Goal: Task Accomplishment & Management: Use online tool/utility

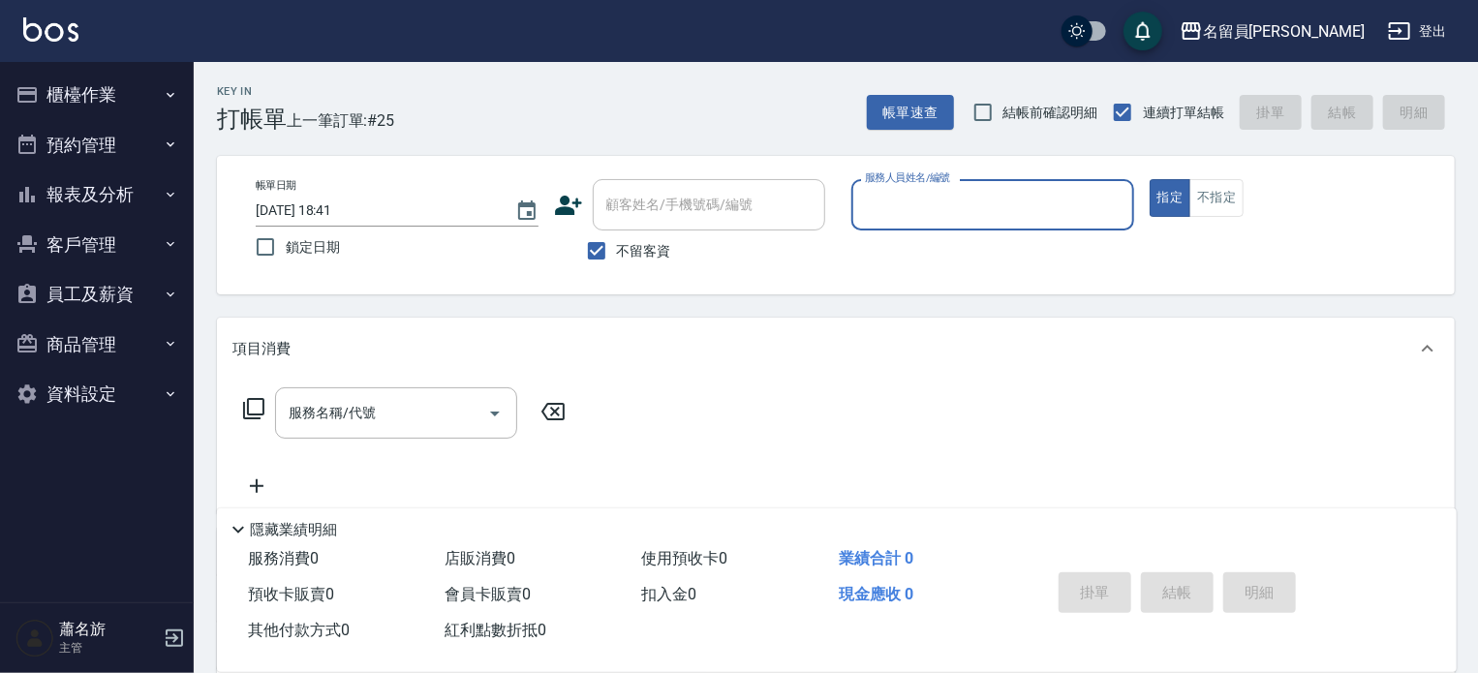
click at [68, 246] on button "客戶管理" at bounding box center [97, 245] width 178 height 50
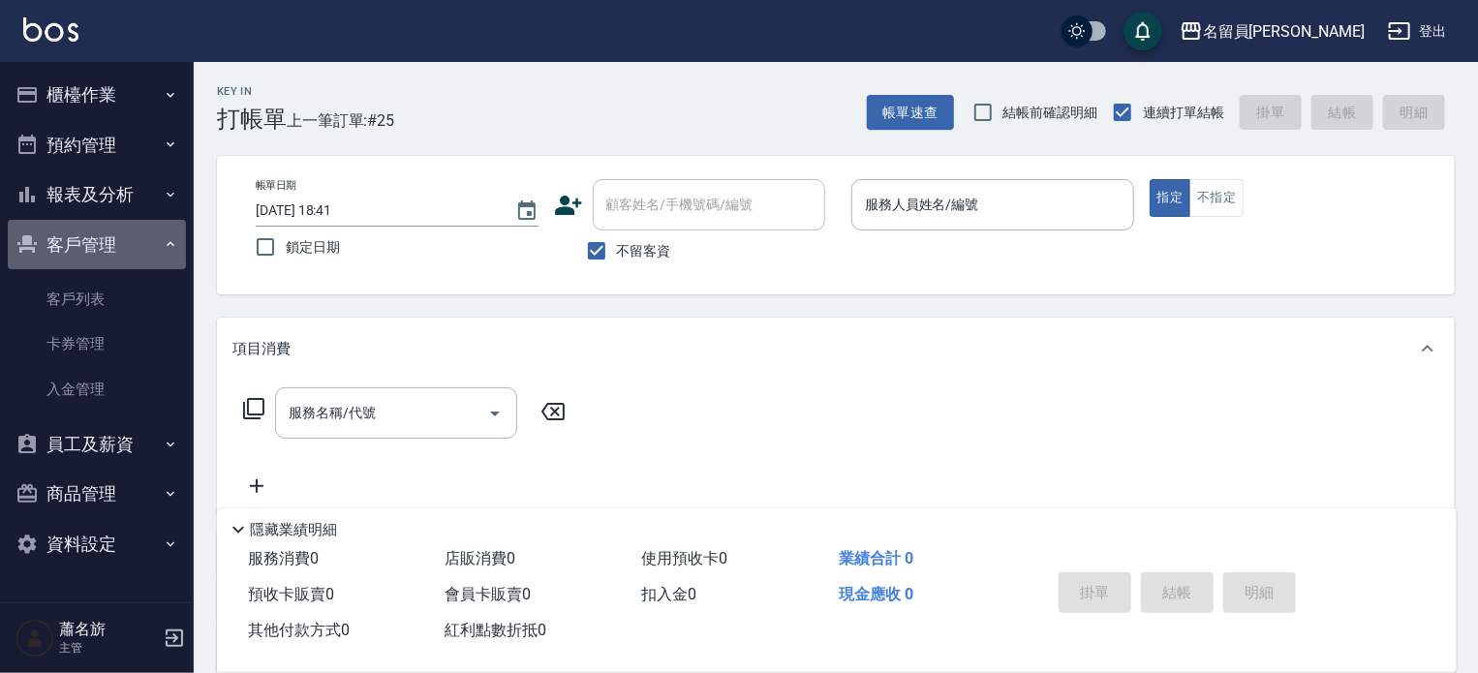
click at [70, 247] on button "客戶管理" at bounding box center [97, 245] width 178 height 50
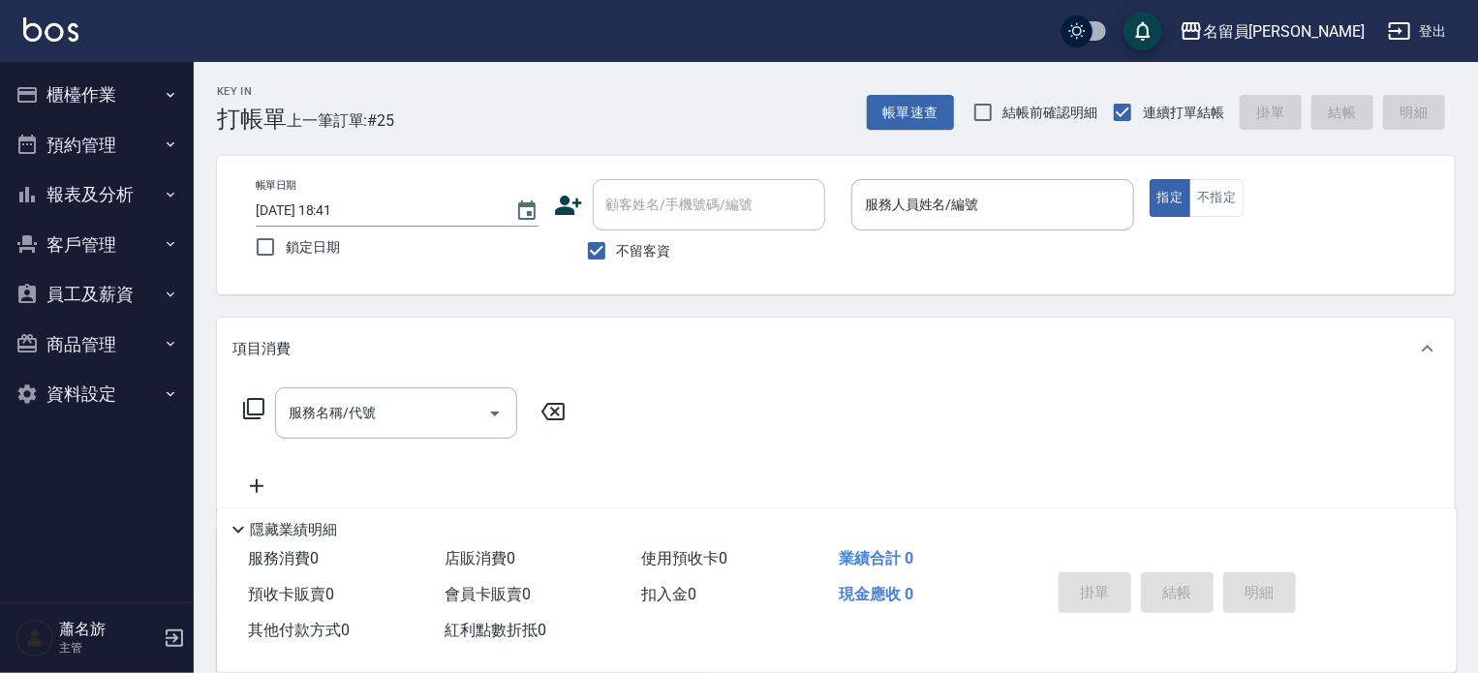
click at [109, 91] on button "櫃檯作業" at bounding box center [97, 95] width 178 height 50
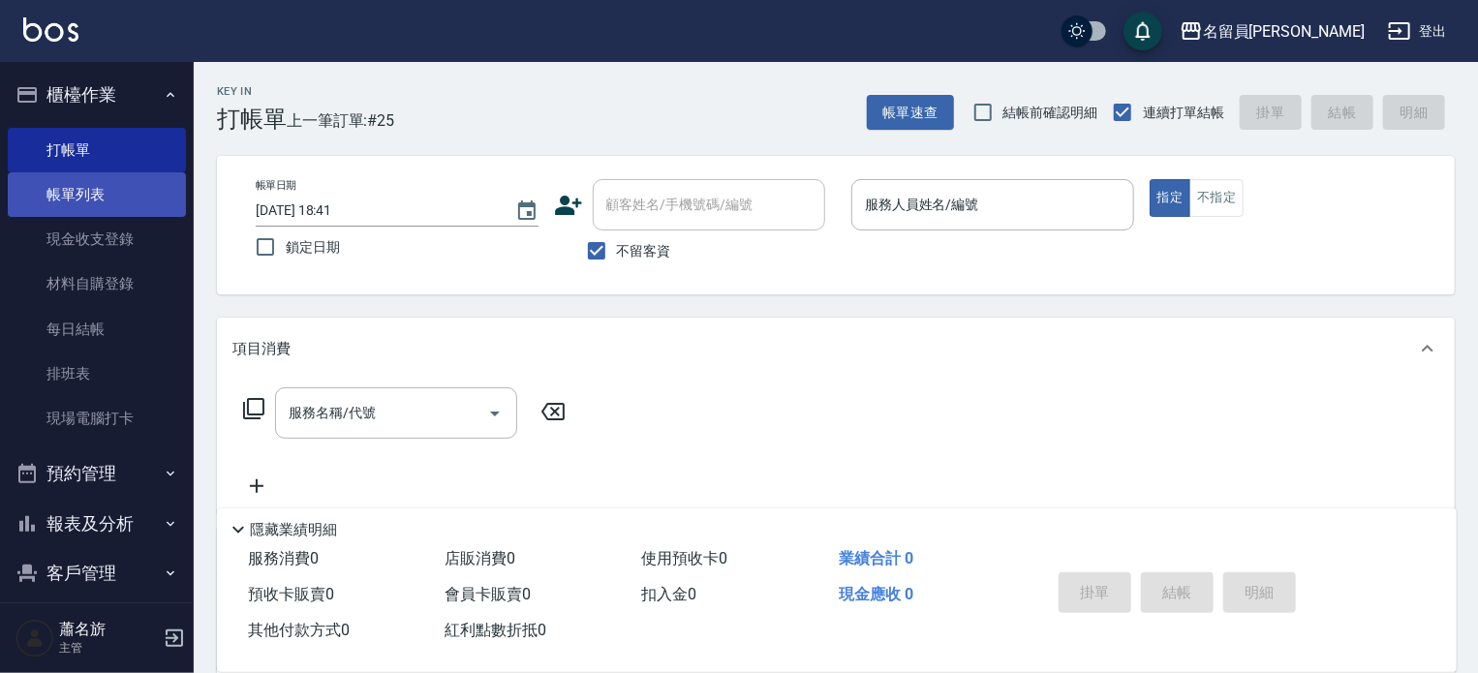
click at [82, 206] on link "帳單列表" at bounding box center [97, 194] width 178 height 45
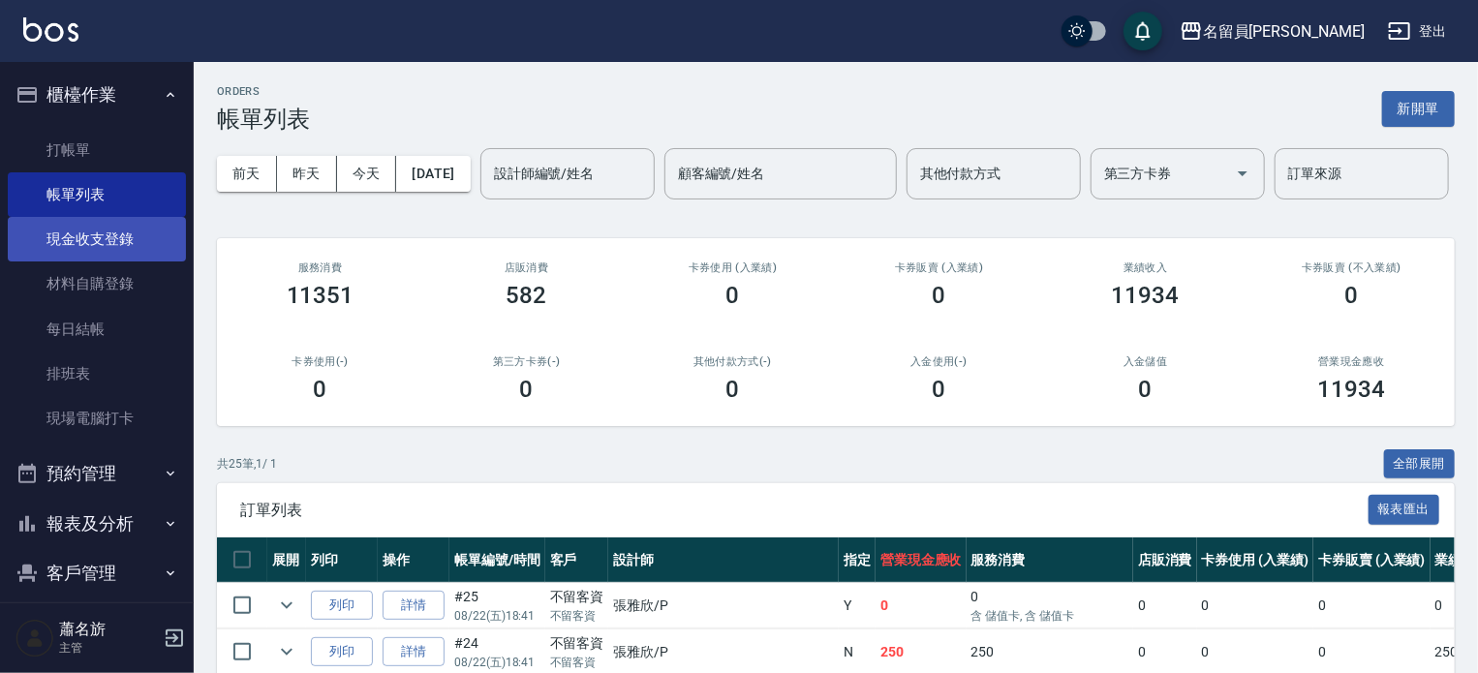
click at [89, 234] on link "現金收支登錄" at bounding box center [97, 239] width 178 height 45
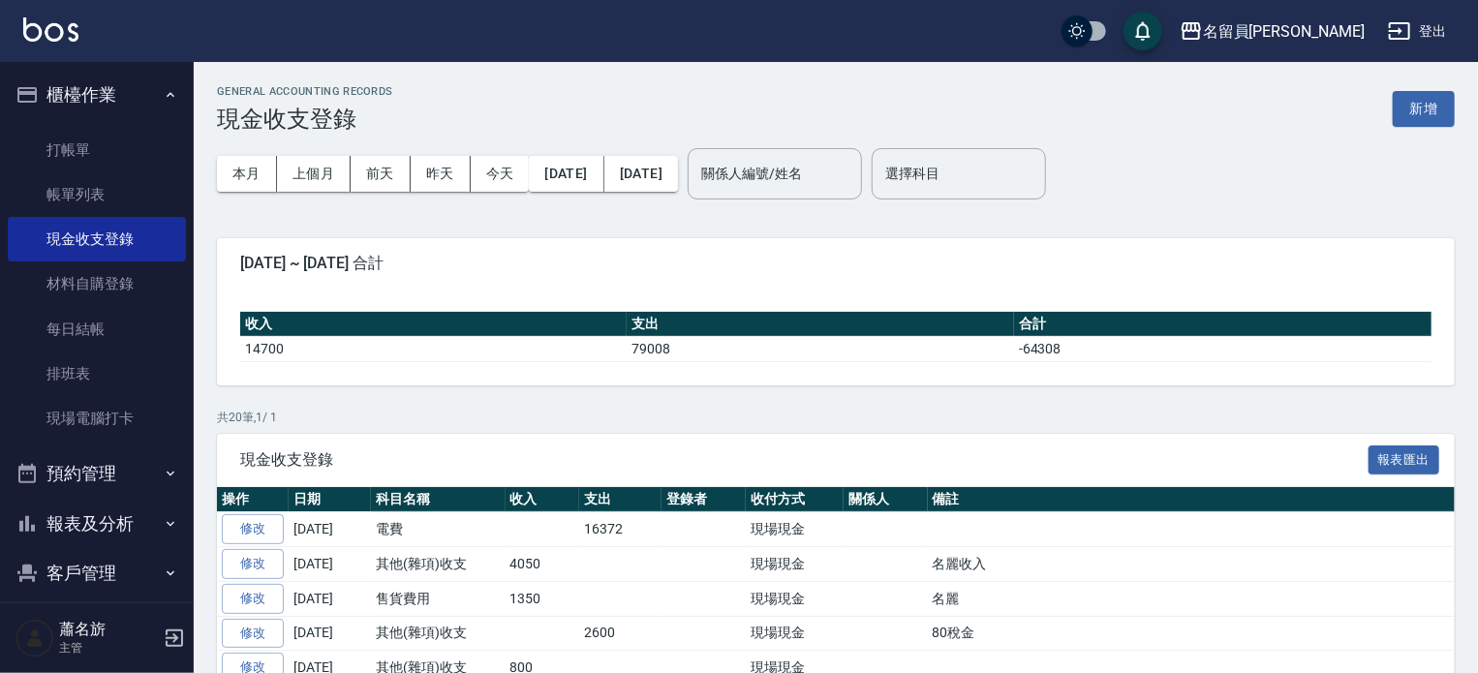
click at [135, 535] on button "報表及分析" at bounding box center [97, 524] width 178 height 50
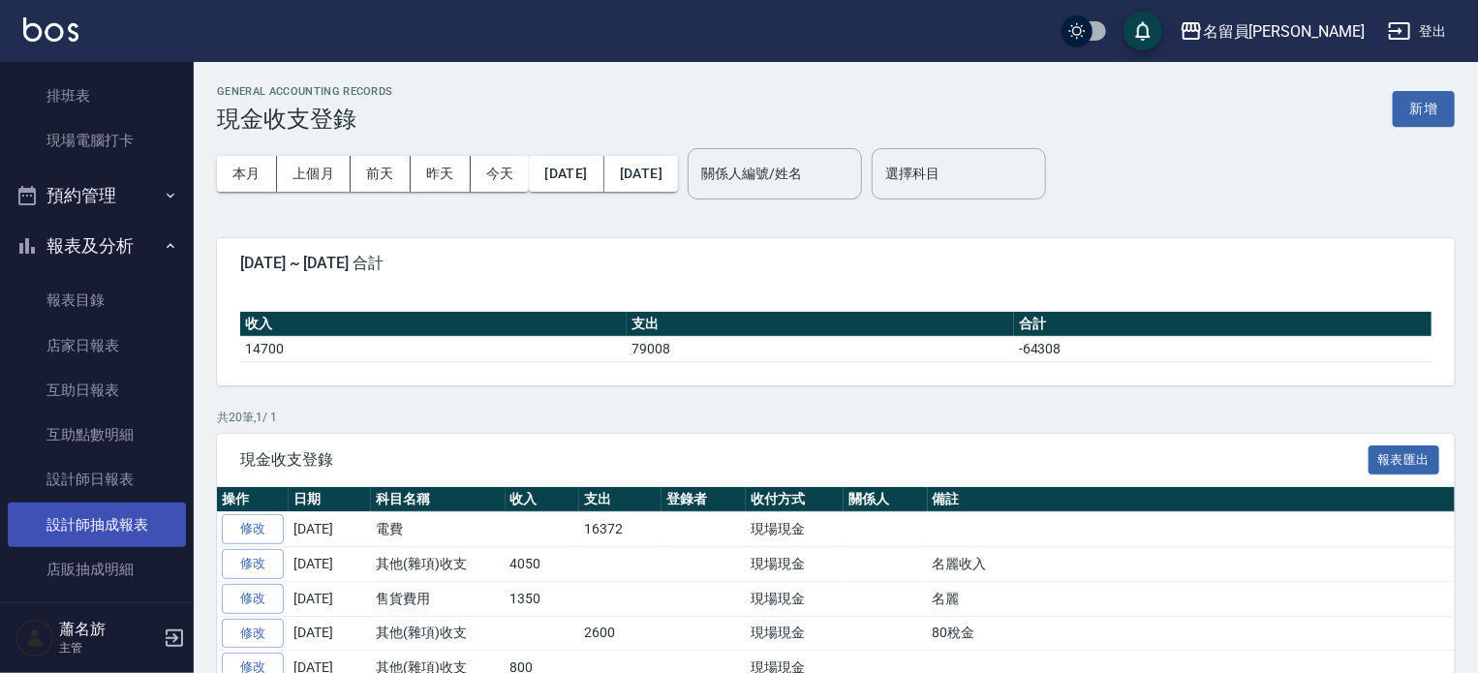
scroll to position [291, 0]
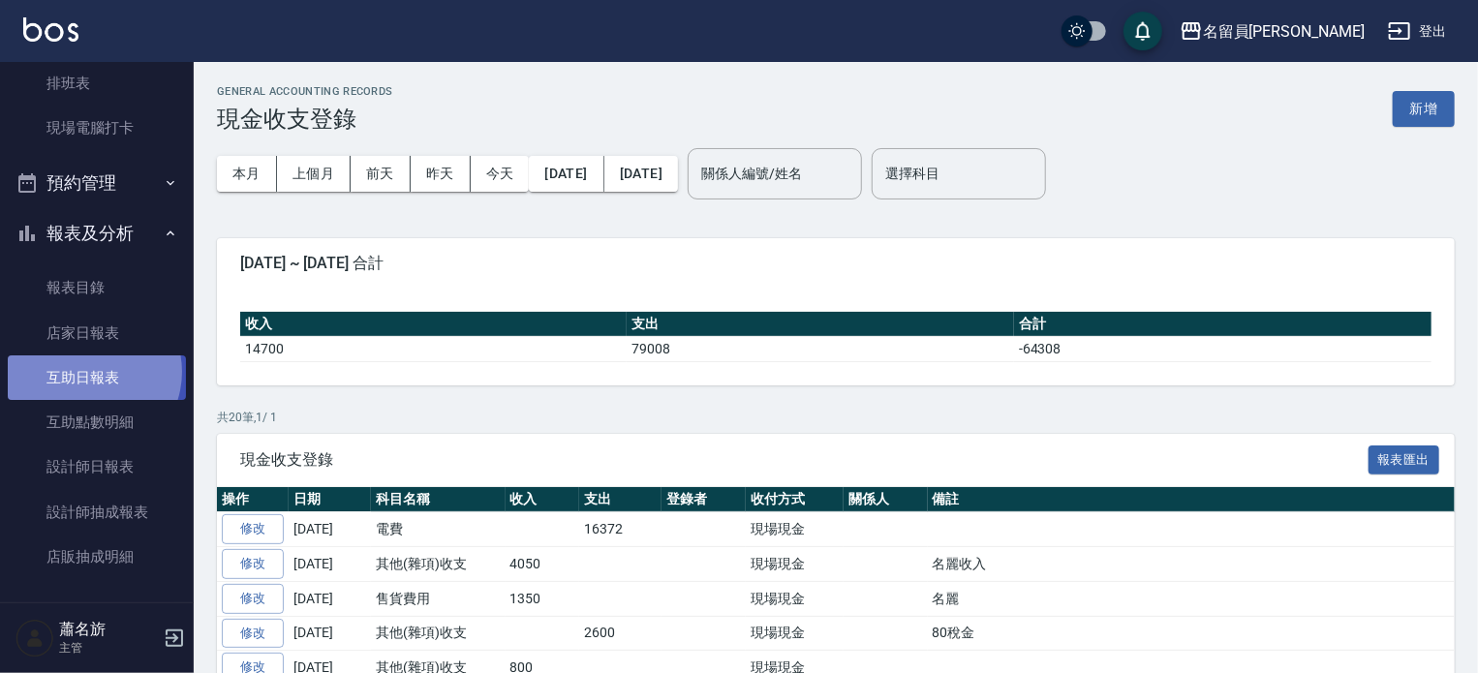
click at [89, 372] on link "互助日報表" at bounding box center [97, 377] width 178 height 45
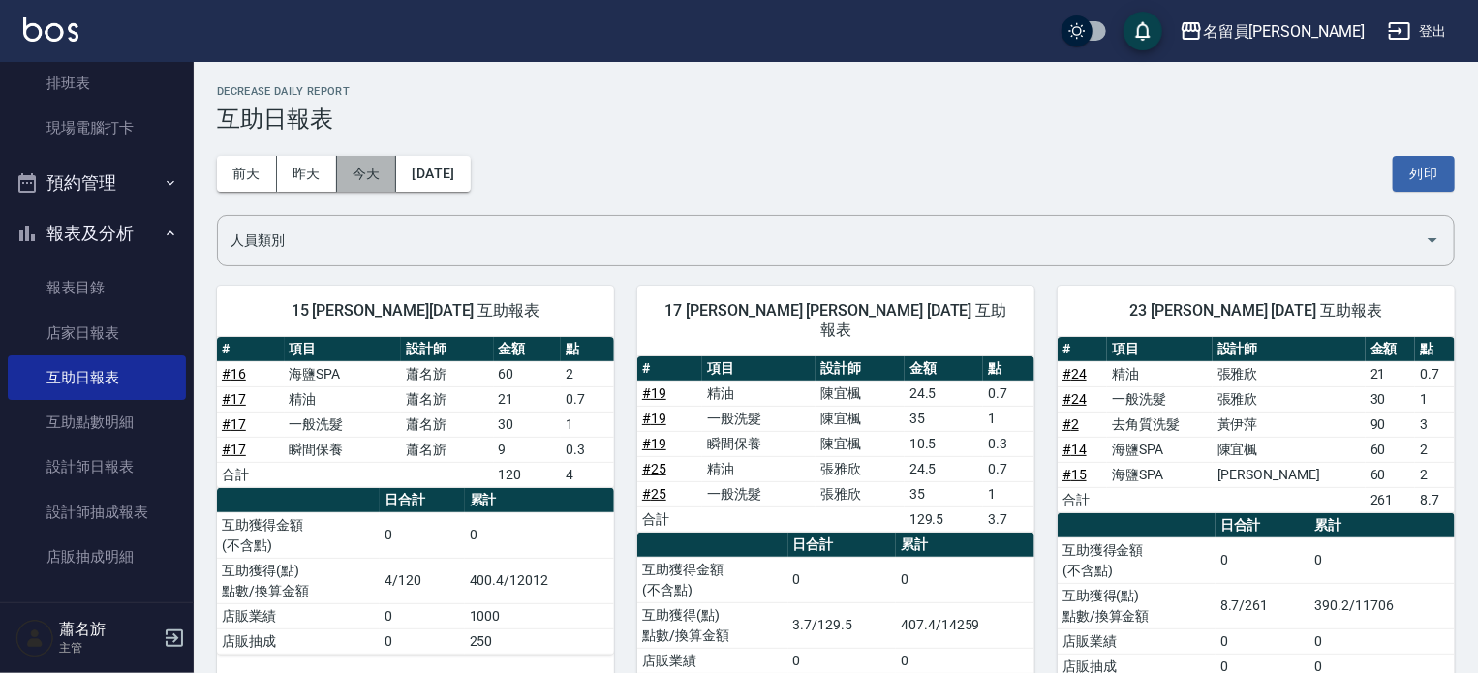
click at [360, 171] on button "今天" at bounding box center [367, 174] width 60 height 36
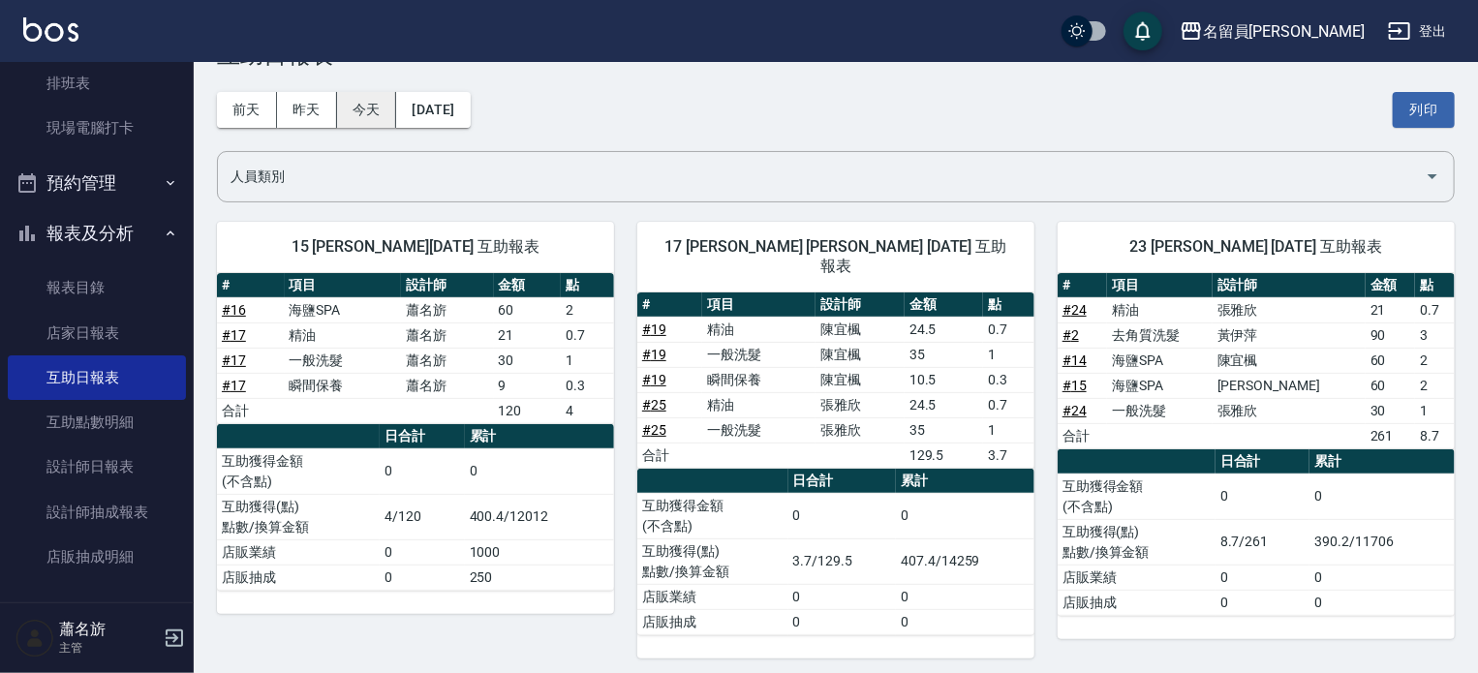
scroll to position [35, 0]
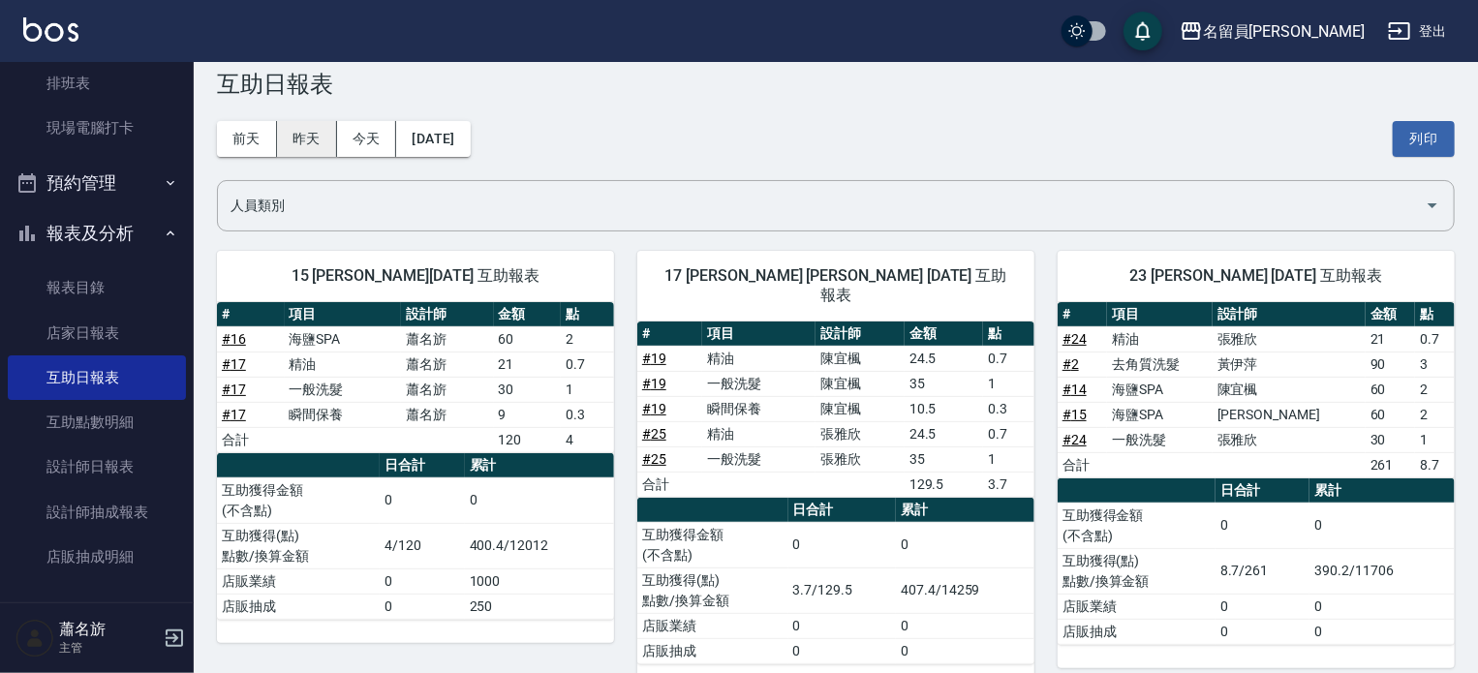
click at [304, 140] on button "昨天" at bounding box center [307, 139] width 60 height 36
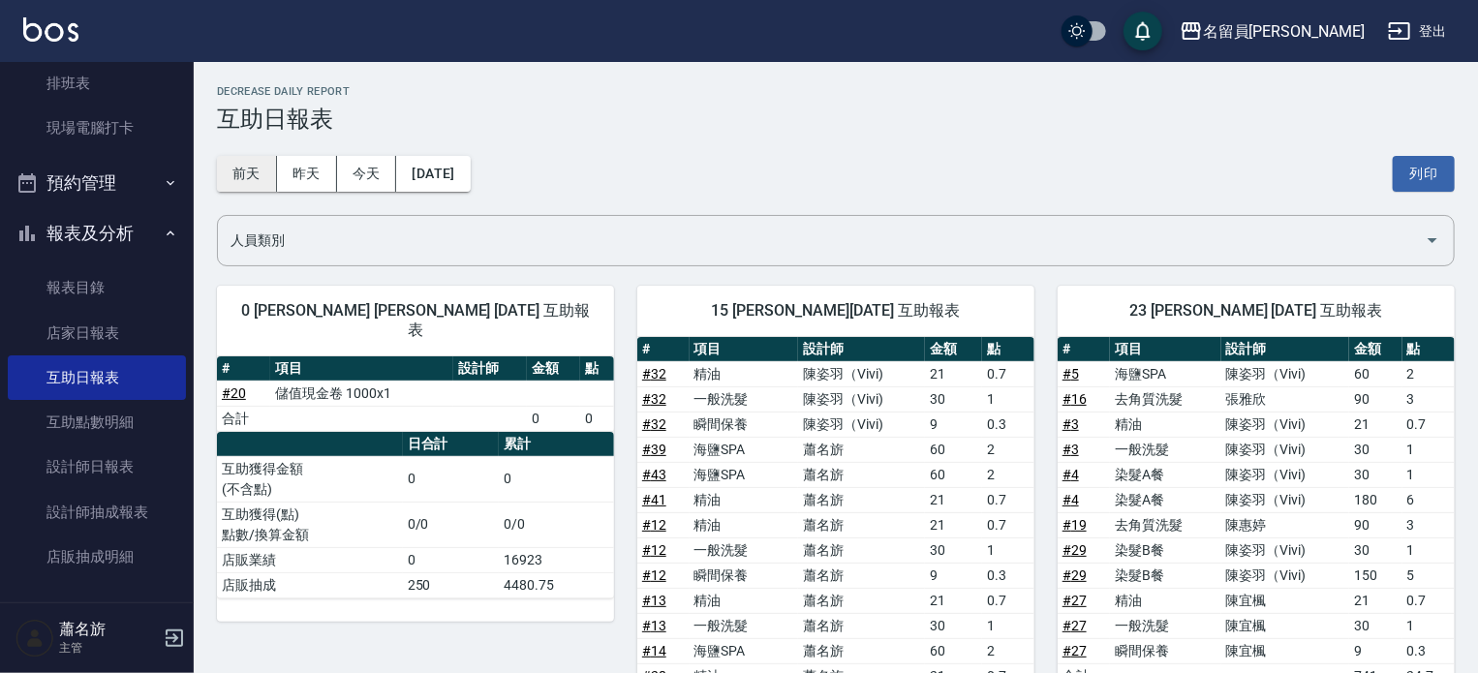
click at [258, 176] on button "前天" at bounding box center [247, 174] width 60 height 36
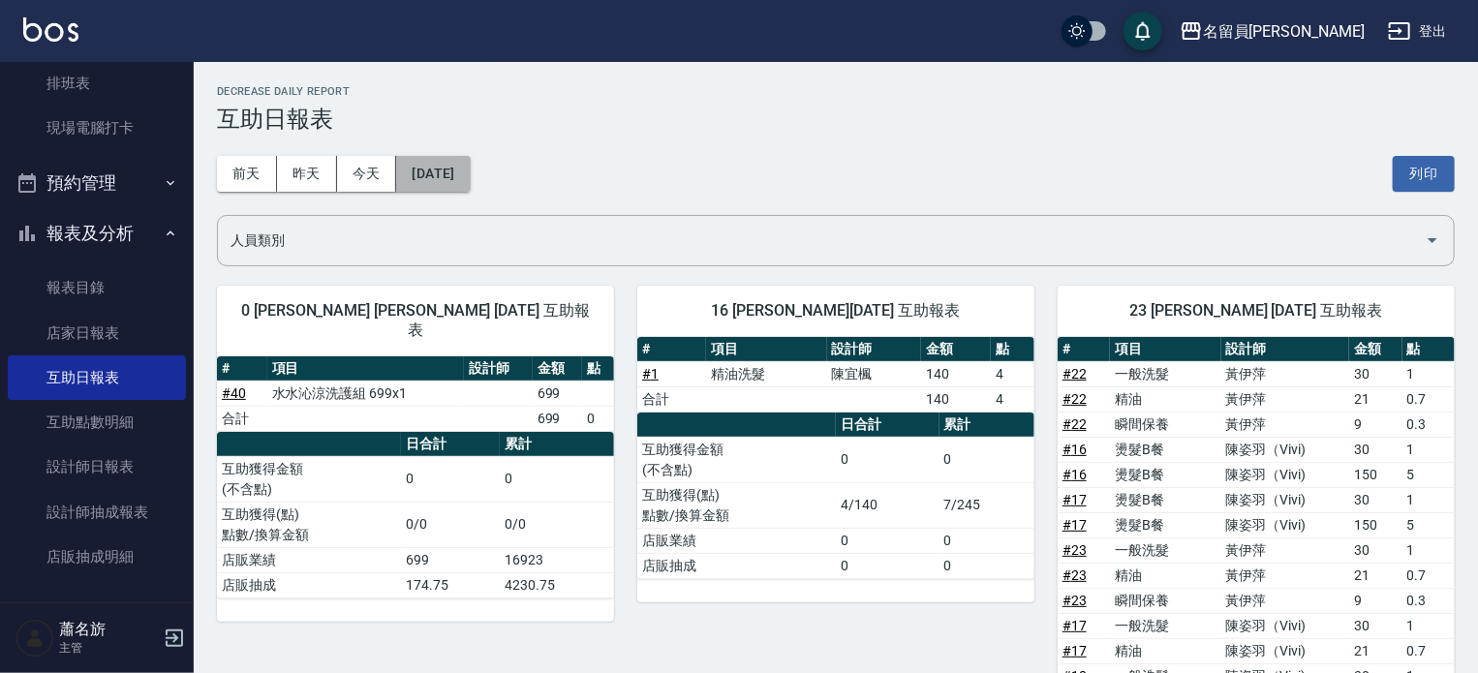
click at [464, 183] on button "[DATE]" at bounding box center [433, 174] width 74 height 36
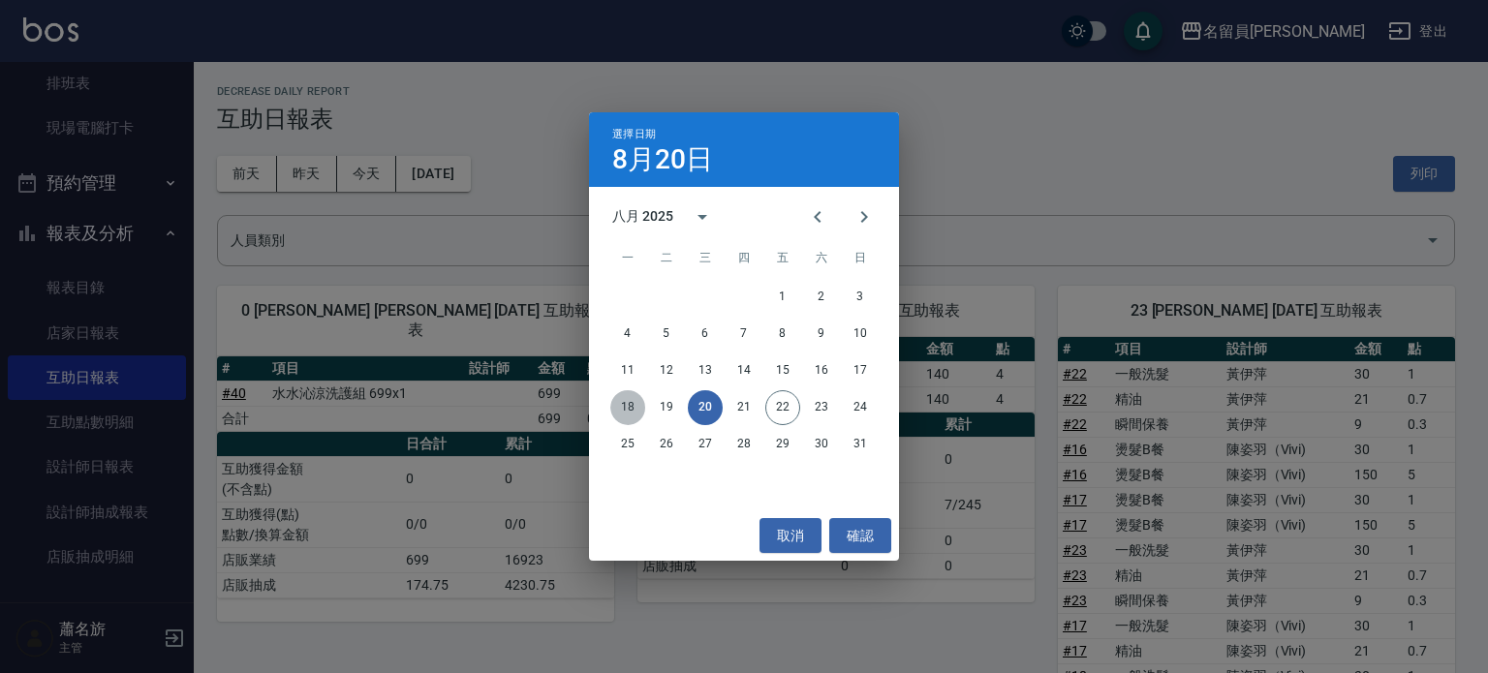
click at [627, 408] on button "18" at bounding box center [627, 407] width 35 height 35
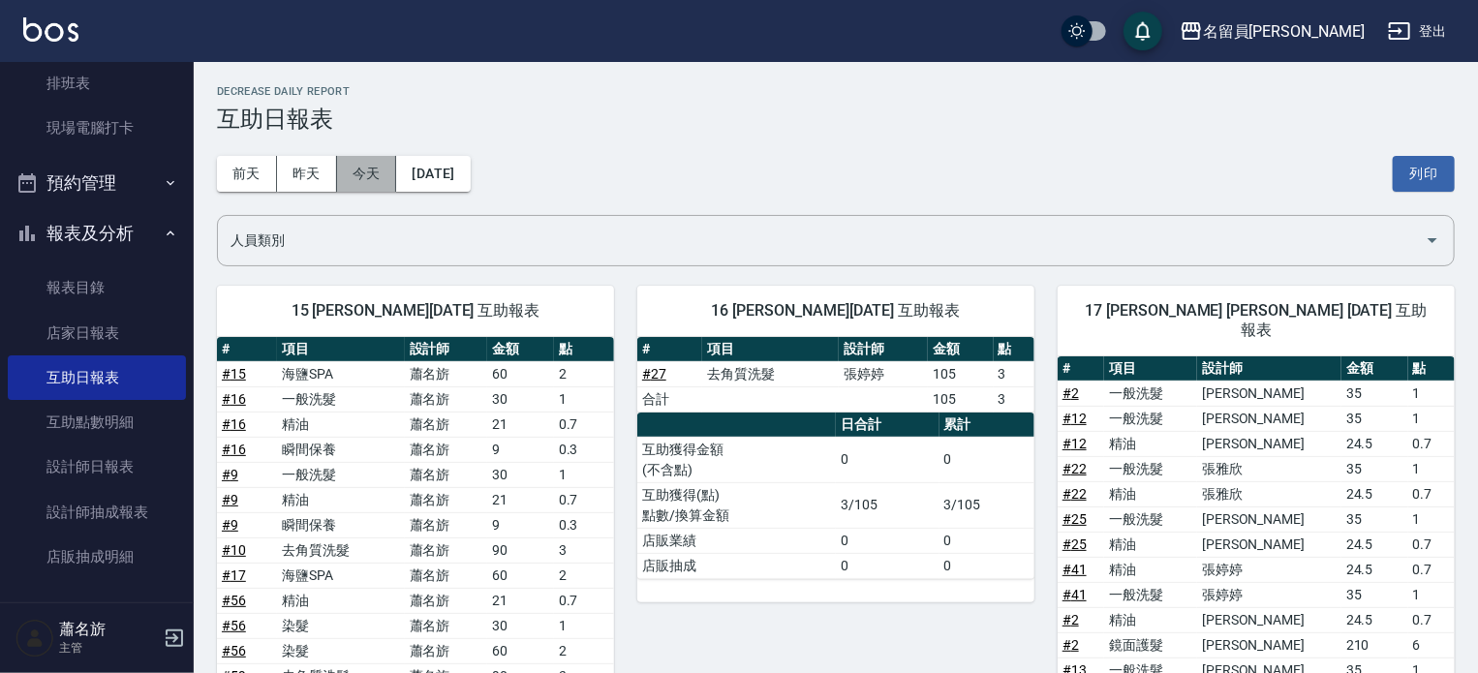
click at [369, 181] on button "今天" at bounding box center [367, 174] width 60 height 36
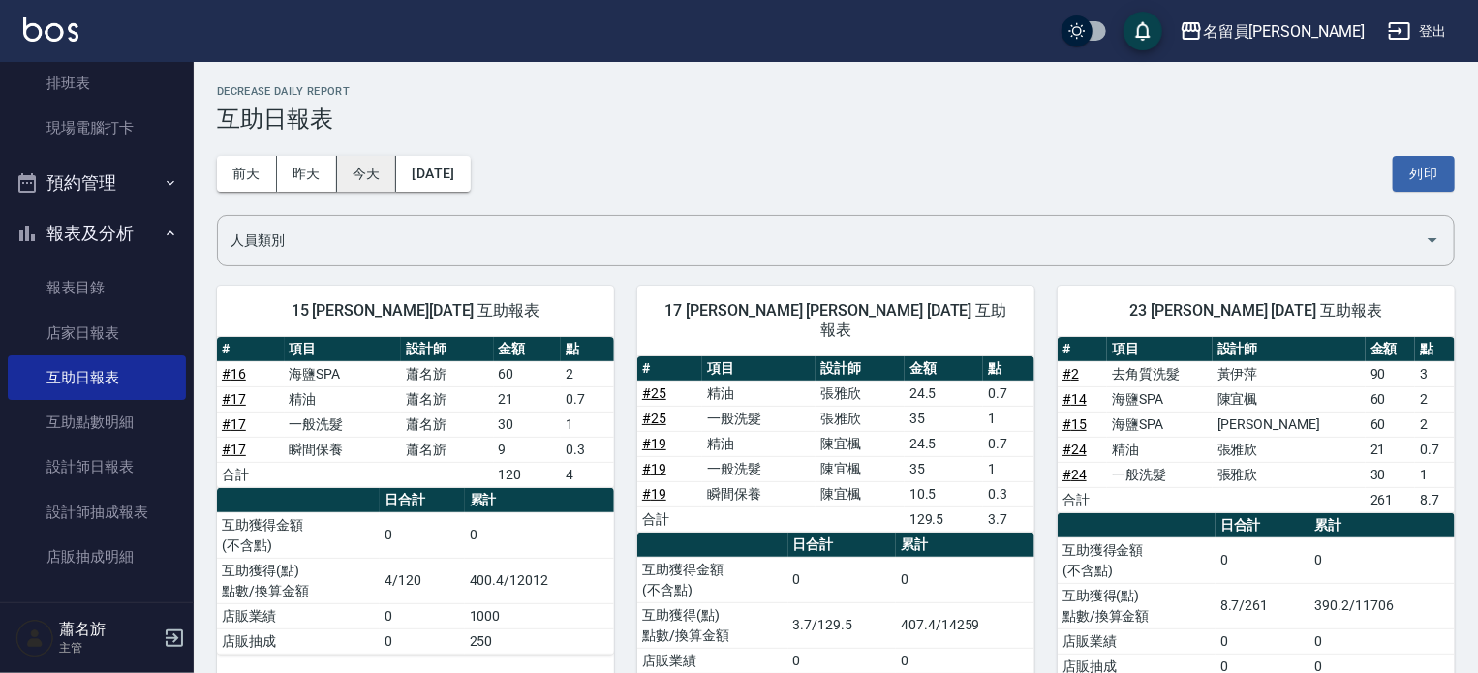
click at [366, 173] on button "今天" at bounding box center [367, 174] width 60 height 36
click at [379, 172] on button "今天" at bounding box center [367, 174] width 60 height 36
click at [376, 169] on button "今天" at bounding box center [367, 174] width 60 height 36
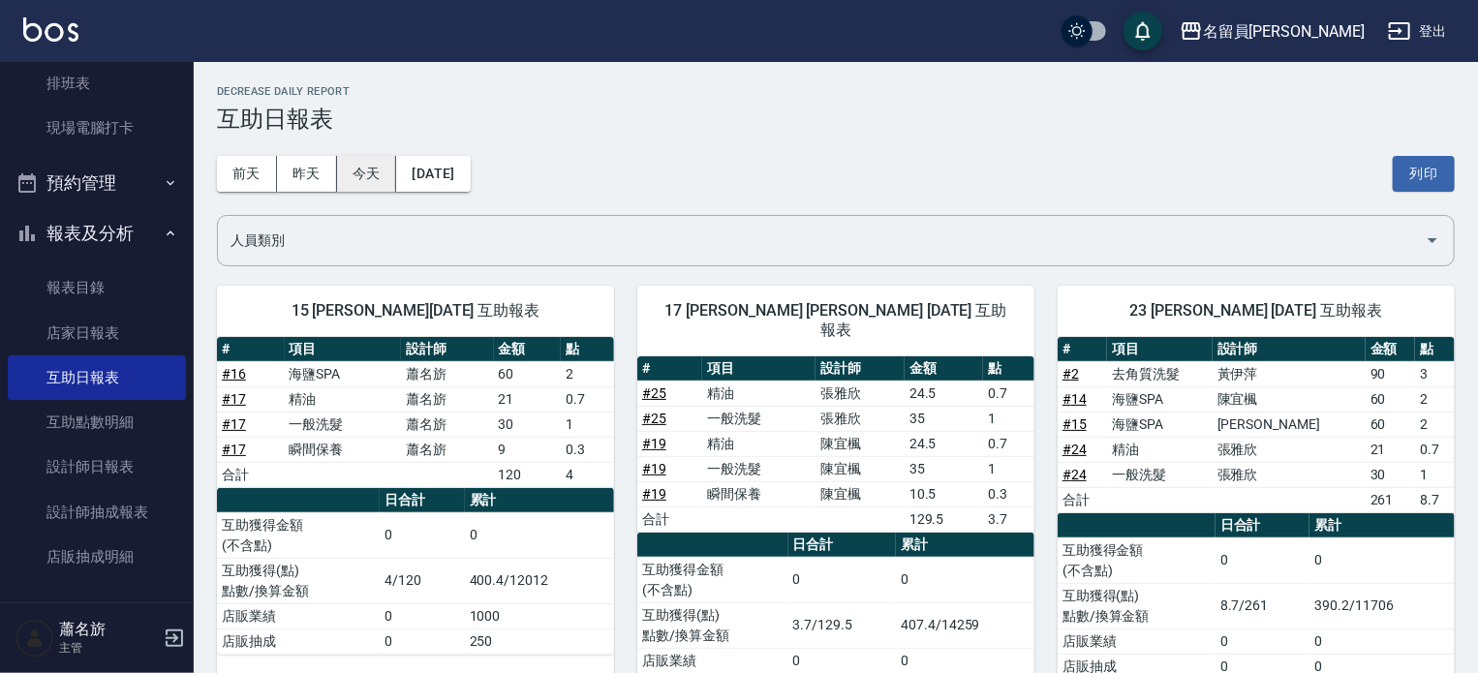
click at [376, 169] on button "今天" at bounding box center [367, 174] width 60 height 36
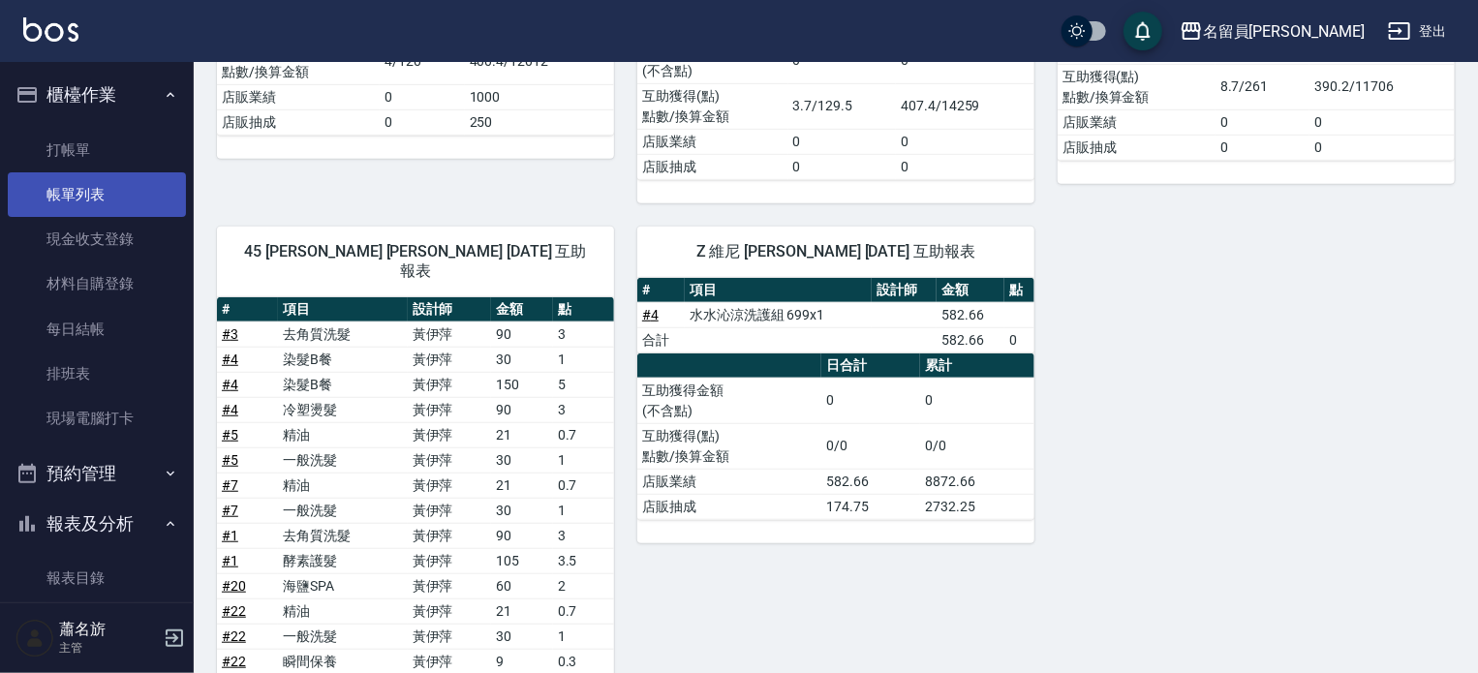
scroll to position [132, 0]
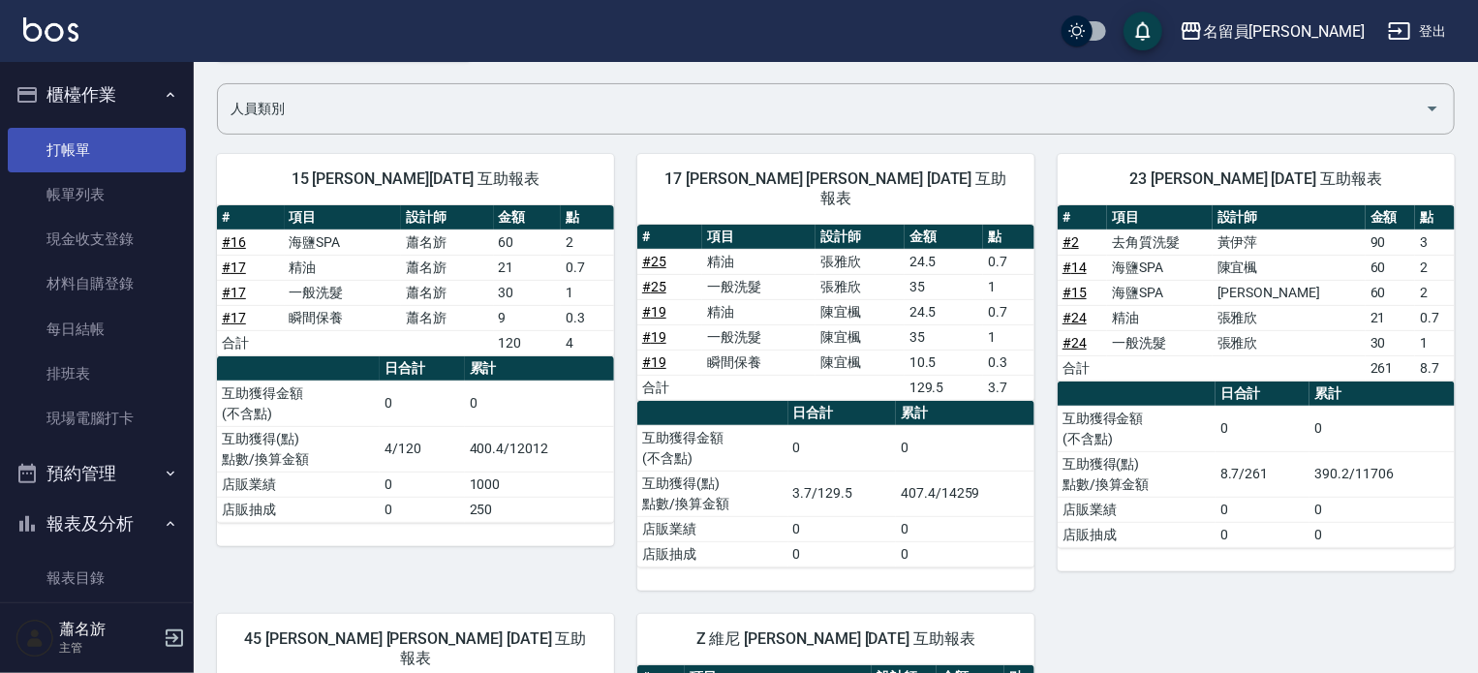
click at [159, 148] on link "打帳單" at bounding box center [97, 150] width 178 height 45
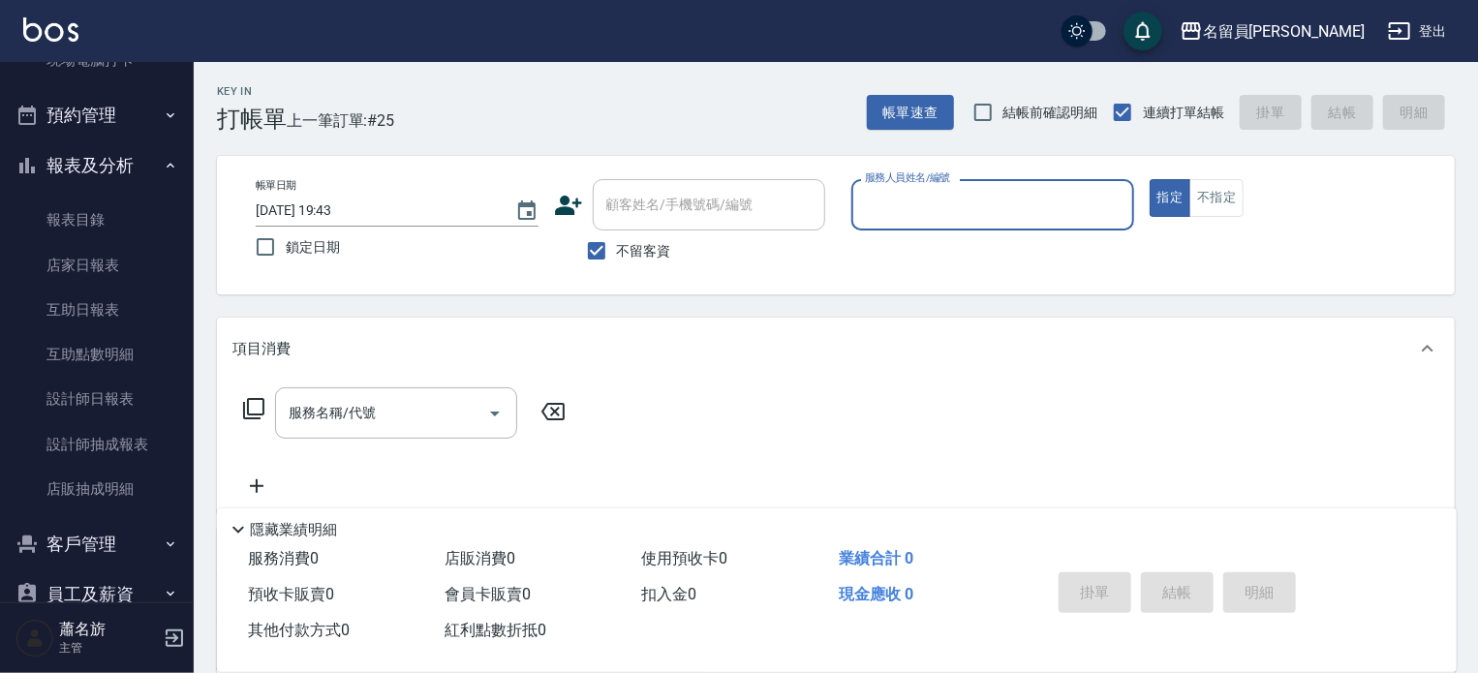
scroll to position [387, 0]
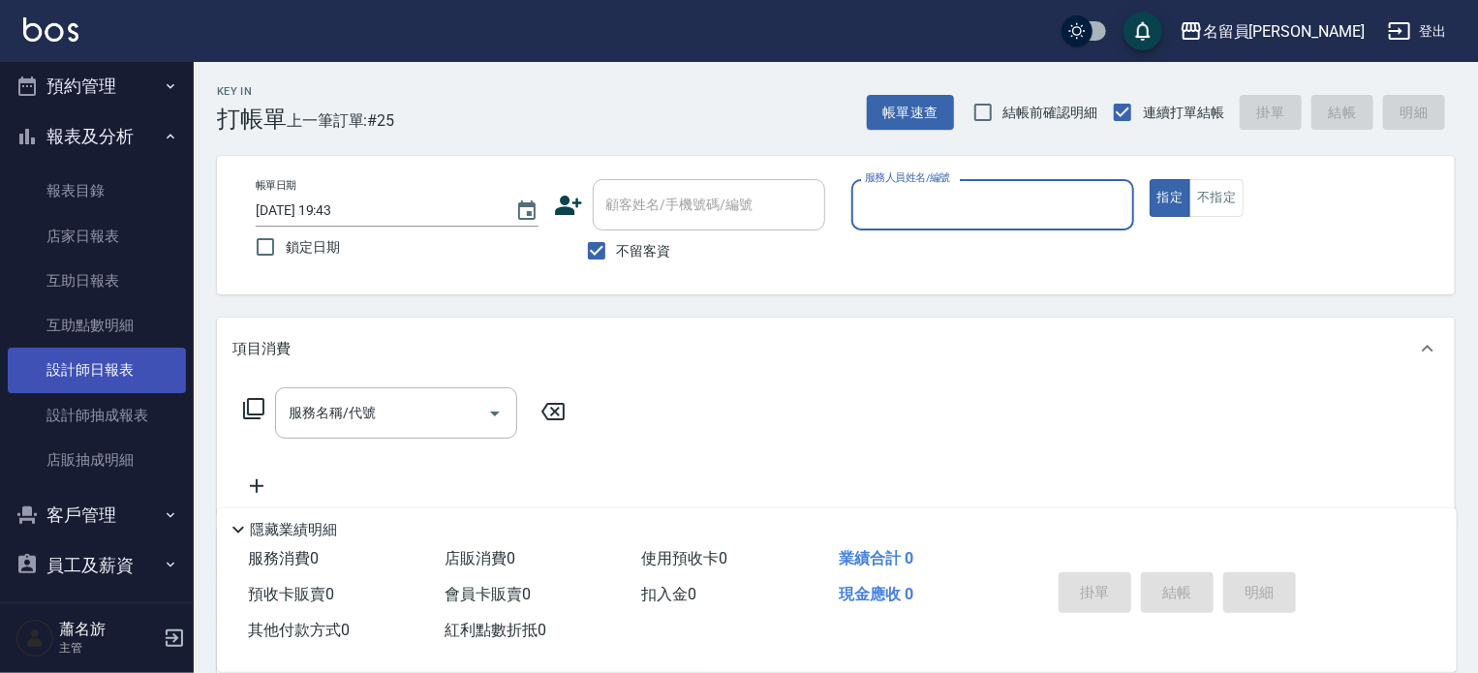
click at [106, 365] on link "設計師日報表" at bounding box center [97, 370] width 178 height 45
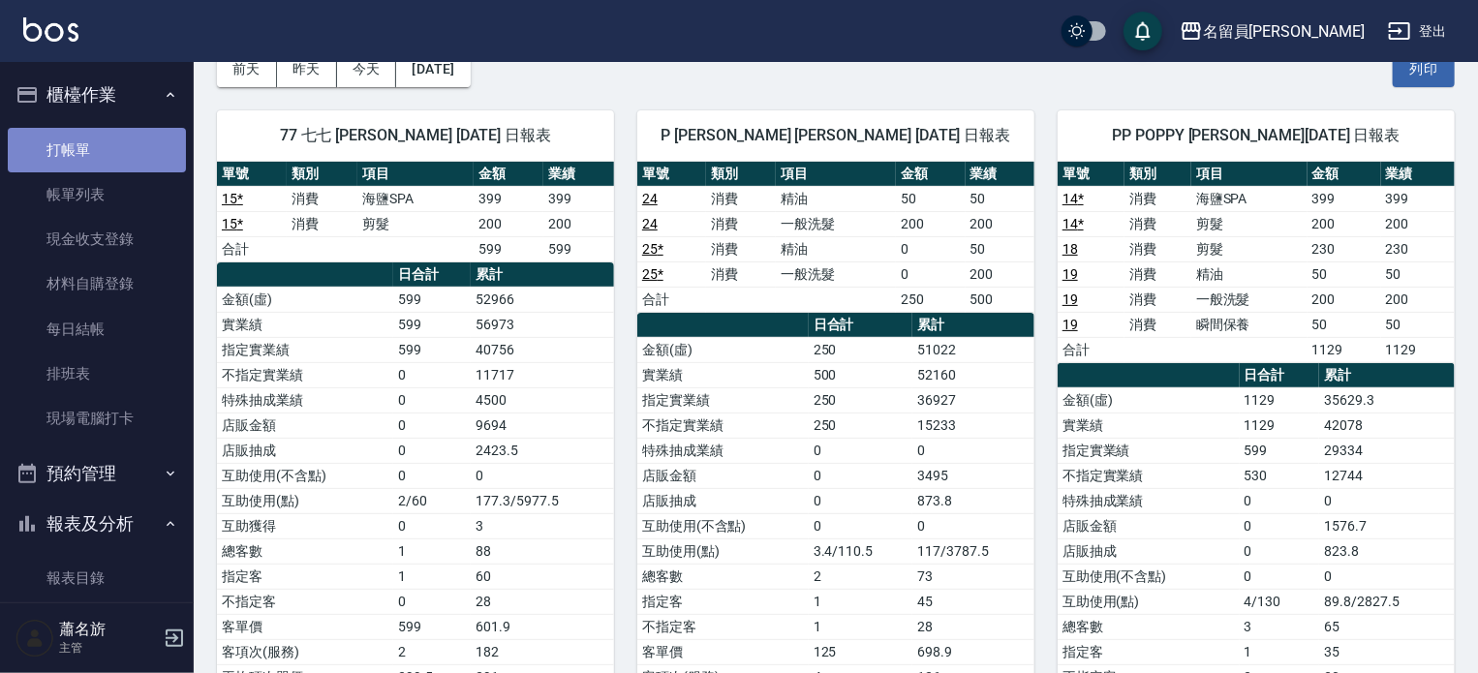
click at [116, 149] on link "打帳單" at bounding box center [97, 150] width 178 height 45
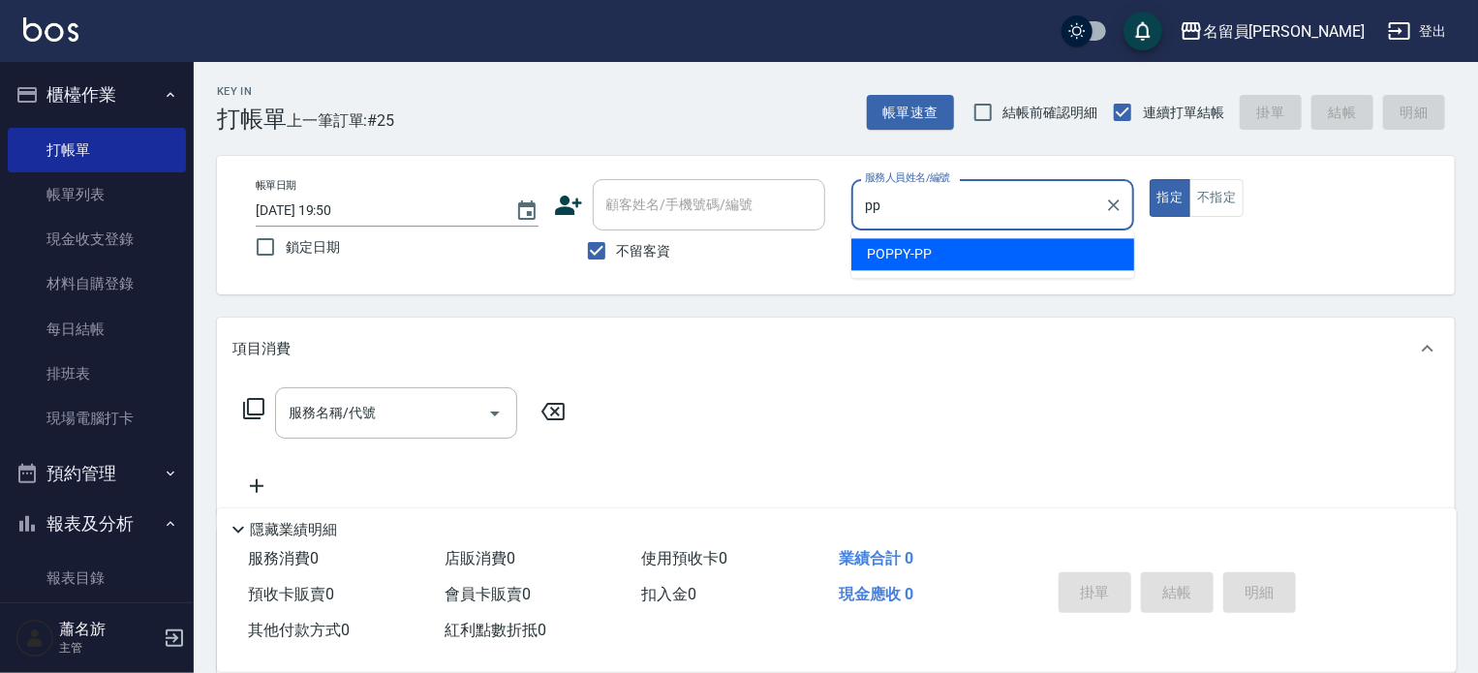
type input "POPPY-PP"
type button "true"
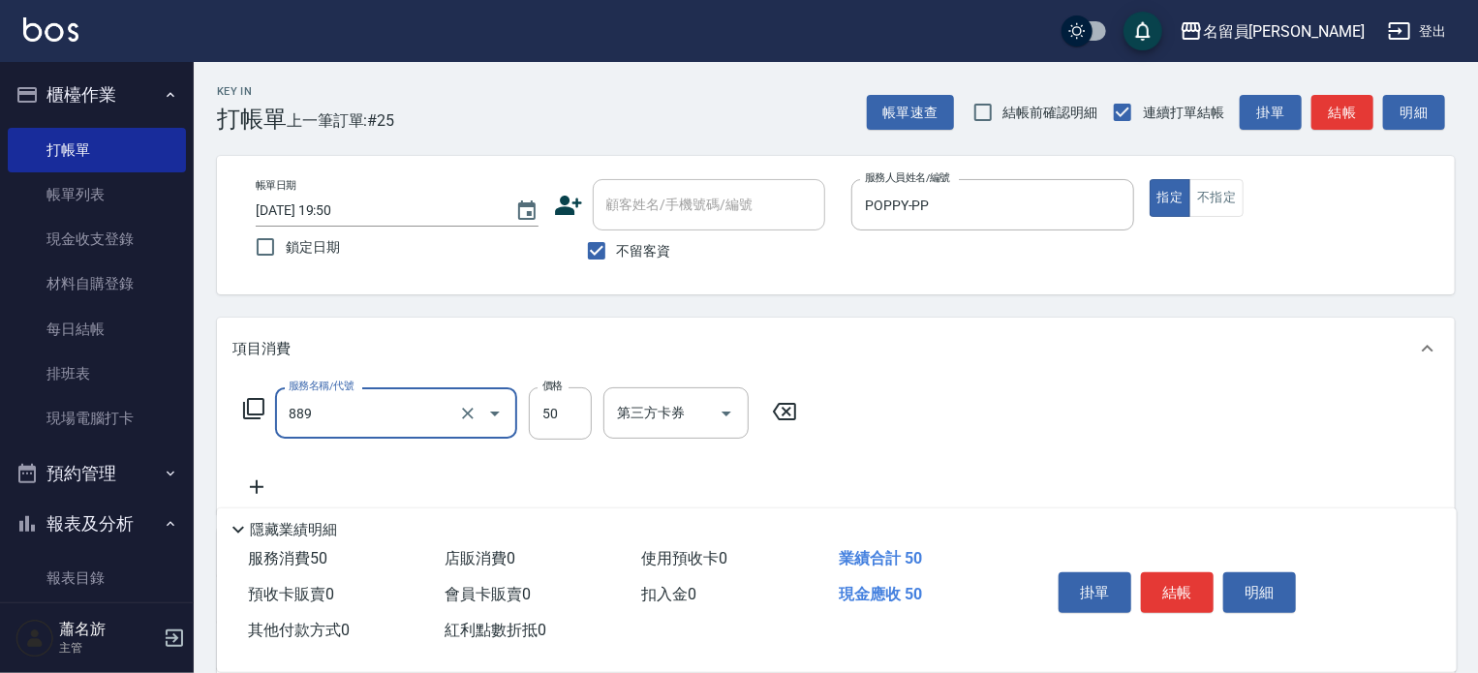
type input "精油(889)"
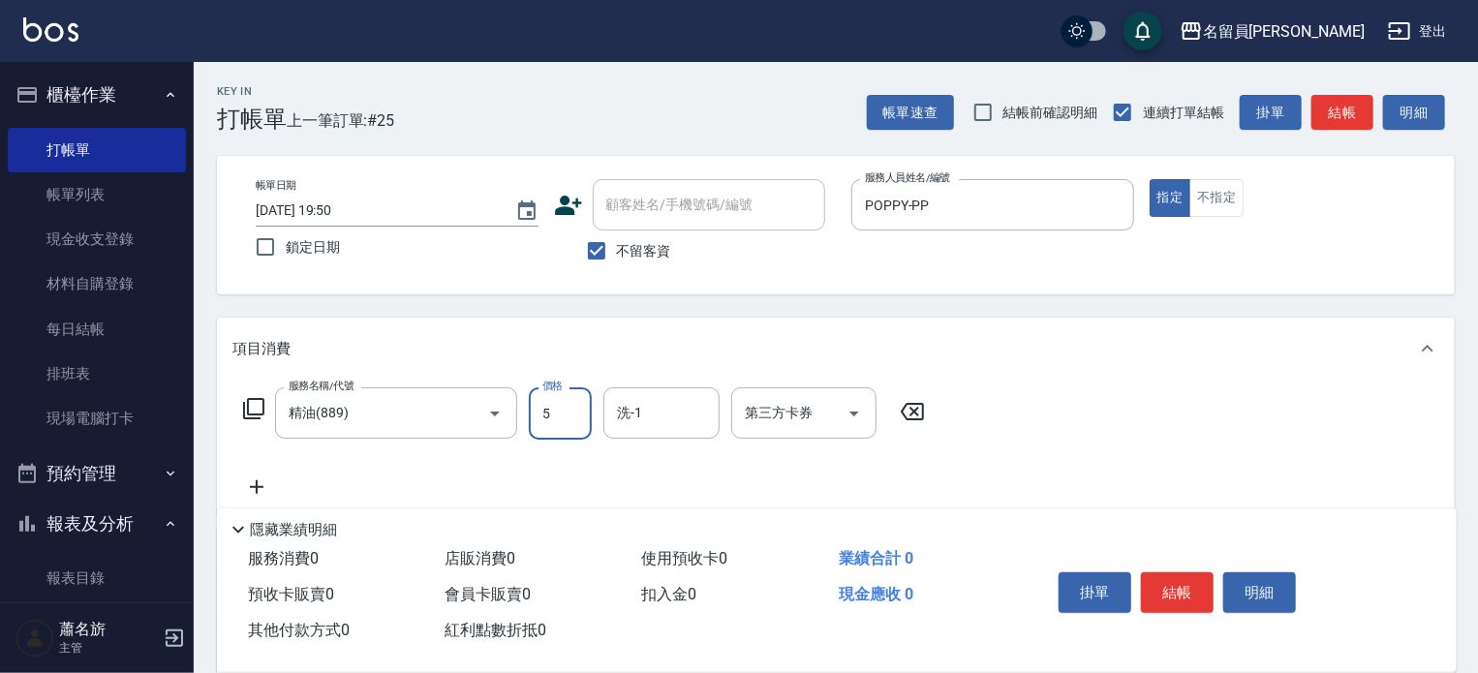
type input "50"
type input "[PERSON_NAME]-17"
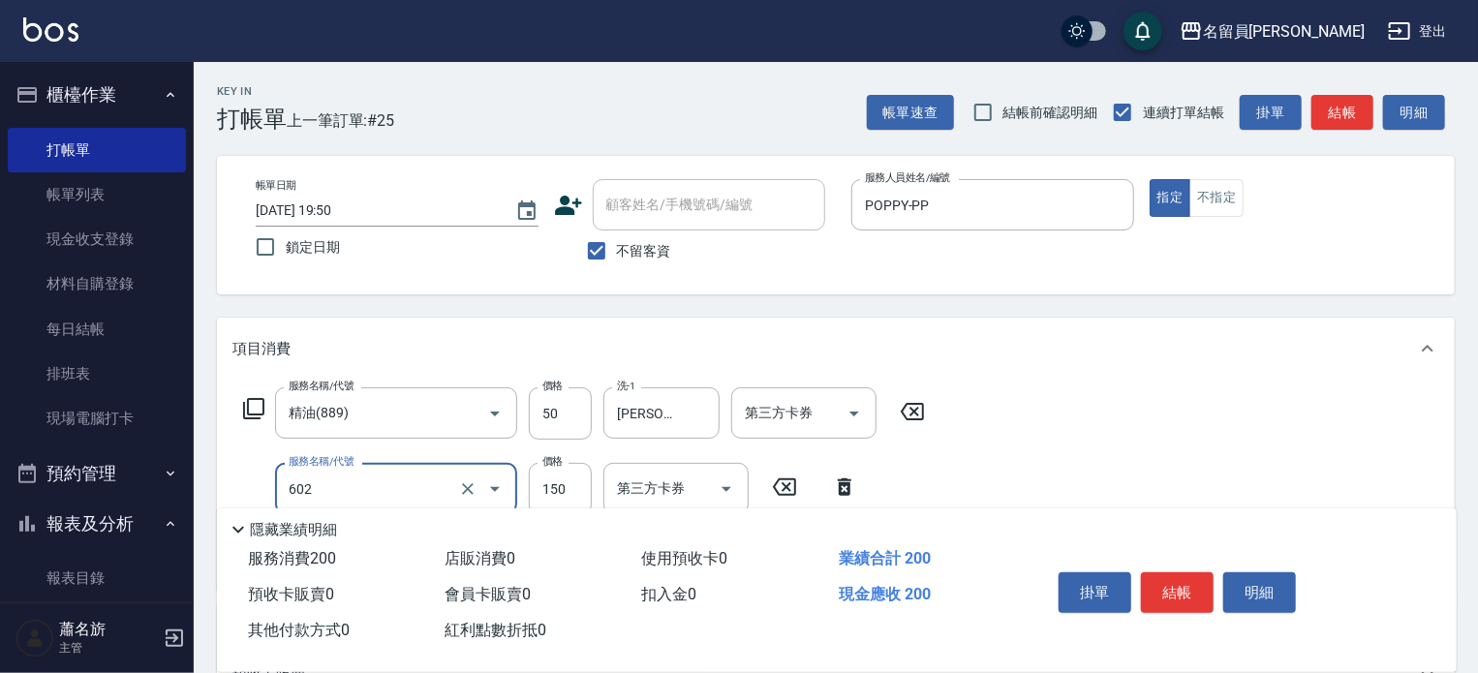
type input "一般洗髮(602)"
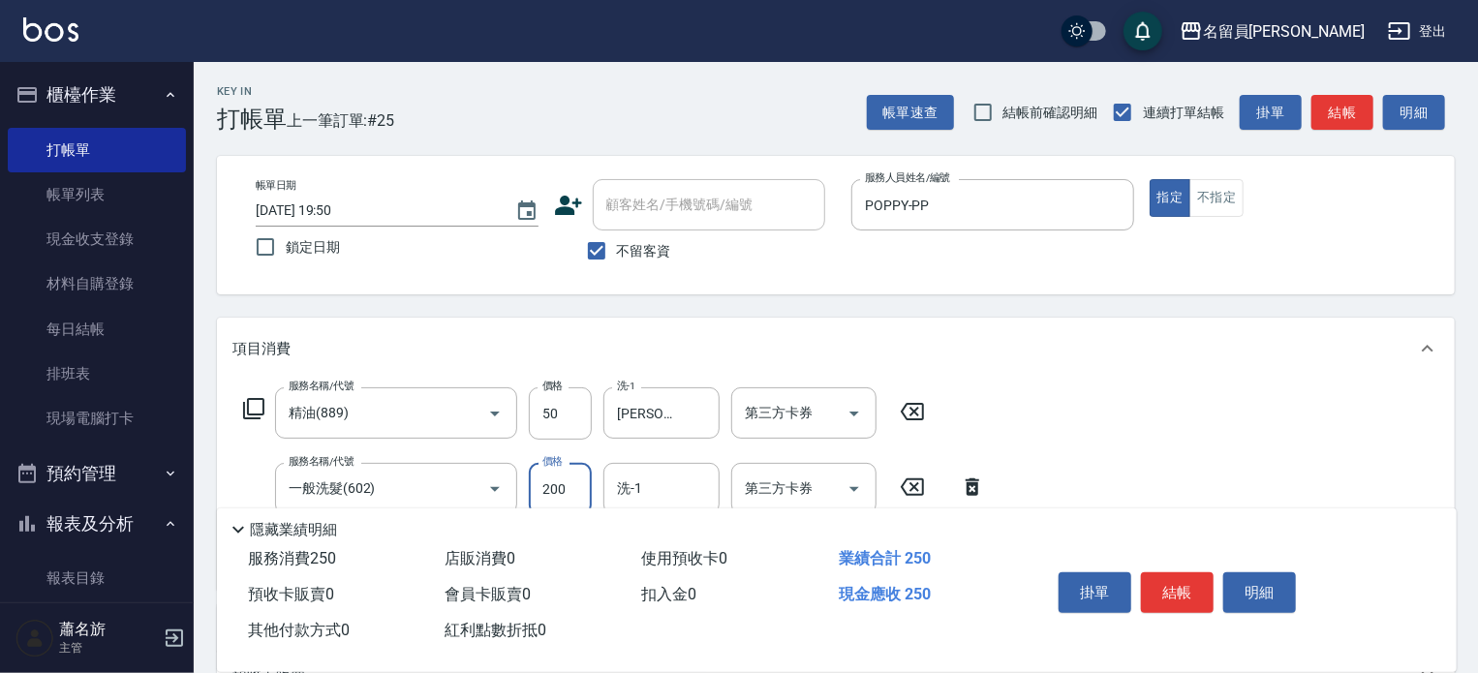
type input "200"
type input "[PERSON_NAME]-17"
type input "3"
type input "瞬間保養(415)"
type input "17"
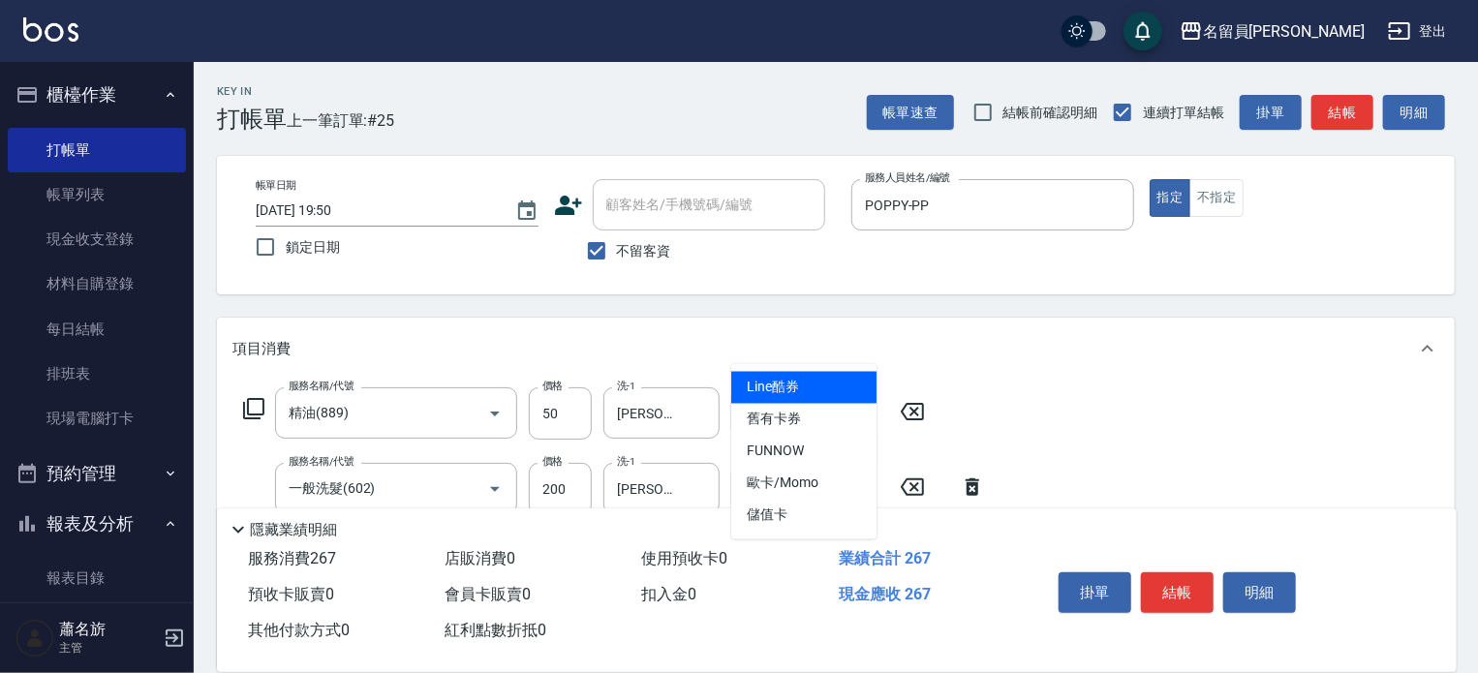
type input "Line酷券"
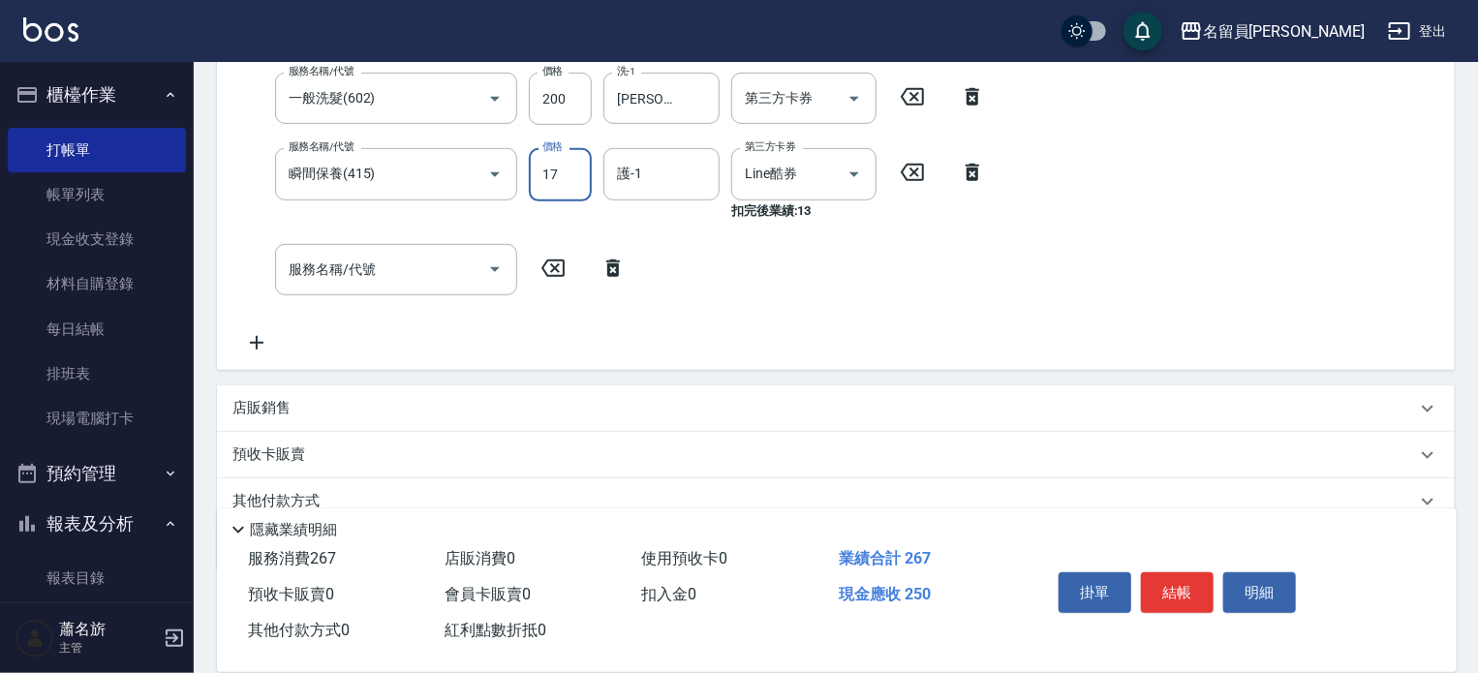
scroll to position [387, 0]
click at [577, 181] on input "17" at bounding box center [560, 177] width 63 height 52
type input "50"
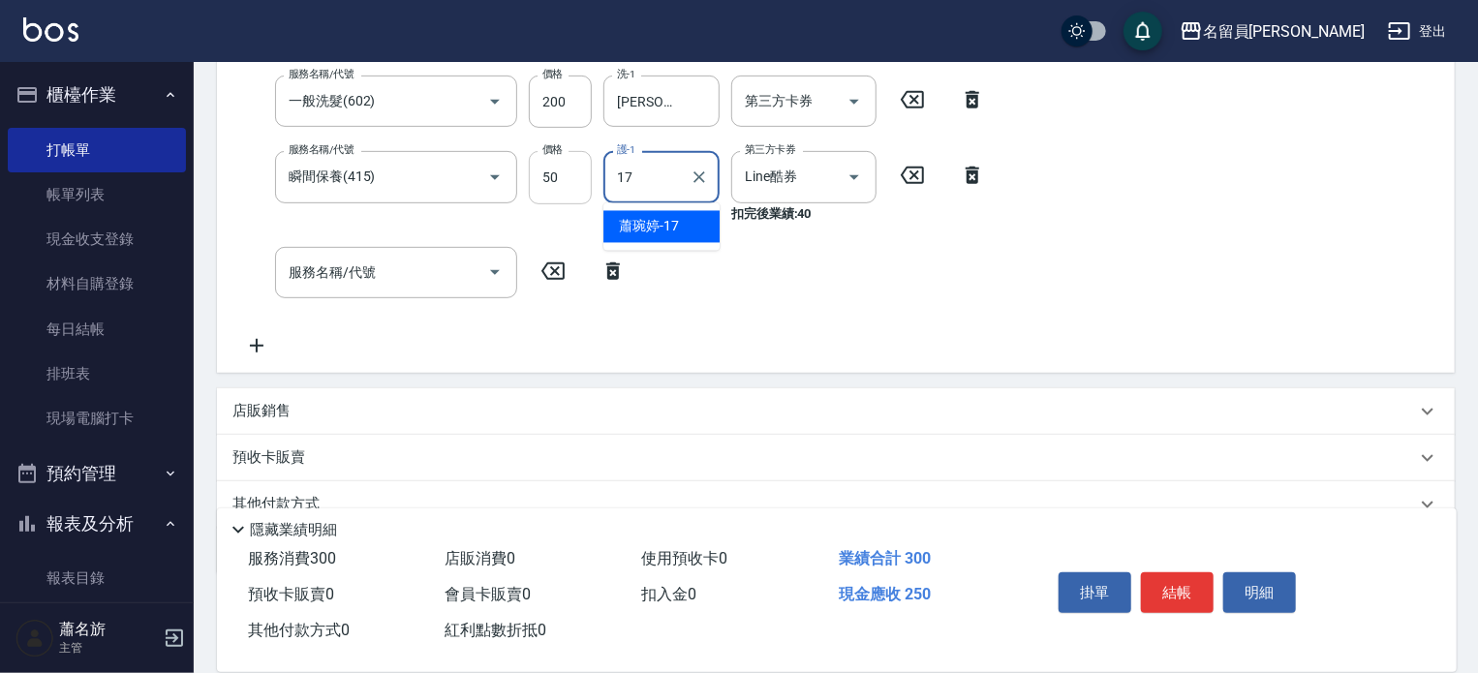
type input "[PERSON_NAME]-17"
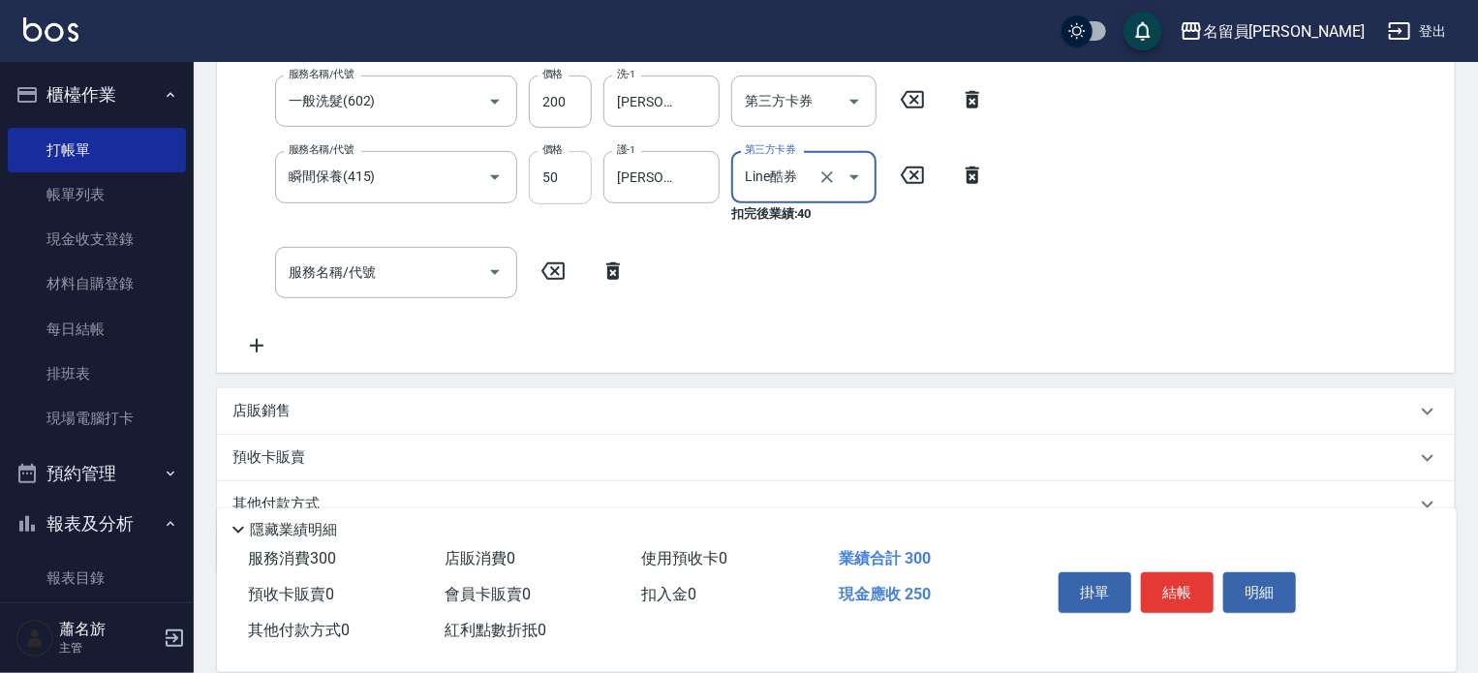
type input "Line酷券"
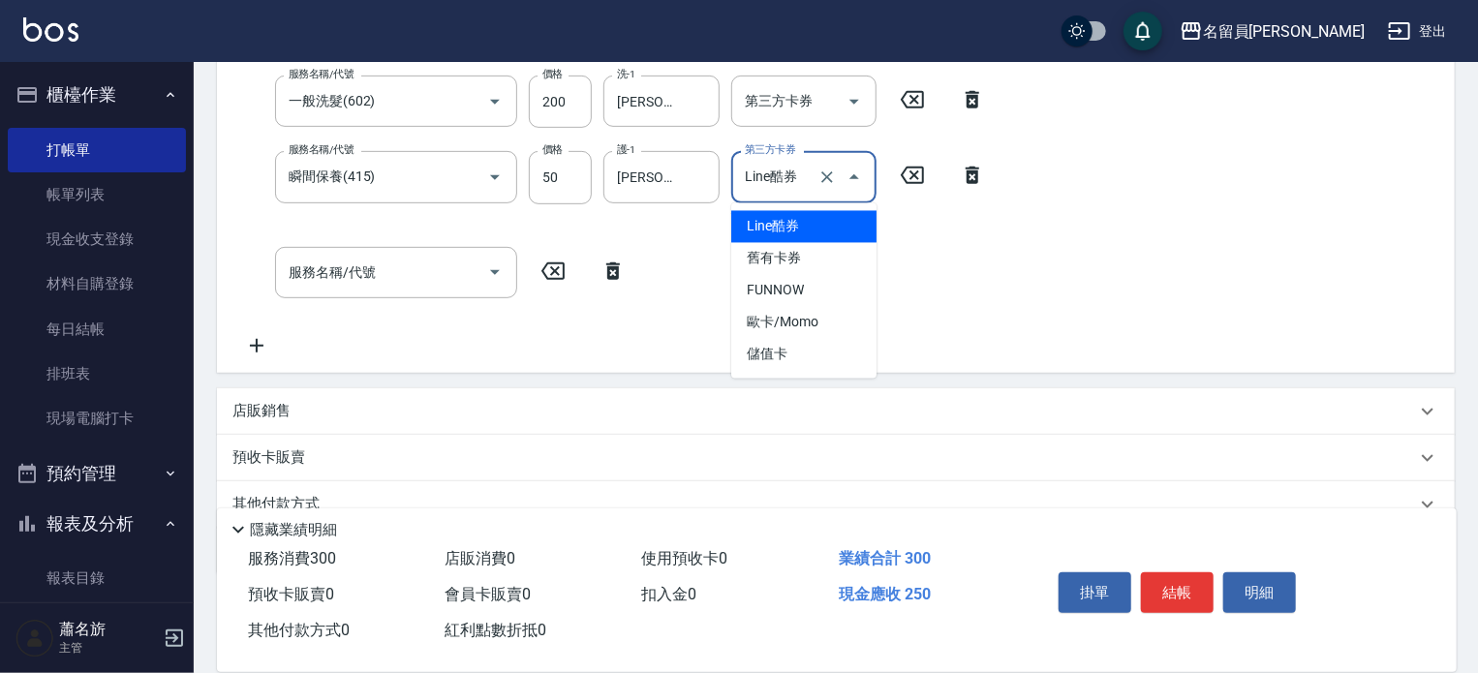
click at [833, 193] on div at bounding box center [841, 176] width 54 height 51
click at [824, 182] on icon "Clear" at bounding box center [826, 177] width 19 height 19
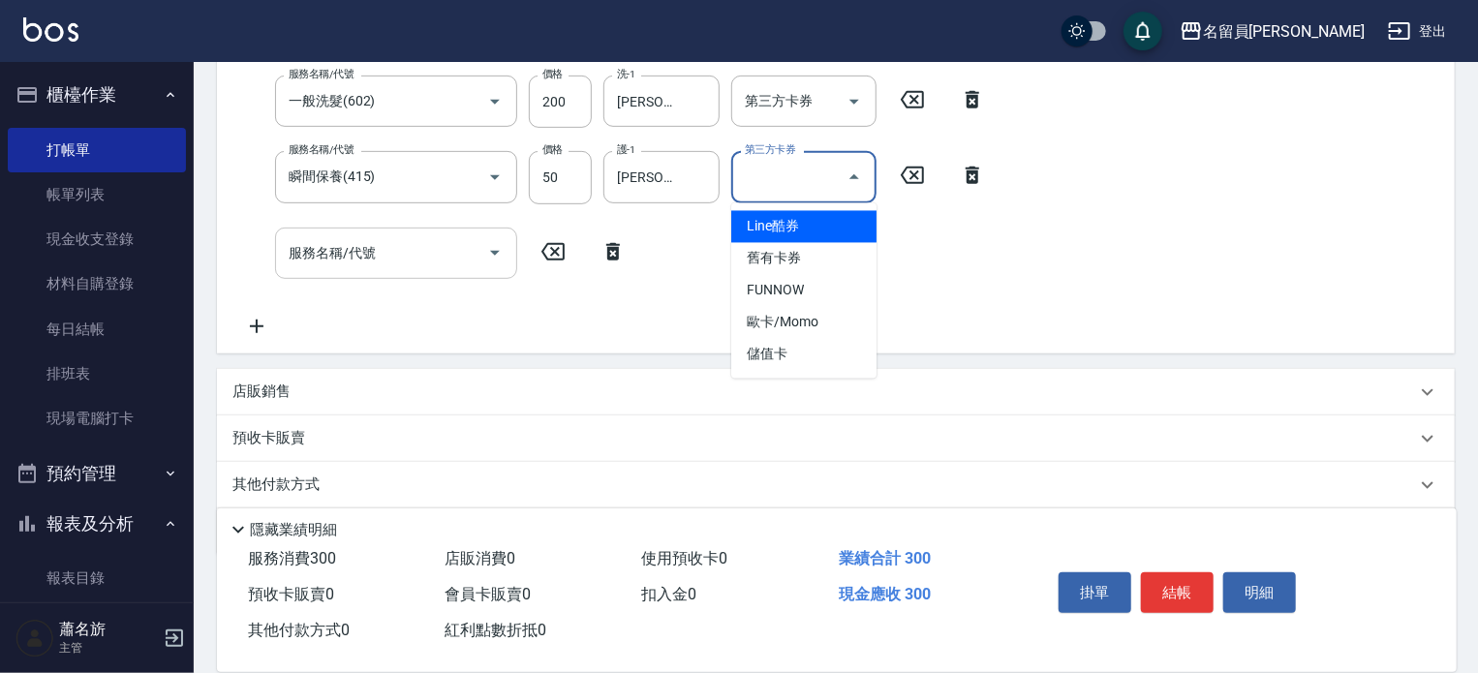
click at [351, 256] on div "服務名稱/代號 服務名稱/代號" at bounding box center [396, 253] width 242 height 51
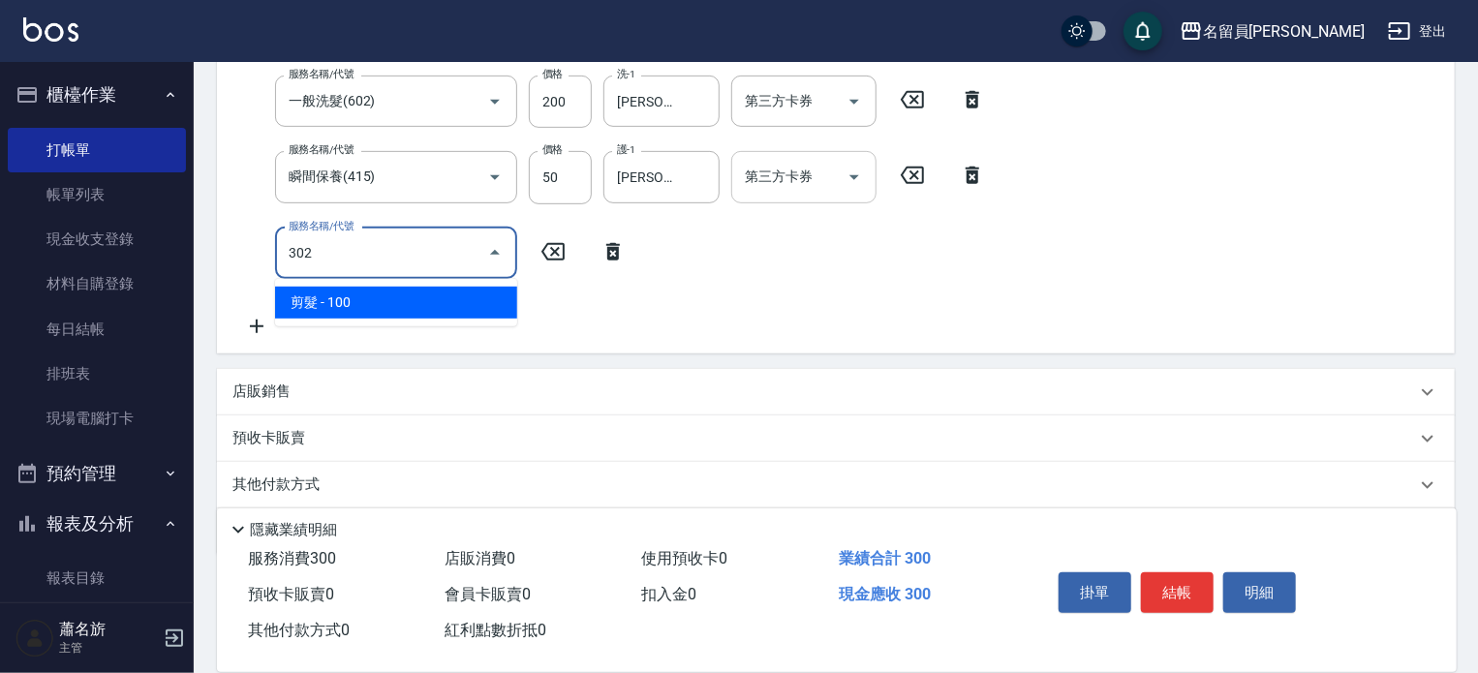
type input "剪髮(302)"
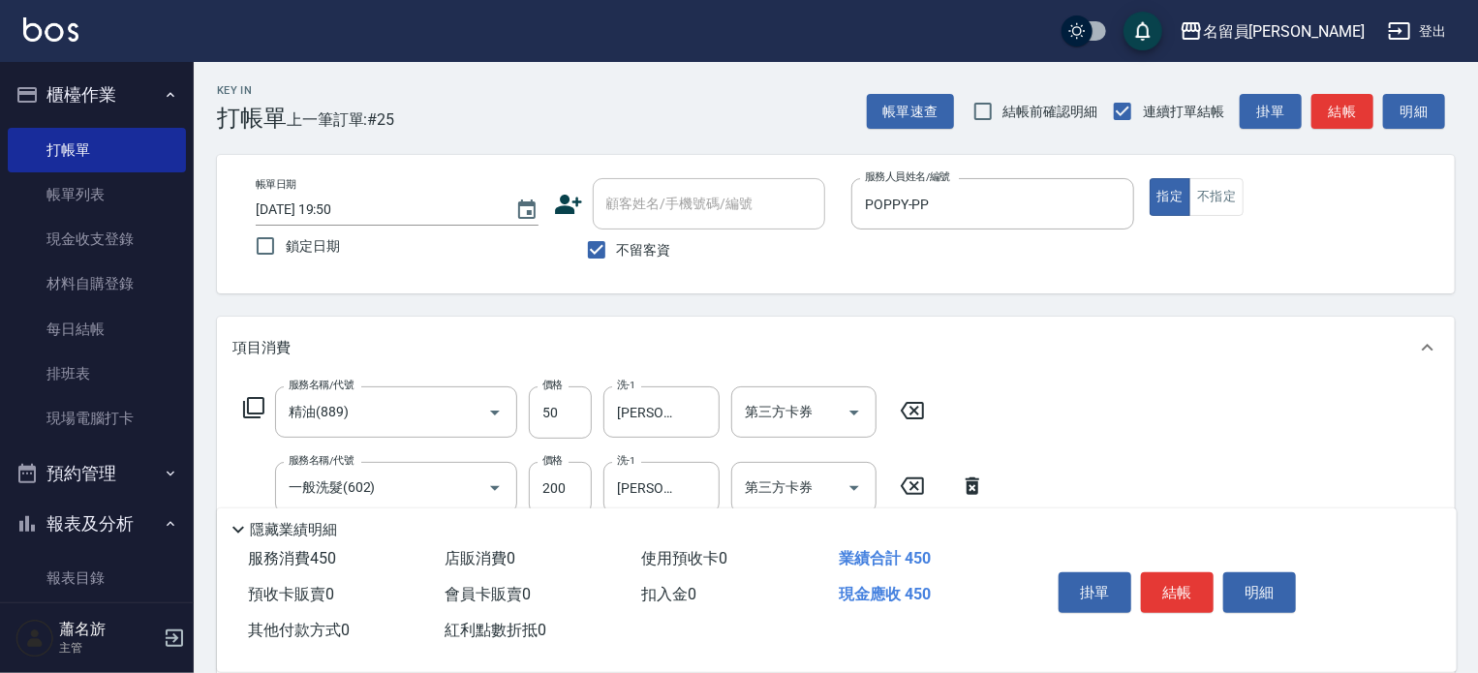
scroll to position [0, 0]
type input "150"
click at [1181, 588] on button "結帳" at bounding box center [1177, 592] width 73 height 41
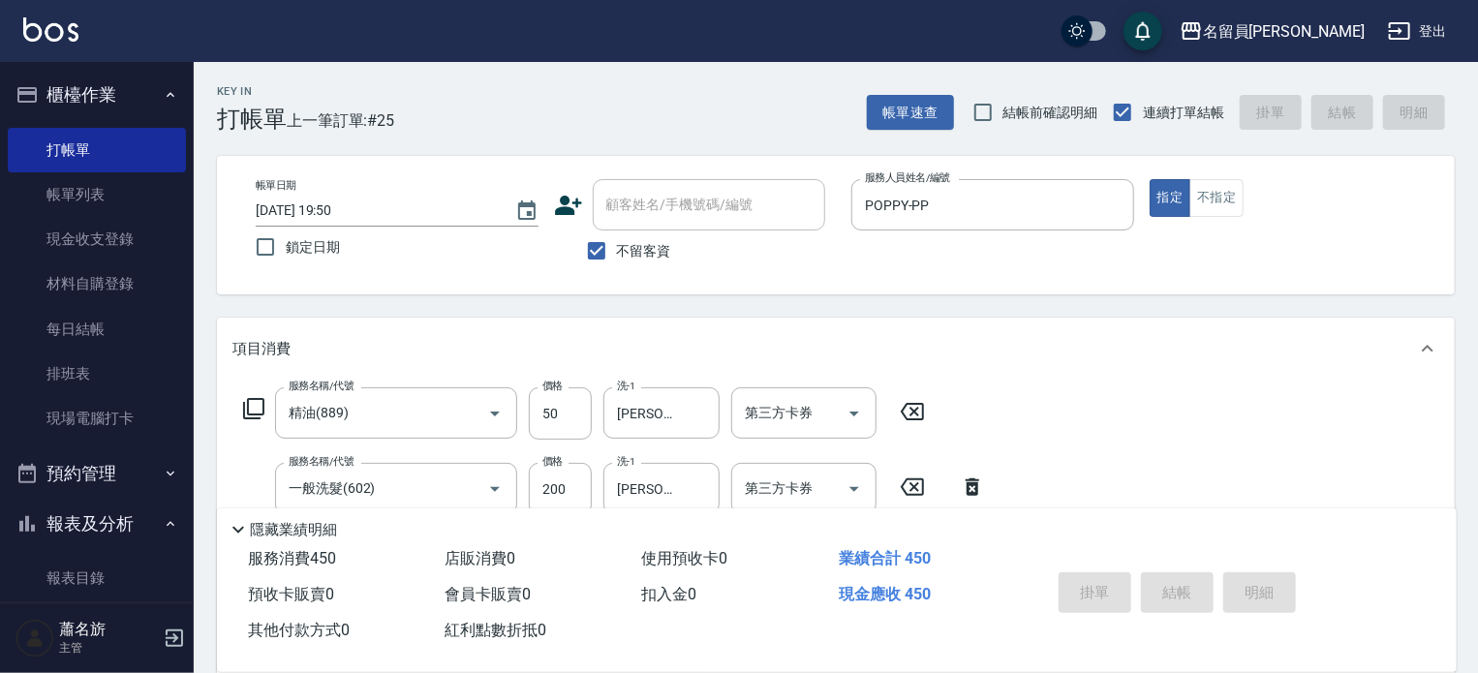
type input "[DATE] 20:00"
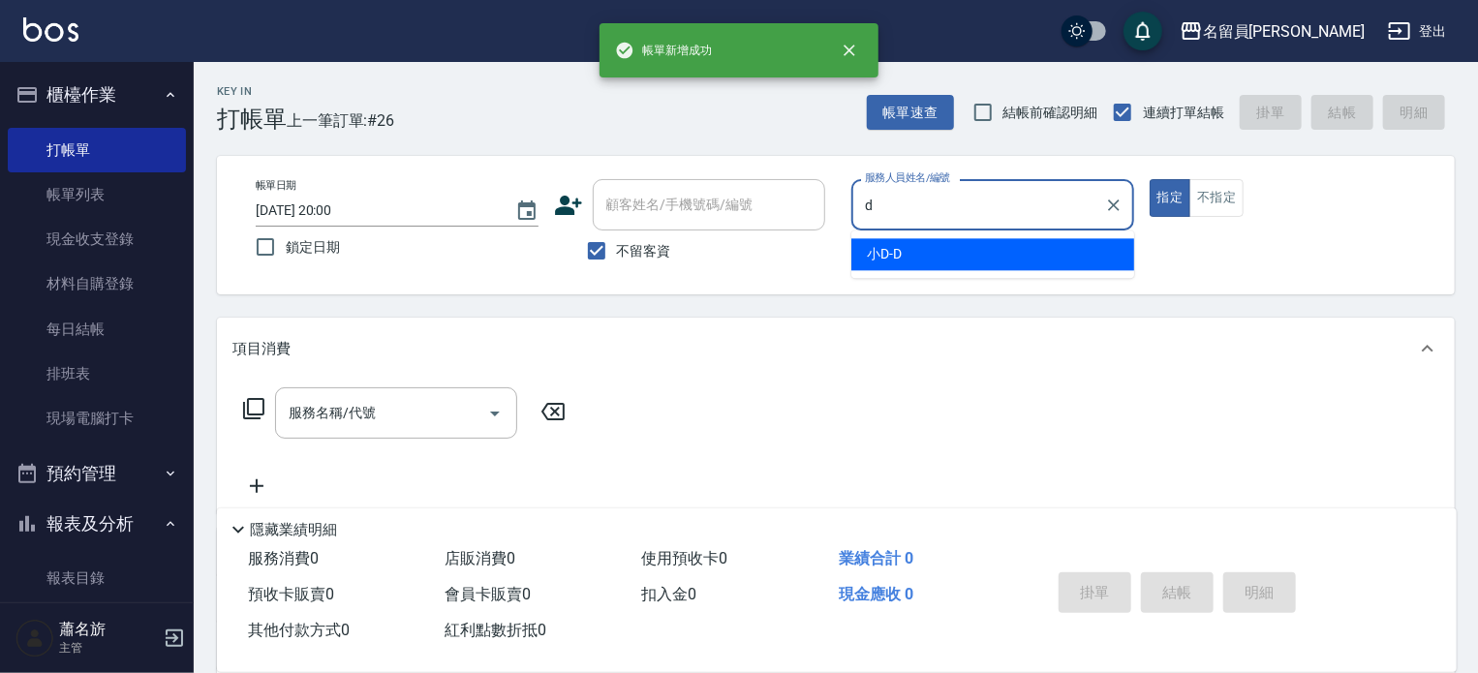
type input "小D-D"
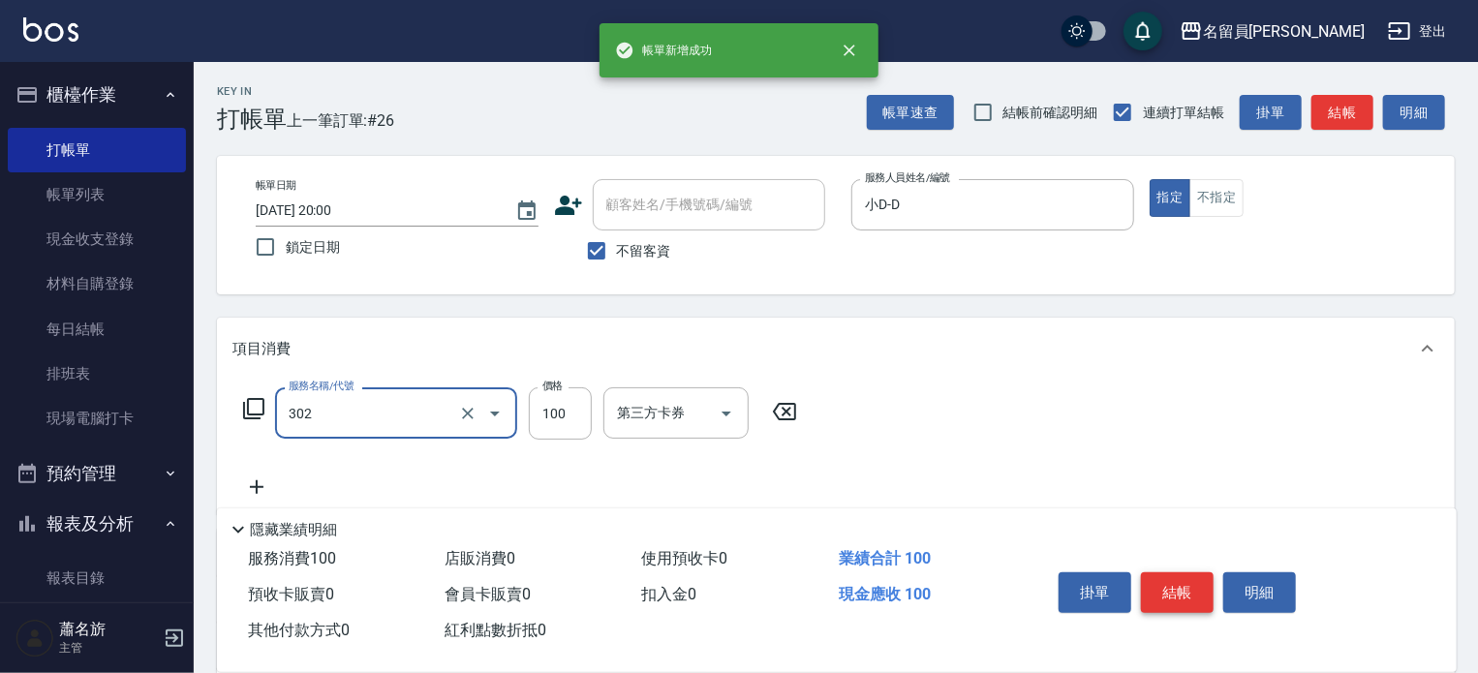
type input "剪髮(302)"
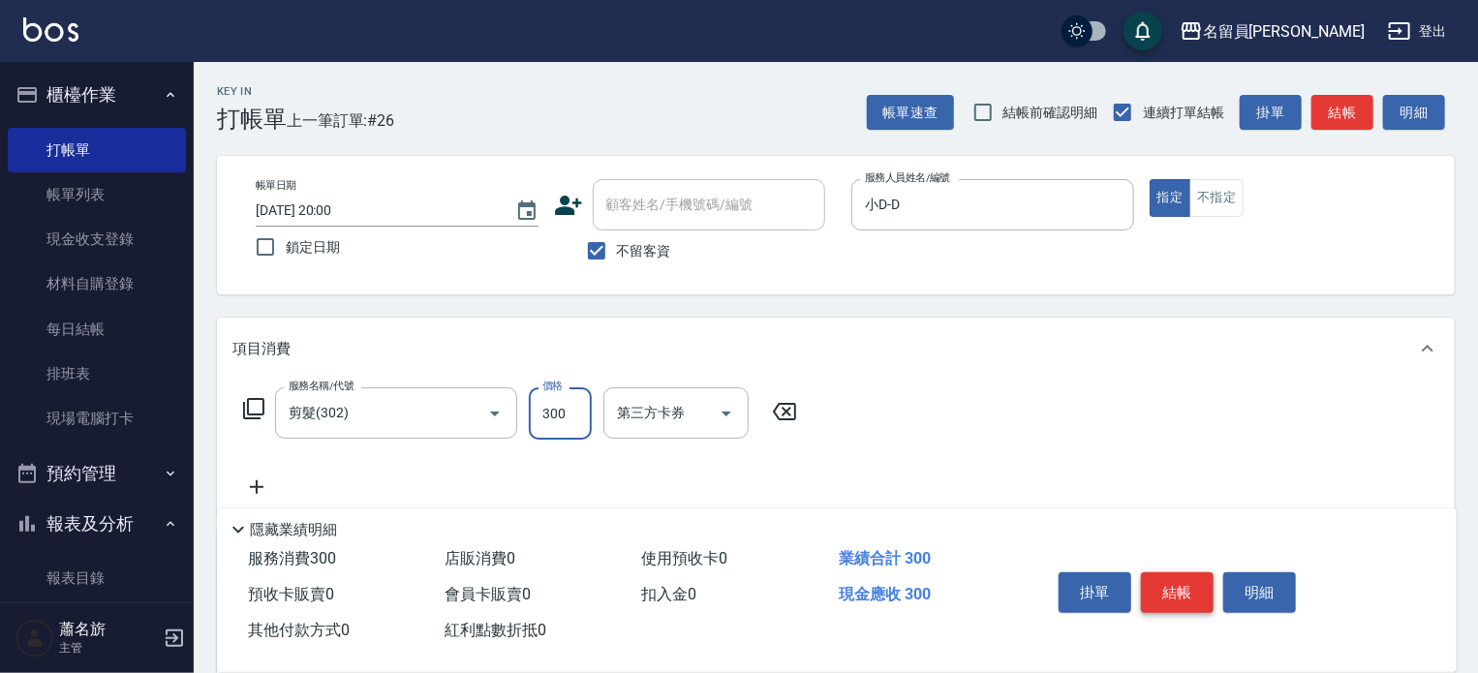
type input "300"
drag, startPoint x: 1181, startPoint y: 588, endPoint x: 1197, endPoint y: 611, distance: 28.5
click at [1190, 598] on button "結帳" at bounding box center [1177, 592] width 73 height 41
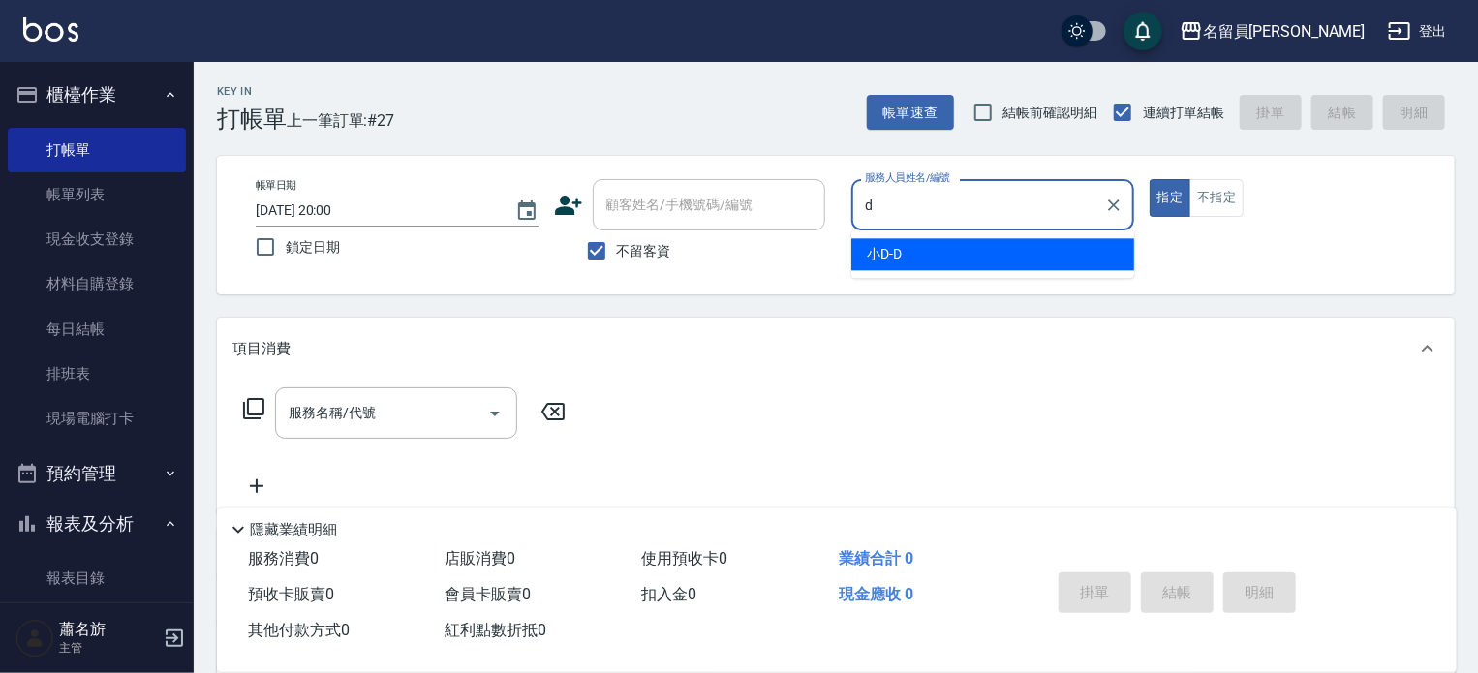
type input "小D-D"
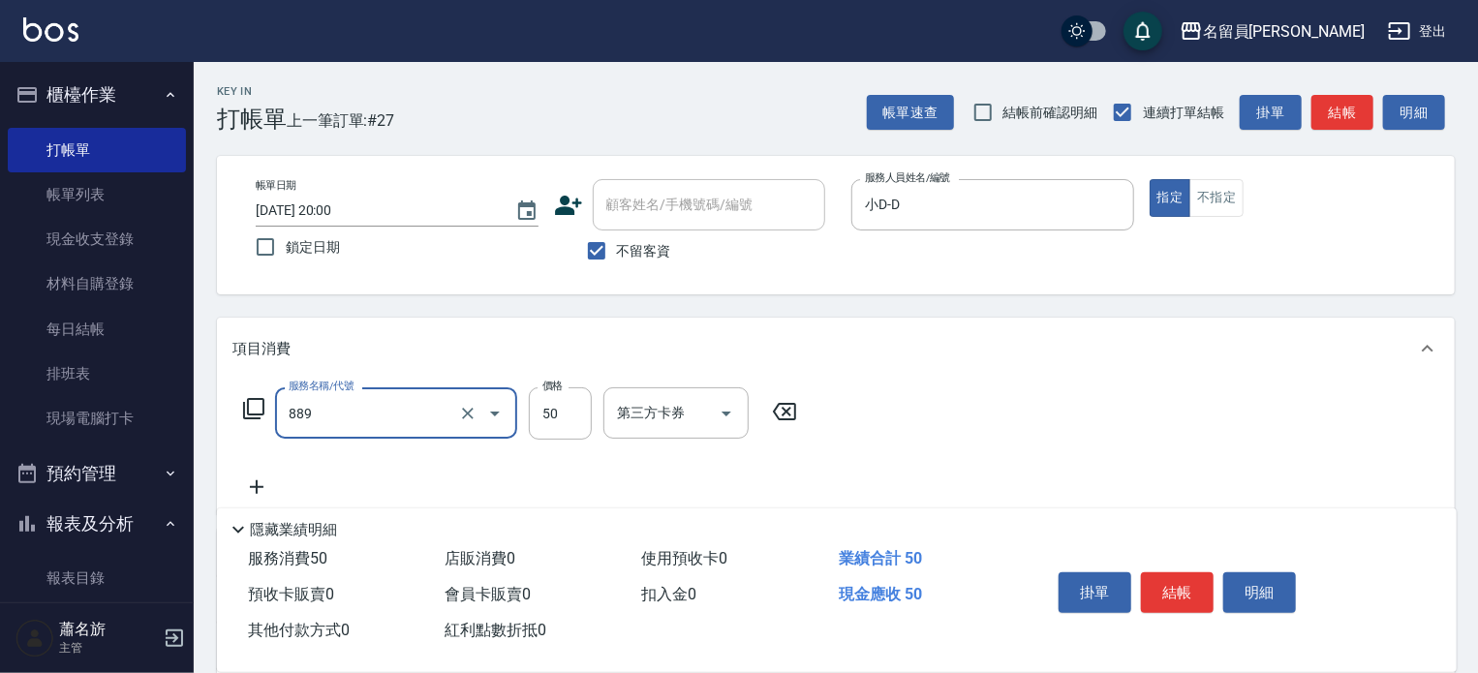
type input "精油(889)"
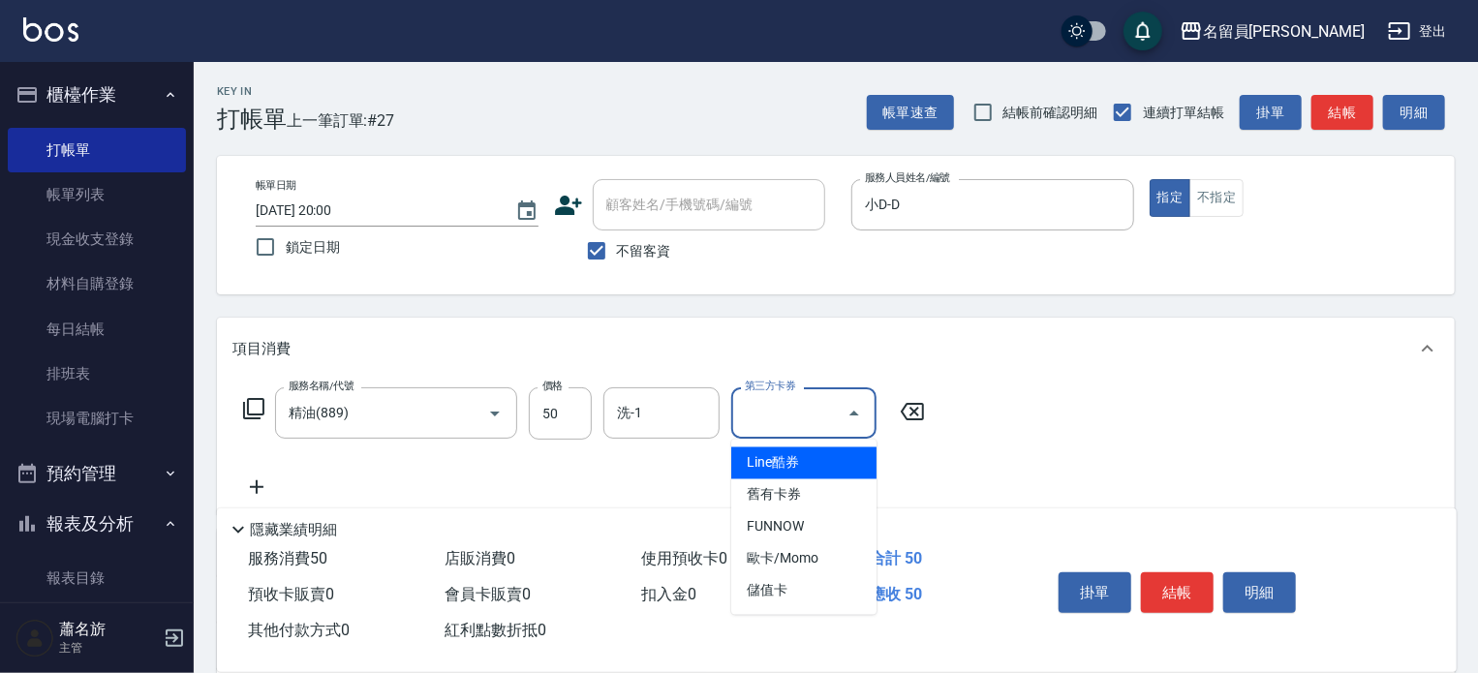
type input "儲值卡"
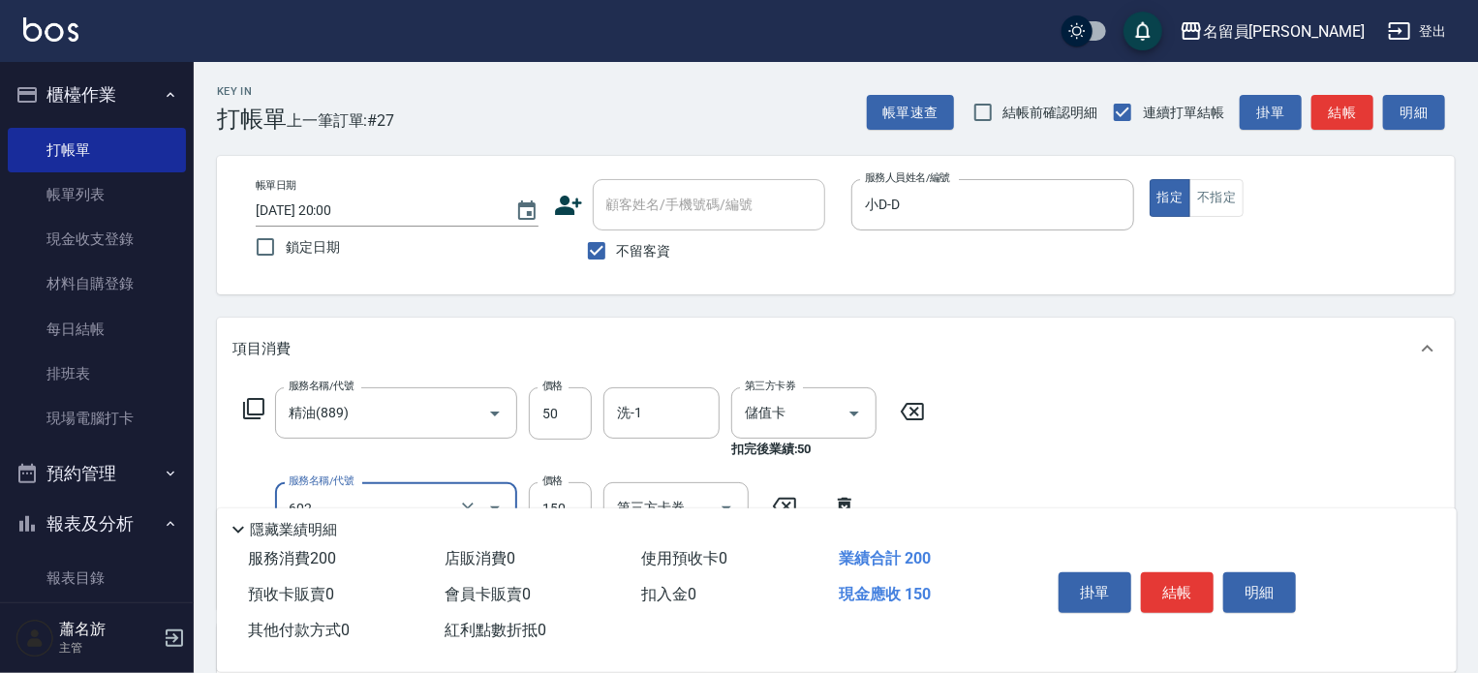
type input "一般洗髮(602)"
type input "200"
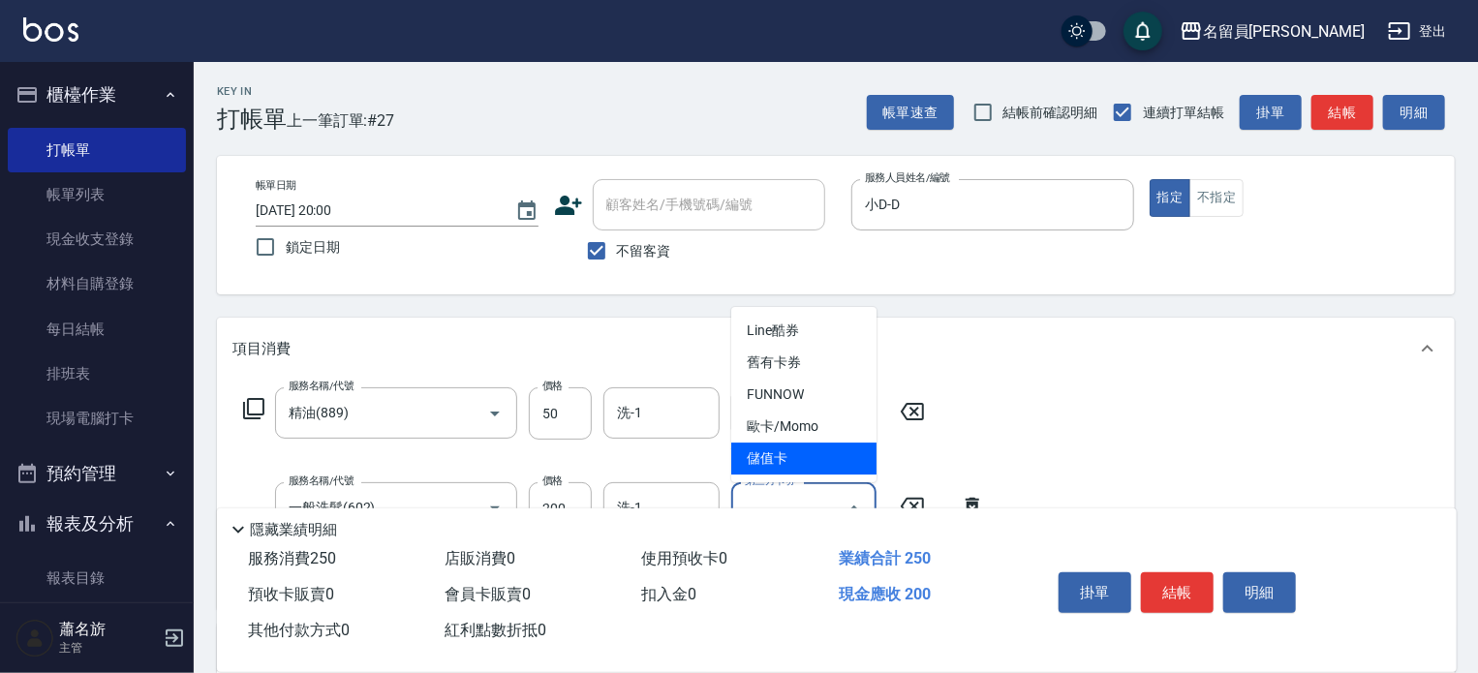
type input "儲值卡"
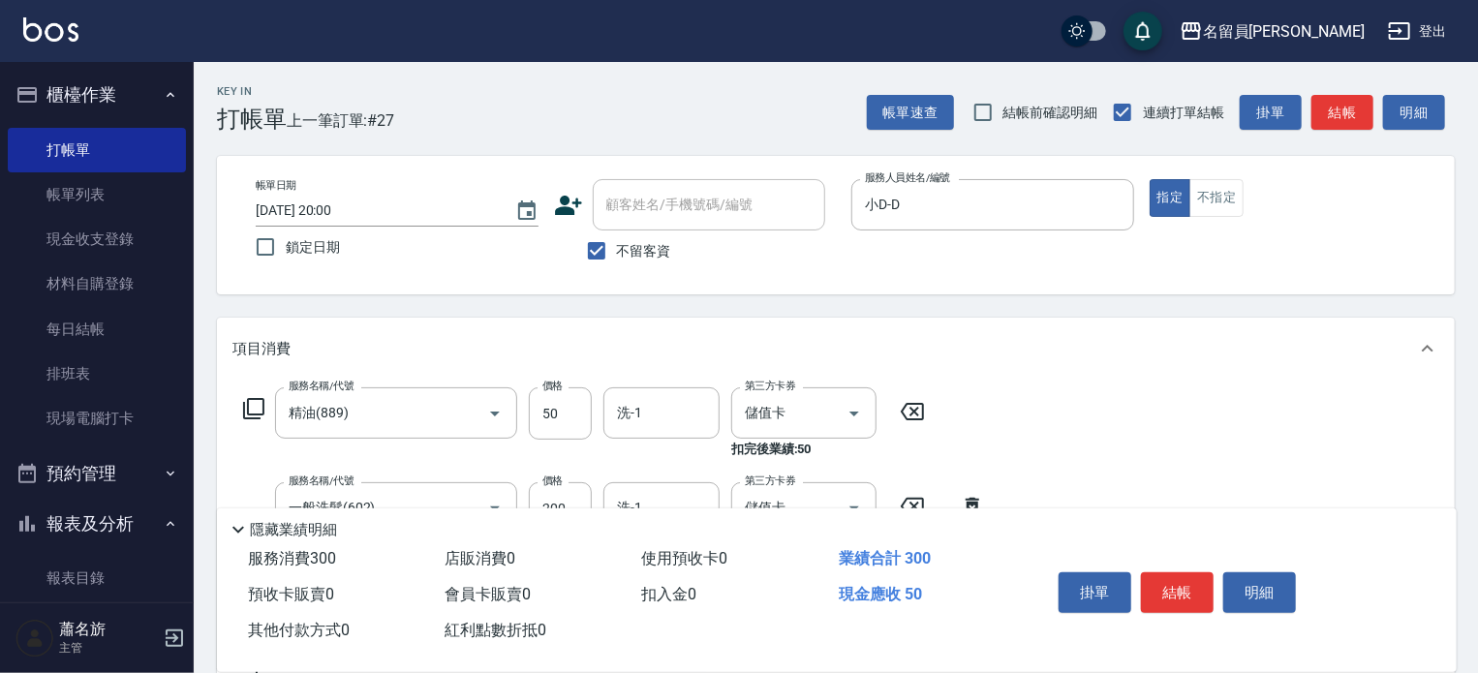
type input "瞬間保養(415)"
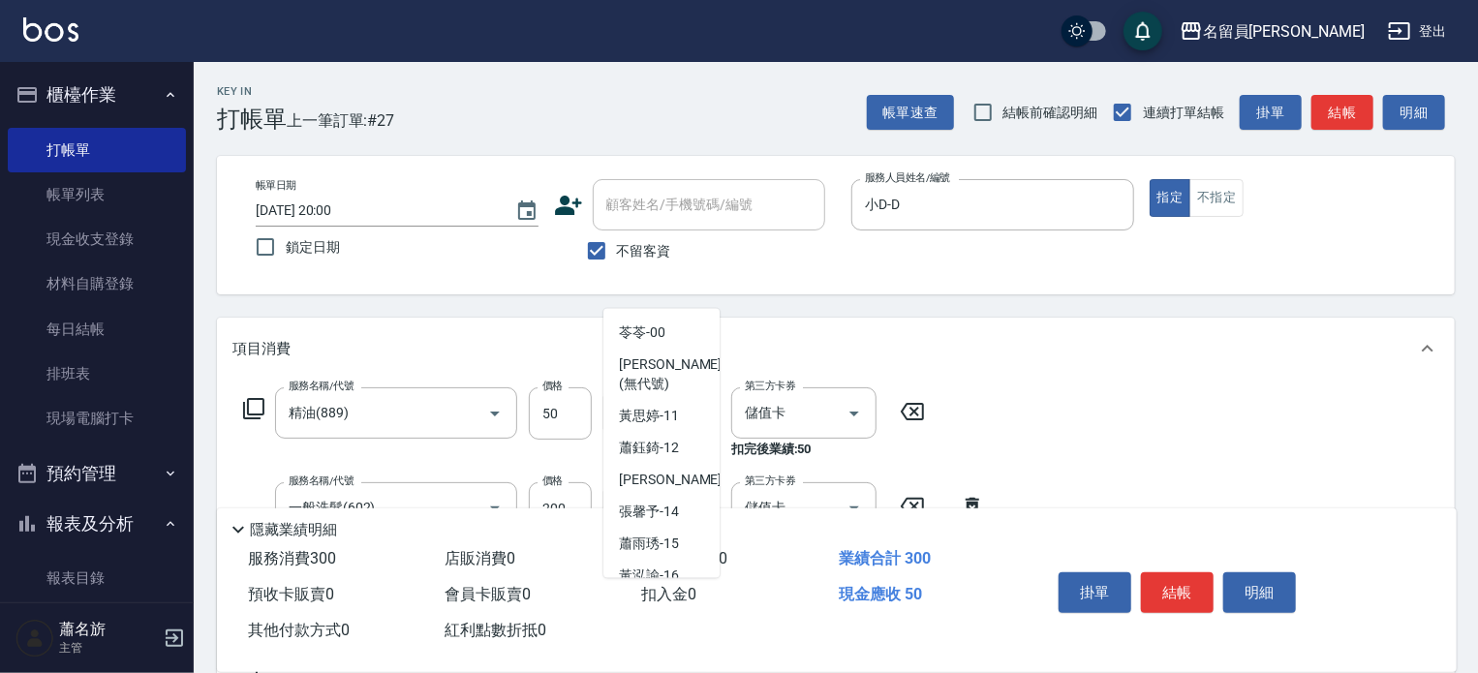
scroll to position [1217, 0]
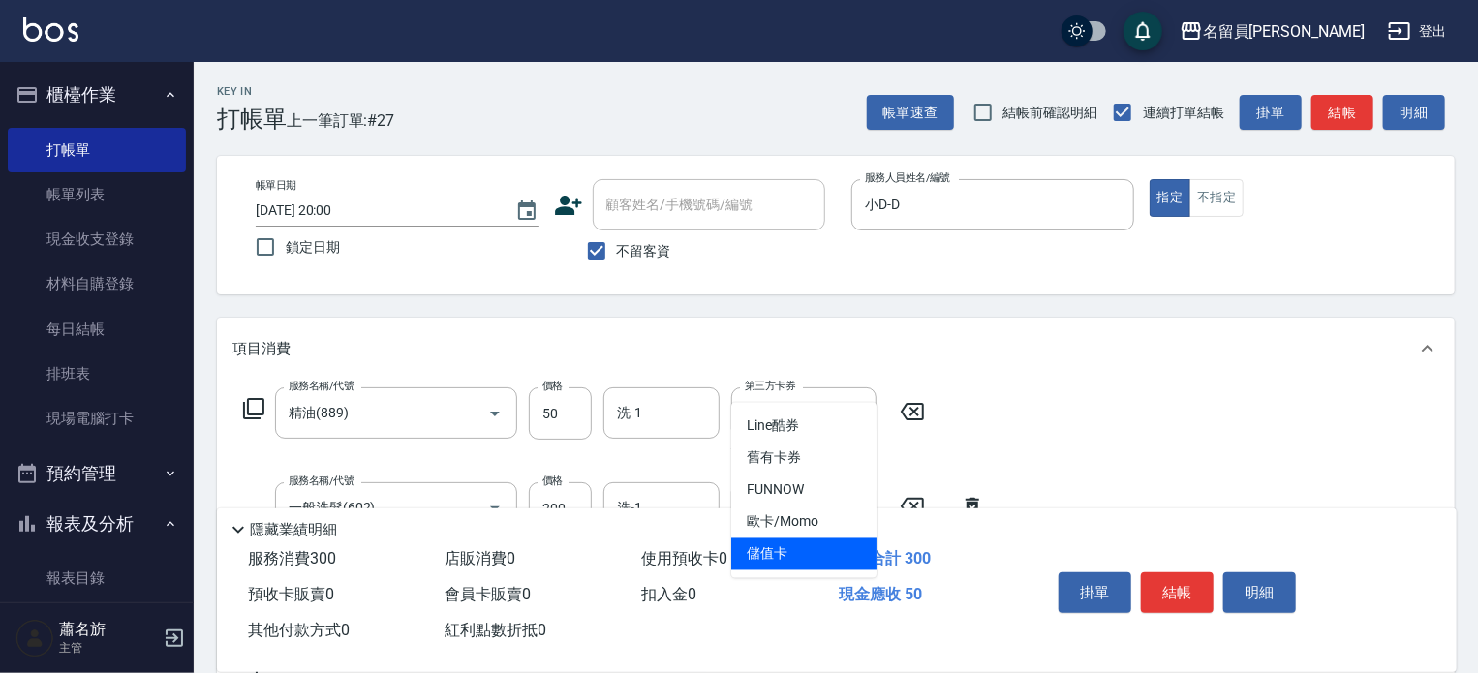
type input "儲值卡"
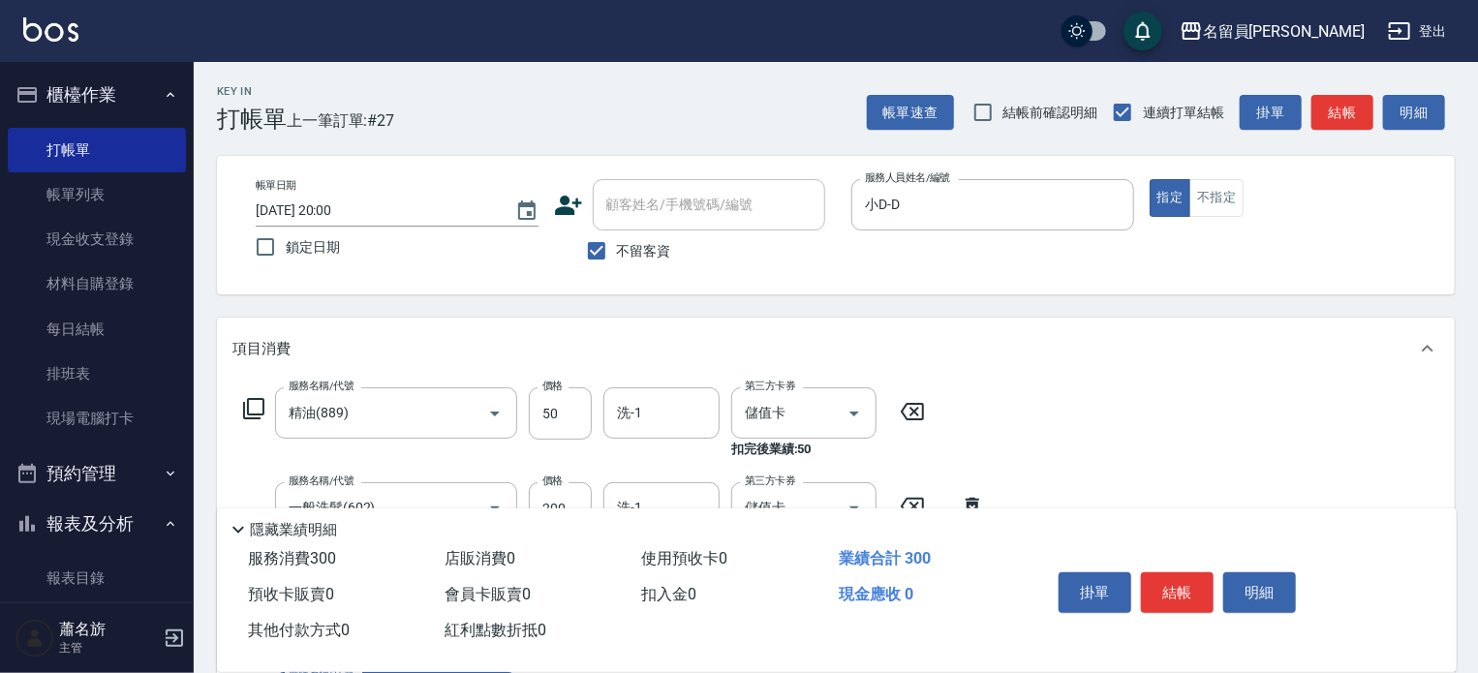
scroll to position [361, 0]
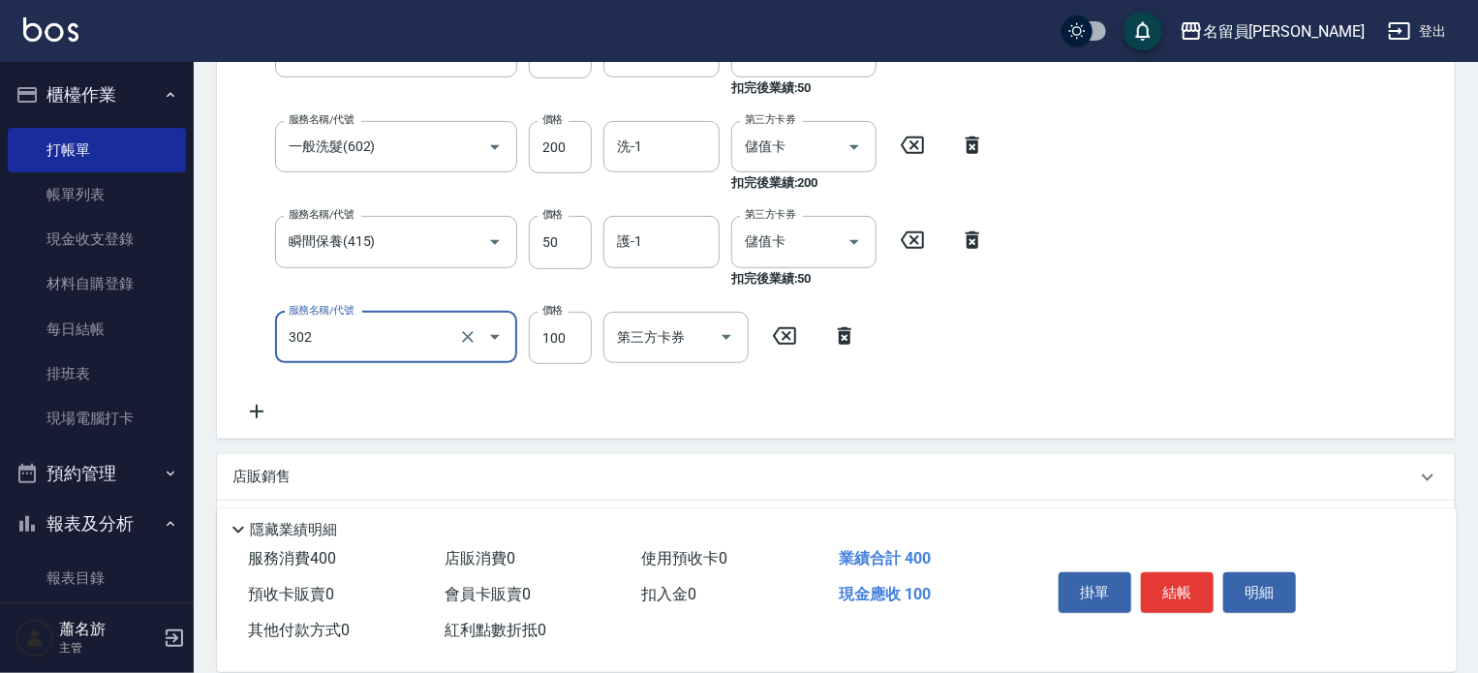
type input "剪髮(302)"
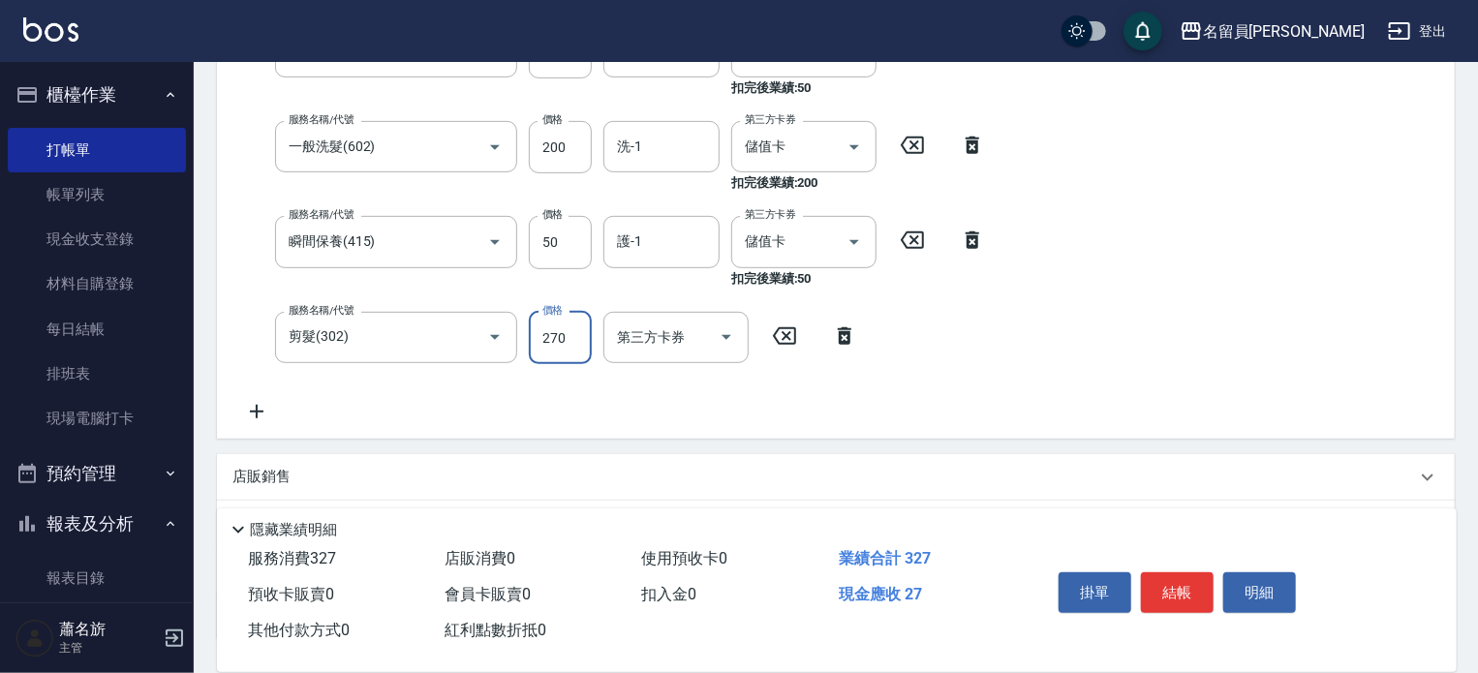
type input "270"
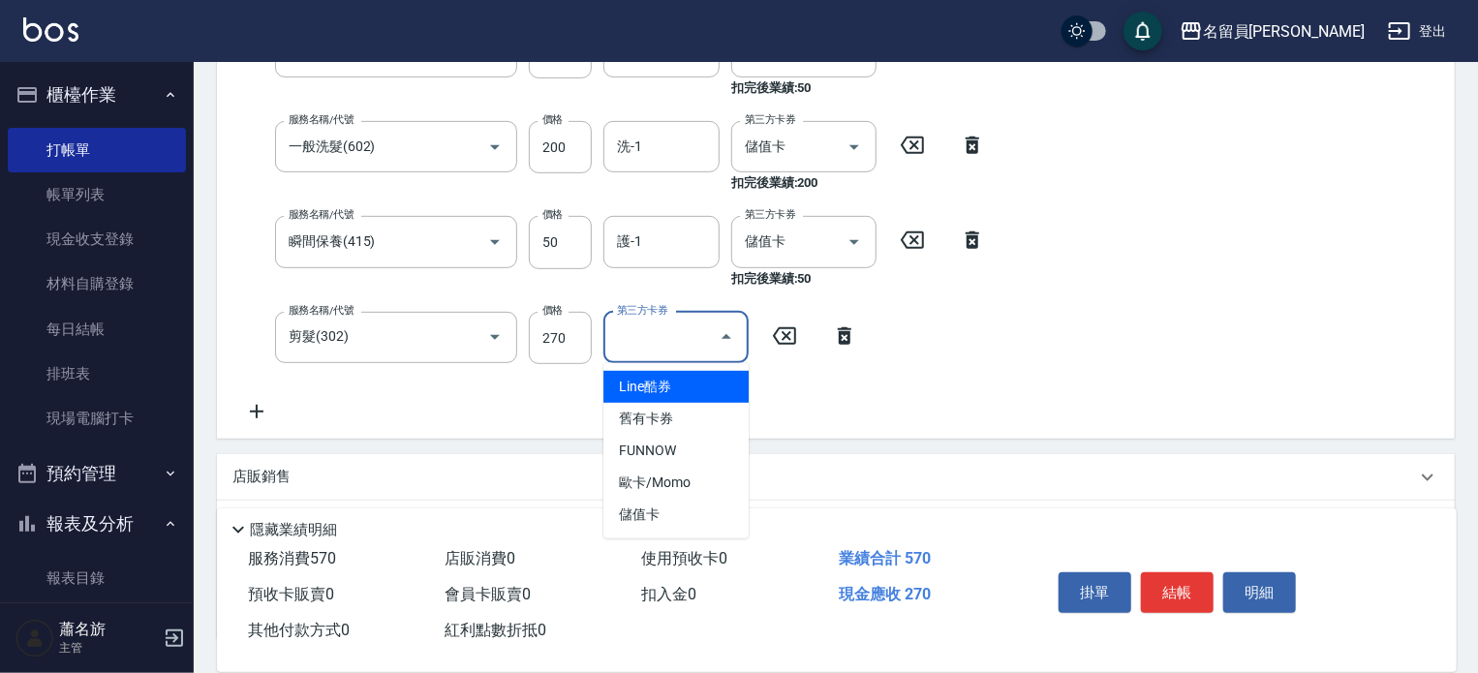
type input "儲值卡"
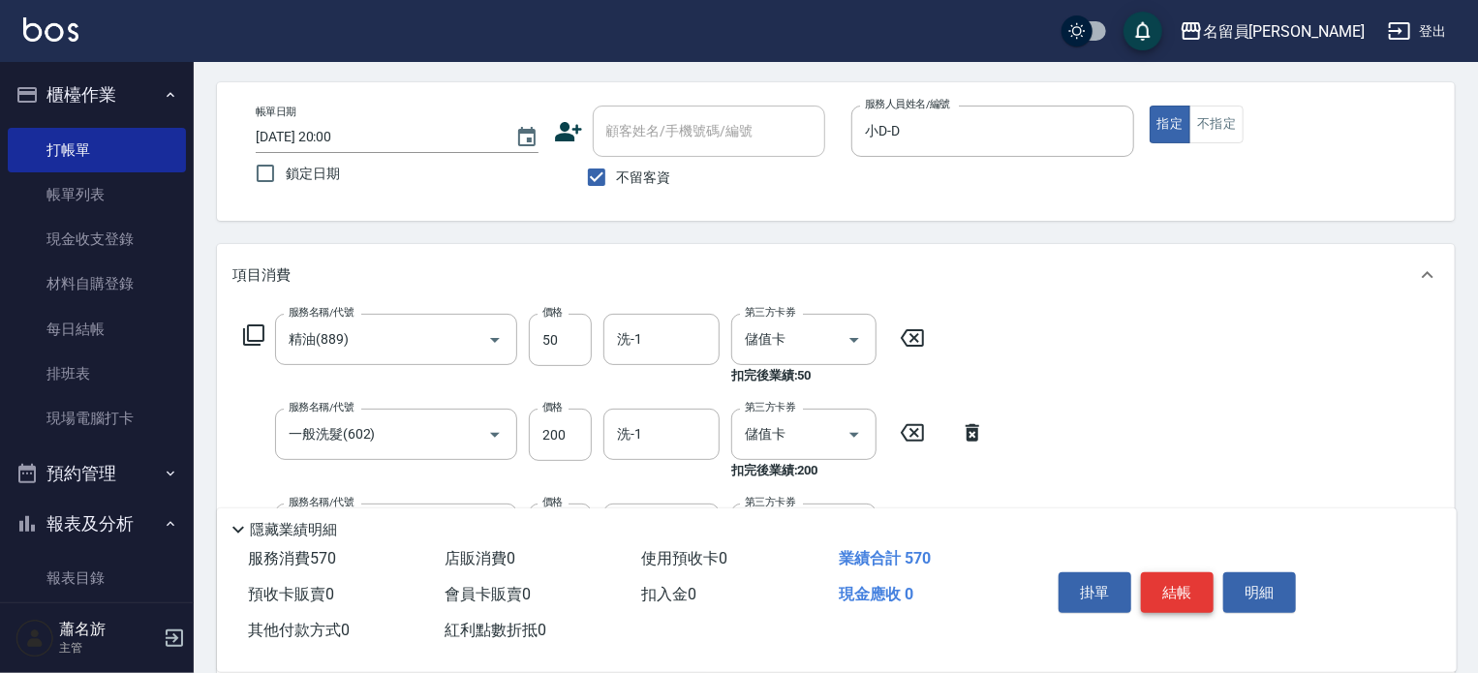
scroll to position [71, 0]
click at [1169, 589] on button "結帳" at bounding box center [1177, 592] width 73 height 41
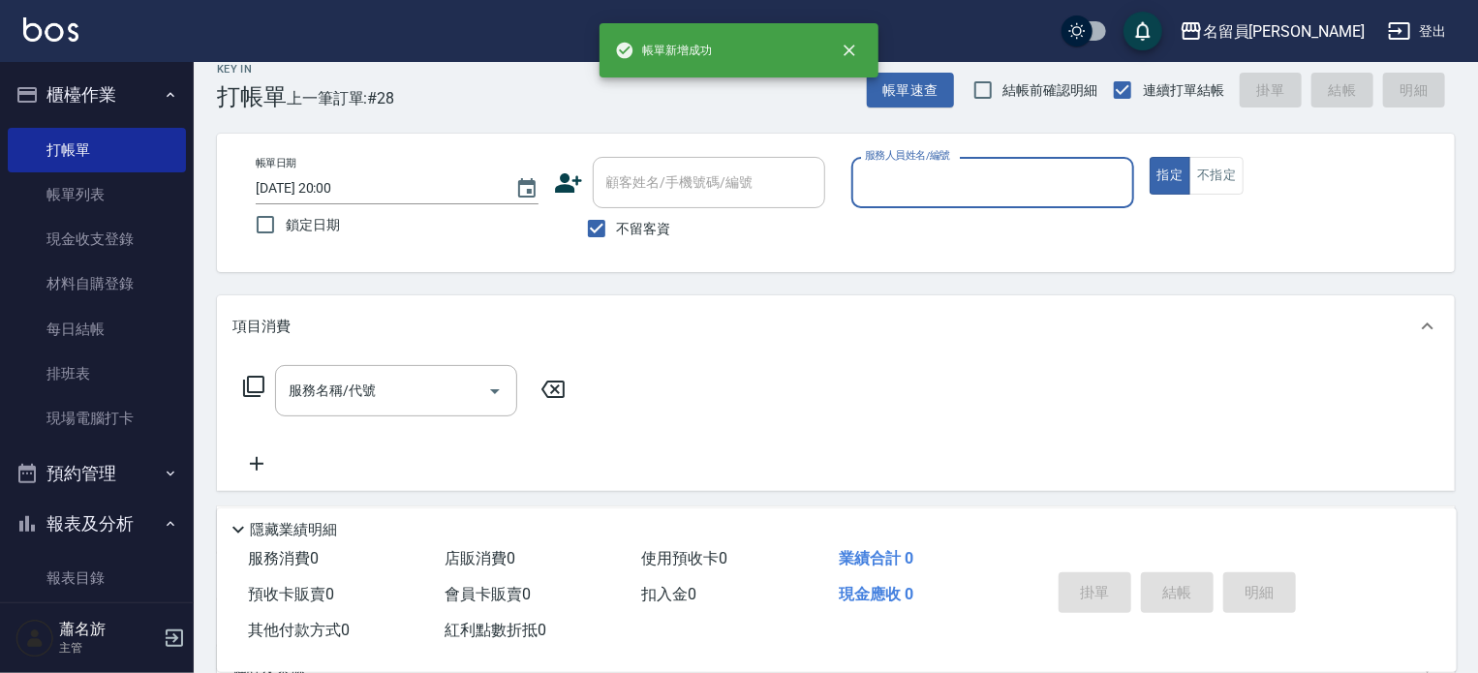
scroll to position [0, 0]
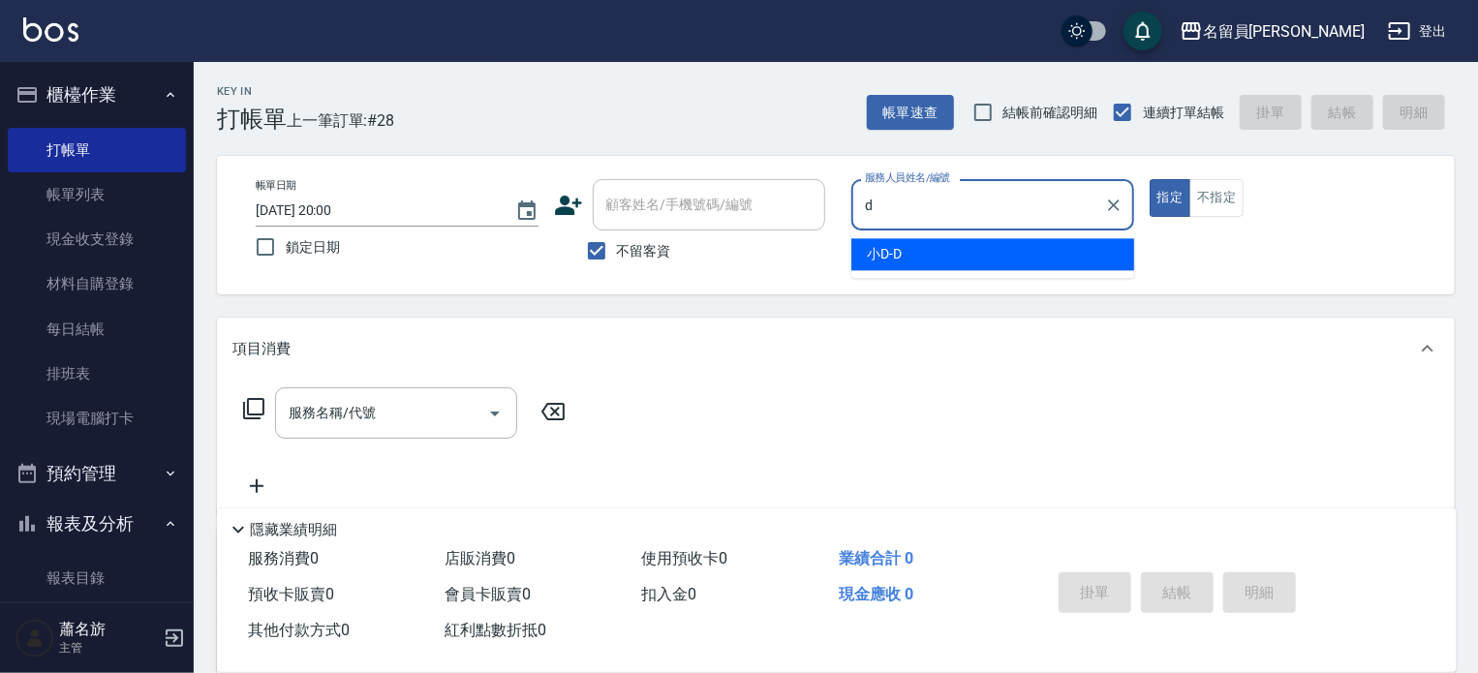
type input "小D-D"
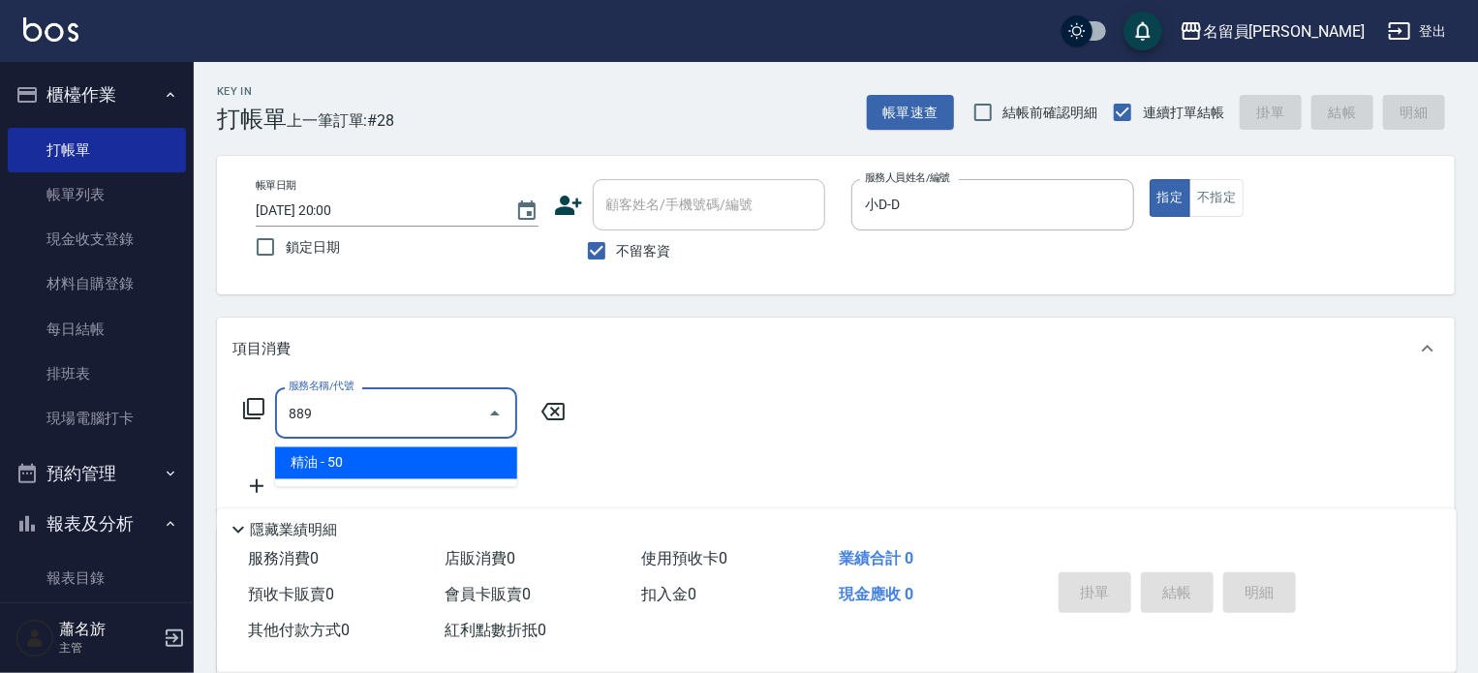
type input "精油(889)"
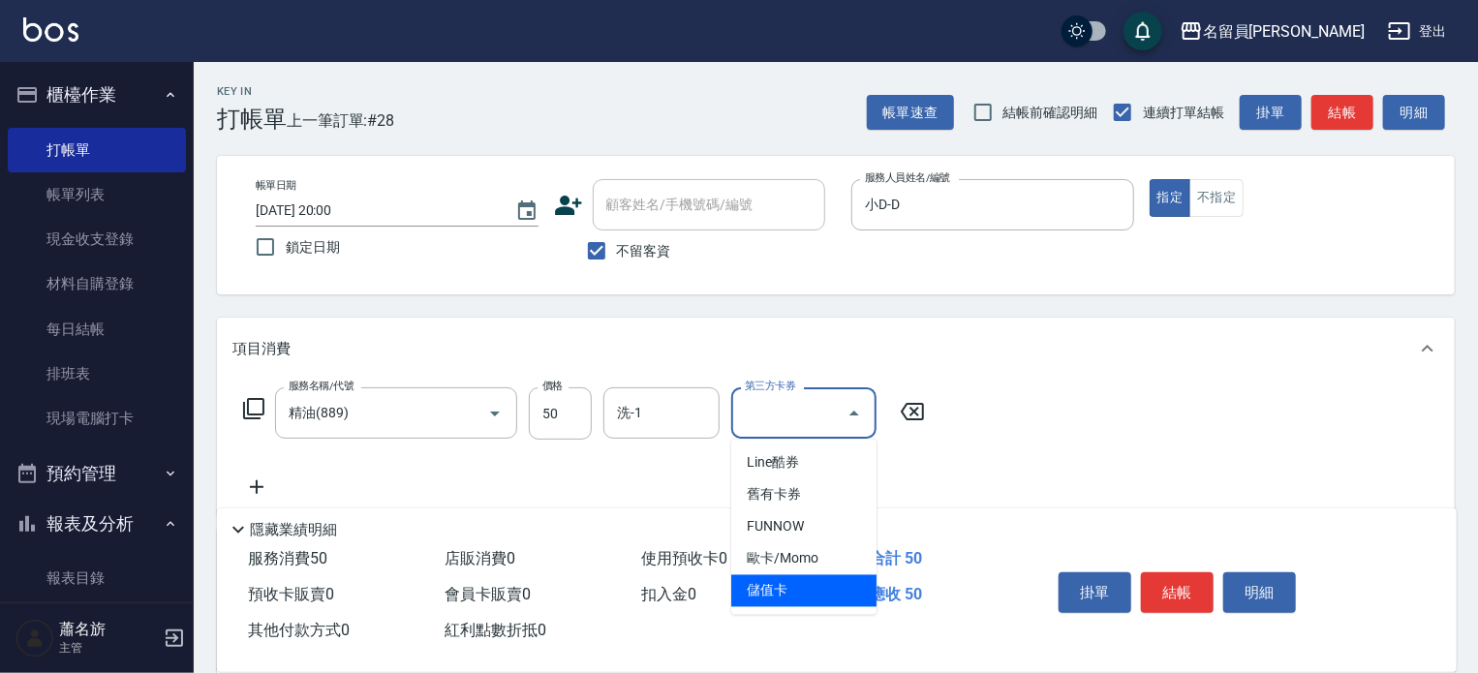
type input "儲值卡"
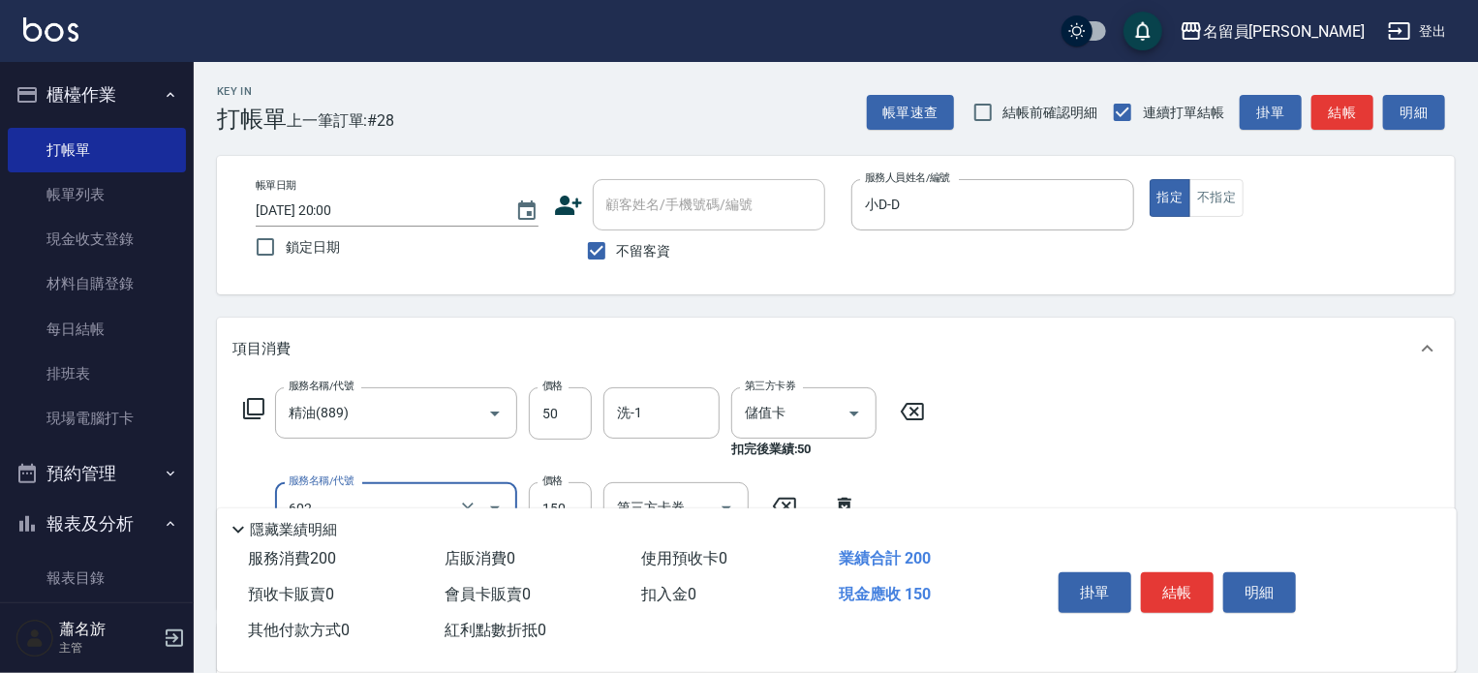
type input "一般洗髮(602)"
type input "200"
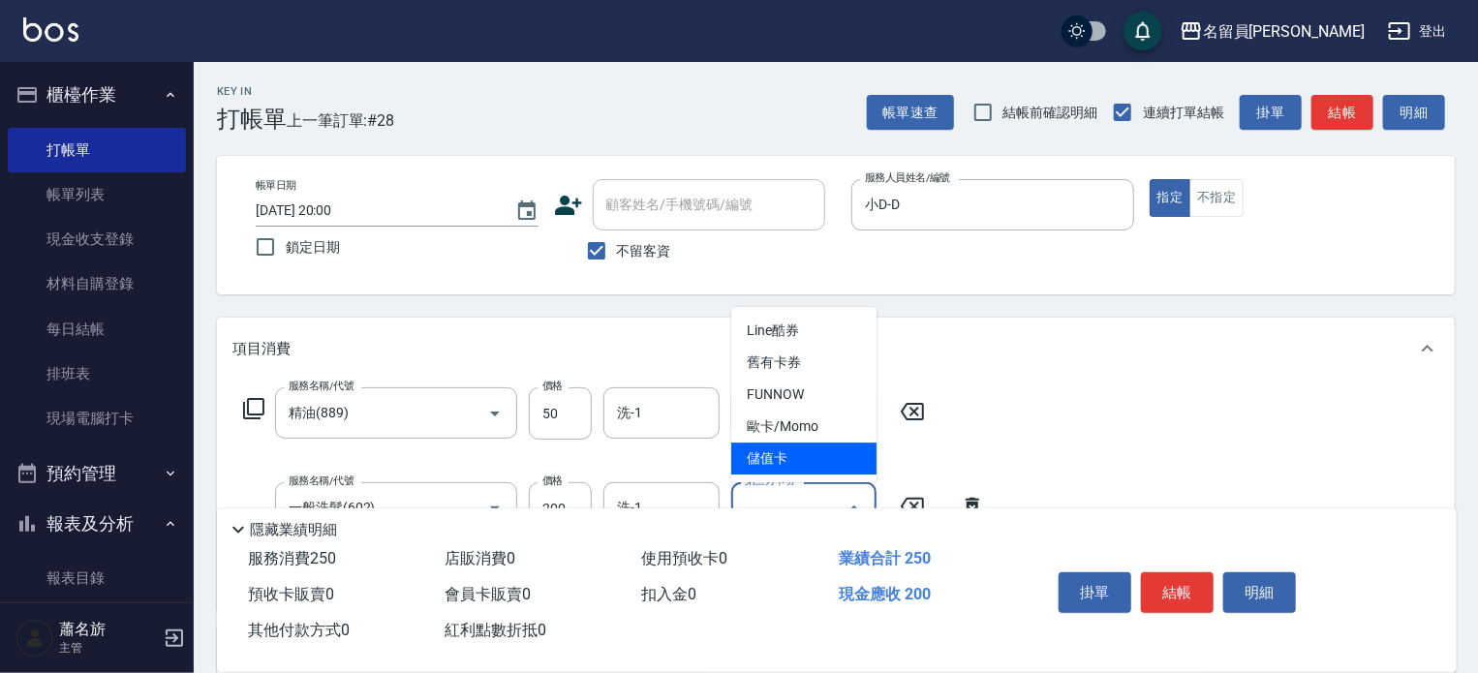
type input "儲值卡"
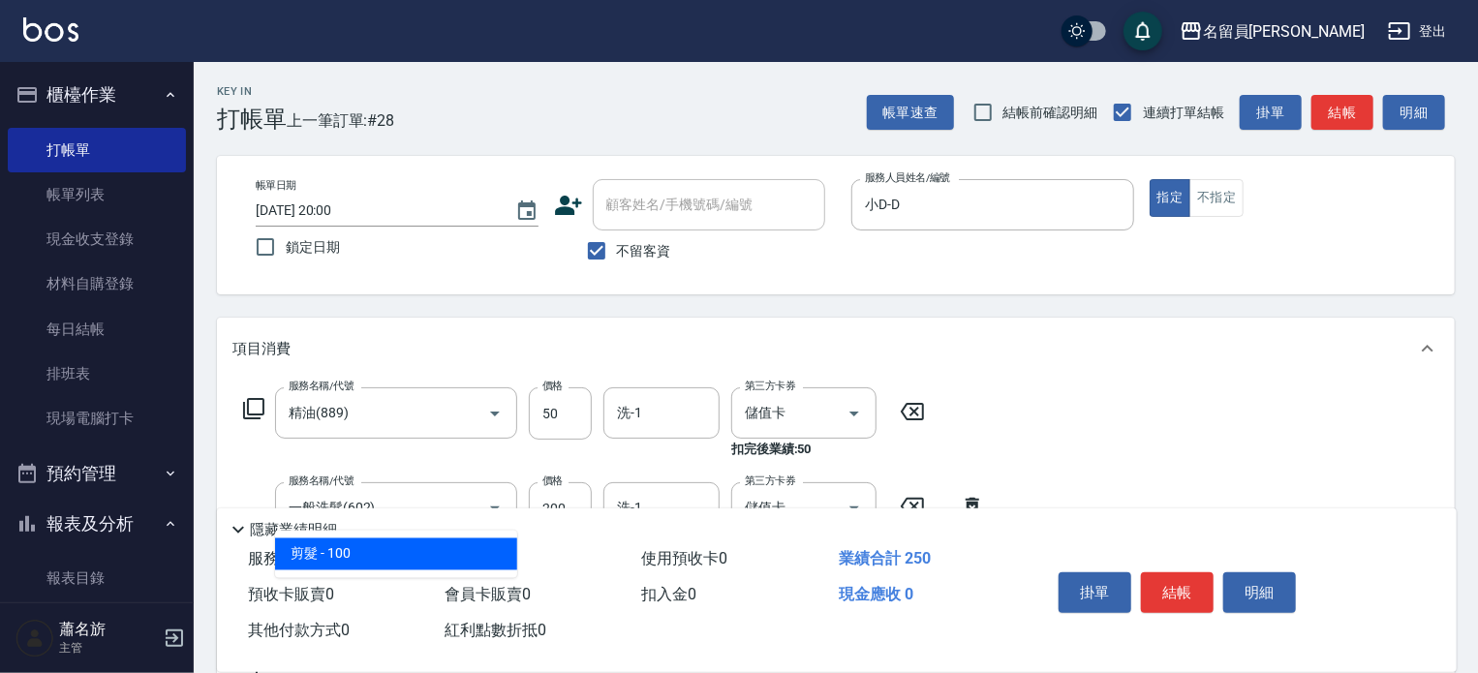
type input "剪髮(302)"
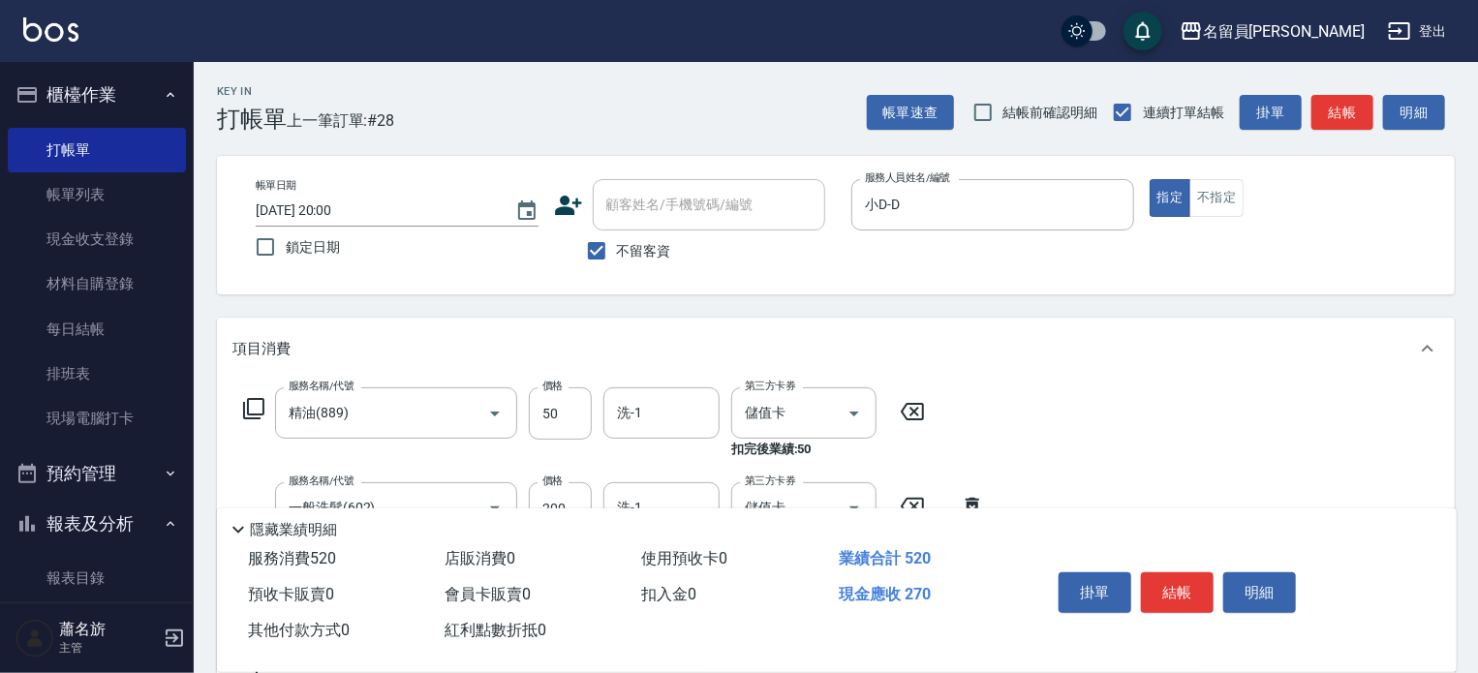
type input "270"
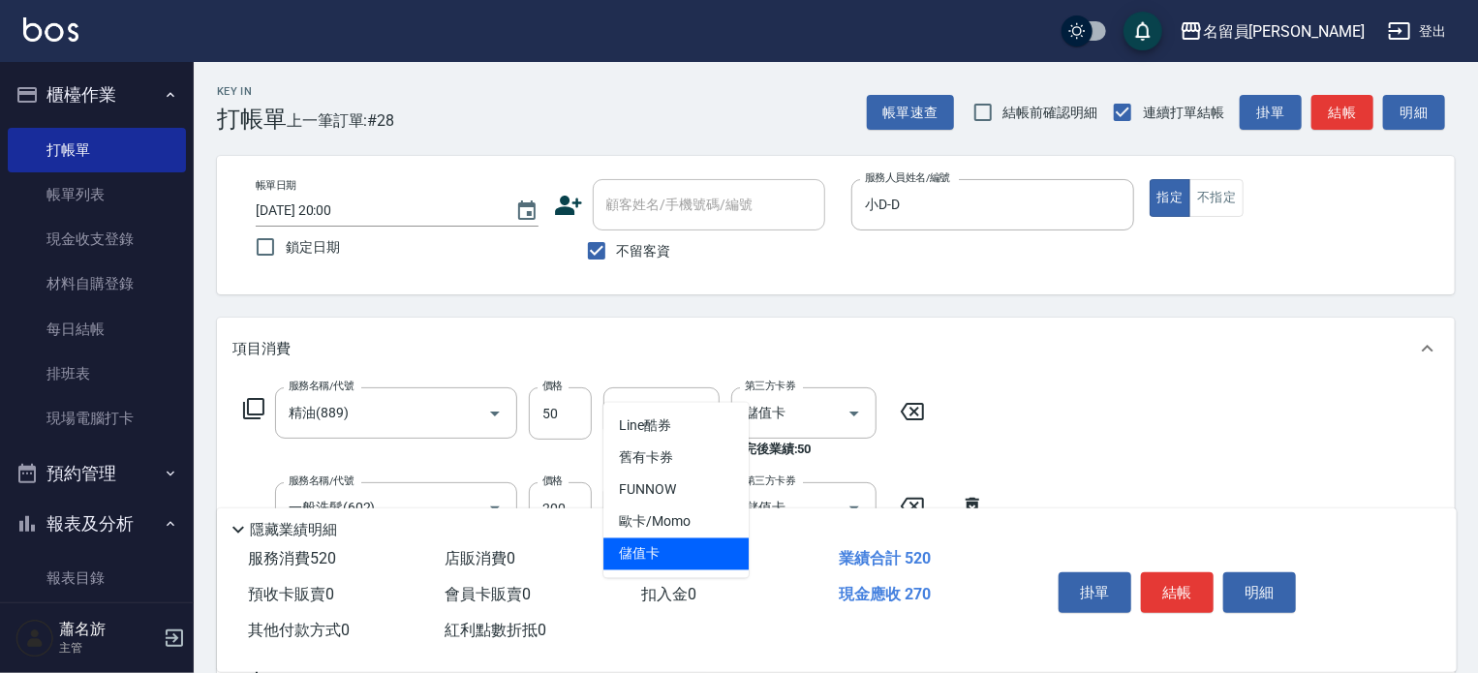
type input "儲值卡"
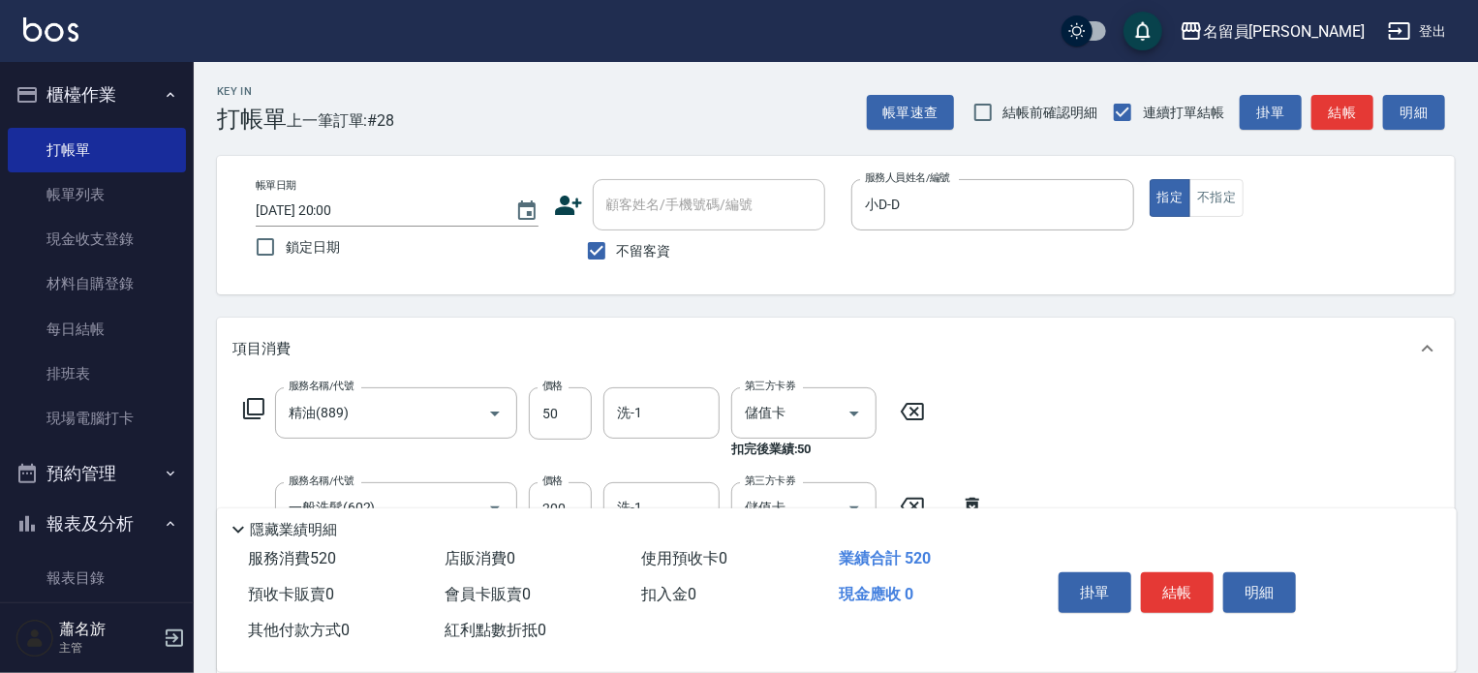
click at [1164, 572] on button "結帳" at bounding box center [1177, 592] width 73 height 41
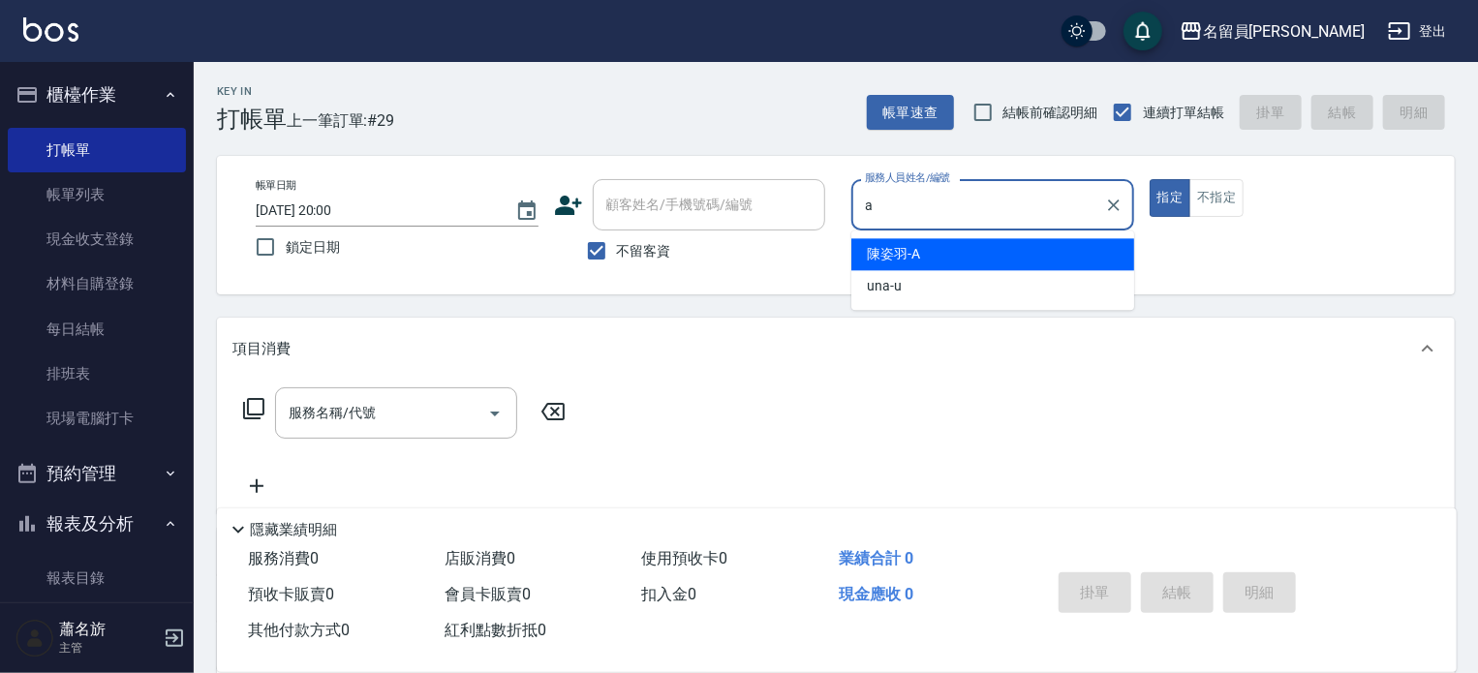
type input "[PERSON_NAME]"
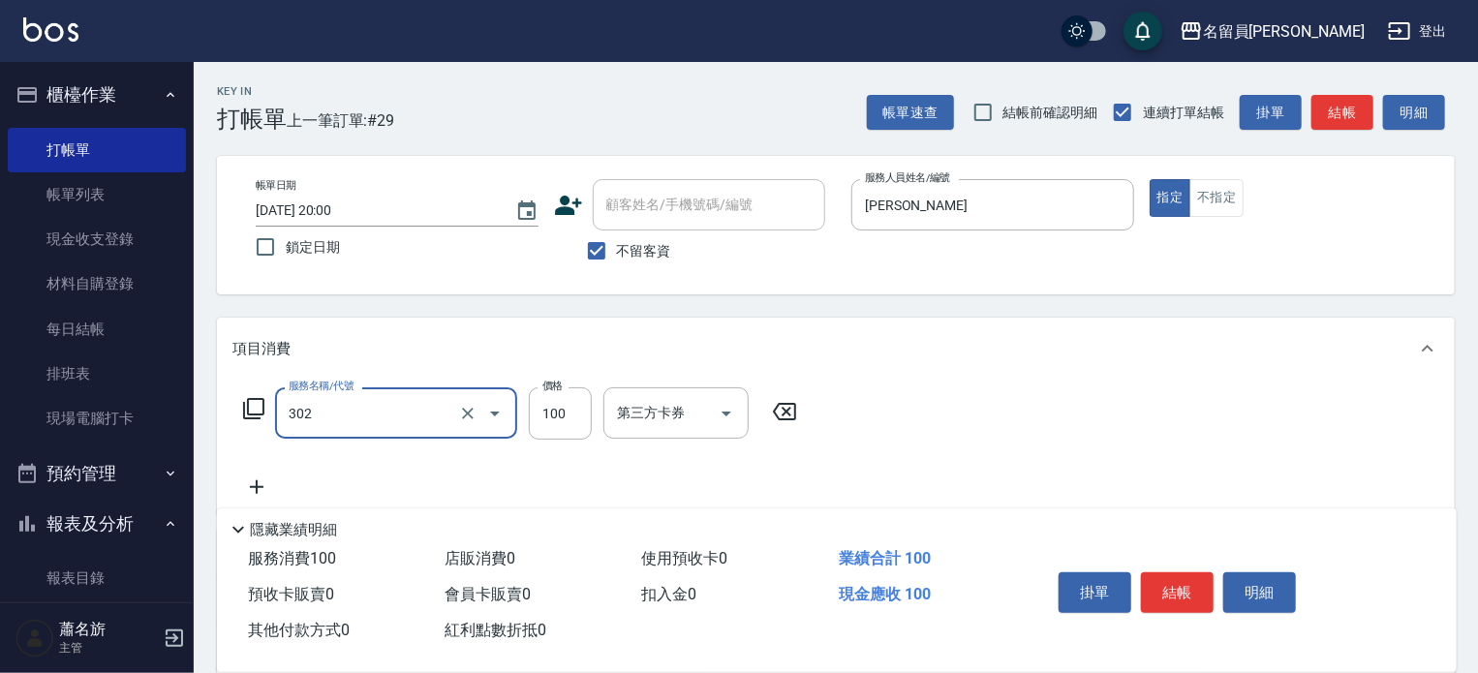
type input "剪髮(302)"
type input "600"
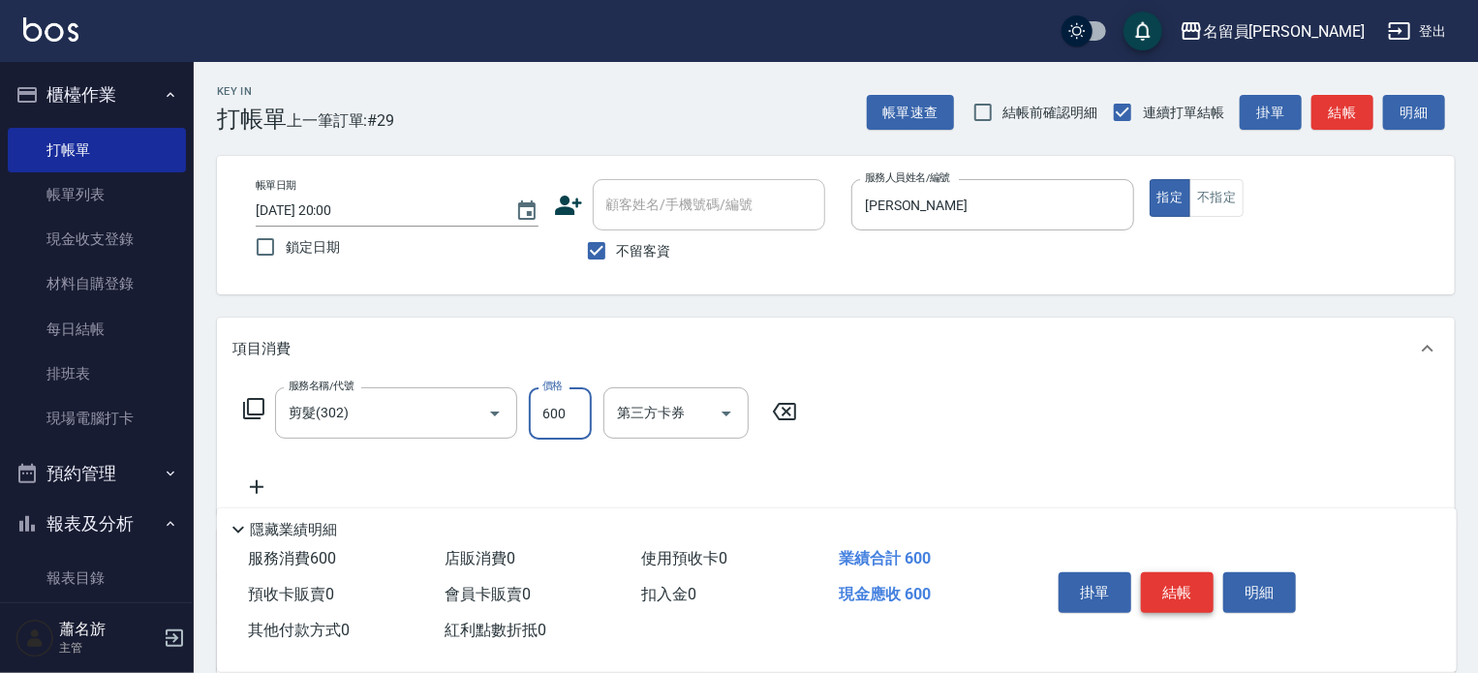
click at [1164, 572] on button "結帳" at bounding box center [1177, 592] width 73 height 41
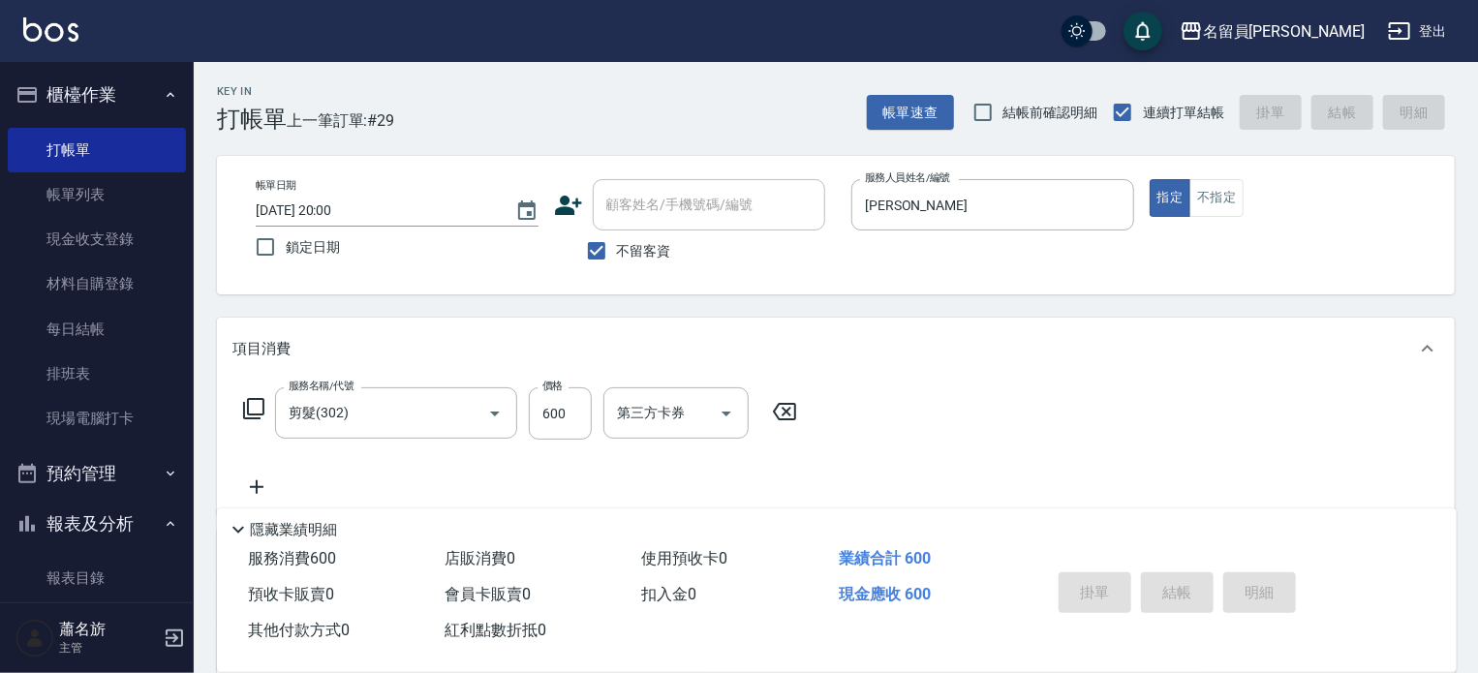
type input "[DATE] 20:01"
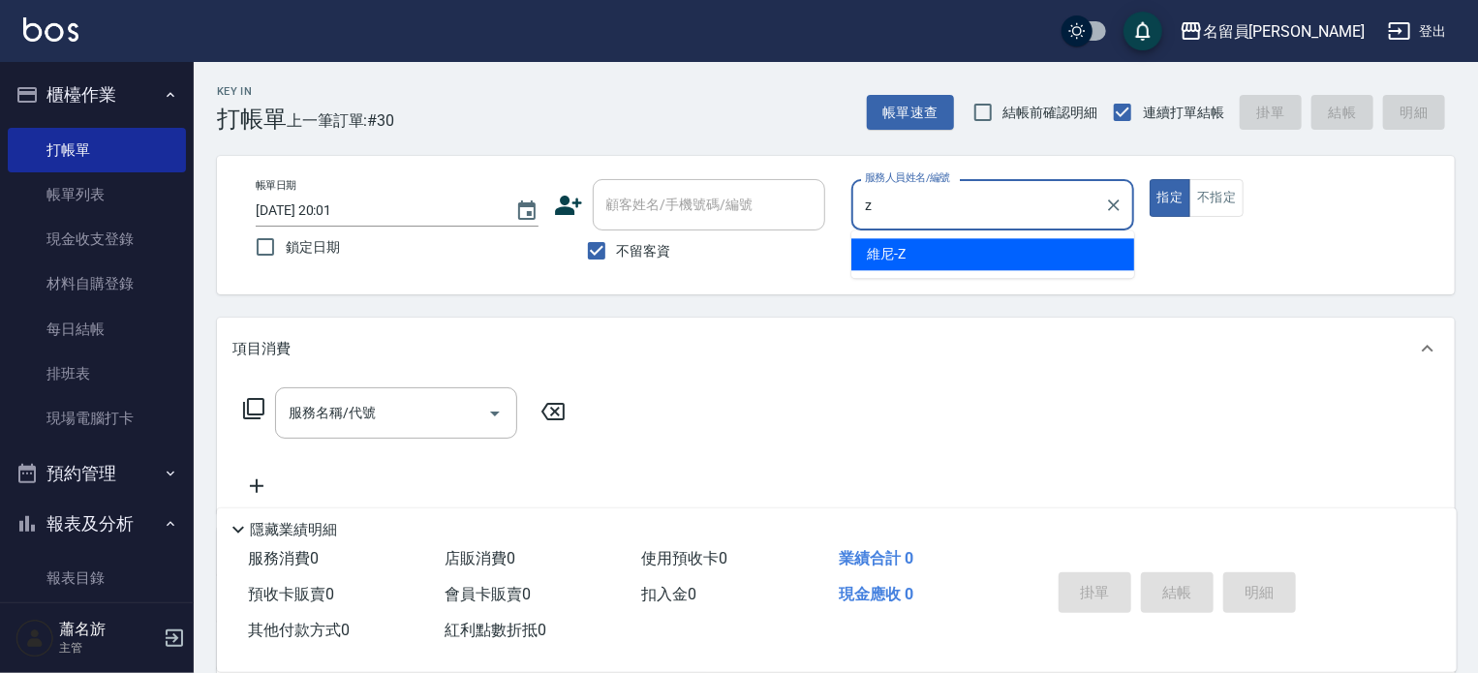
type input "維尼-Z"
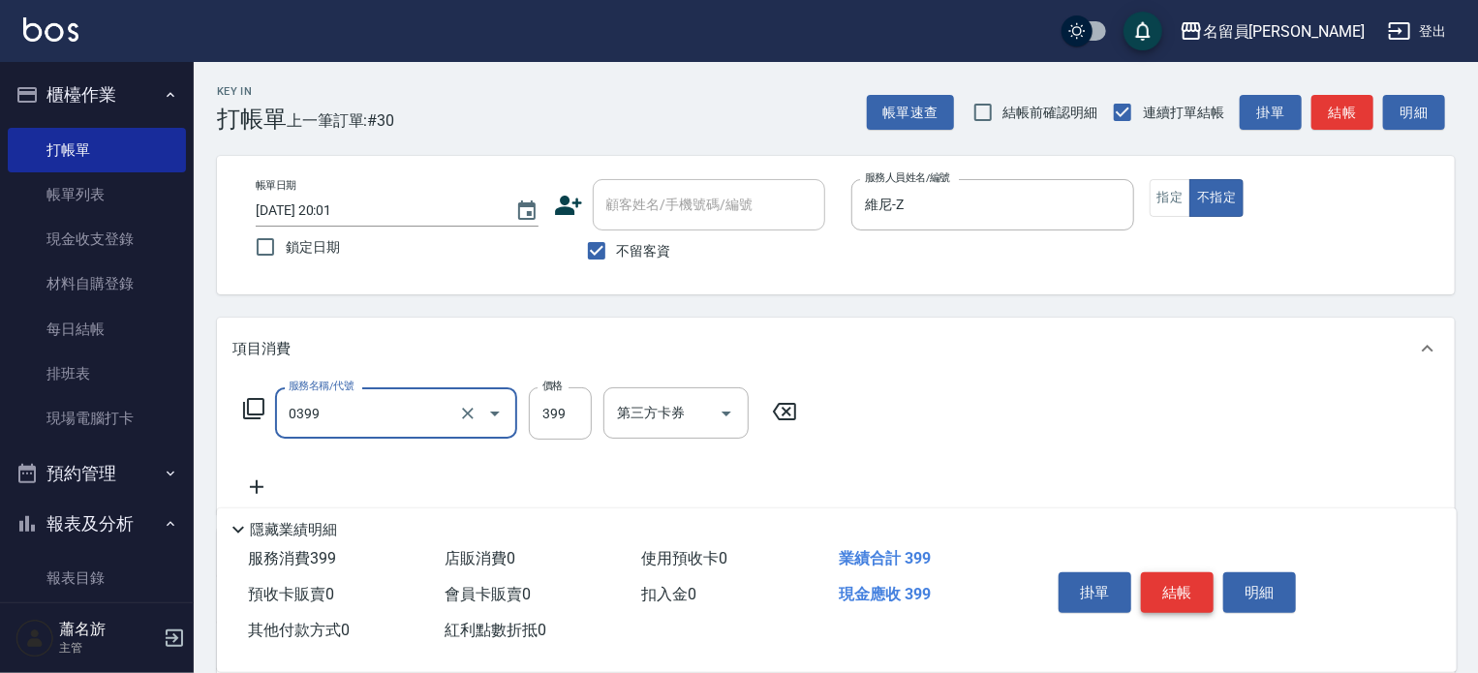
type input "海鹽SPA(0399)"
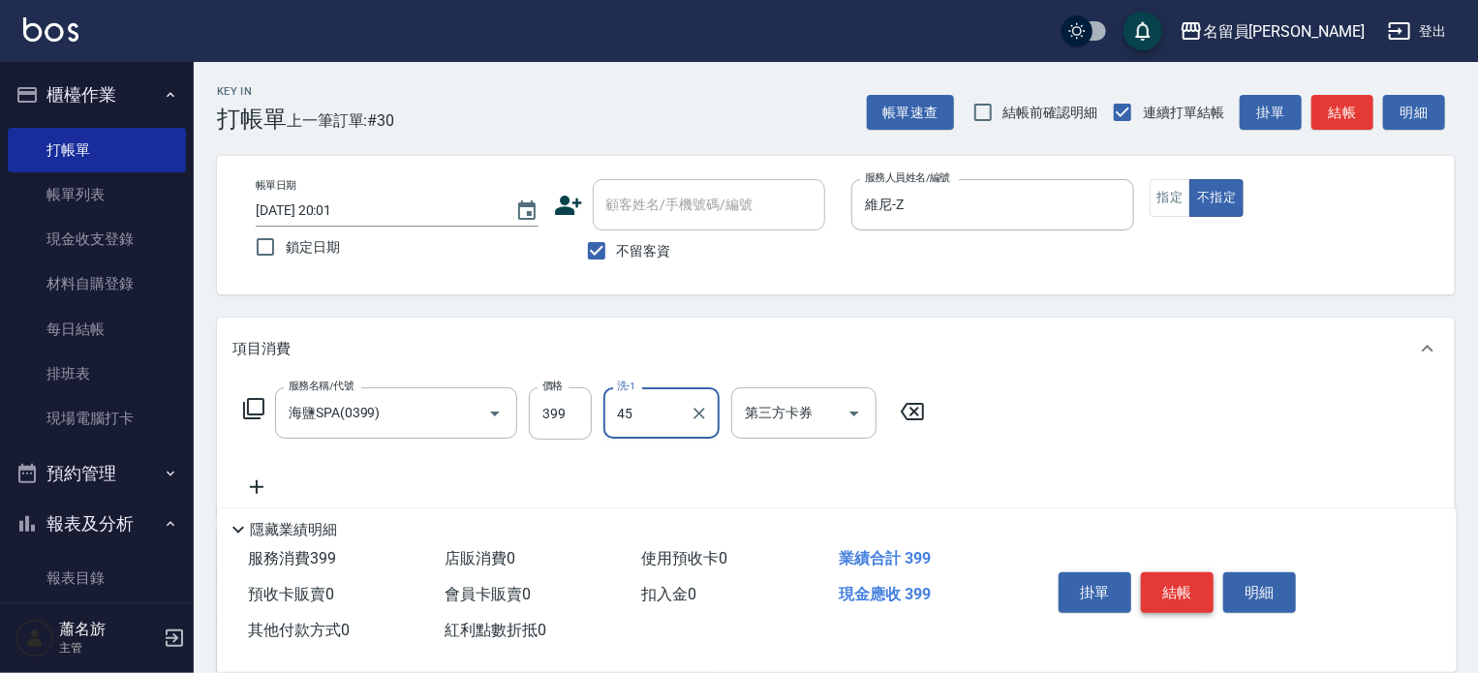
type input "[PERSON_NAME]-45"
click at [1164, 572] on button "結帳" at bounding box center [1177, 592] width 73 height 41
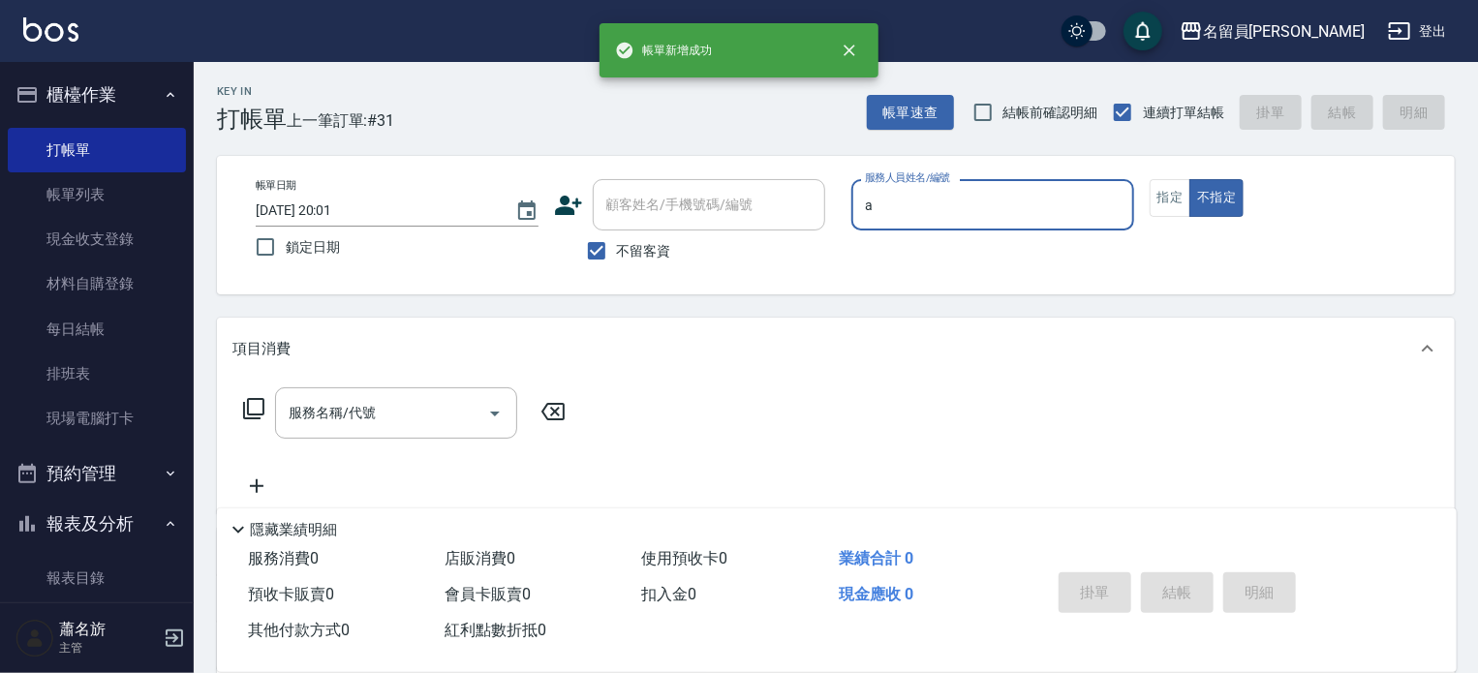
type input "[PERSON_NAME]"
type button "false"
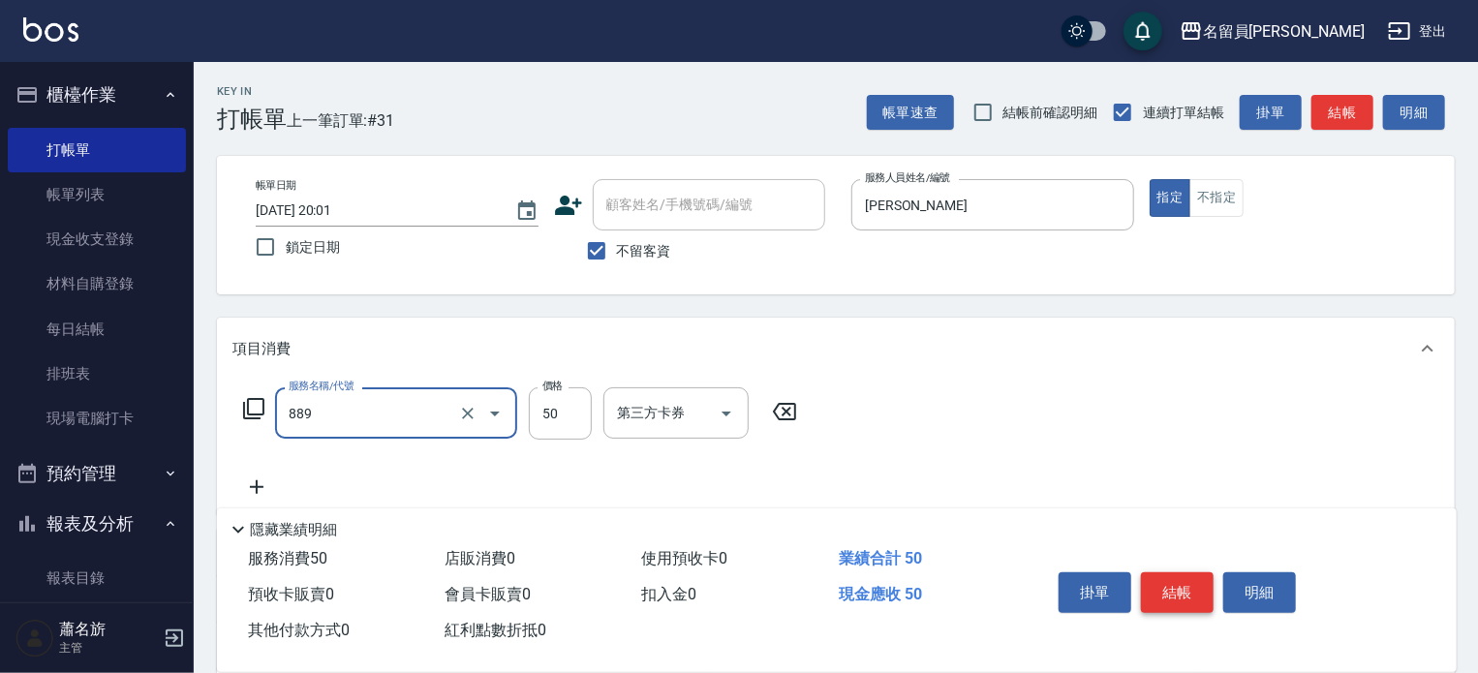
type input "精油(889)"
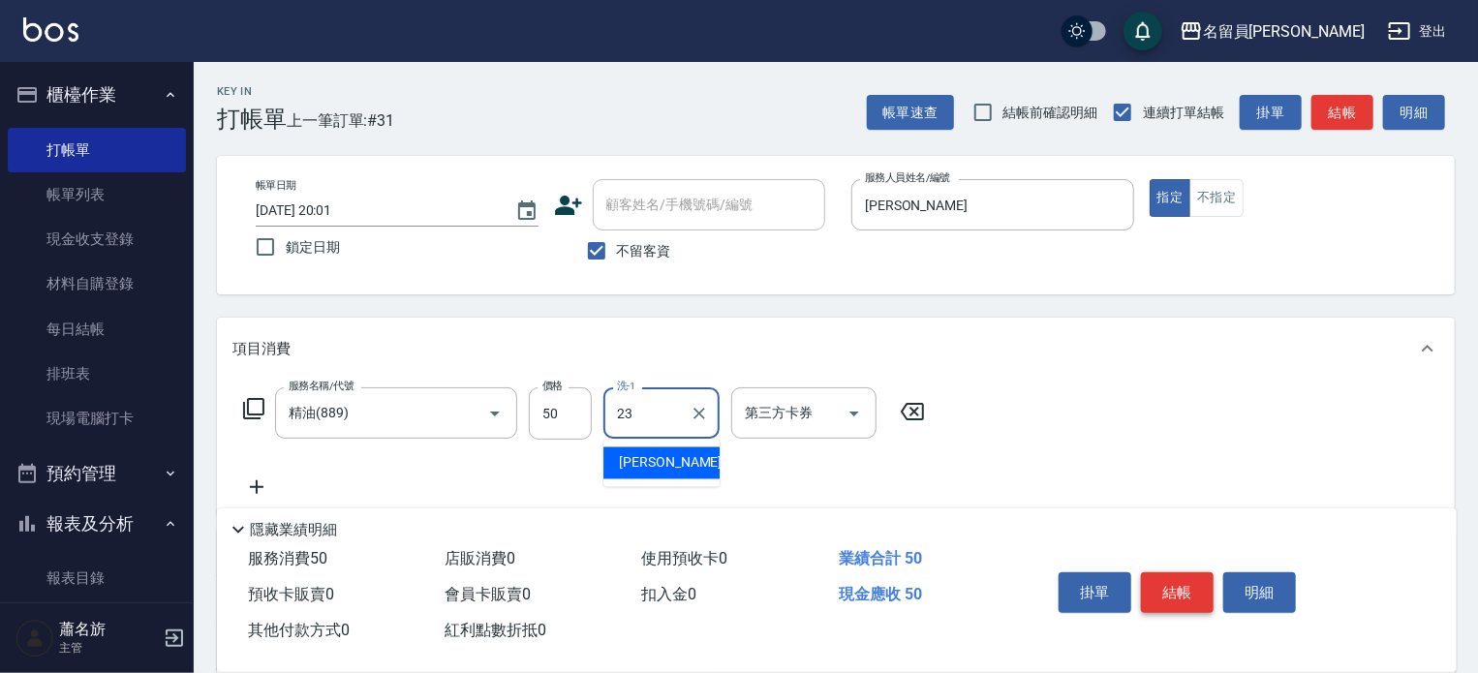
type input "[PERSON_NAME]-23"
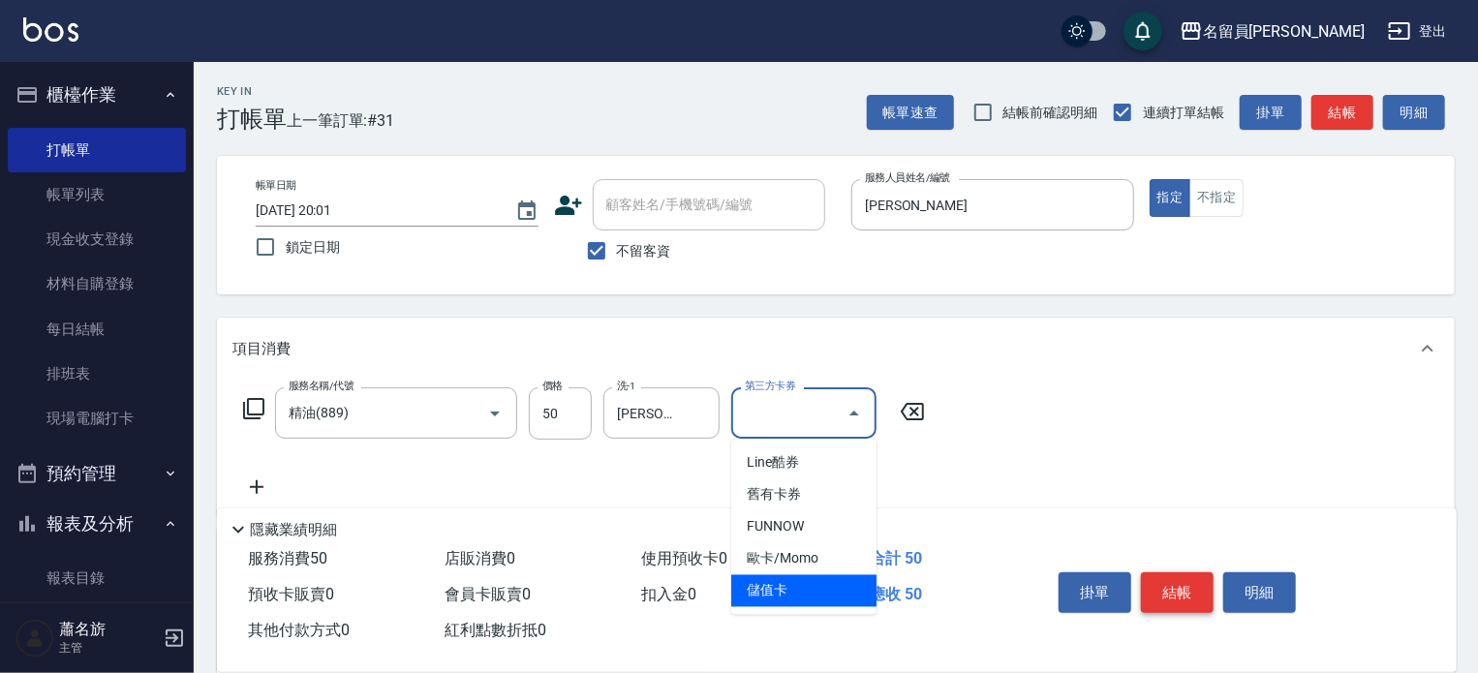
type input "儲值卡"
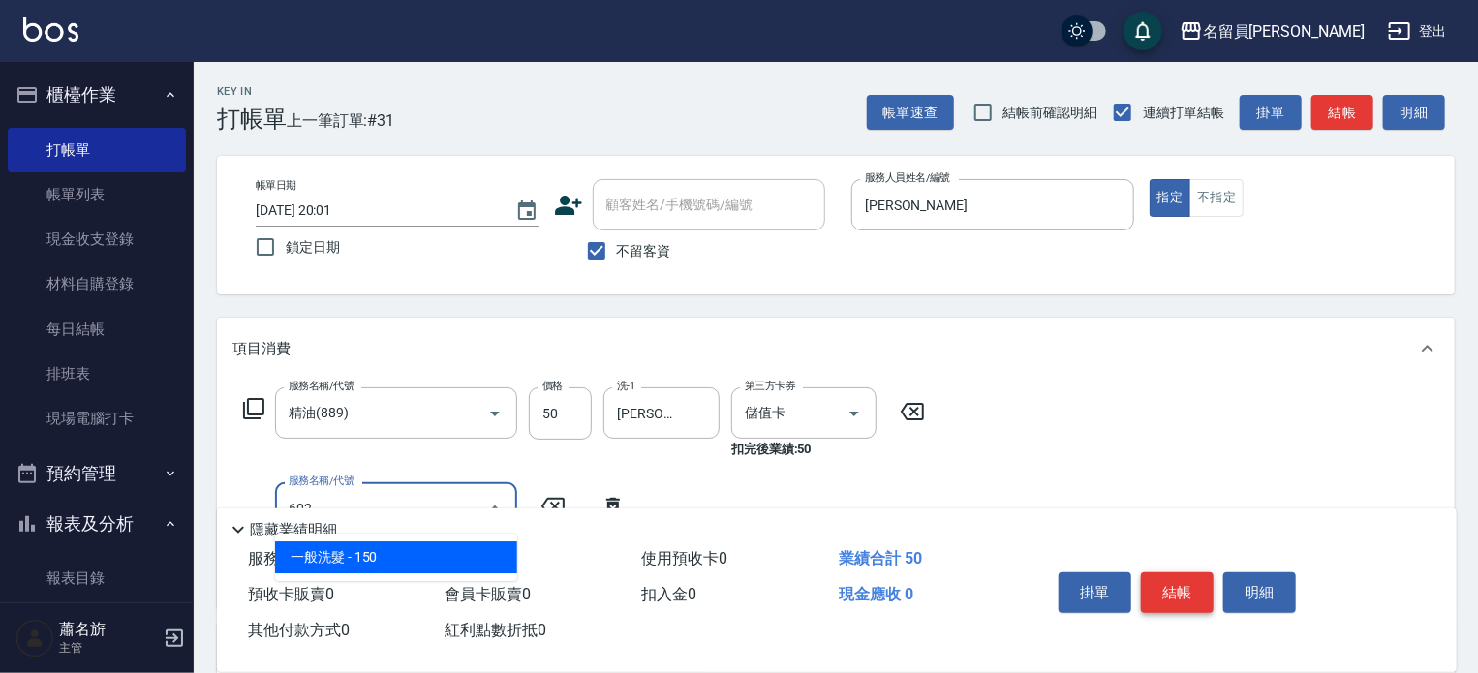
type input "一般洗髮(602)"
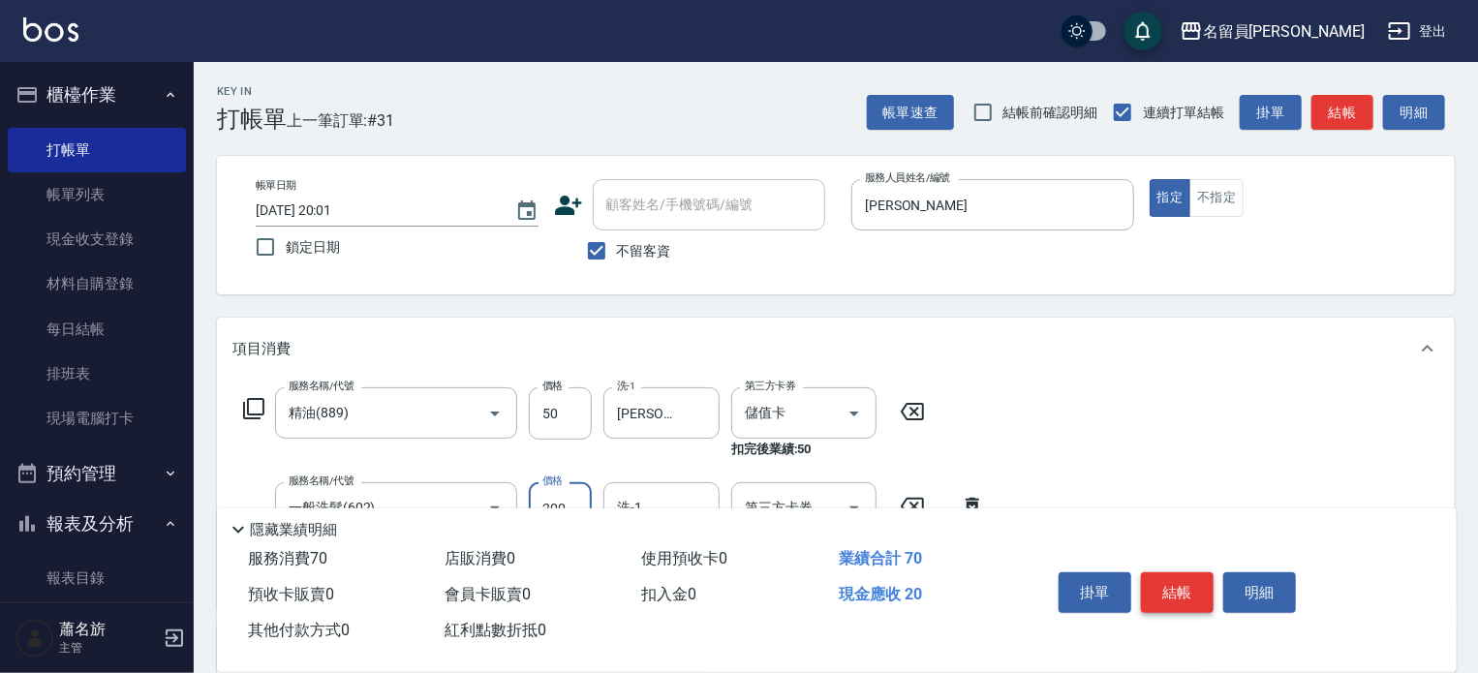
type input "200"
type input "[PERSON_NAME]-23"
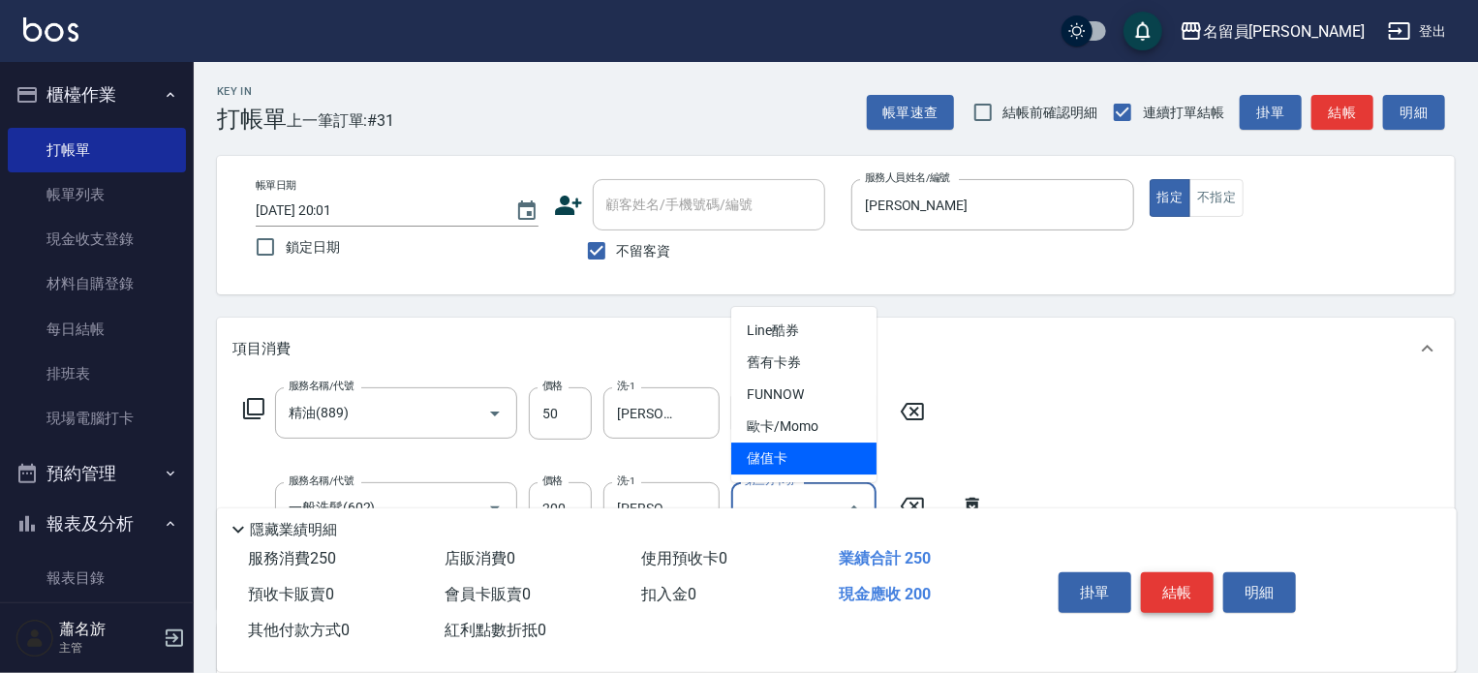
type input "儲值卡"
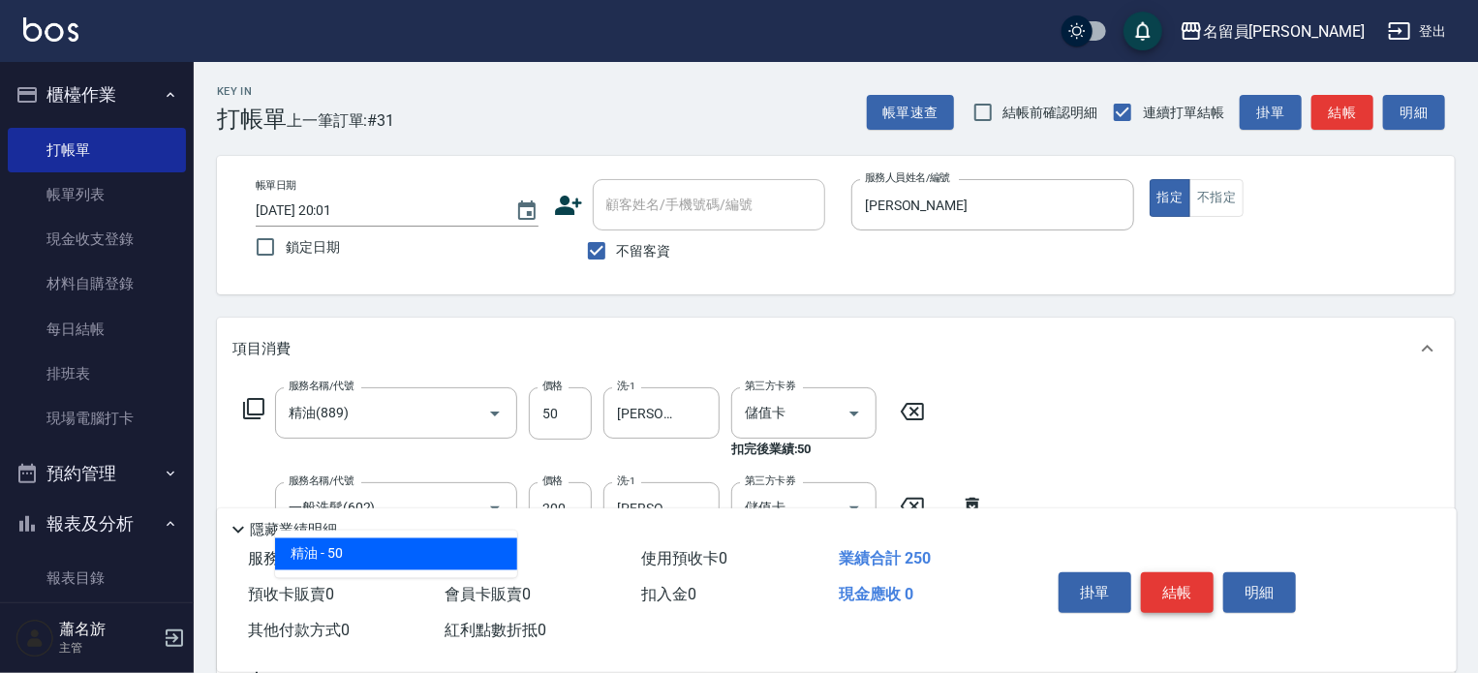
type input "精油(889)"
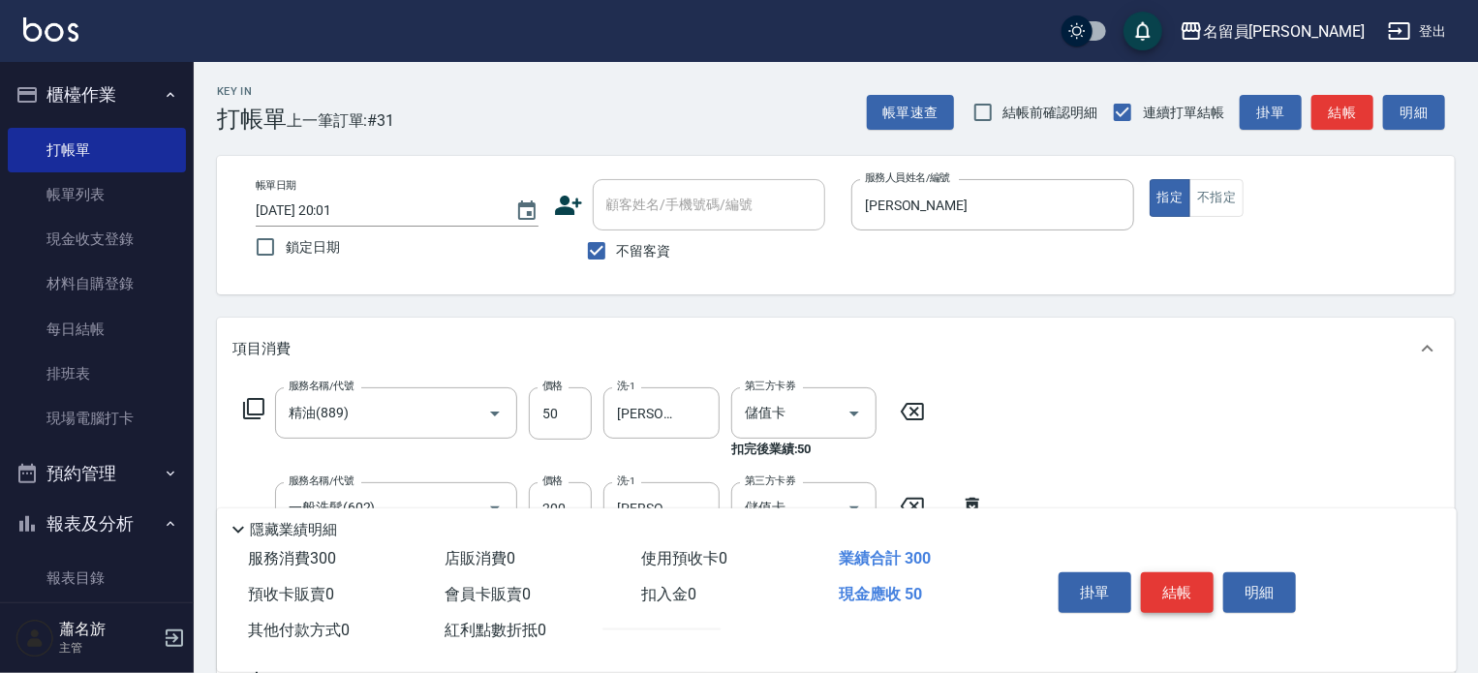
type input "[PERSON_NAME]-23"
type input "儲值卡"
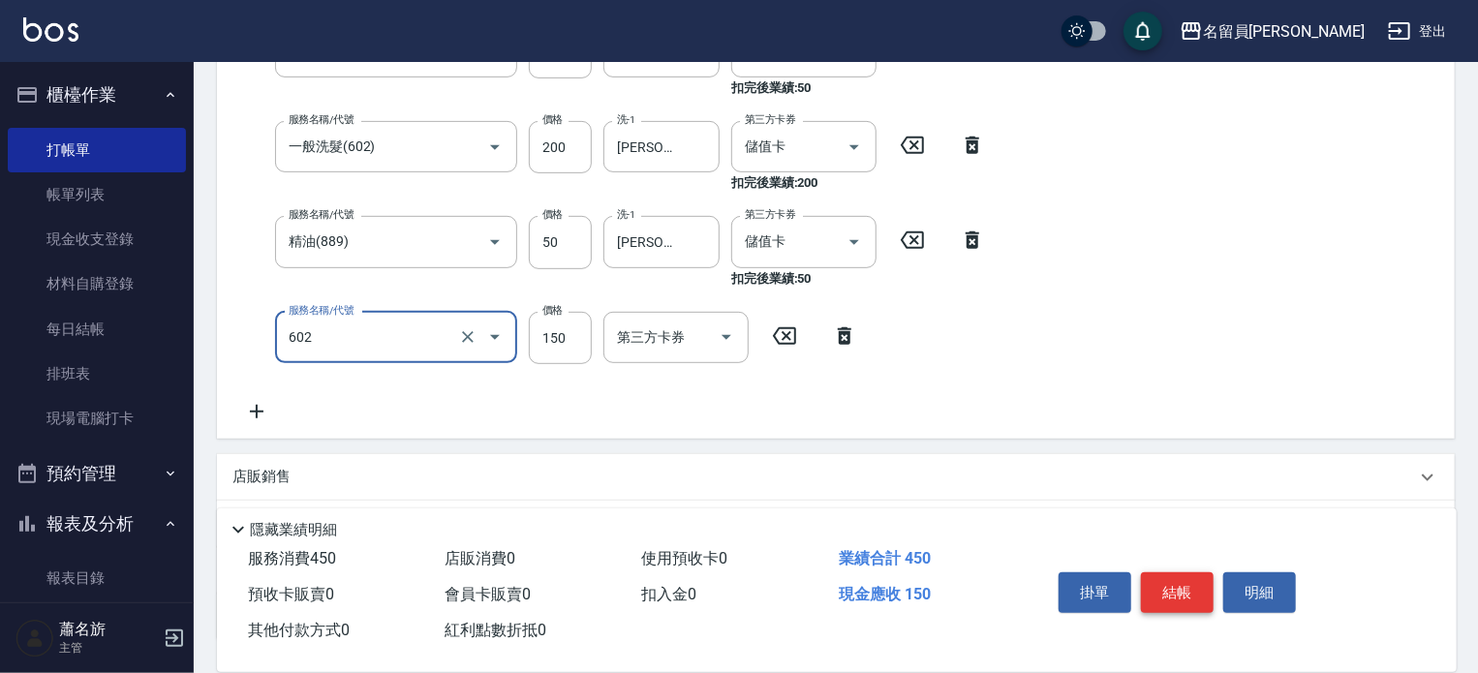
type input "一般洗髮(602)"
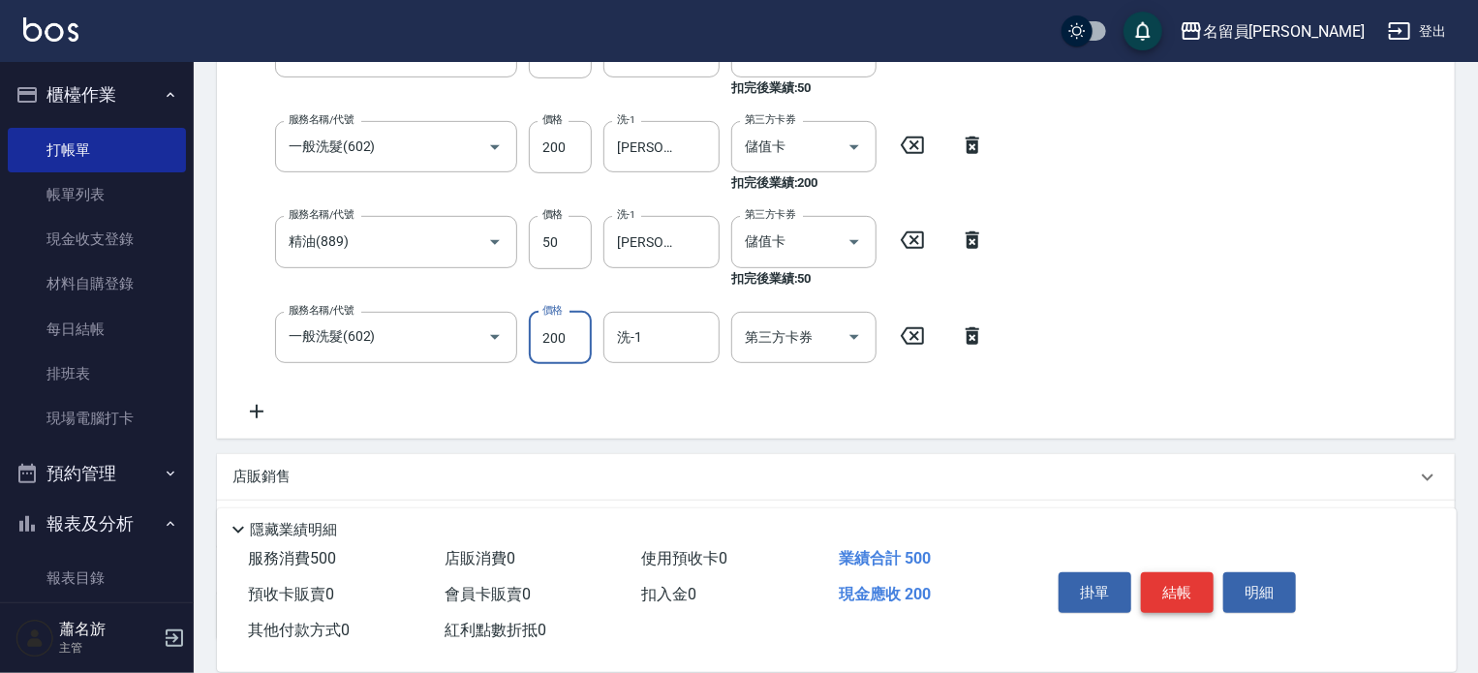
type input "200"
type input "[PERSON_NAME]-23"
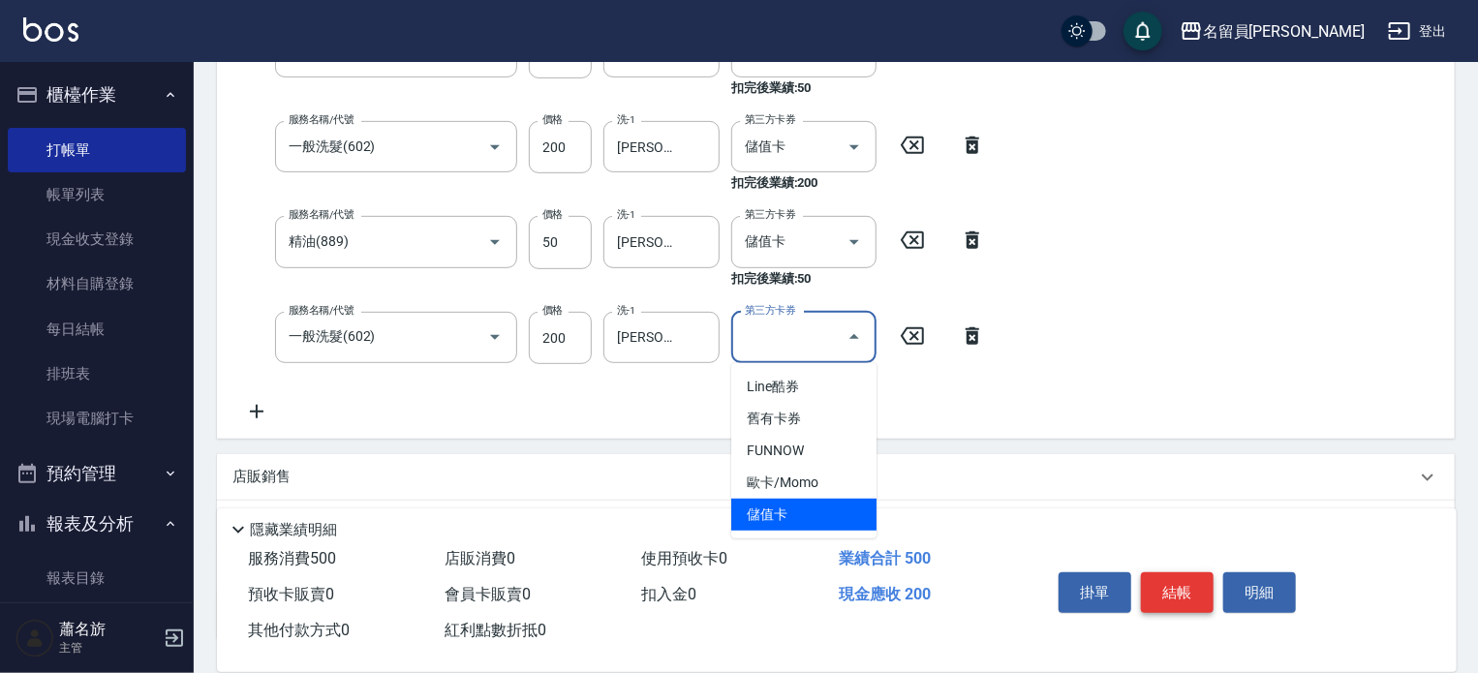
type input "儲值卡"
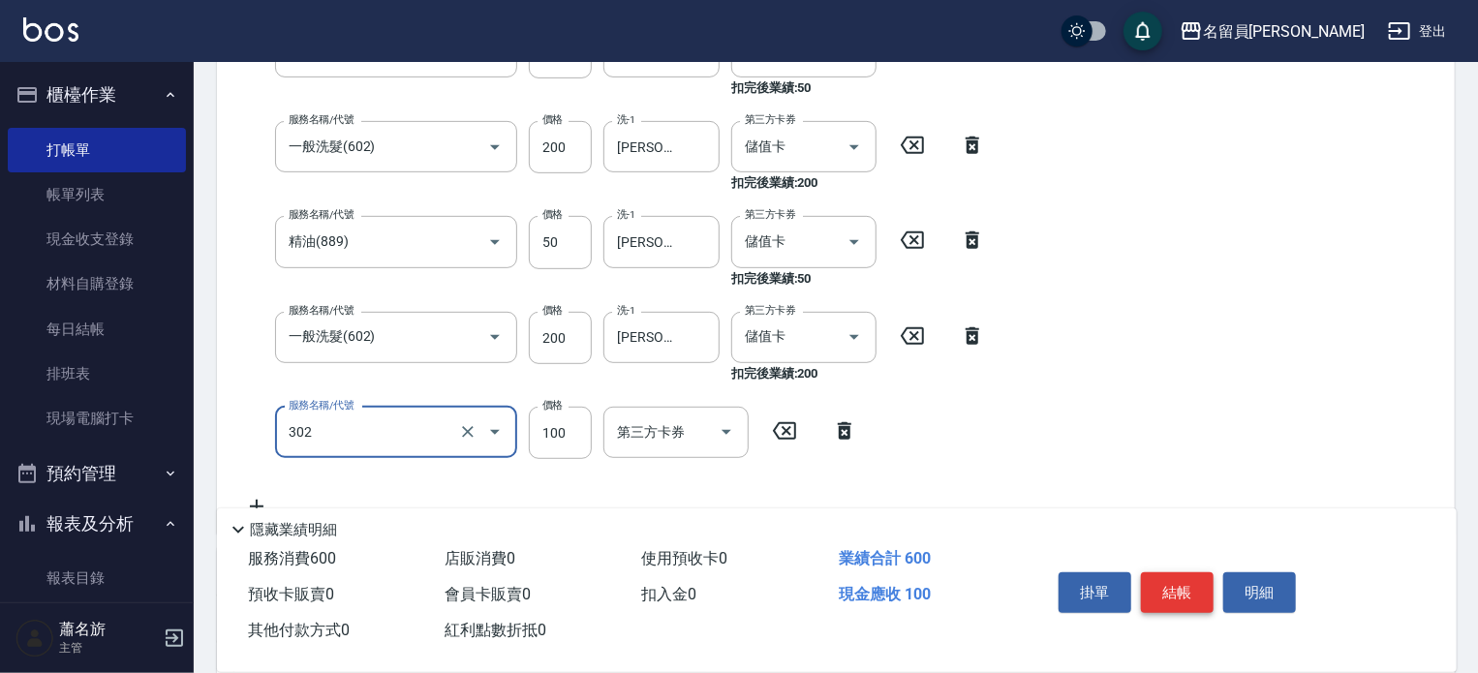
type input "剪髮(302)"
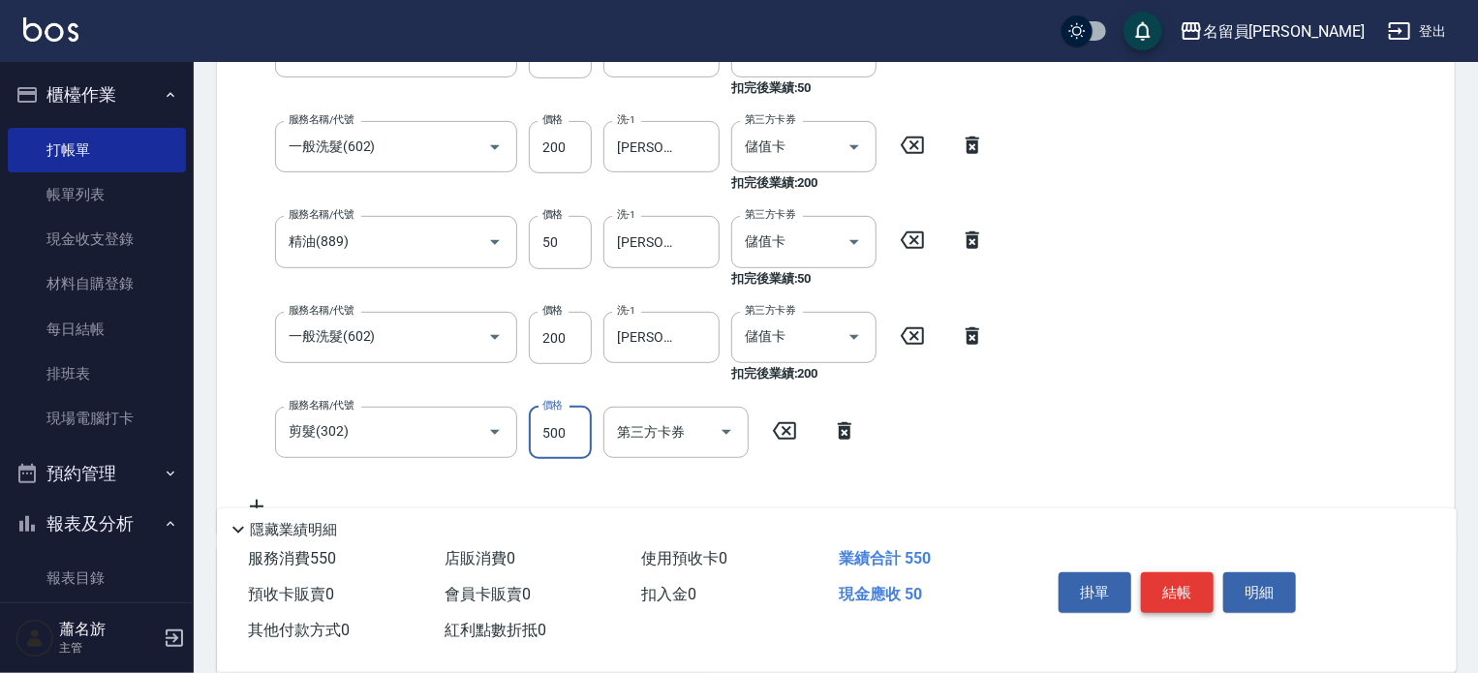
type input "500"
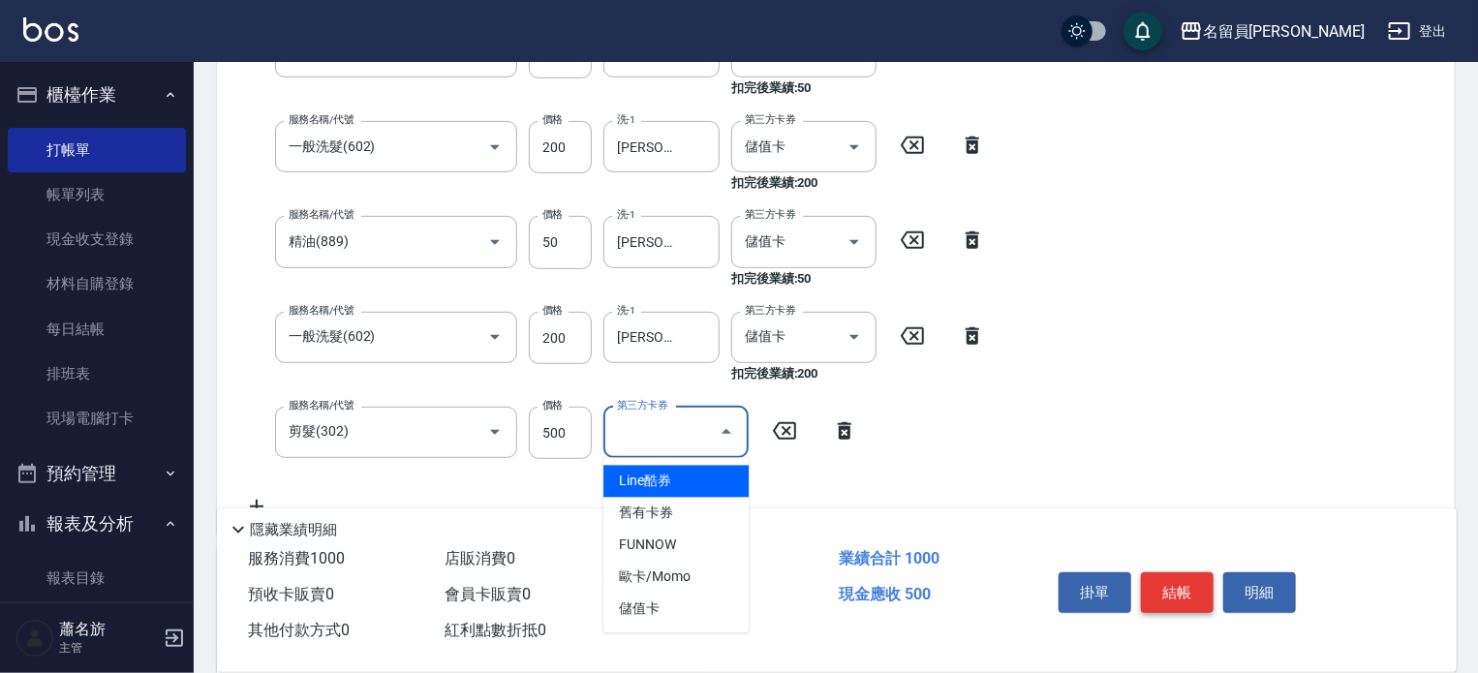
type input "儲值卡"
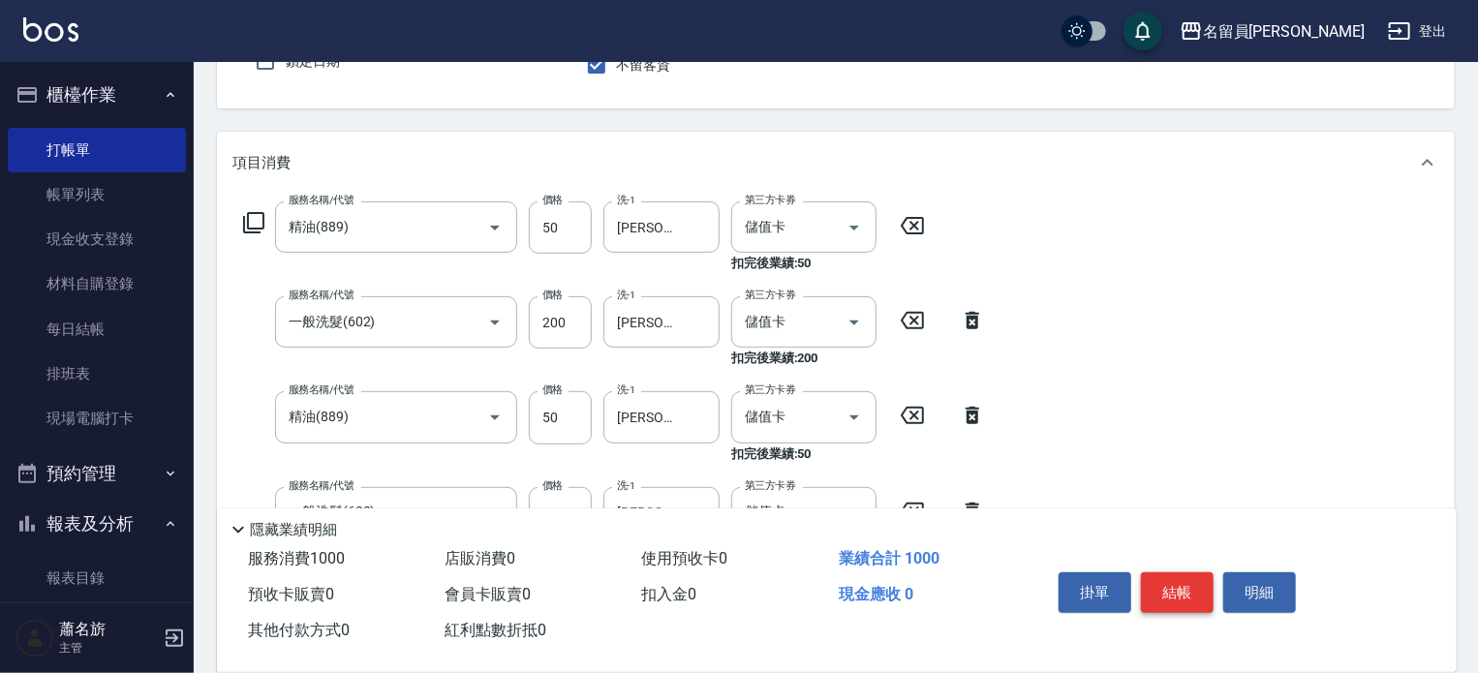
scroll to position [0, 0]
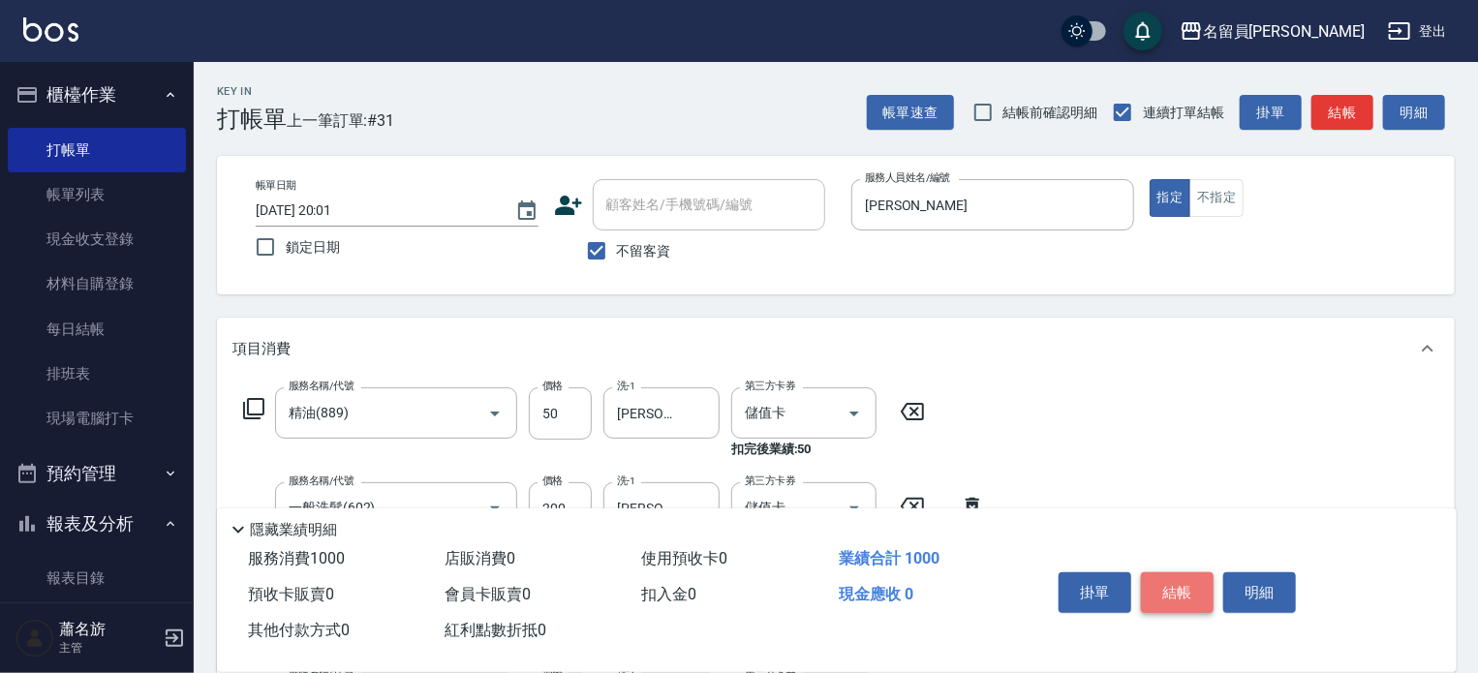
click at [1164, 572] on button "結帳" at bounding box center [1177, 592] width 73 height 41
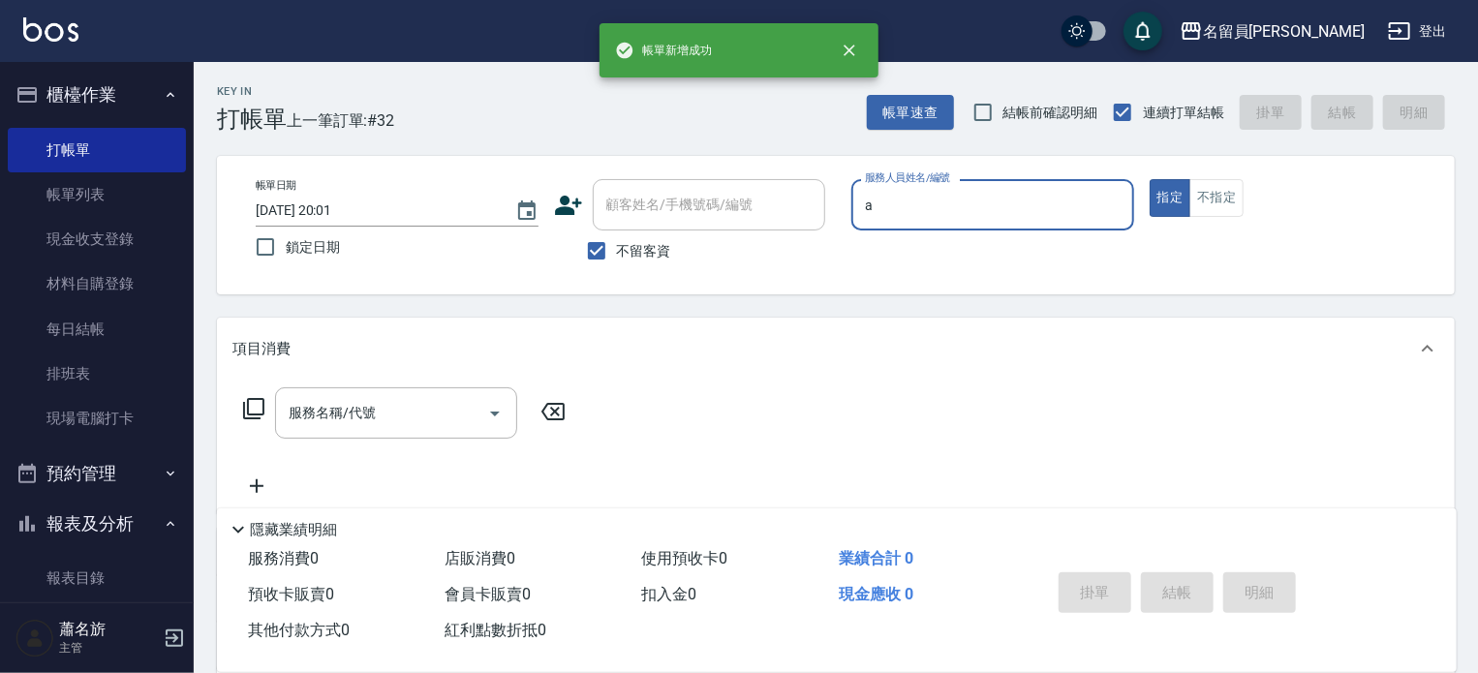
type input "[PERSON_NAME]"
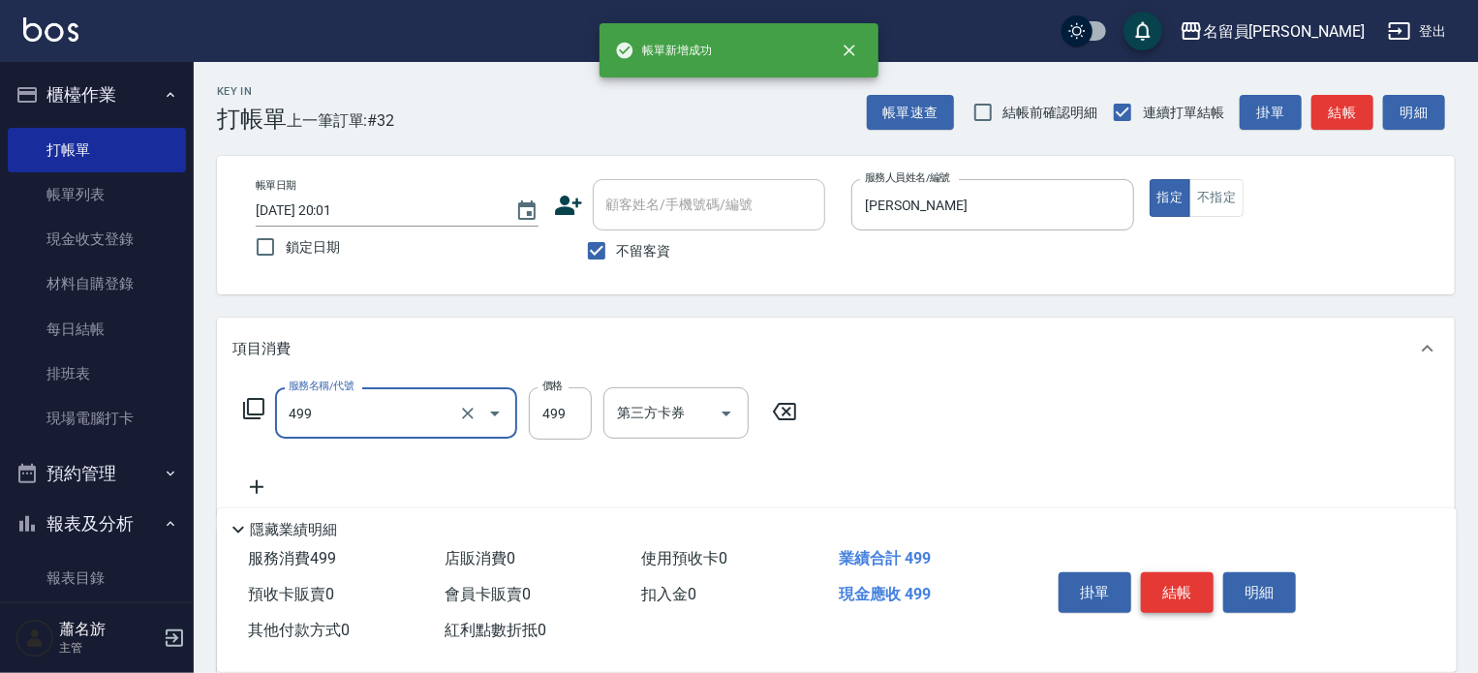
type input "去角質洗髮(499)"
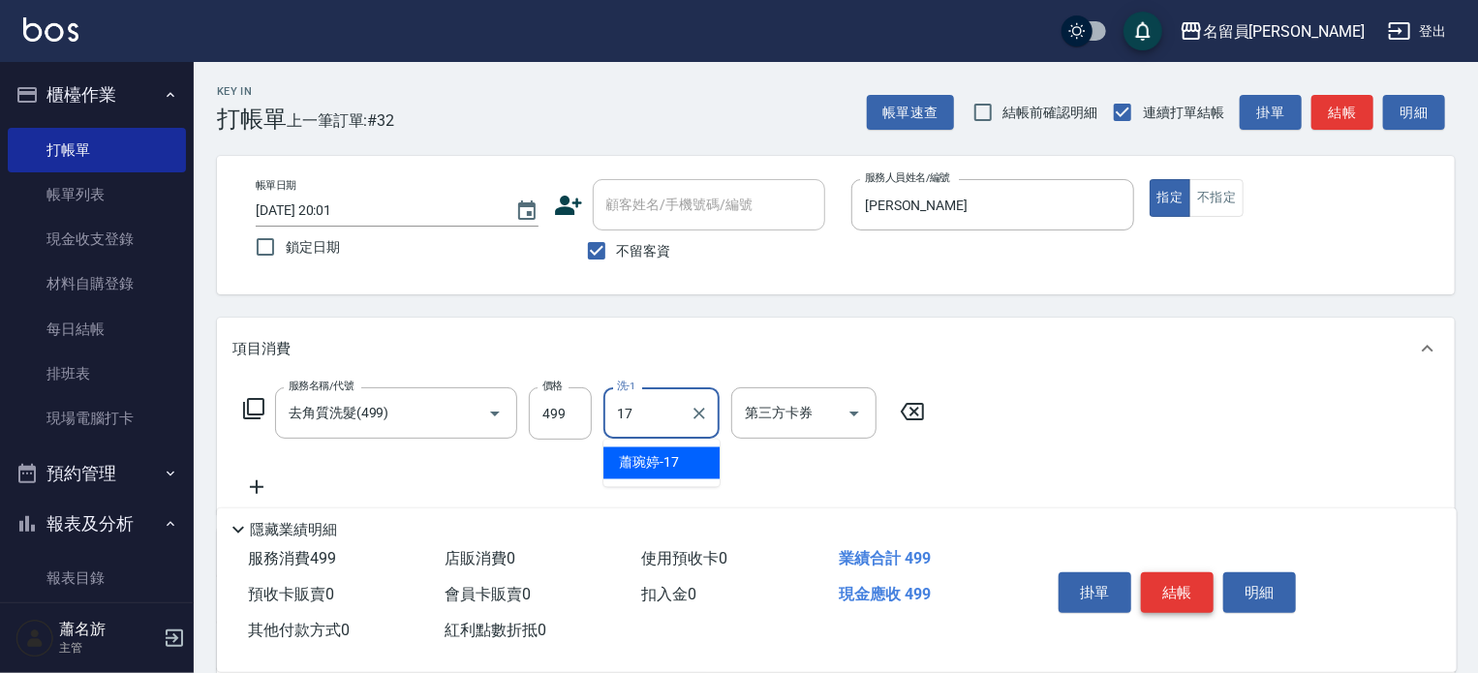
type input "[PERSON_NAME]-17"
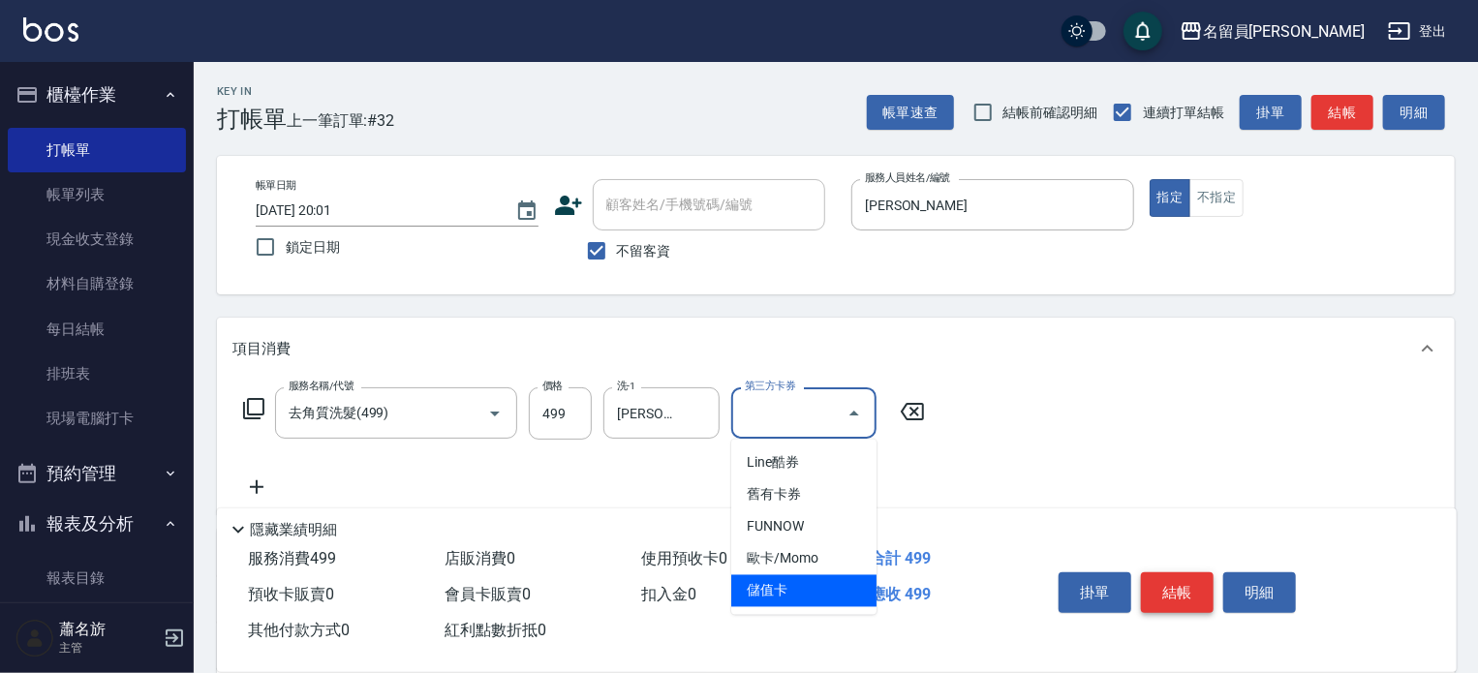
type input "儲值卡"
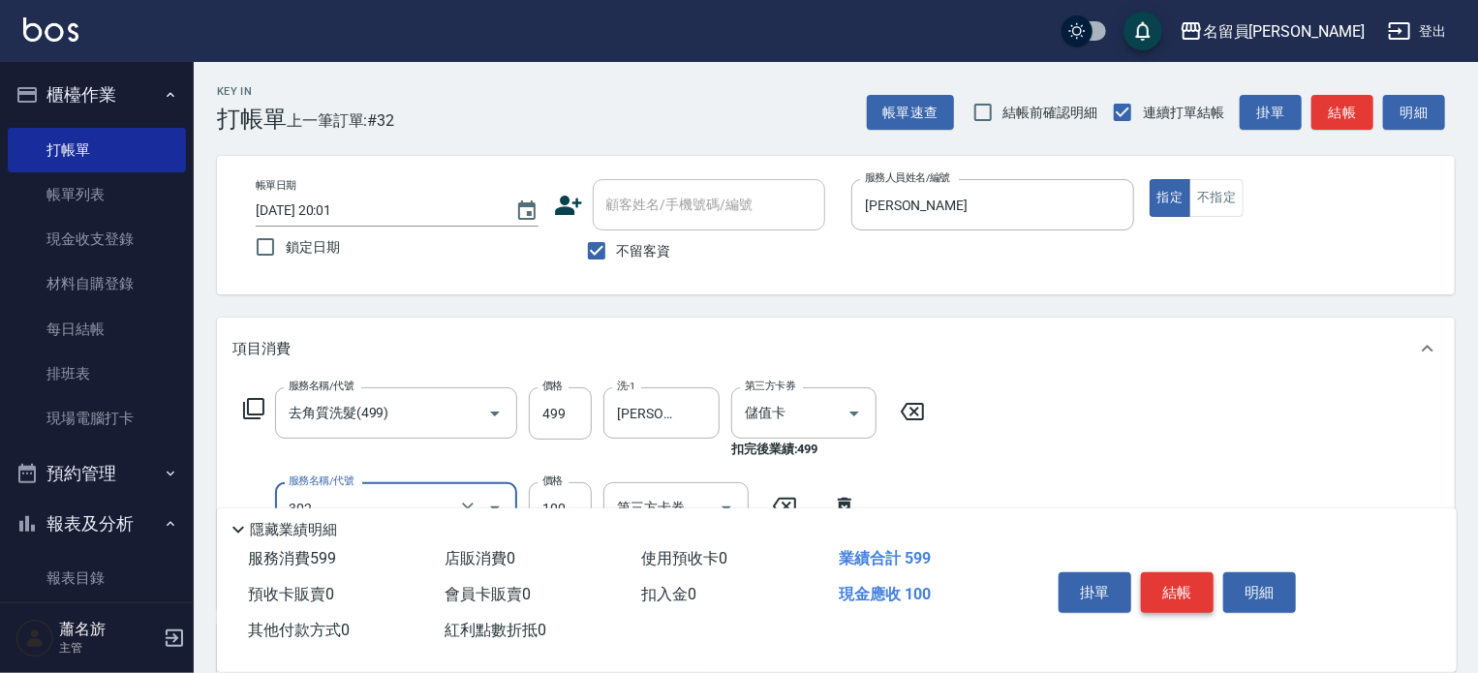
type input "剪髮(302)"
type input "300"
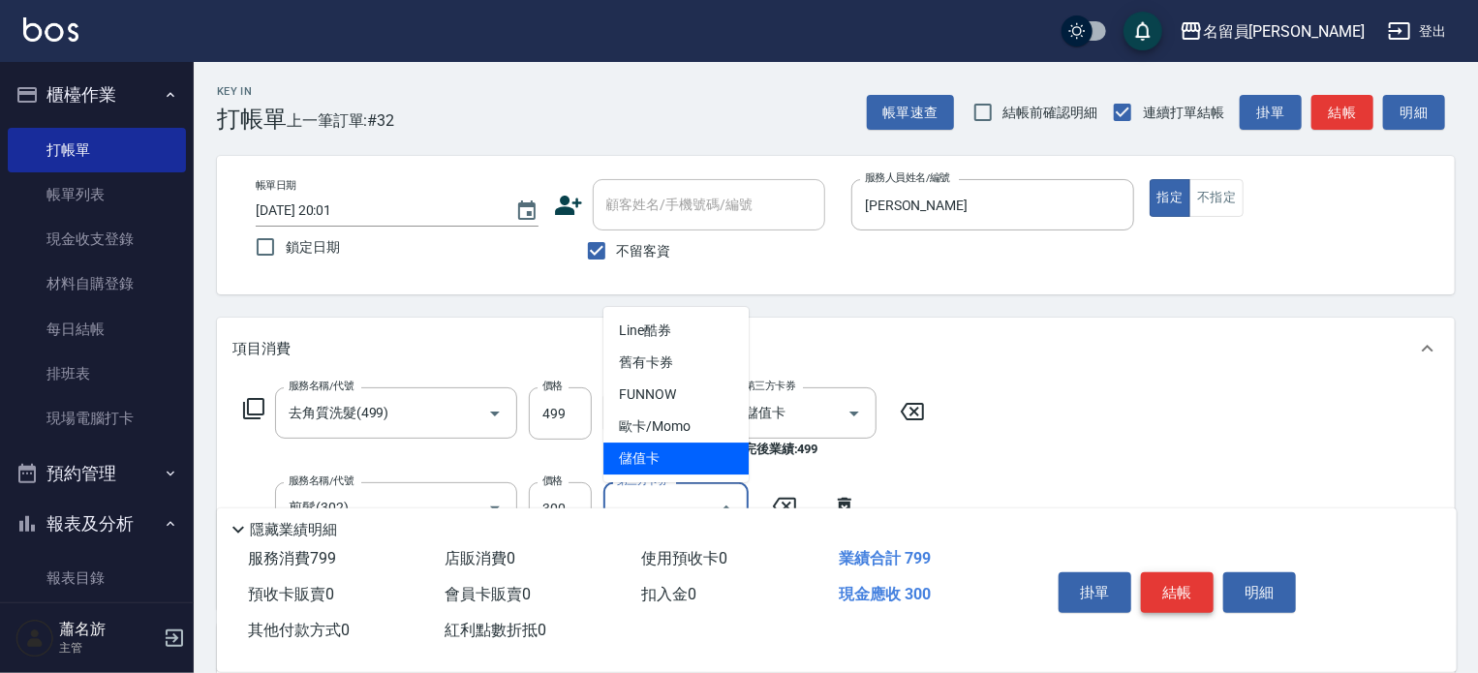
type input "儲值卡"
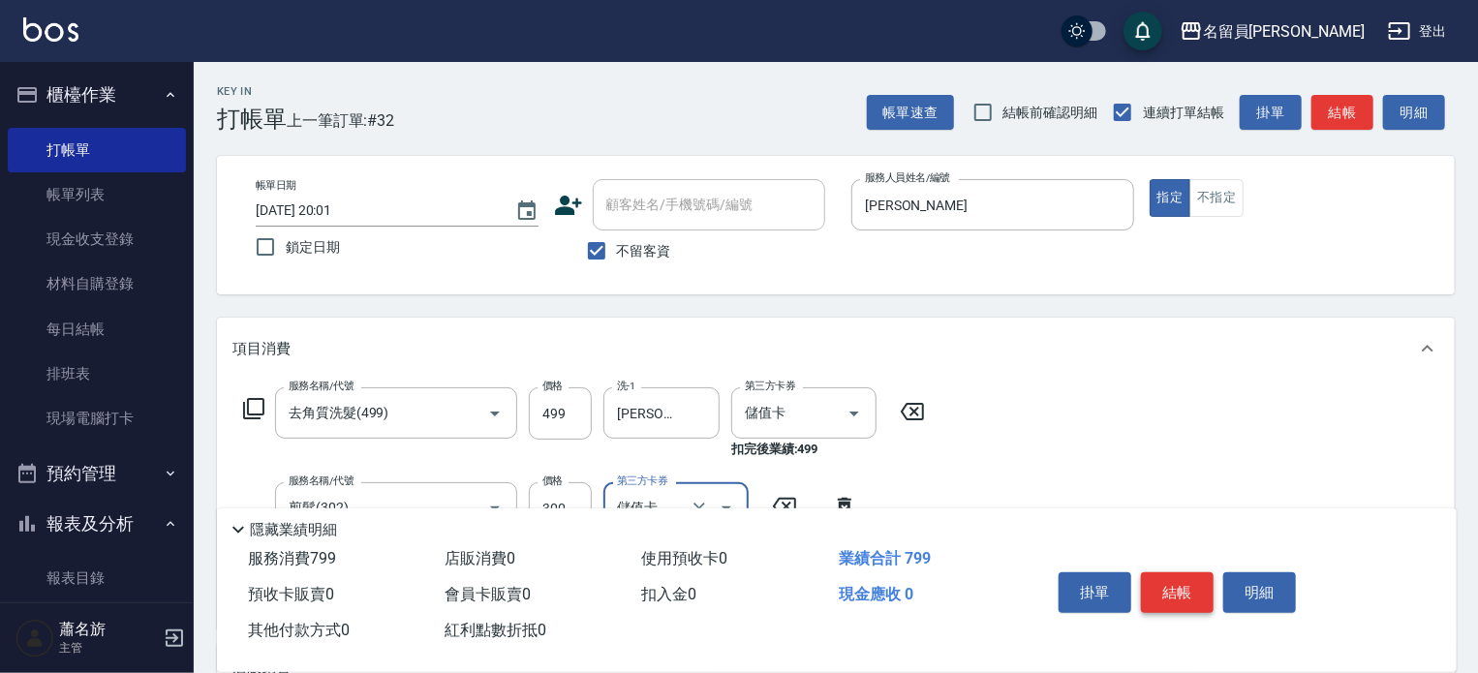
click at [1164, 572] on button "結帳" at bounding box center [1177, 592] width 73 height 41
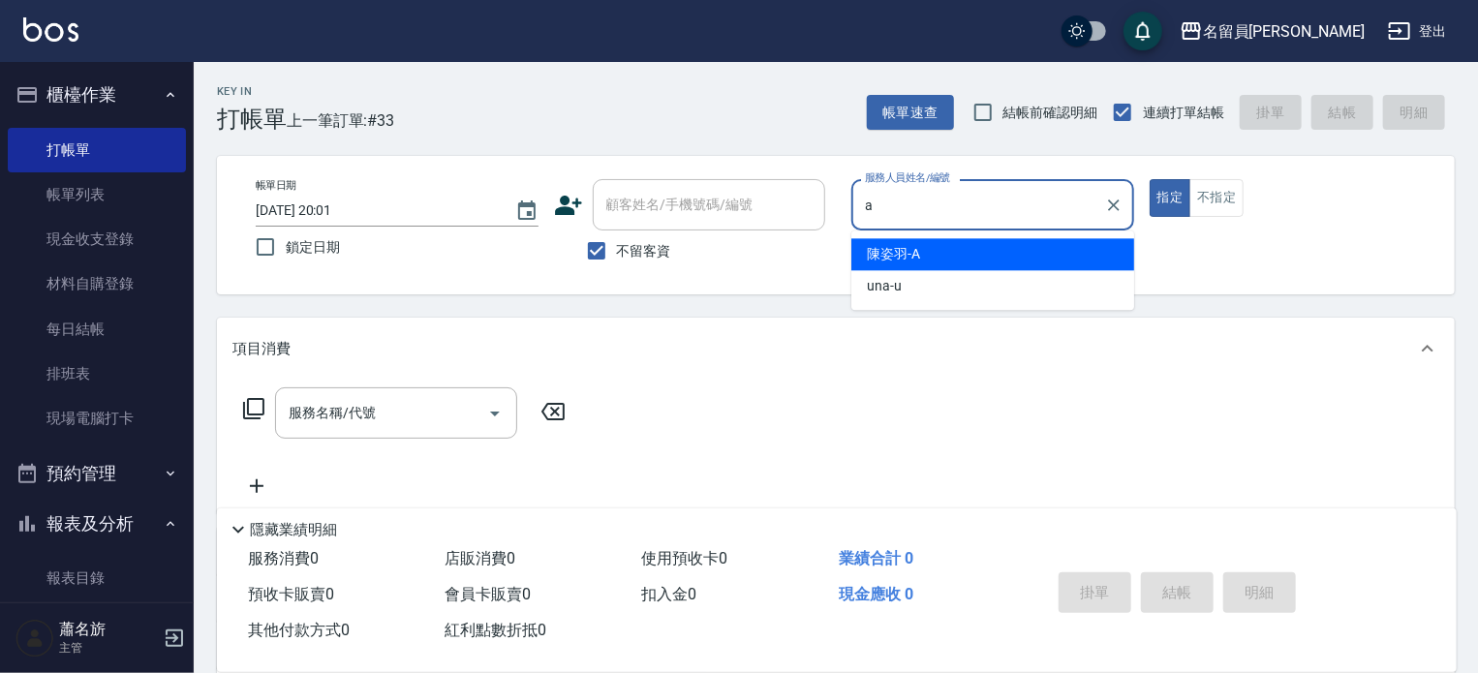
type input "[PERSON_NAME]"
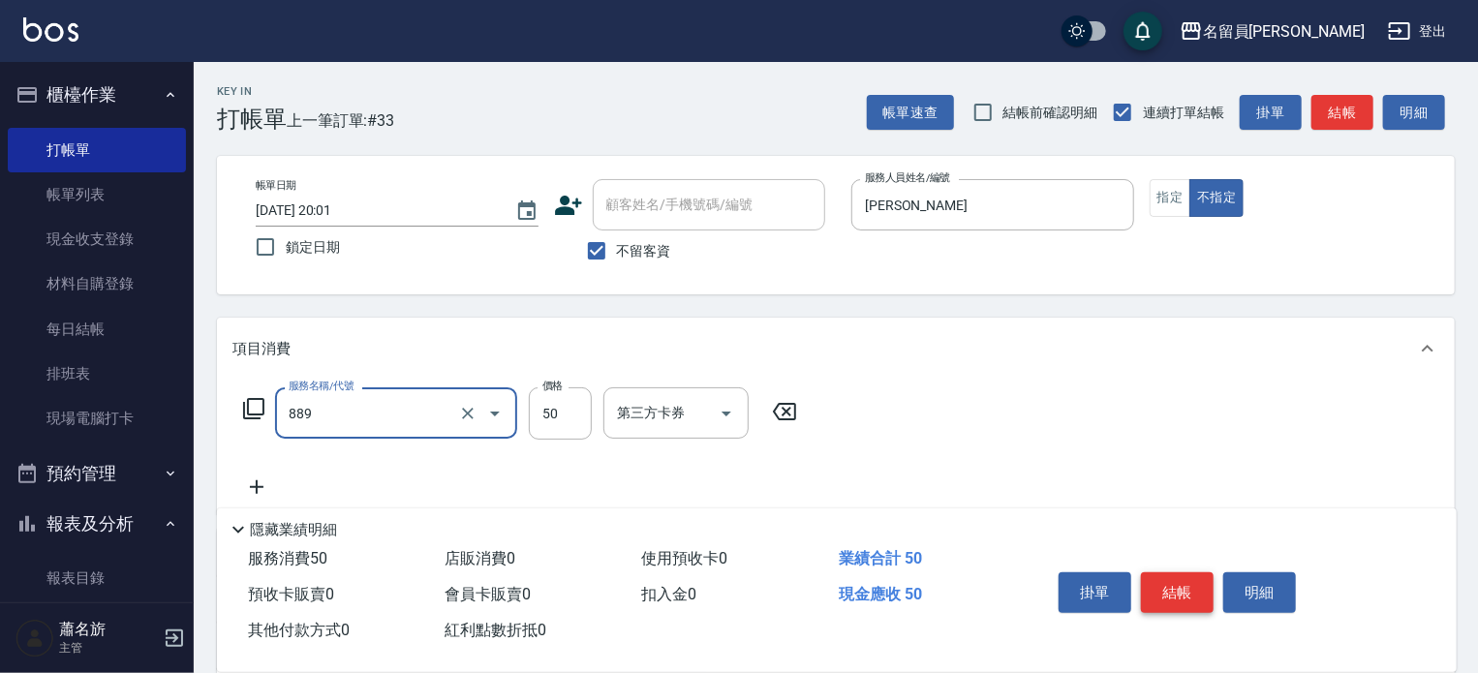
type input "精油(889)"
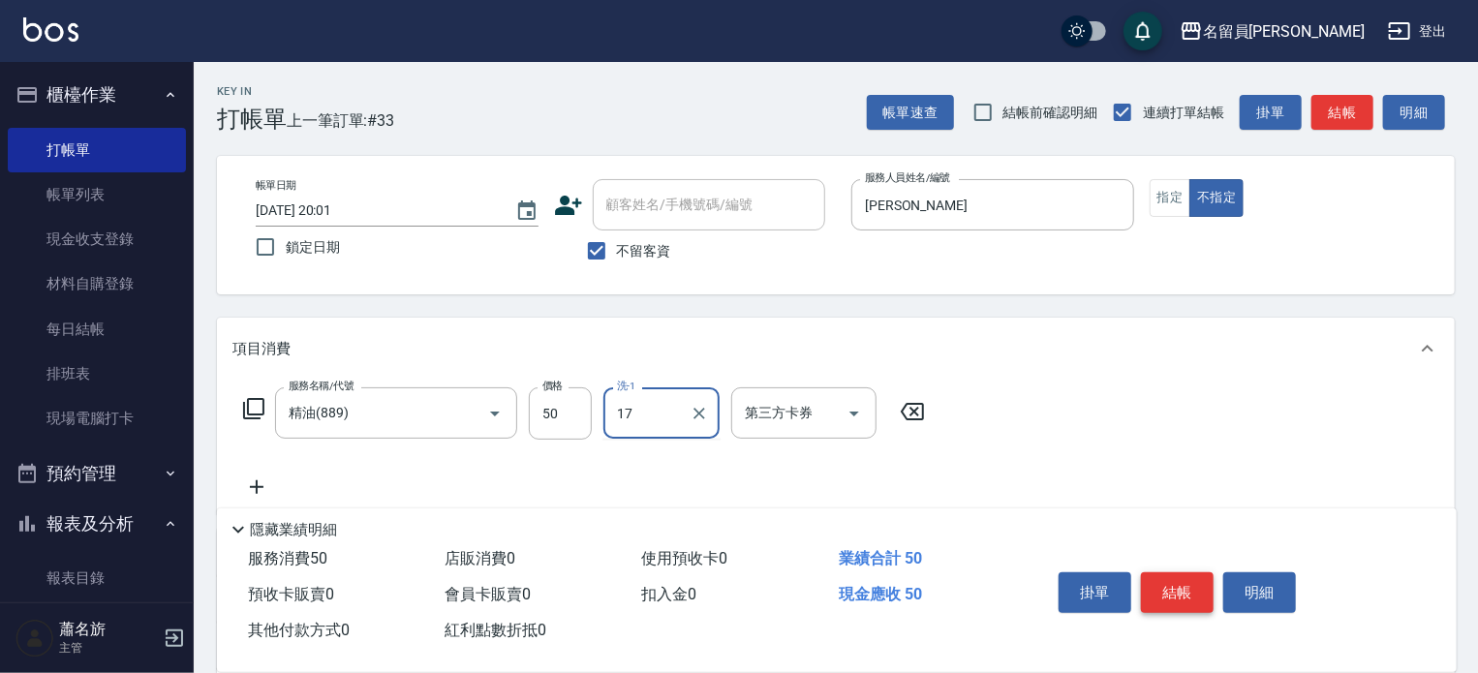
type input "[PERSON_NAME]-17"
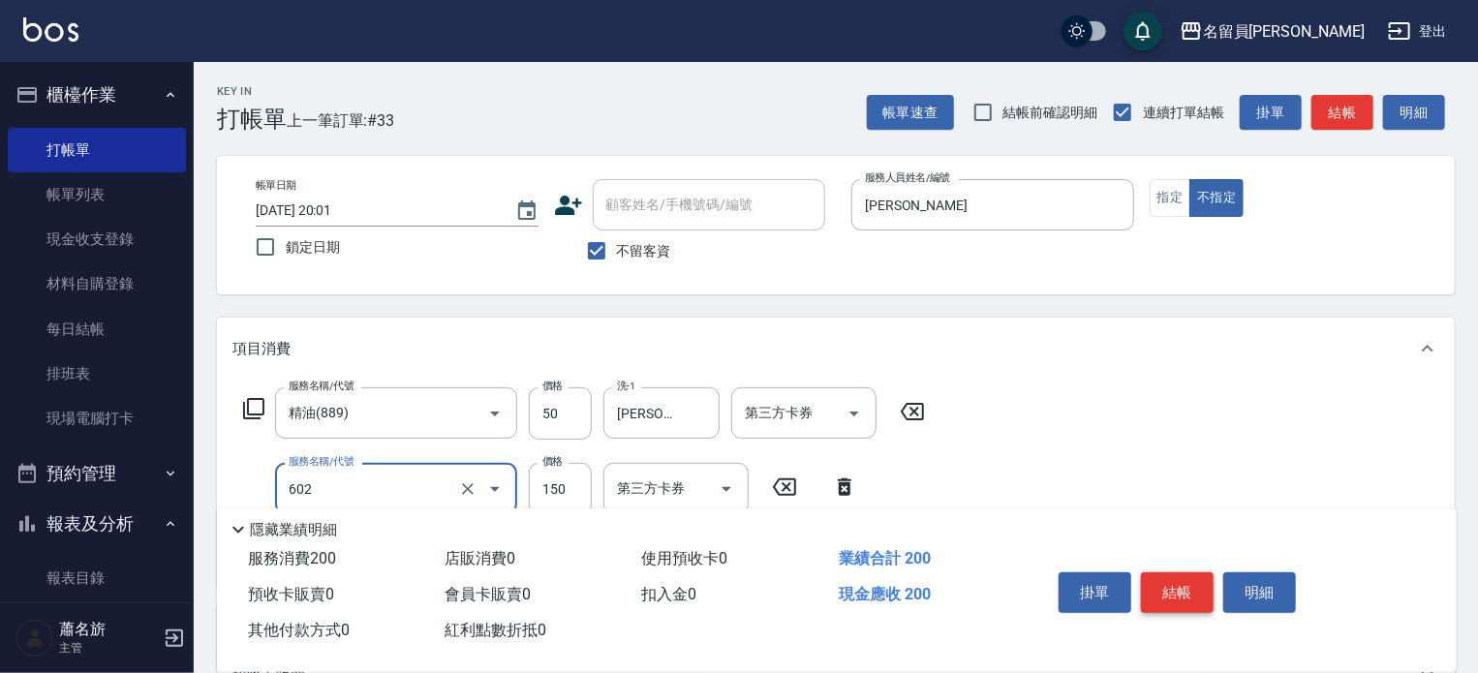
type input "一般洗髮(602)"
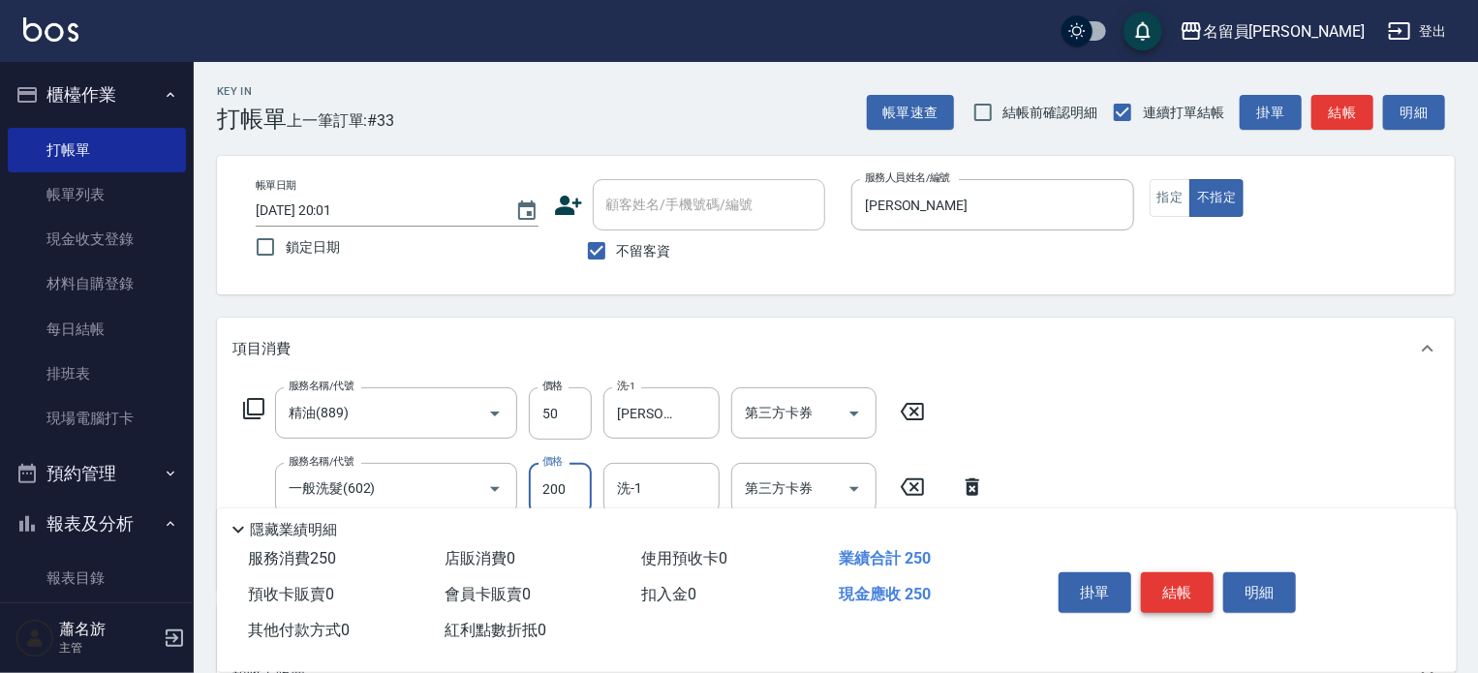
type input "200"
type input "[PERSON_NAME]-17"
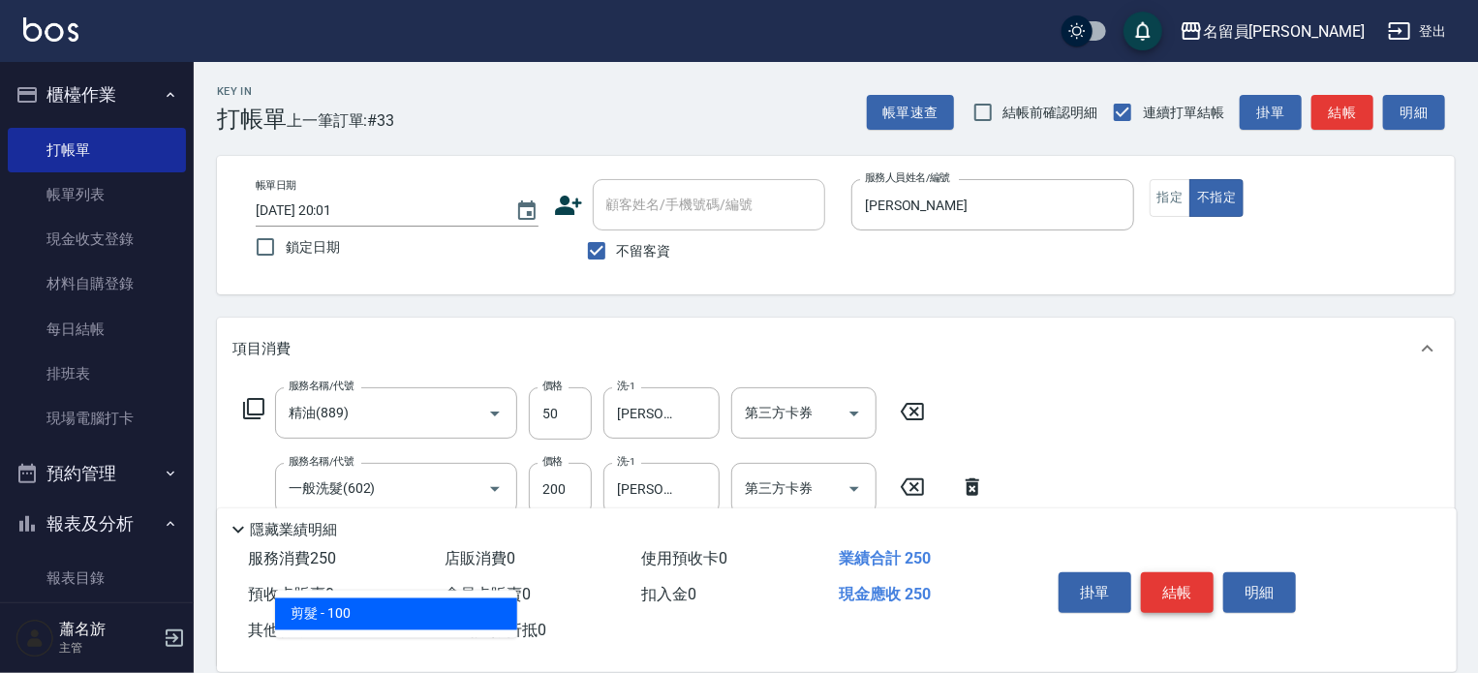
type input "剪髮(302)"
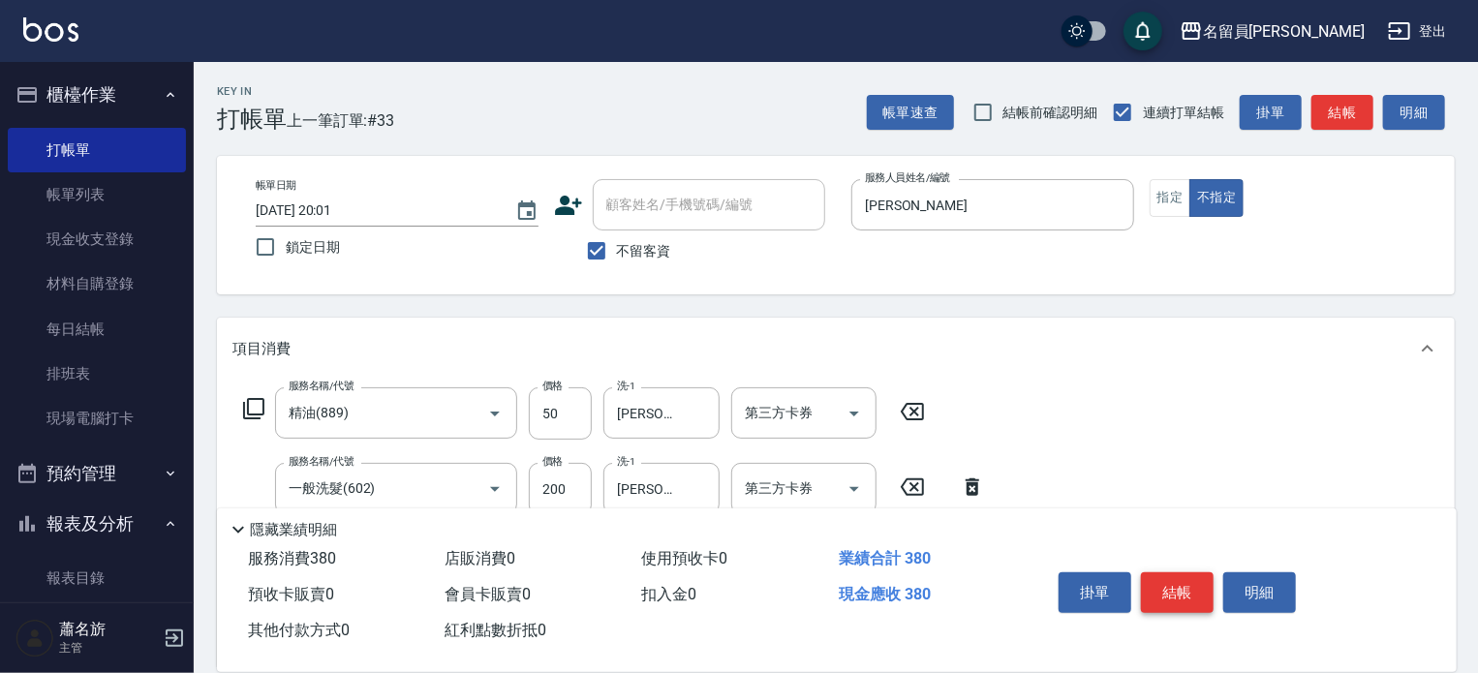
type input "130"
click at [1164, 572] on button "結帳" at bounding box center [1177, 592] width 73 height 41
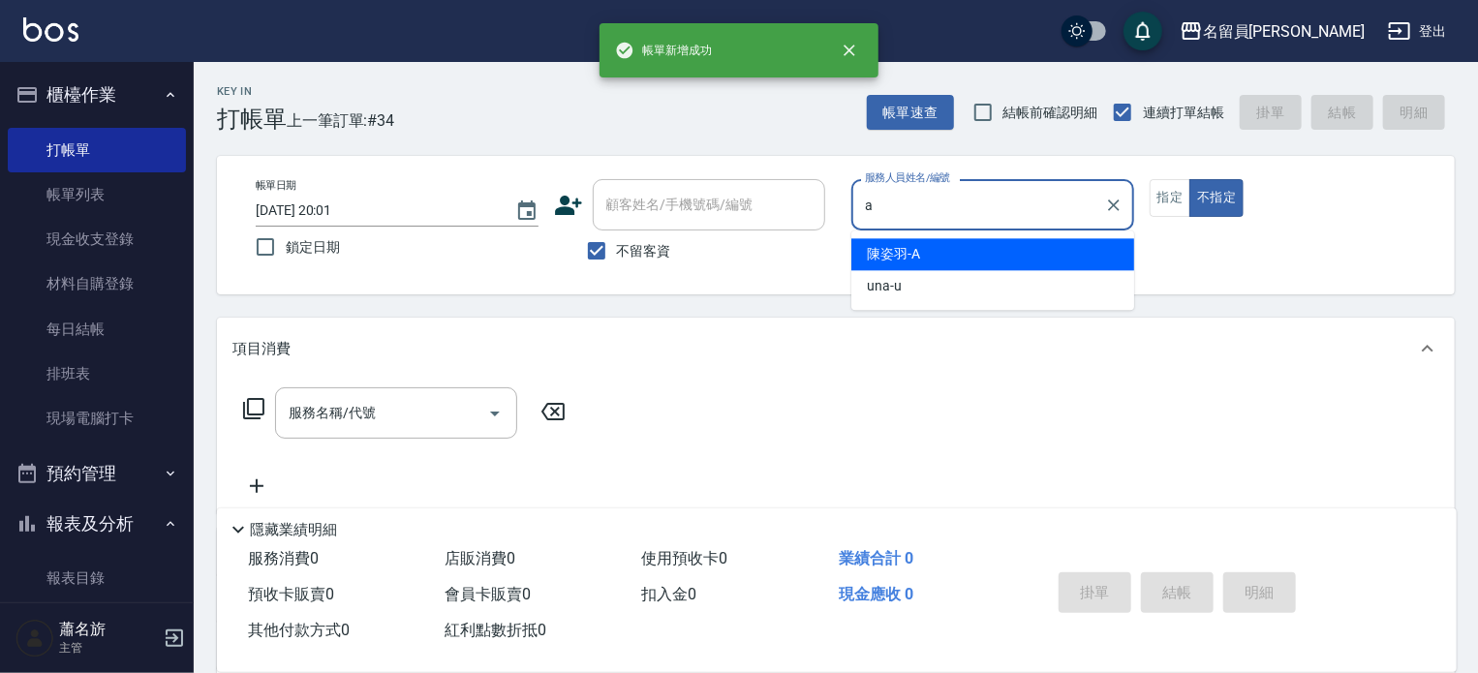
type input "[PERSON_NAME]"
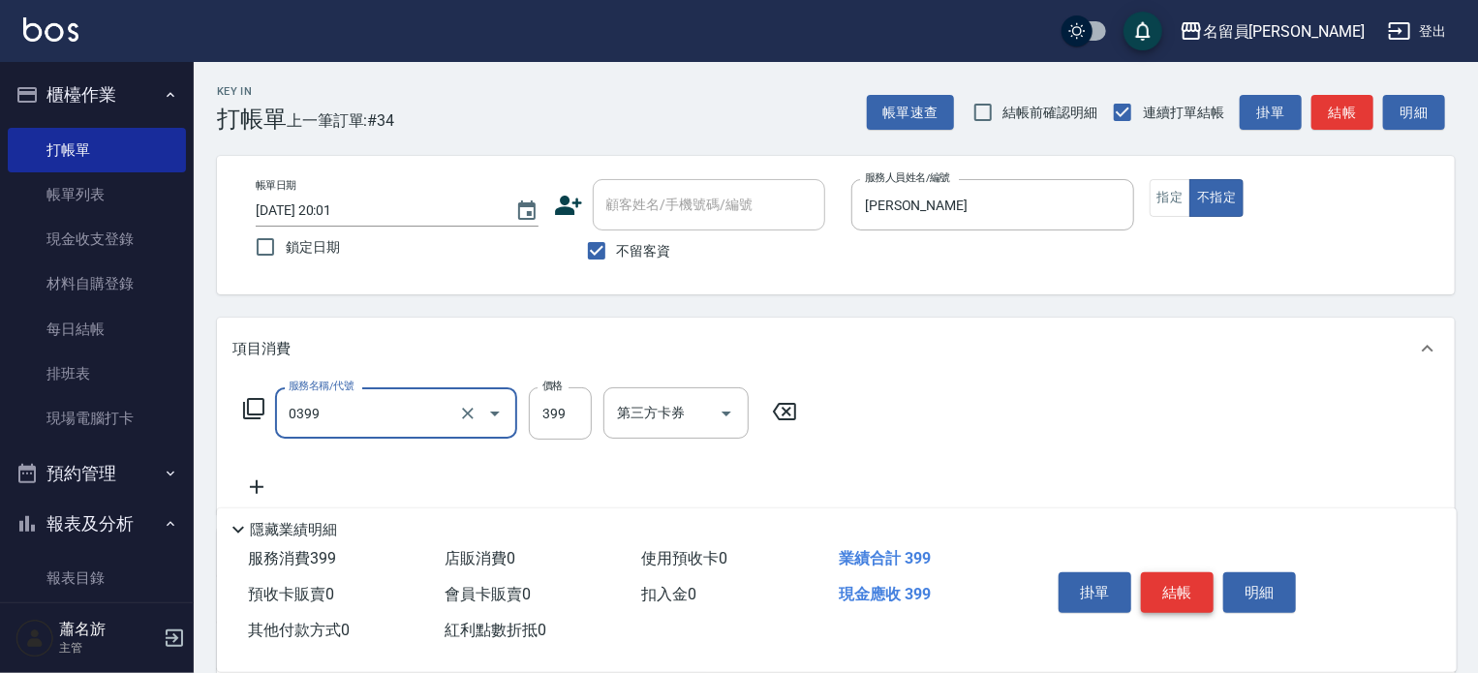
type input "海鹽SPA(0399)"
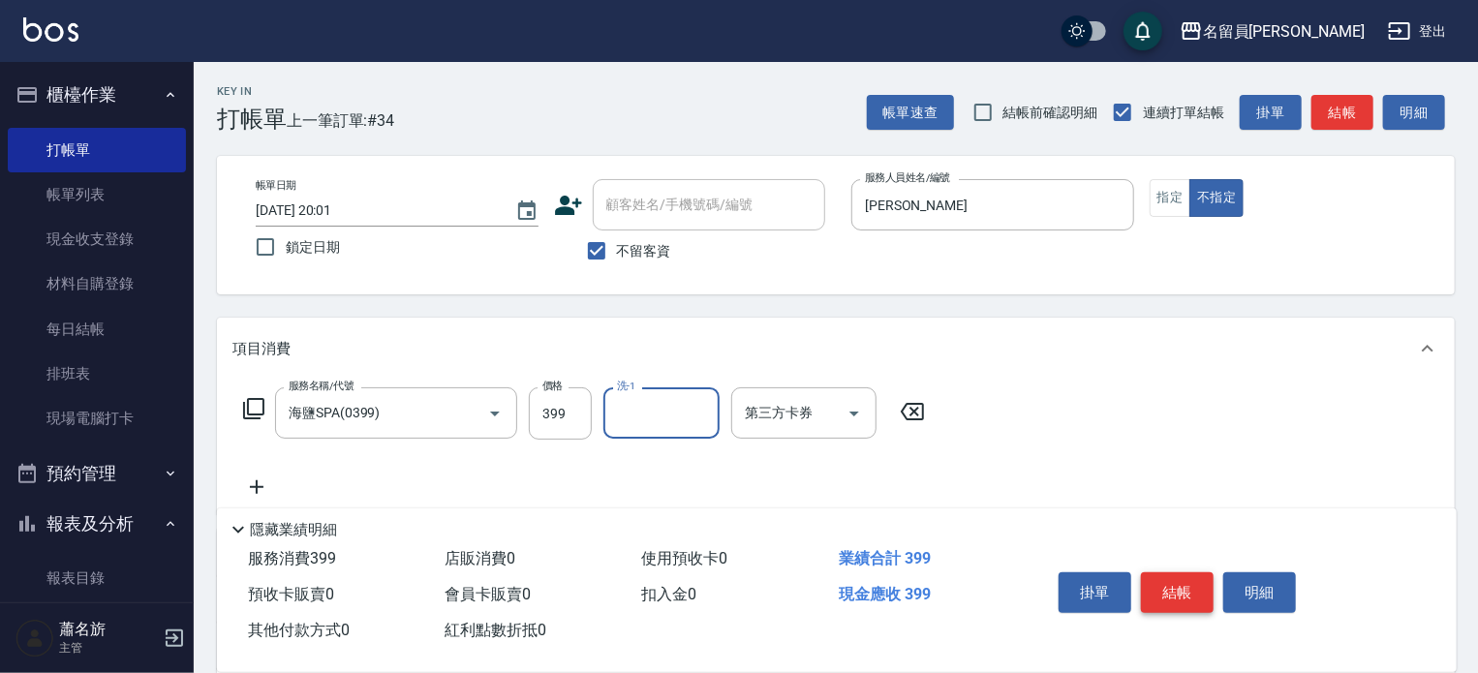
type input "7"
type input "[PERSON_NAME]-17"
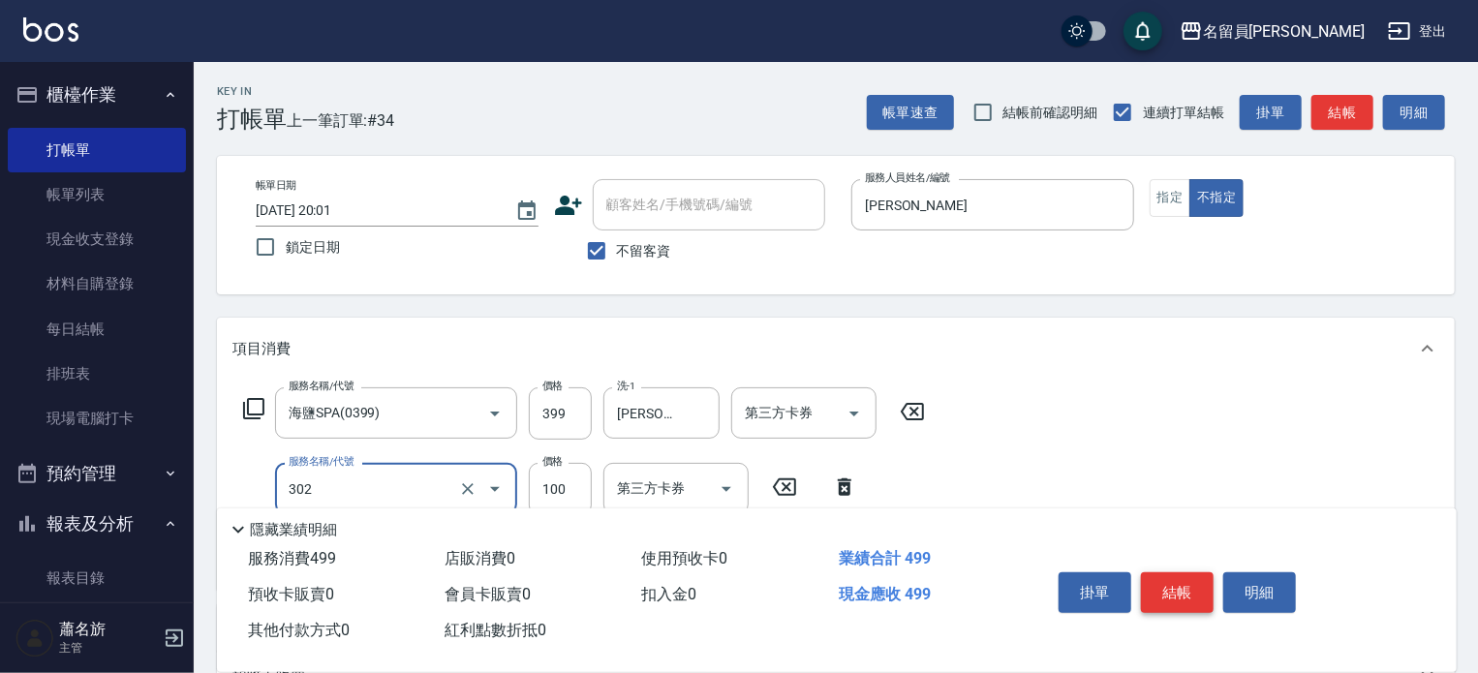
type input "剪髮(302)"
click at [1164, 572] on button "結帳" at bounding box center [1177, 592] width 73 height 41
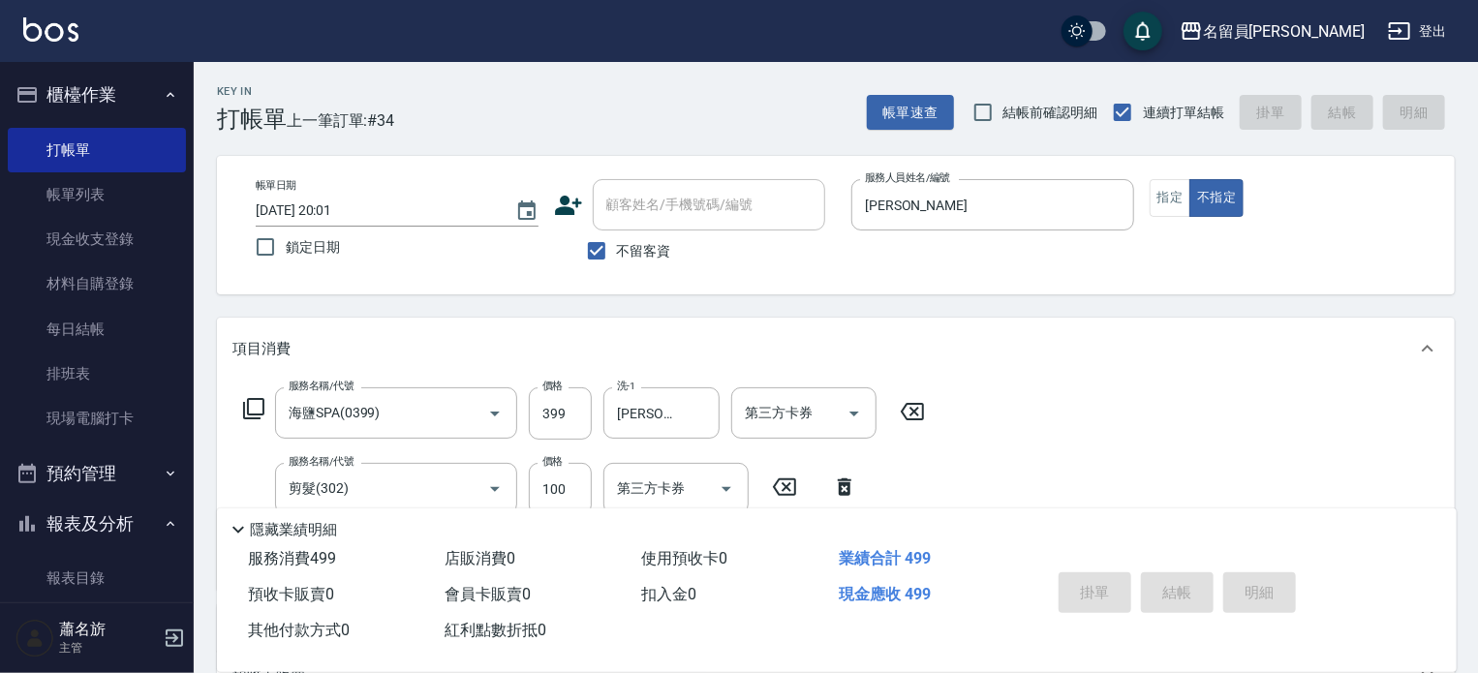
type input "[DATE] 20:02"
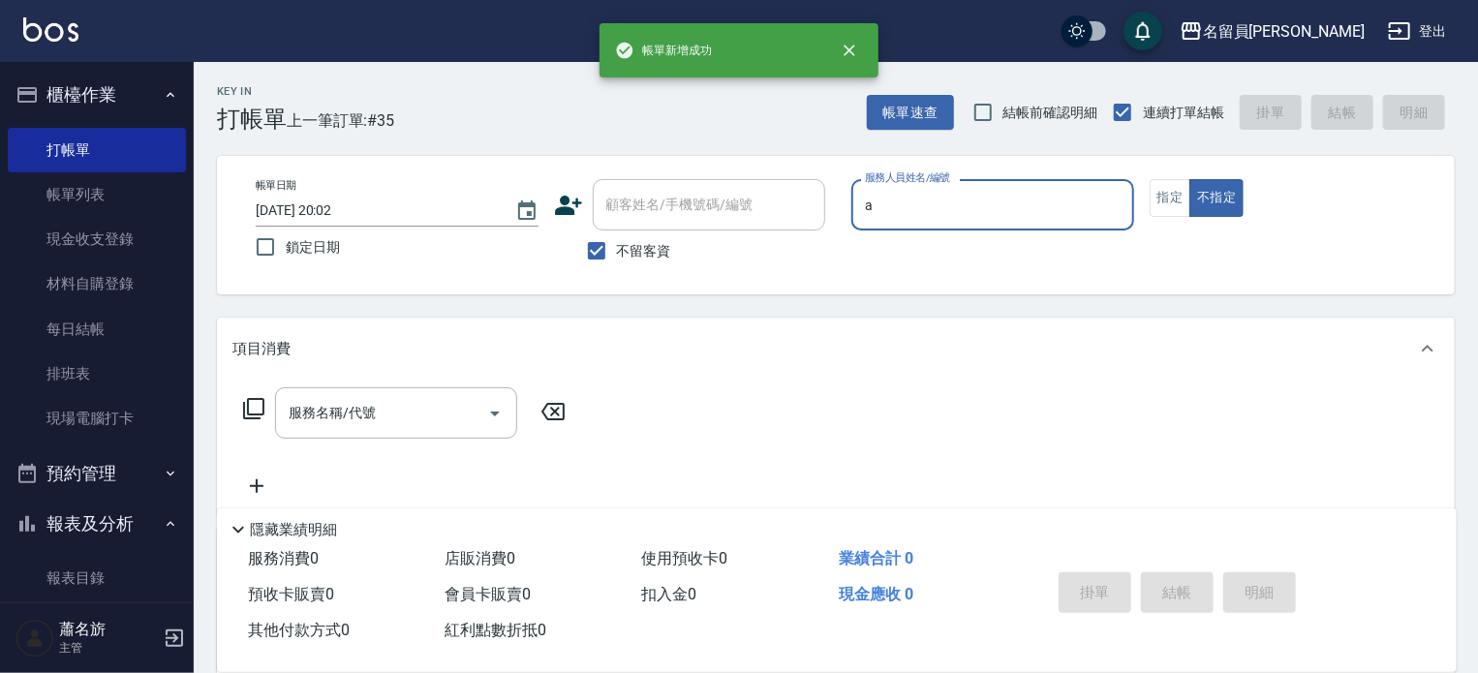
type input "[PERSON_NAME]"
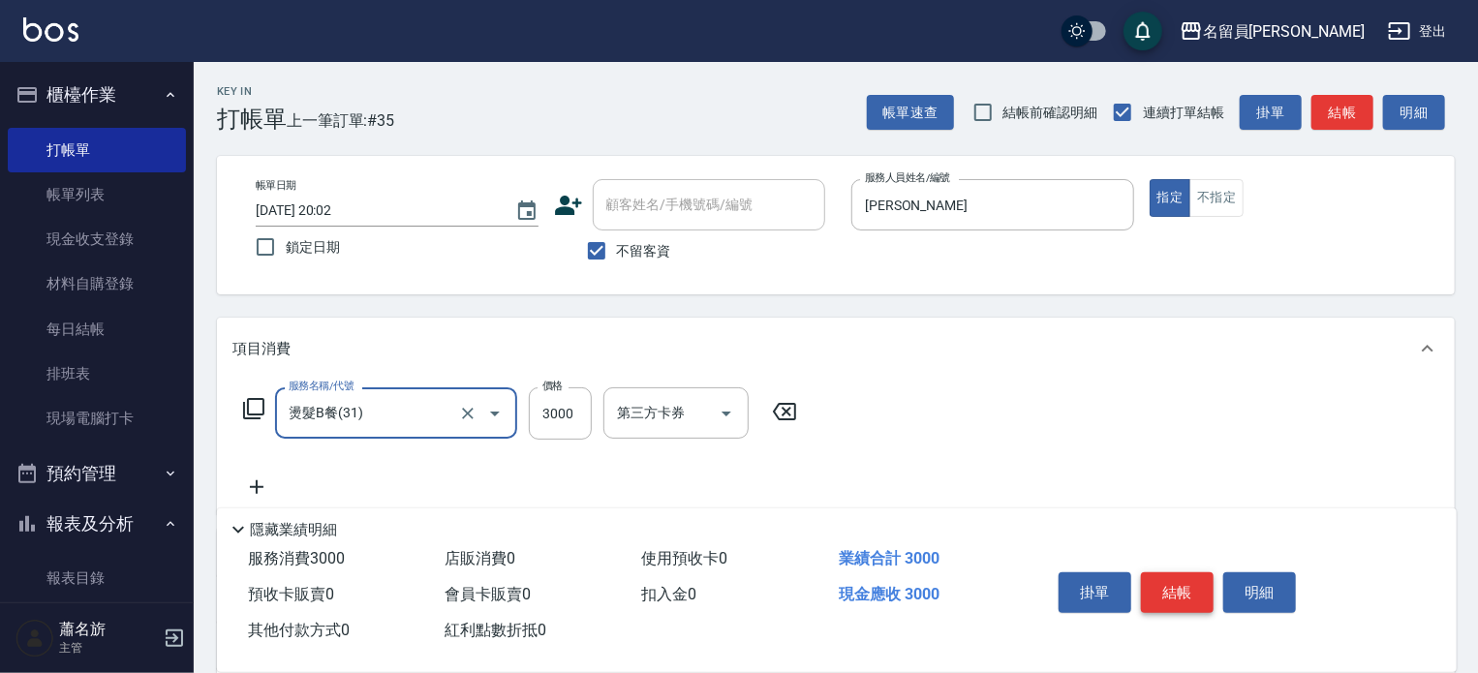
type input "燙髮B餐(31)"
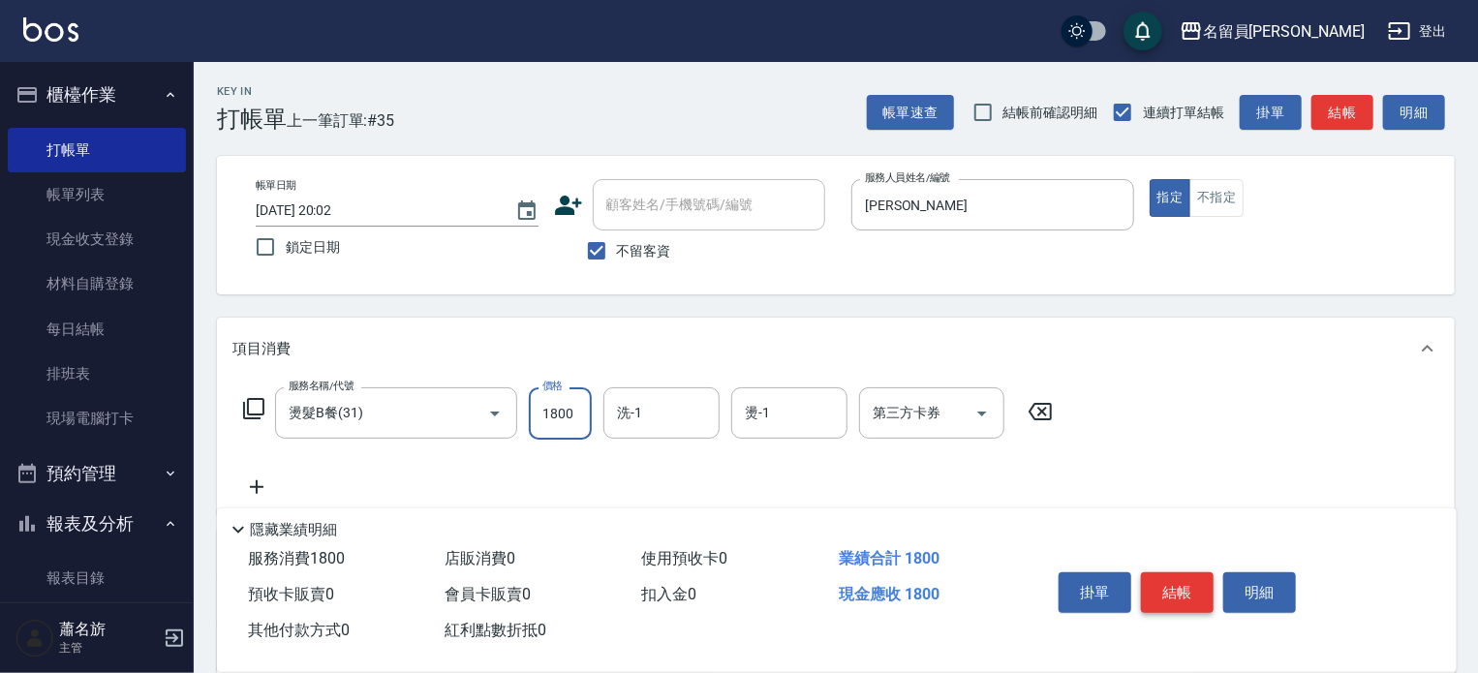
type input "1800"
type input "[PERSON_NAME]-17"
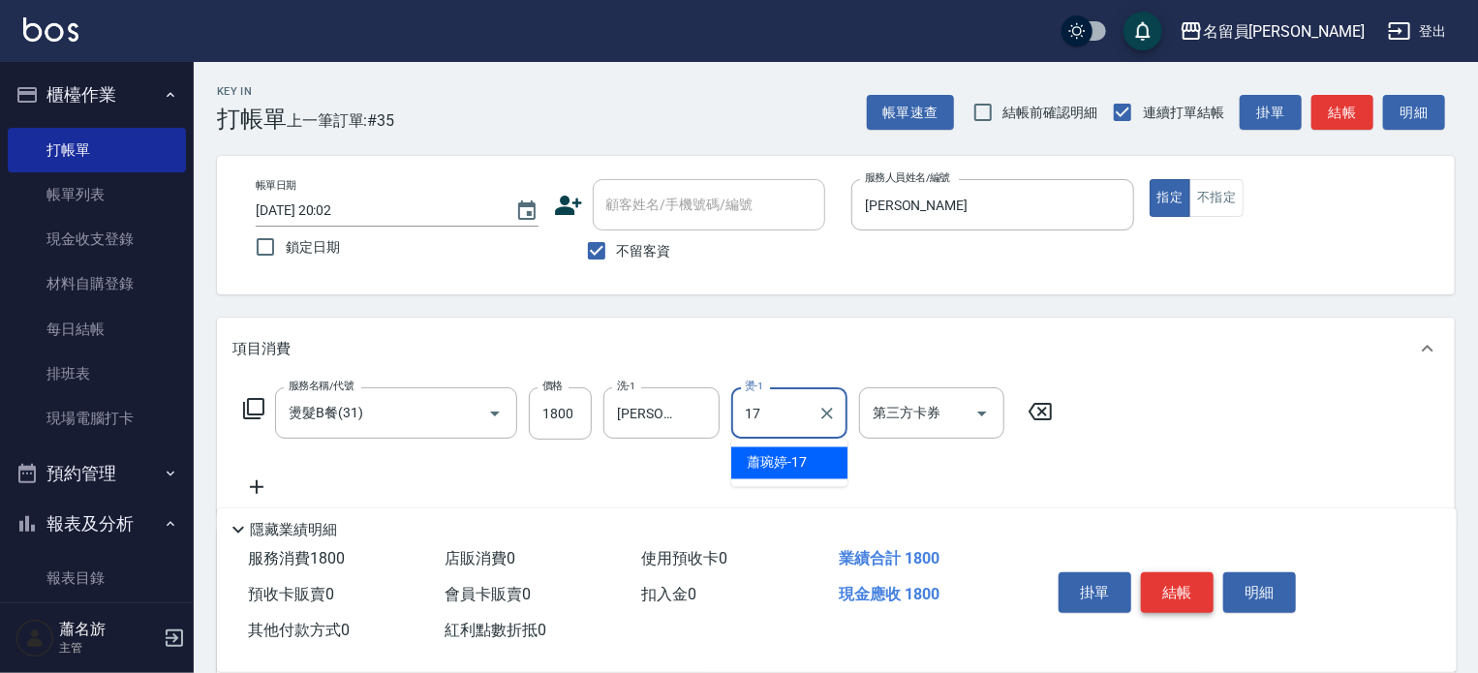
type input "[PERSON_NAME]-17"
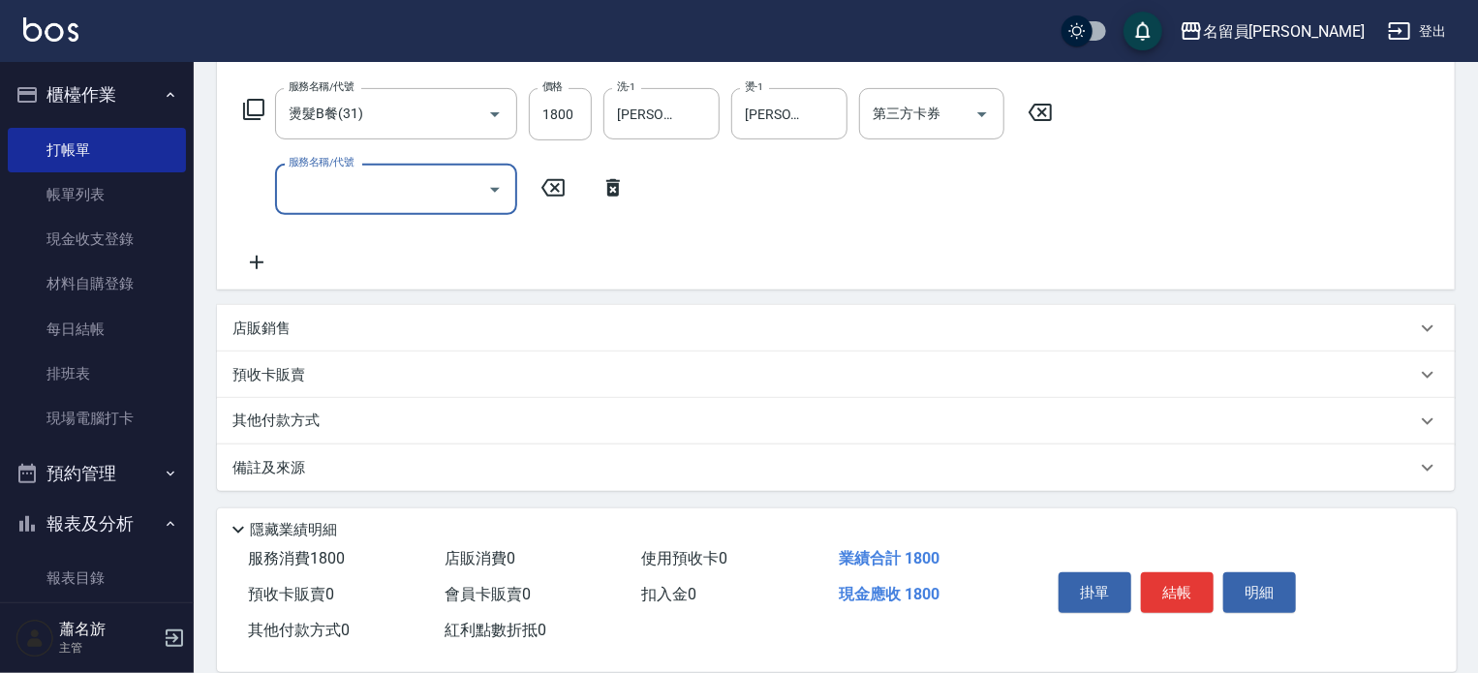
scroll to position [301, 0]
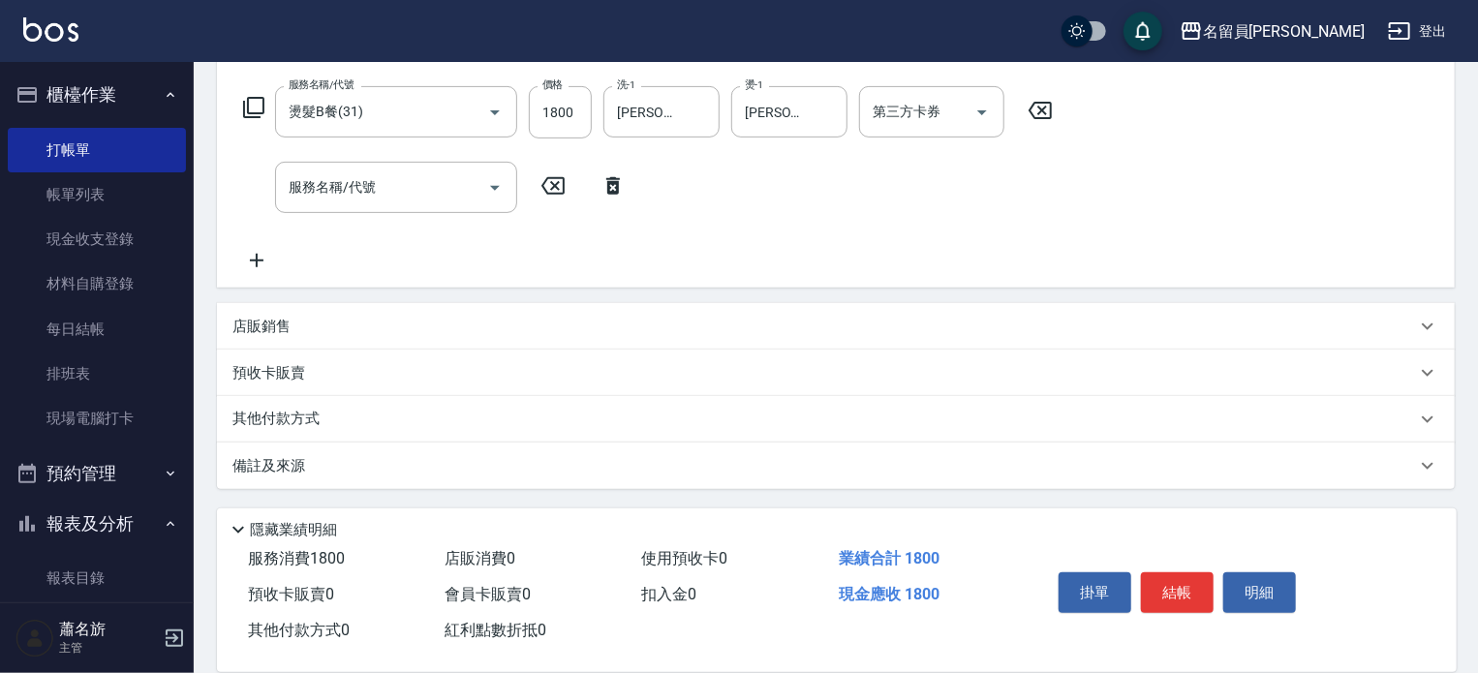
click at [820, 301] on div "項目消費 服務名稱/代號 燙髮B餐(31) 服務名稱/代號 價格 1800 價格 洗-1 [PERSON_NAME]-17 洗-1 燙-1 [PERSON_N…" at bounding box center [836, 252] width 1238 height 473
click at [814, 315] on div "店販銷售" at bounding box center [836, 326] width 1238 height 46
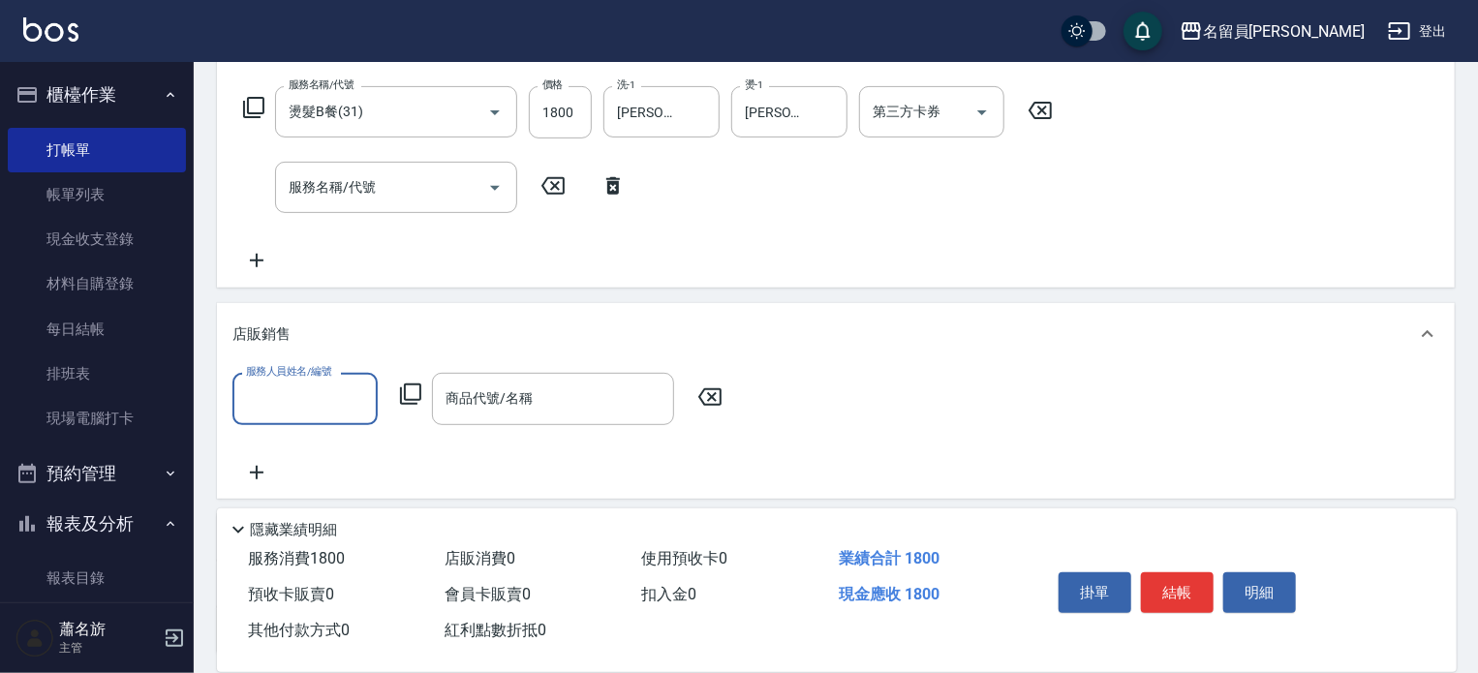
scroll to position [0, 0]
type input "[PERSON_NAME]"
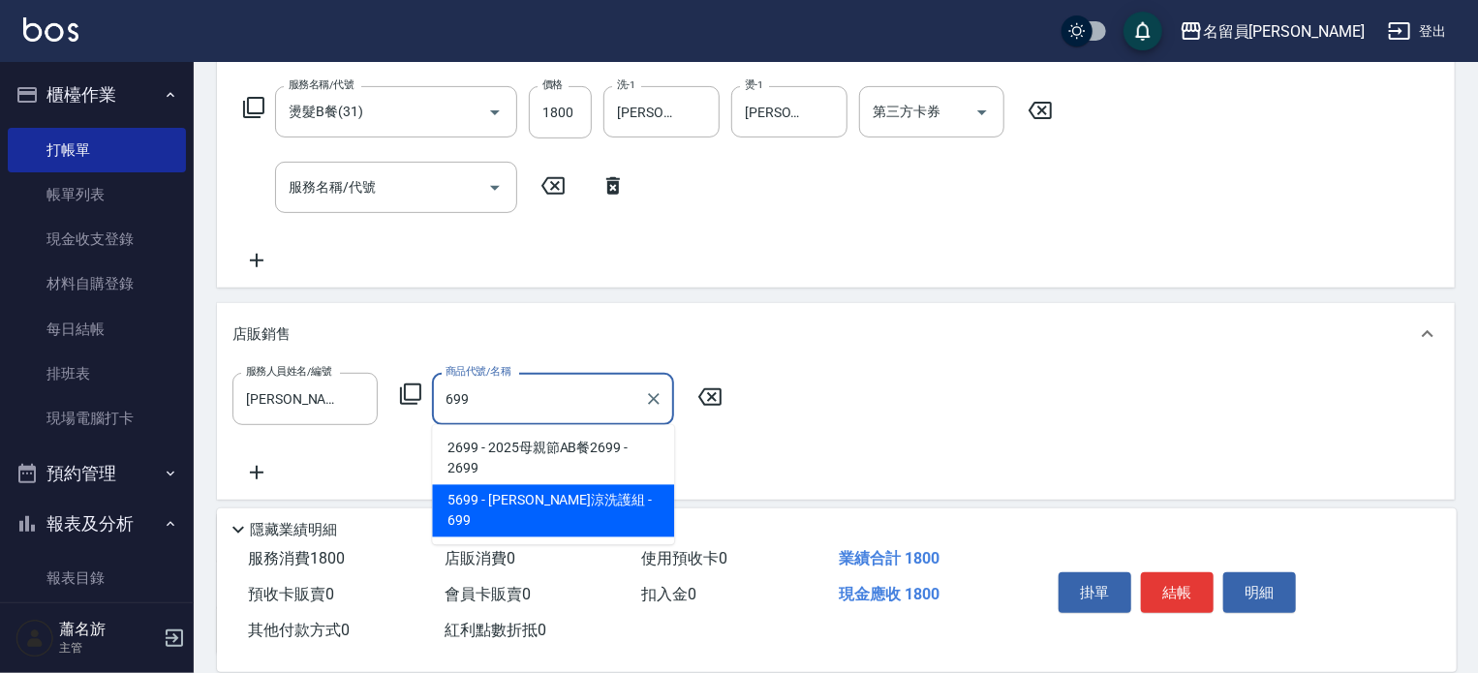
type input "水水沁涼洗護組"
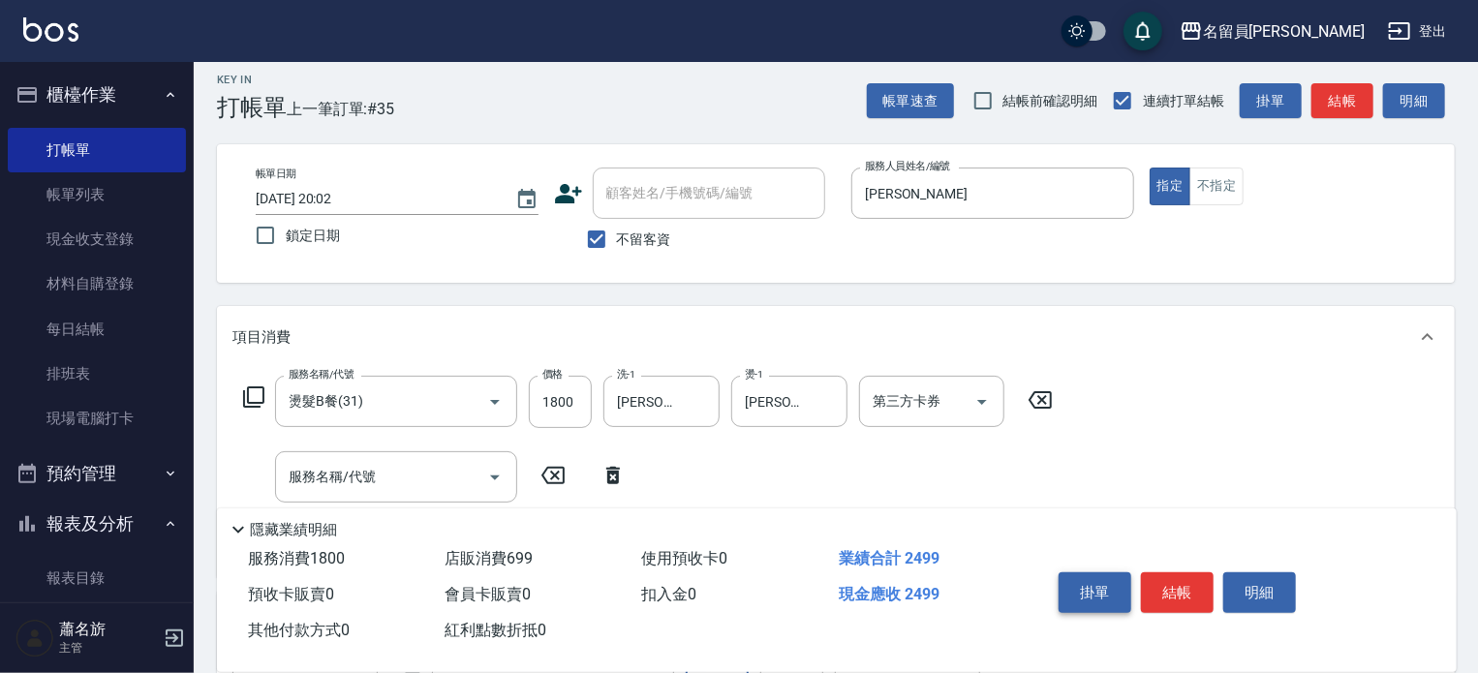
scroll to position [11, 0]
click at [1193, 572] on button "結帳" at bounding box center [1177, 592] width 73 height 41
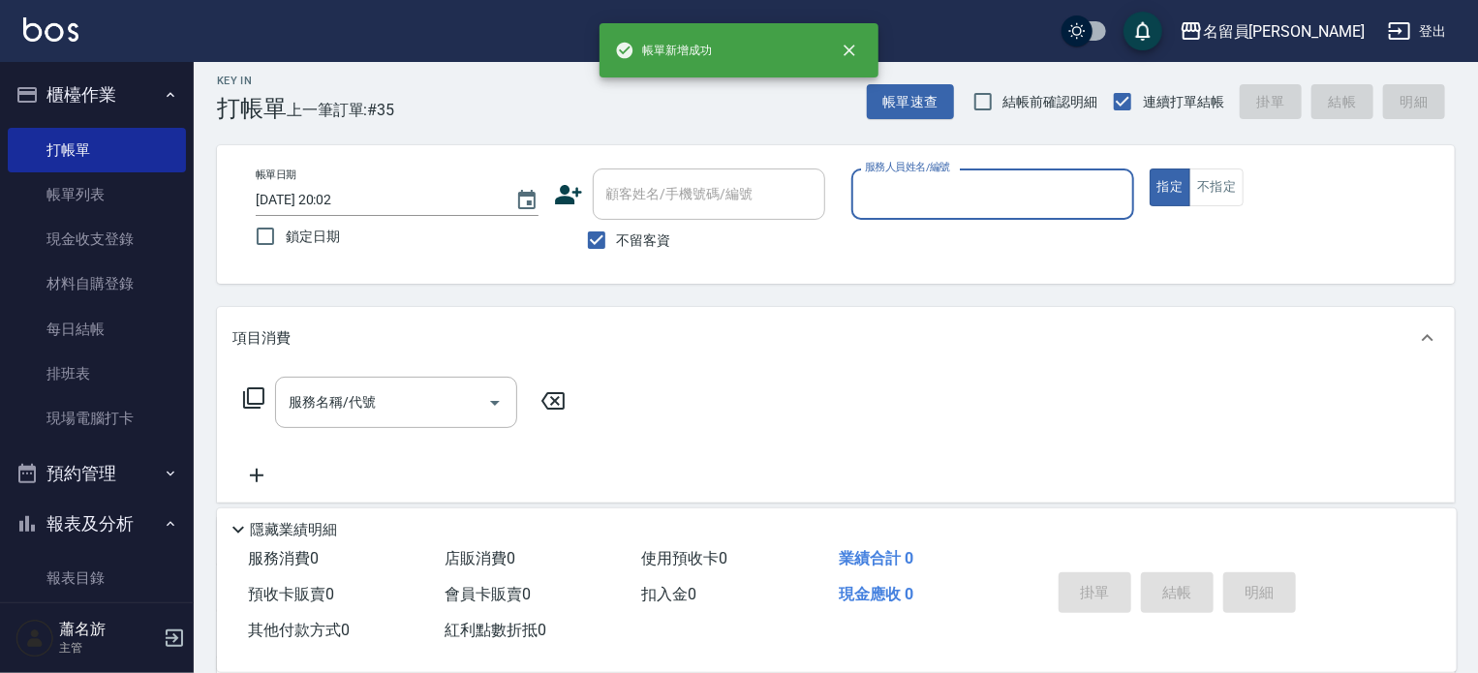
scroll to position [0, 0]
type input "[PERSON_NAME]"
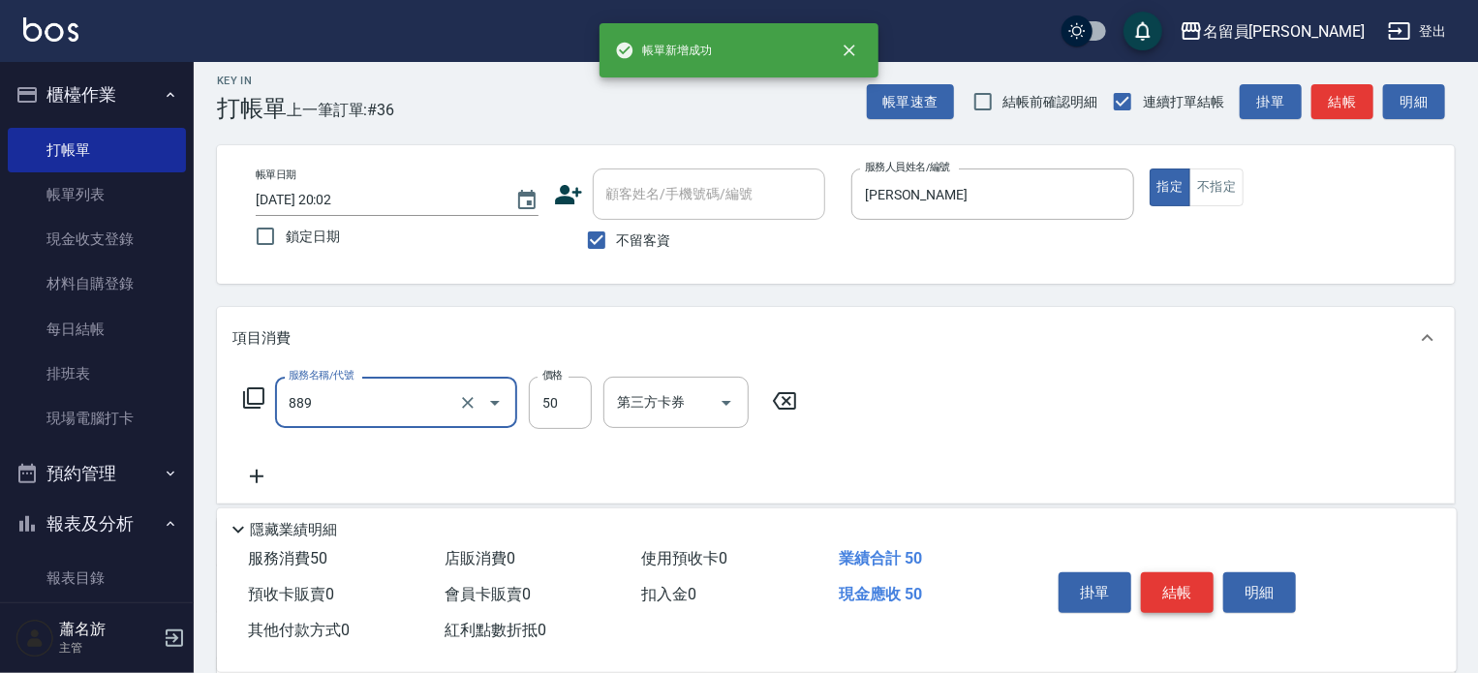
type input "精油(889)"
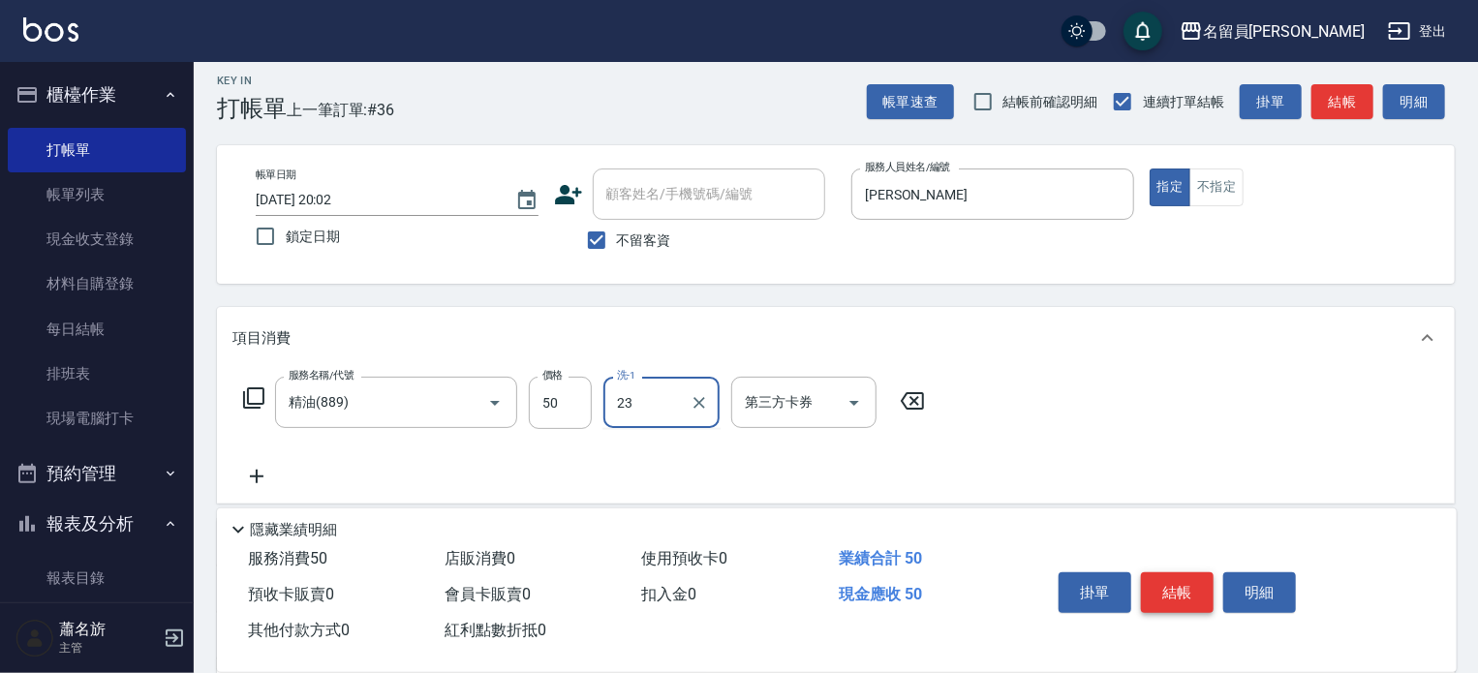
type input "[PERSON_NAME]-23"
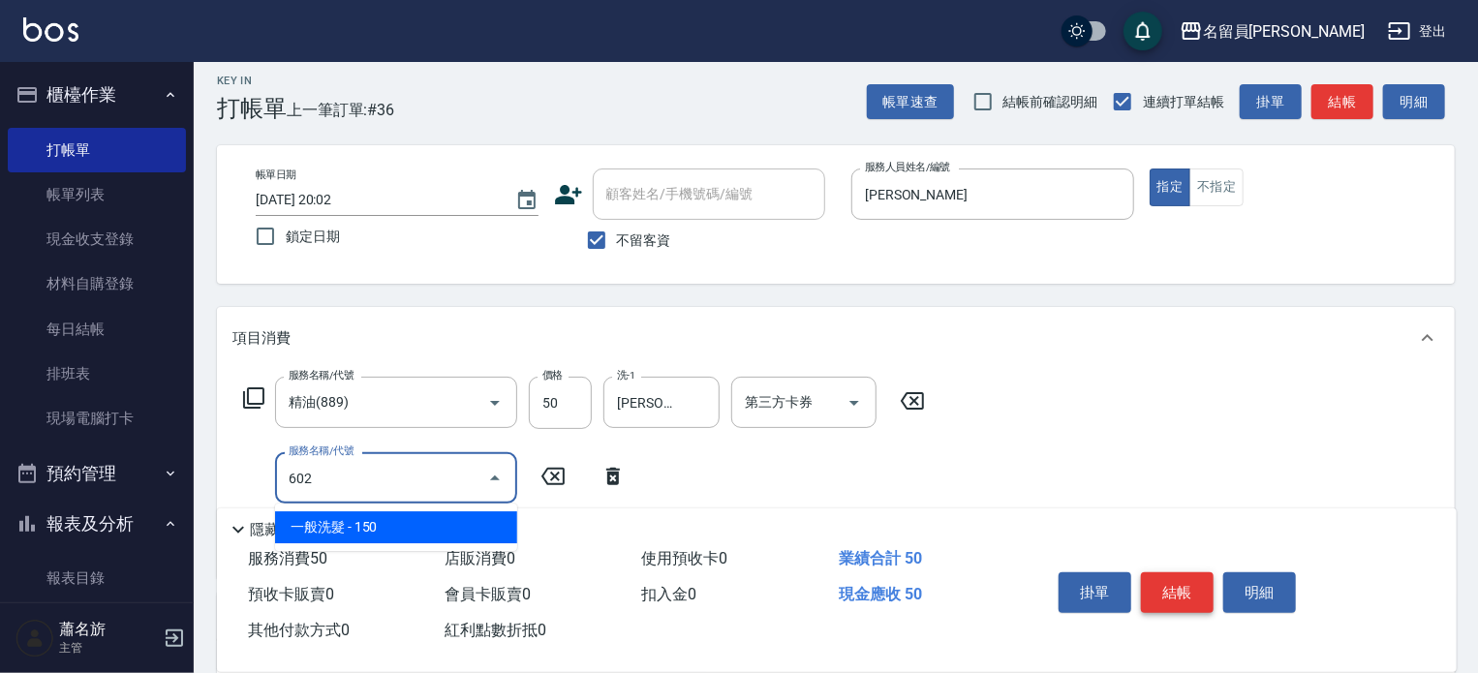
type input "一般洗髮(602)"
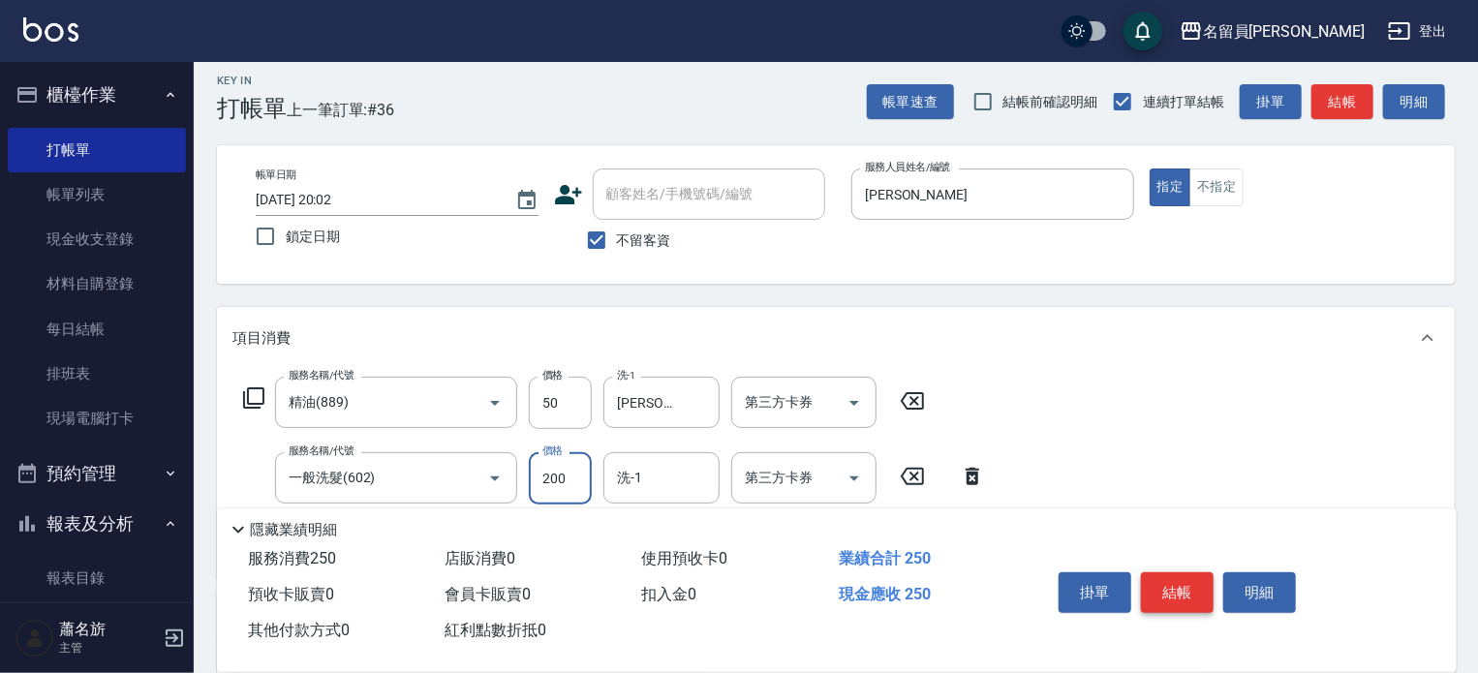
type input "200"
type input "[PERSON_NAME]-23"
type input "瞬間保養(415)"
type input "[PERSON_NAME]-23"
type input "剪髮(302)"
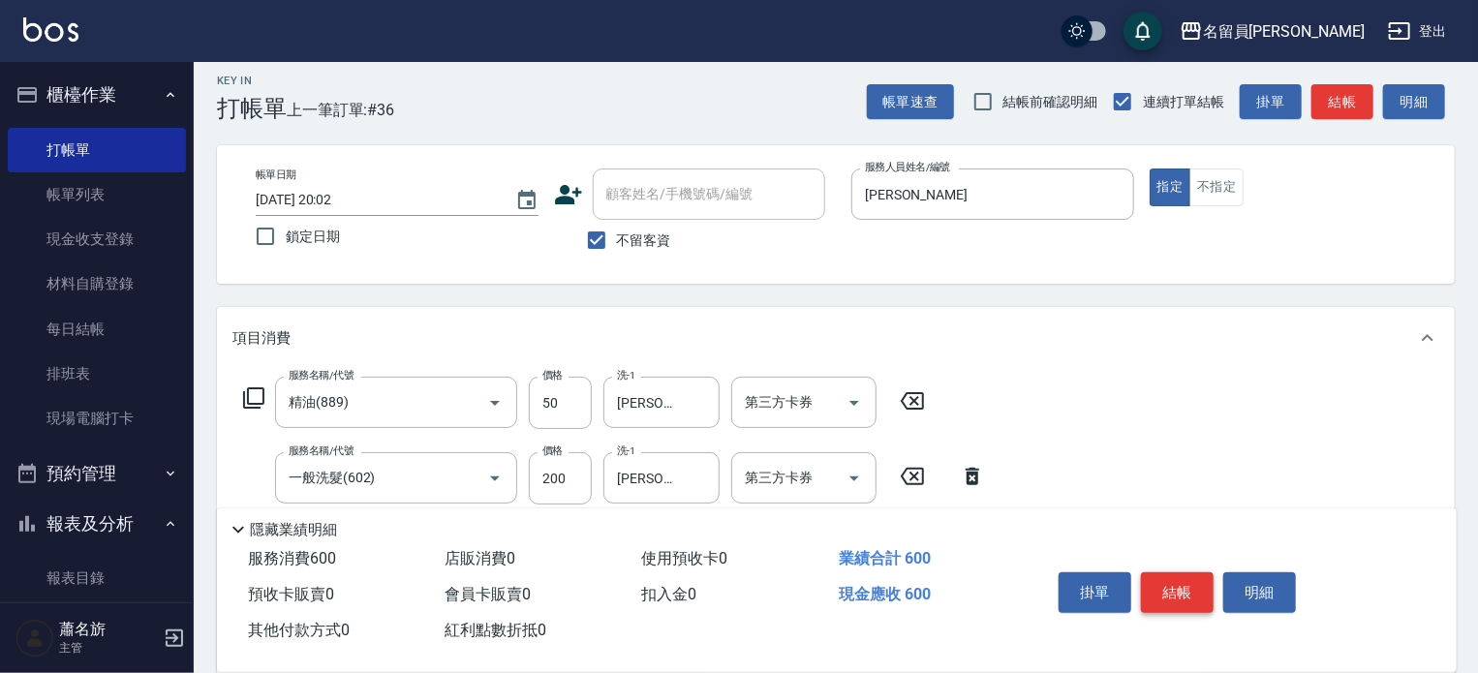
type input "300"
click at [1193, 572] on button "結帳" at bounding box center [1177, 592] width 73 height 41
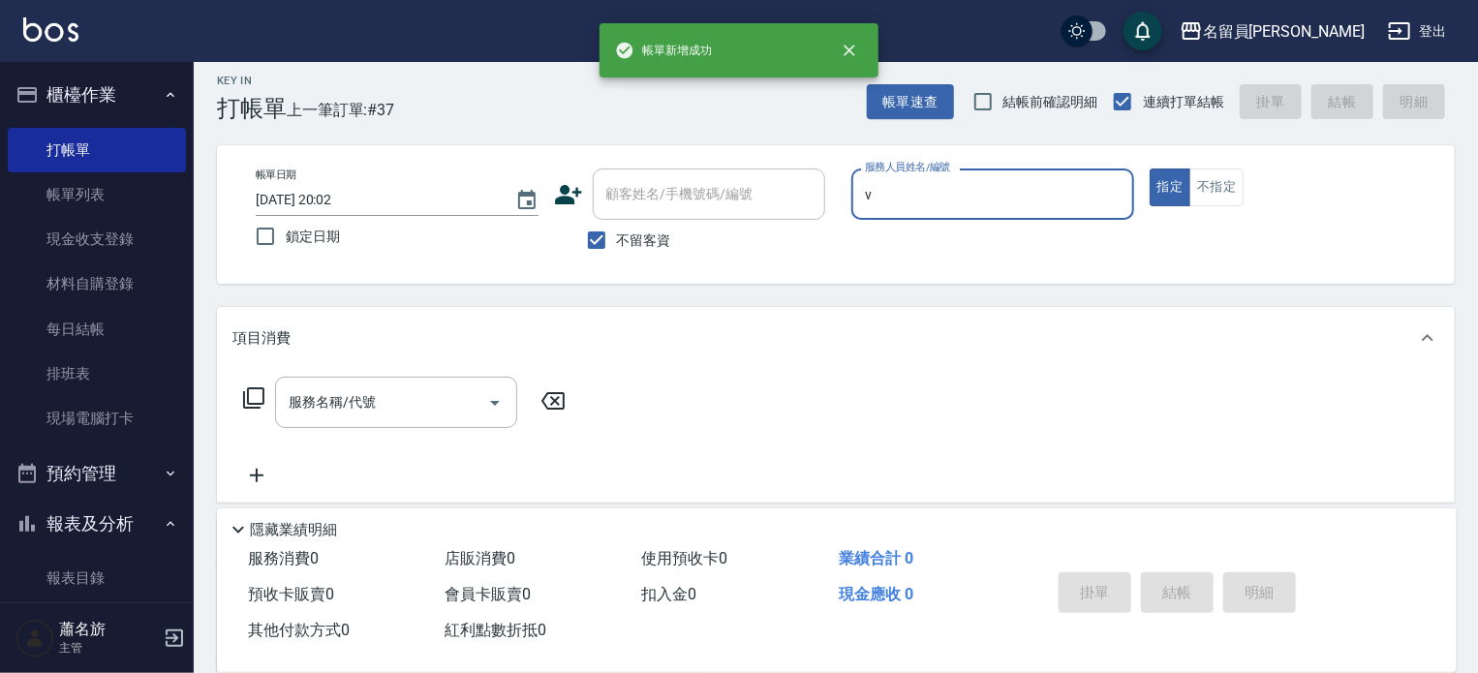
type input "[PERSON_NAME][PERSON_NAME]-V"
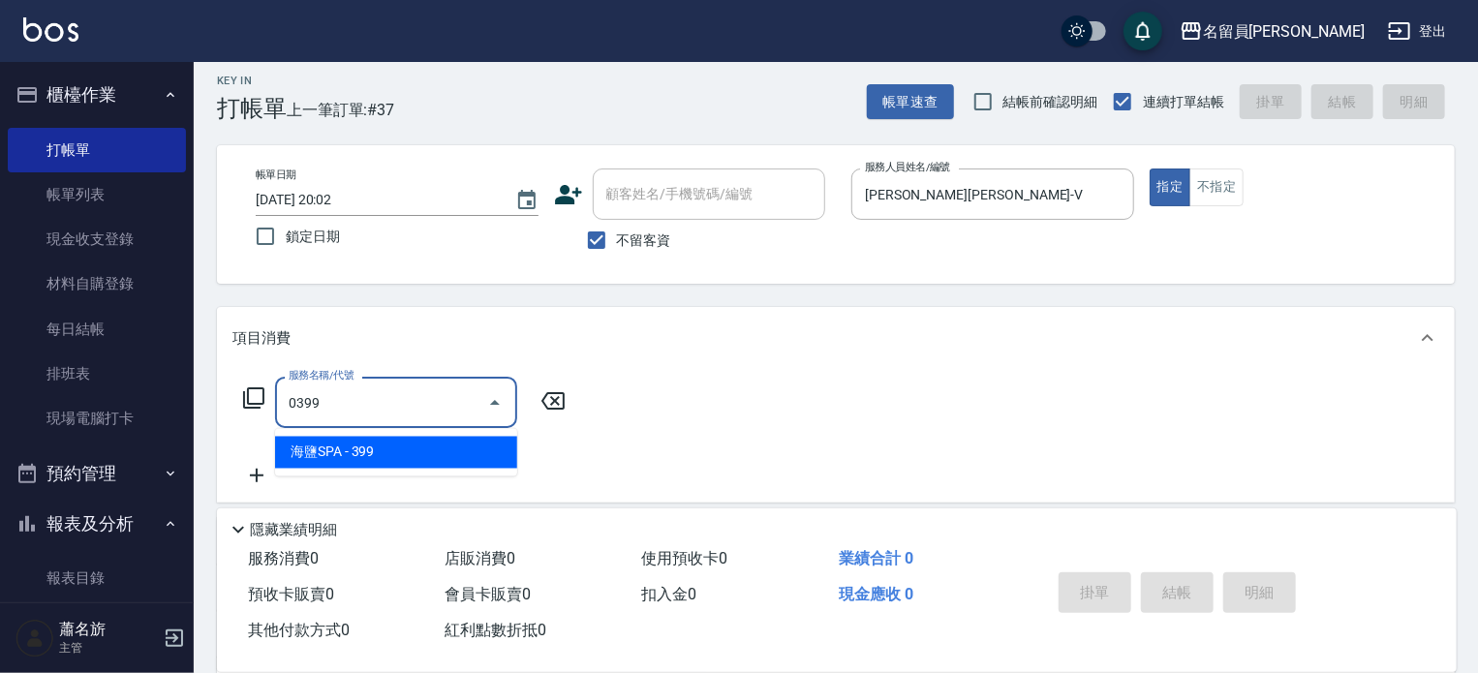
type input "海鹽SPA(0399)"
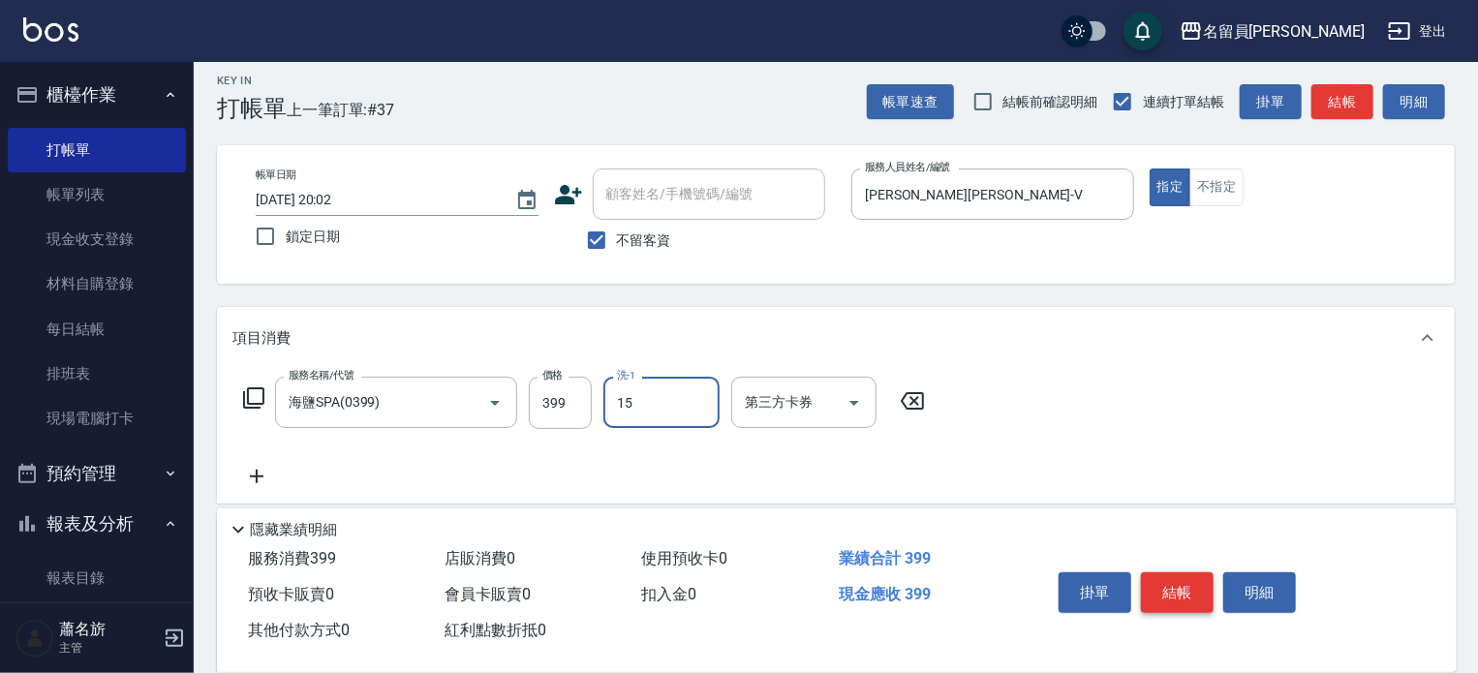
type input "[PERSON_NAME]-15"
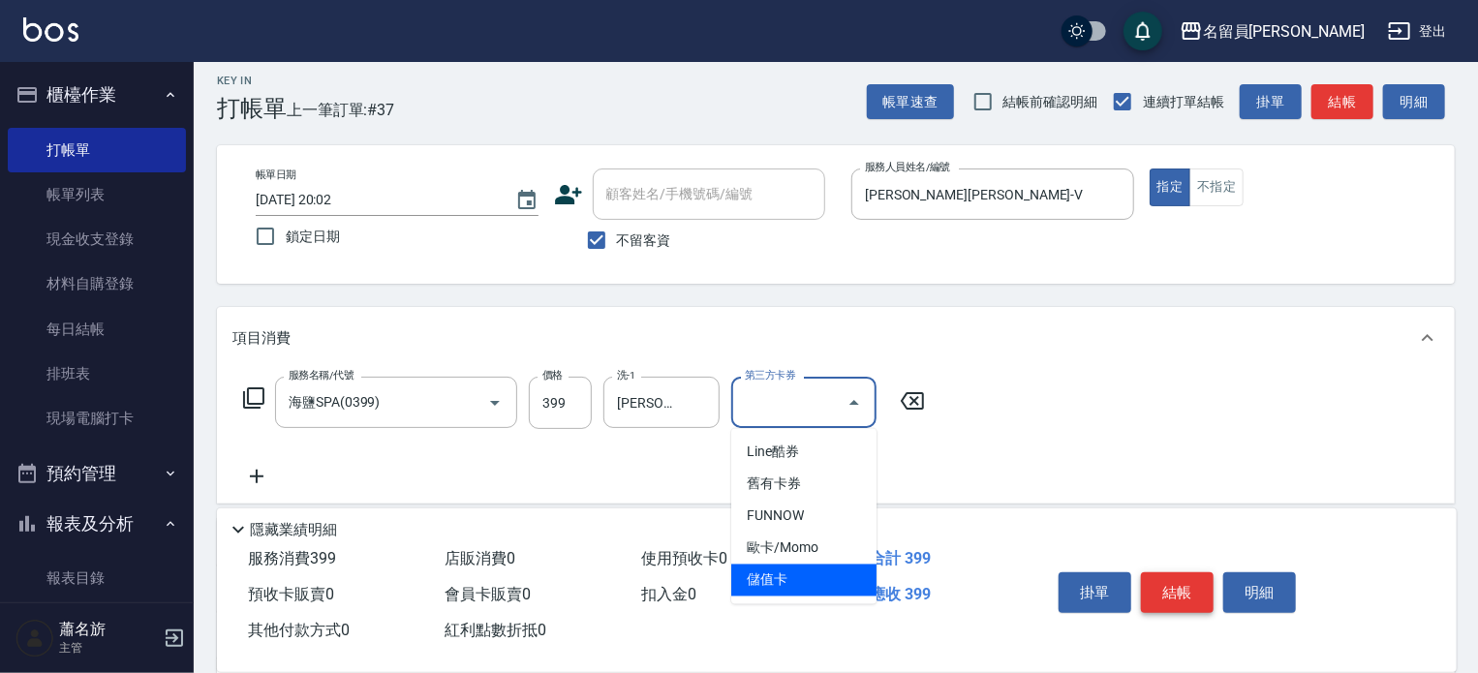
type input "儲值卡"
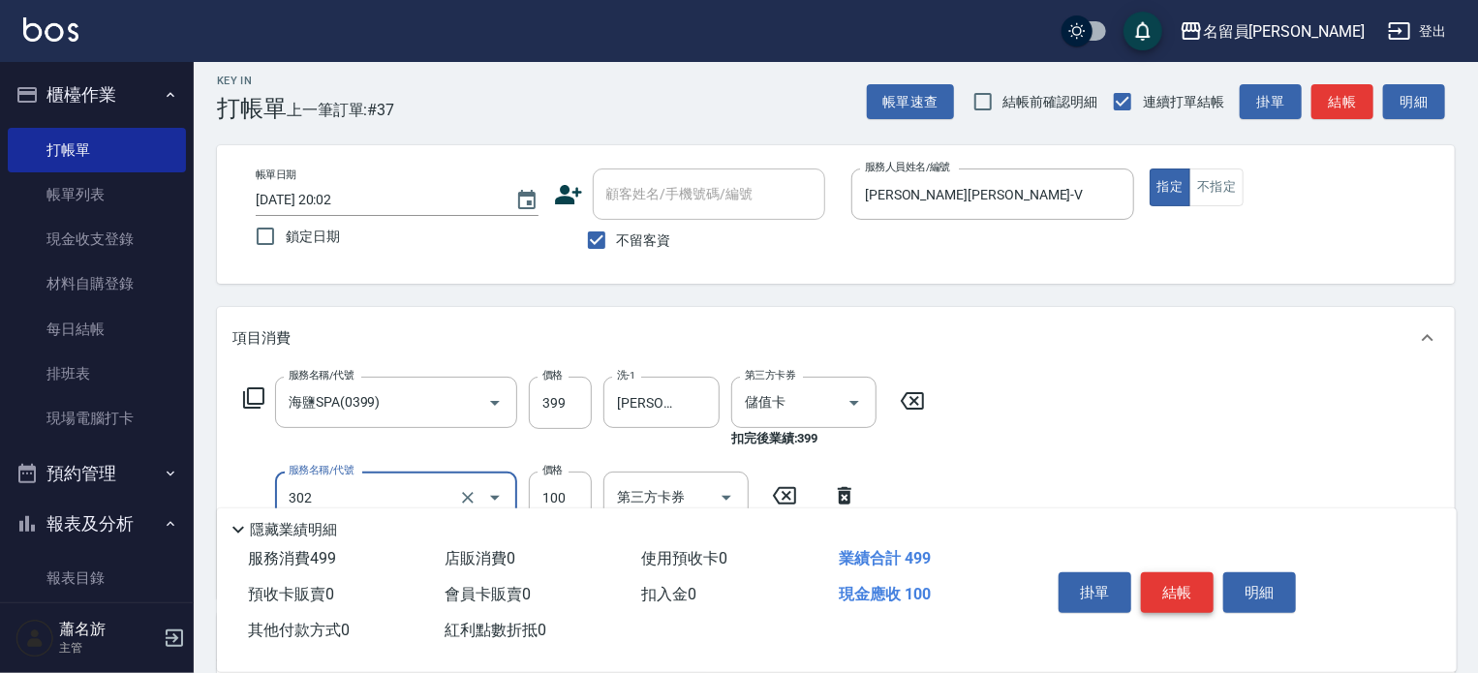
type input "剪髮(302)"
type input "300"
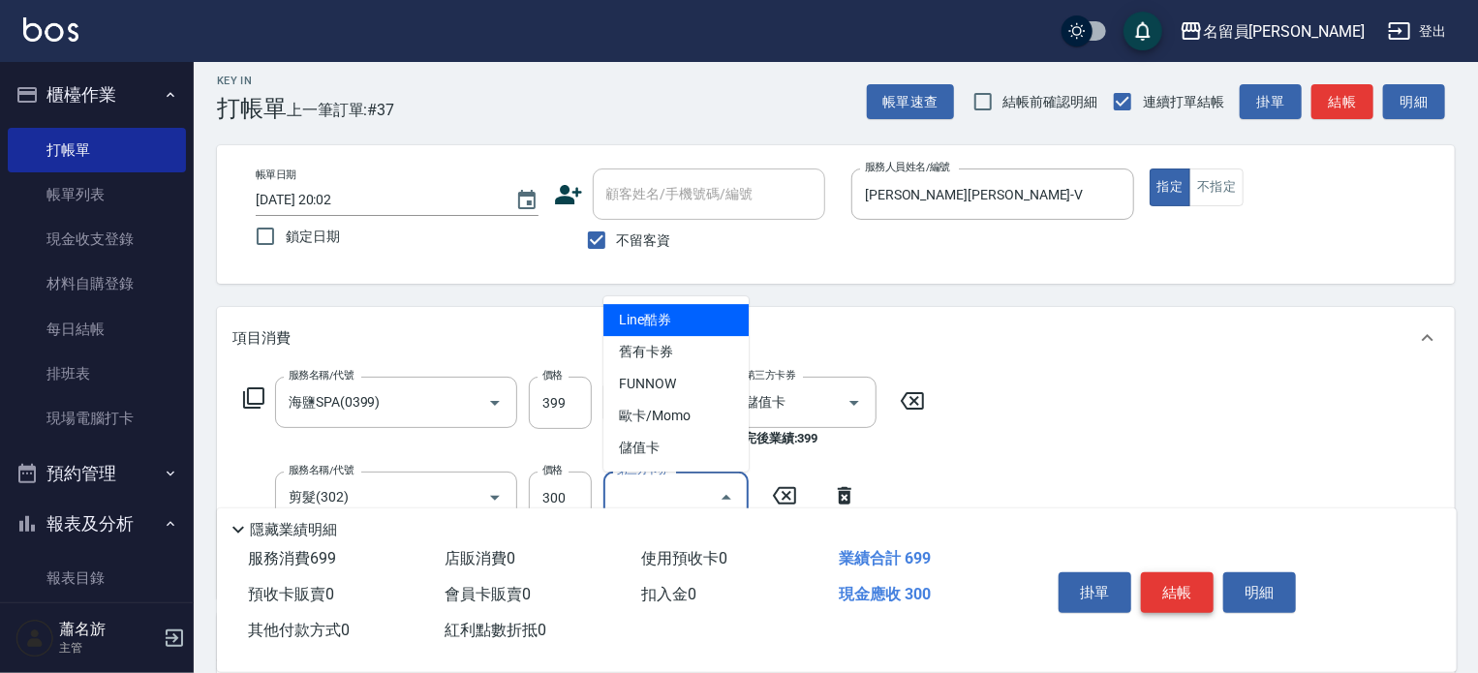
type input "儲值卡"
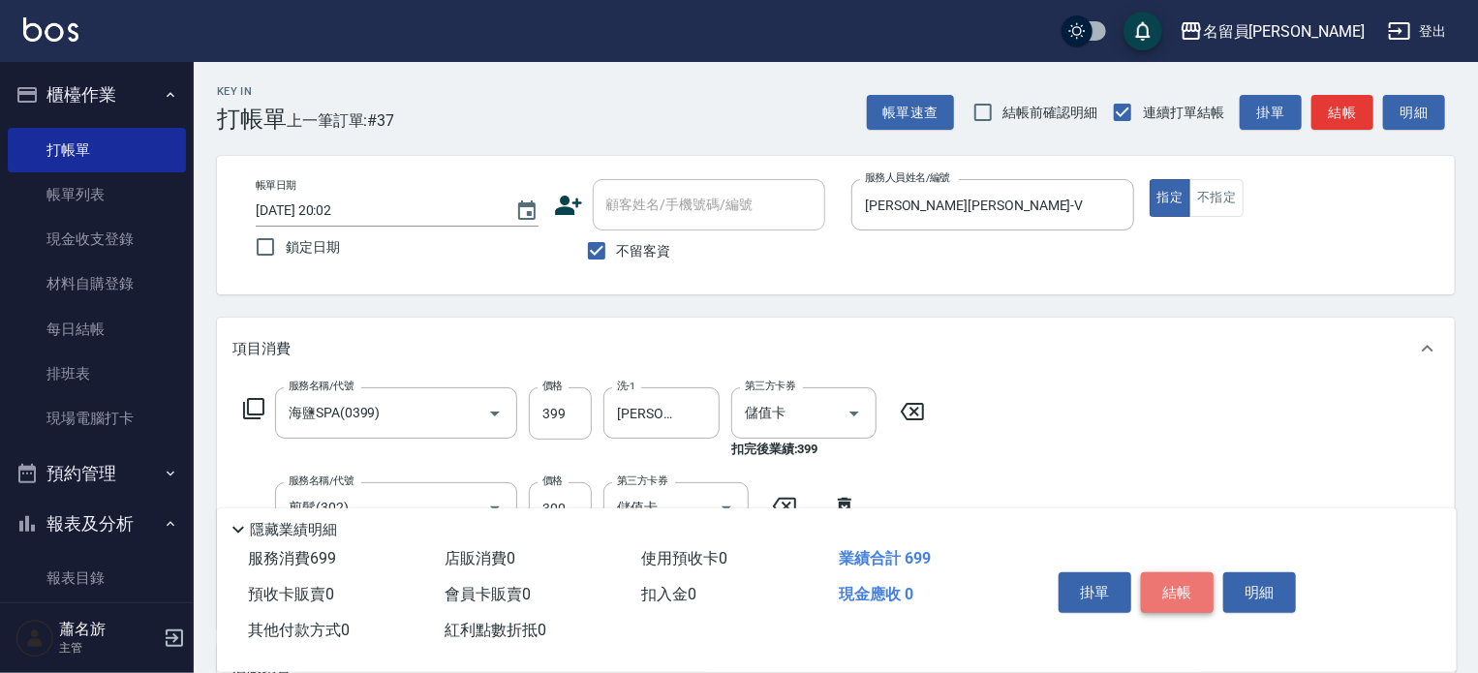
click at [1193, 572] on button "結帳" at bounding box center [1177, 592] width 73 height 41
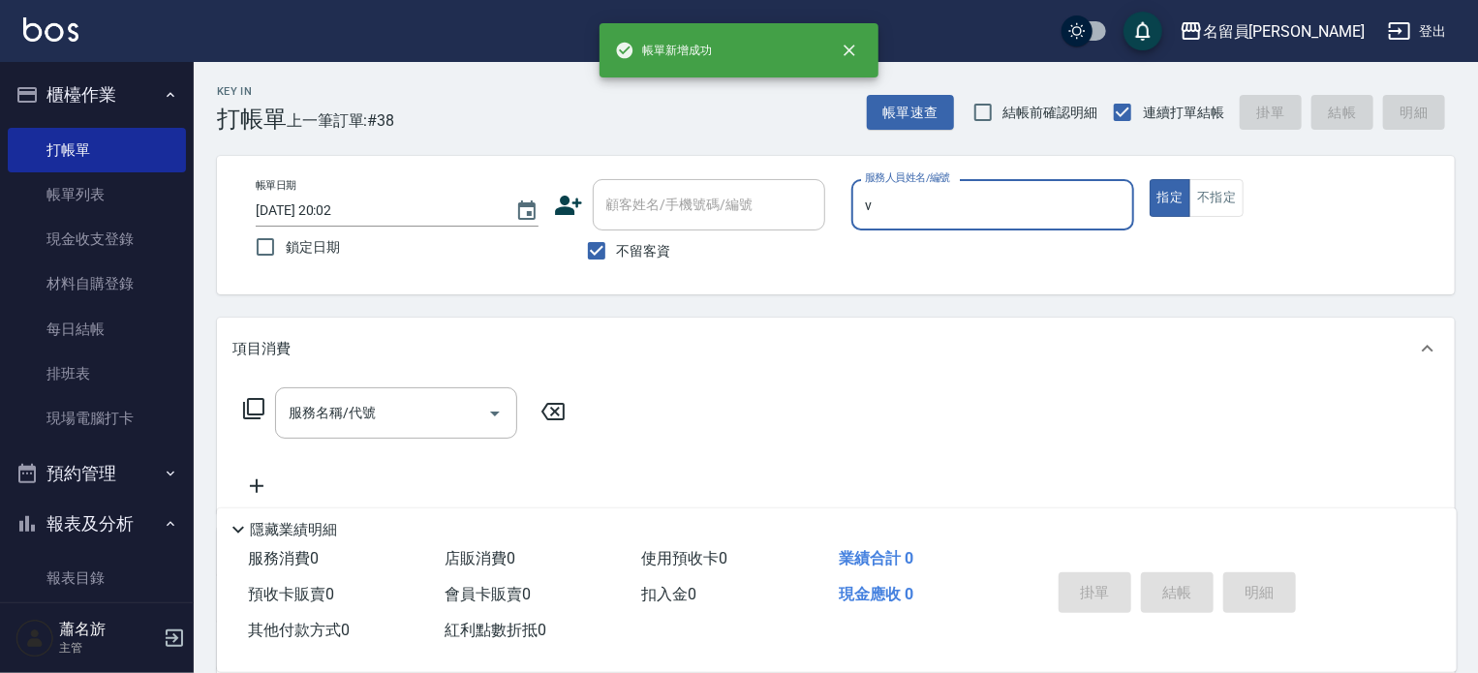
type input "[PERSON_NAME][PERSON_NAME]-V"
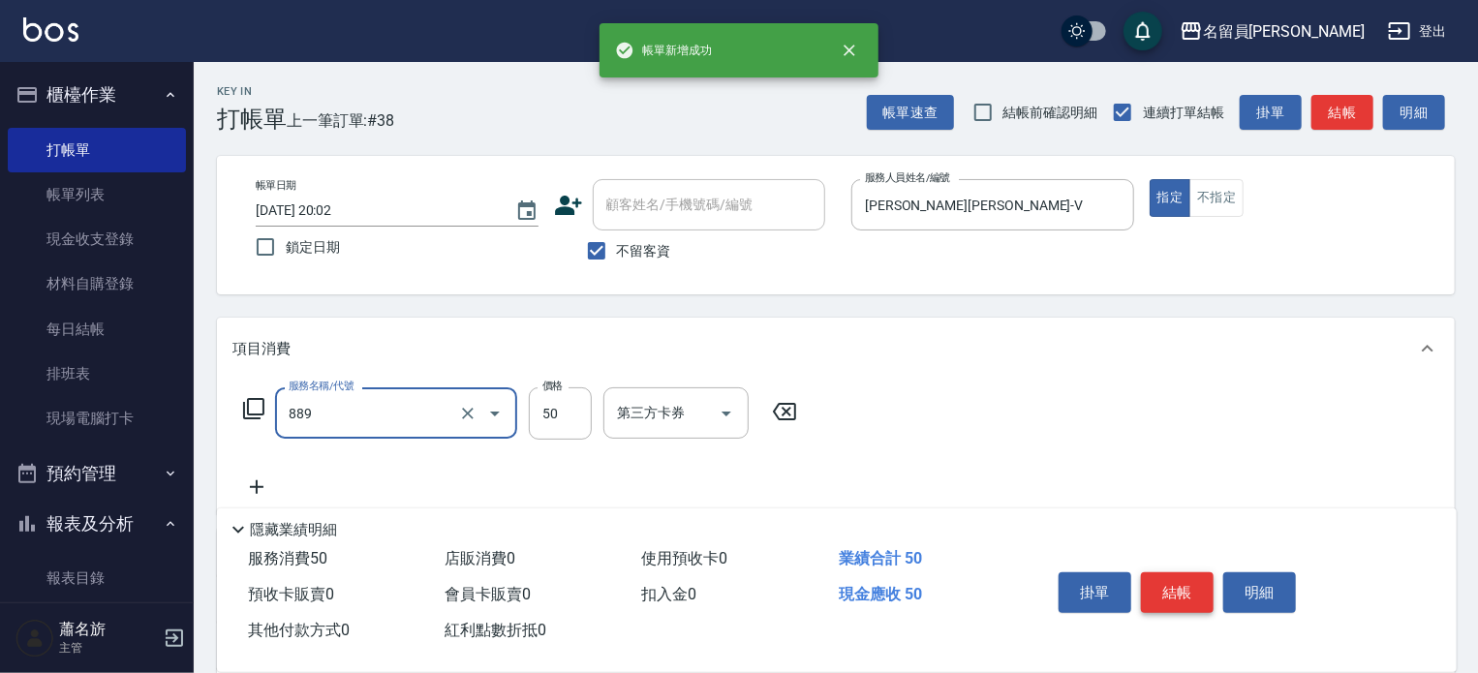
type input "精油(889)"
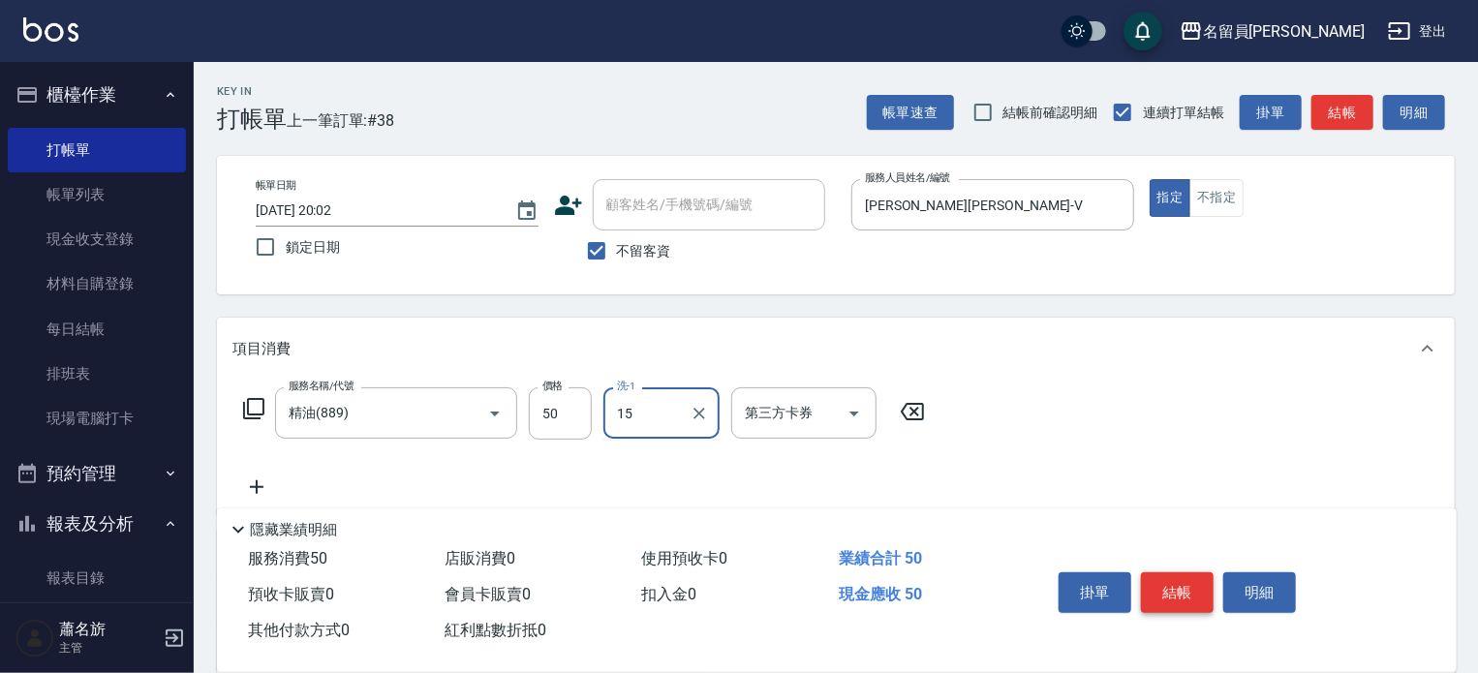
type input "[PERSON_NAME]-15"
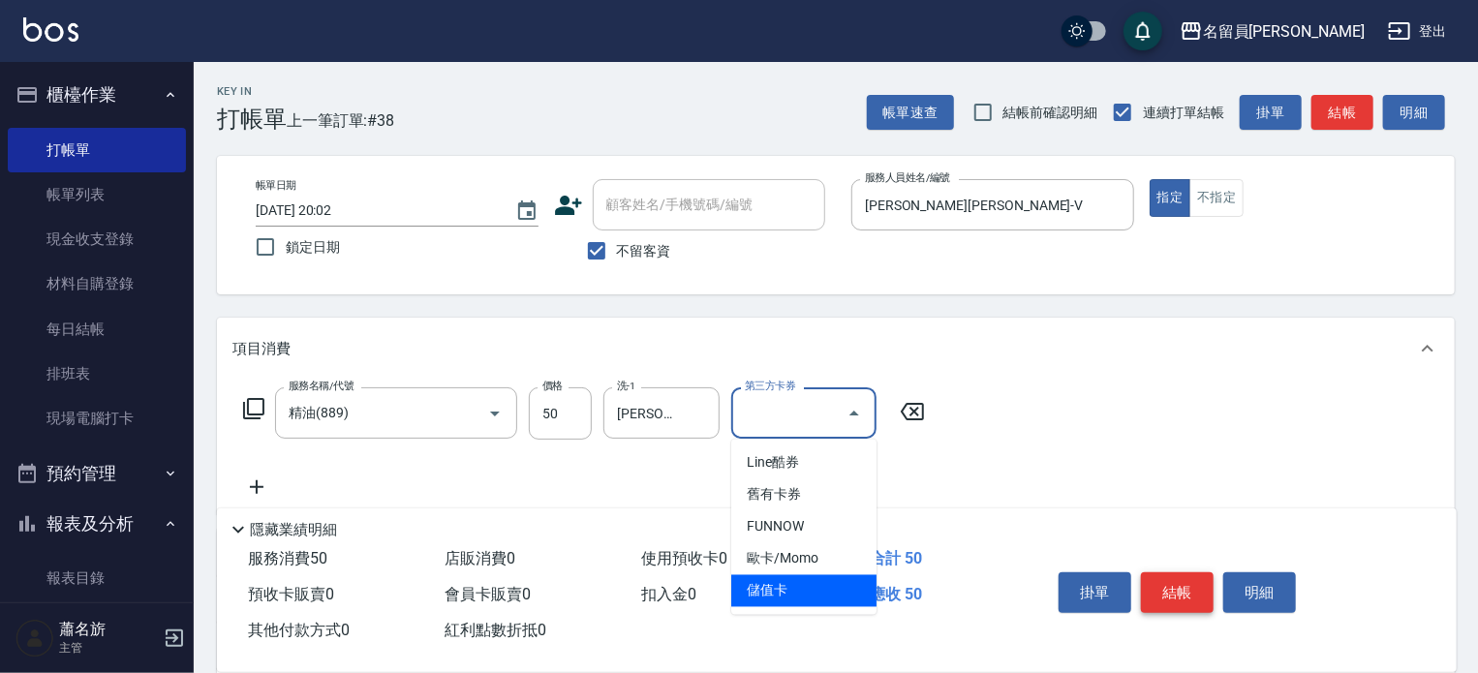
type input "儲值卡"
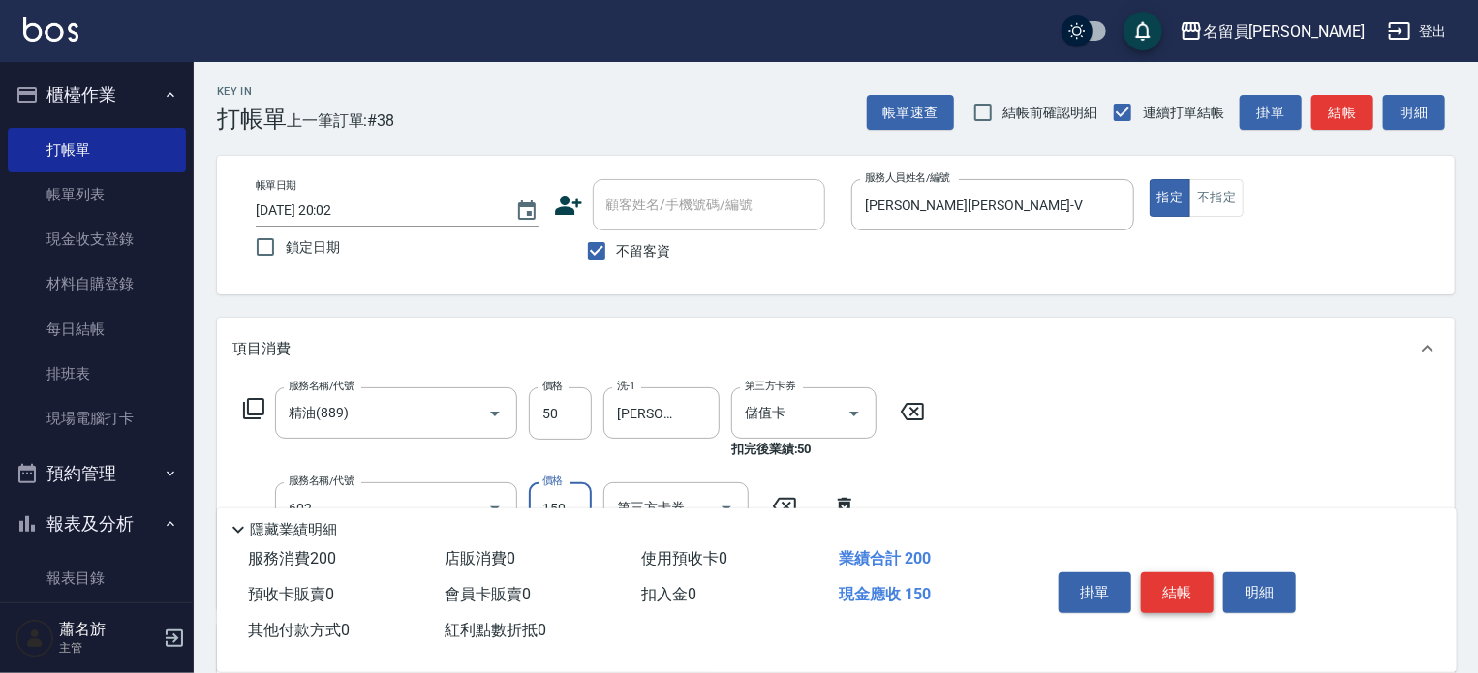
type input "一般洗髮(602)"
type input "200"
type input "[PERSON_NAME]-15"
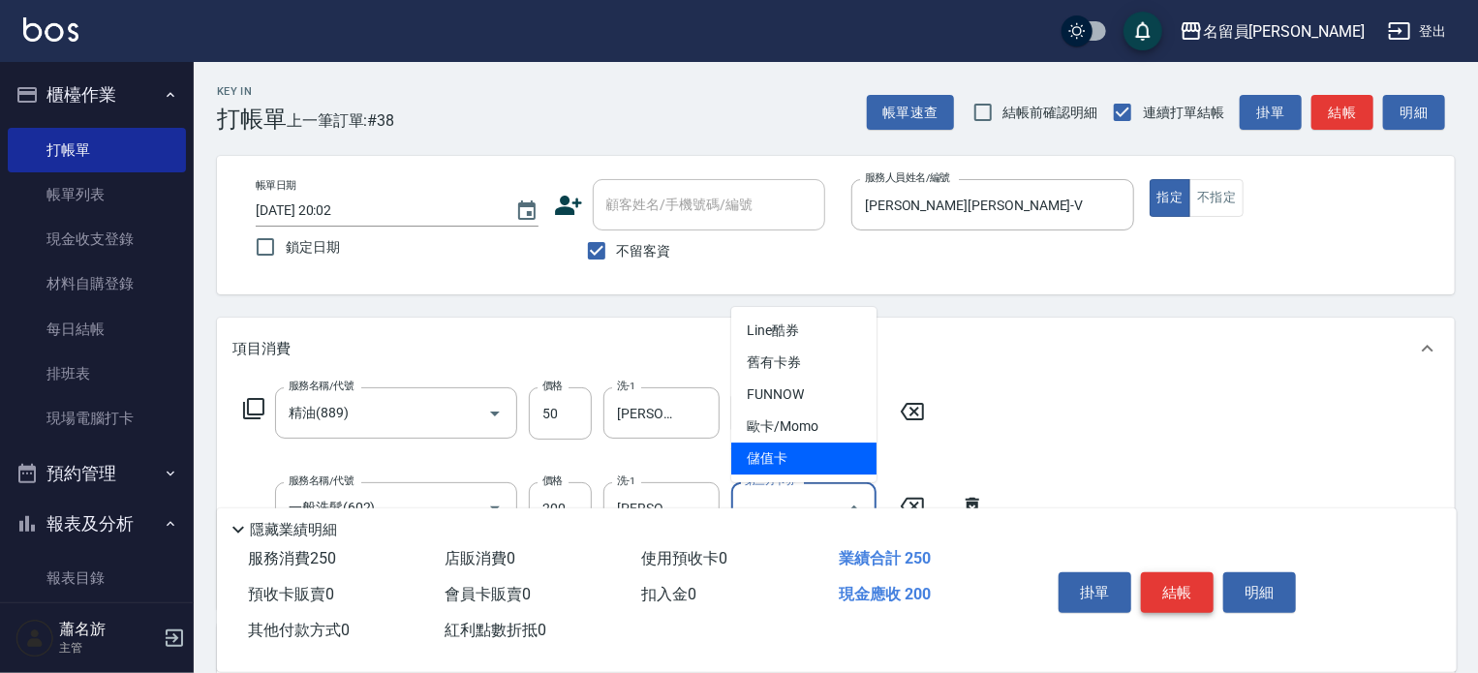
type input "儲值卡"
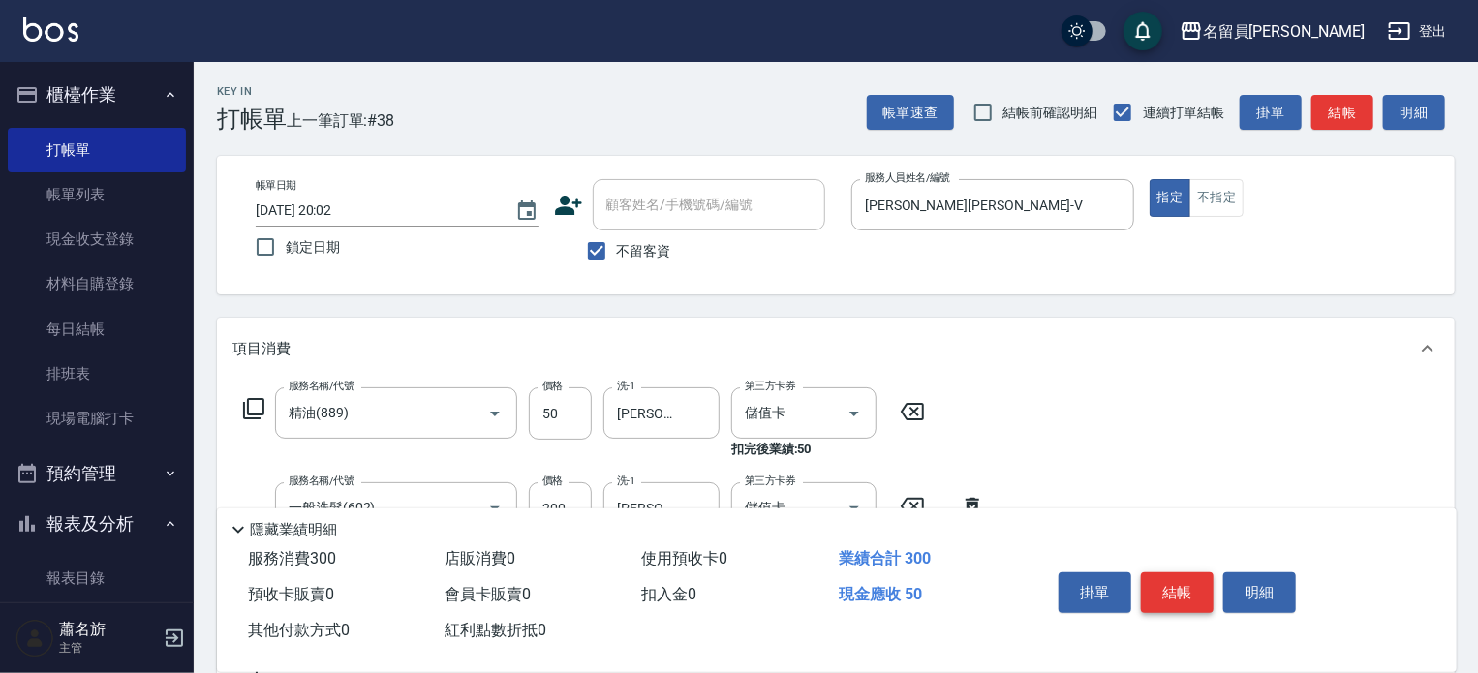
type input "瞬間保養(415)"
type input "[PERSON_NAME]-15"
type input "儲值卡"
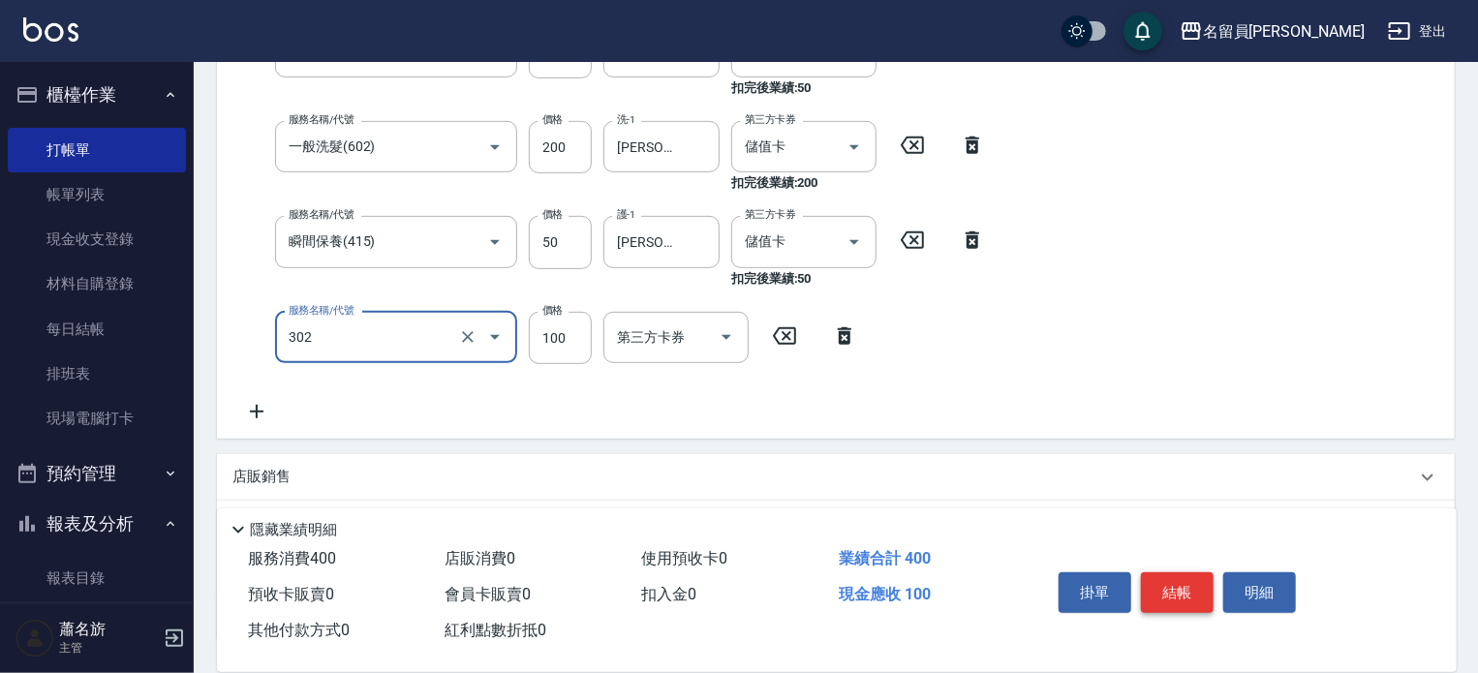
type input "剪髮(302)"
type input "300"
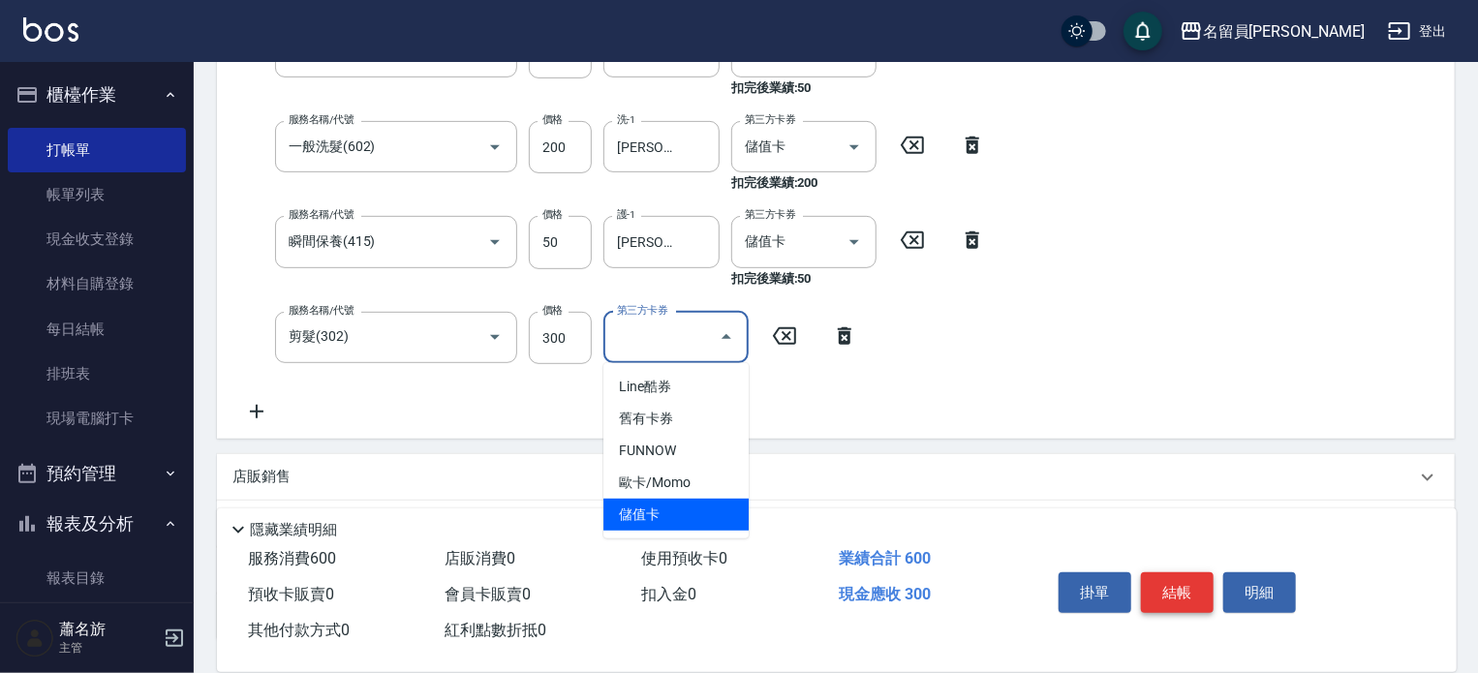
type input "儲值卡"
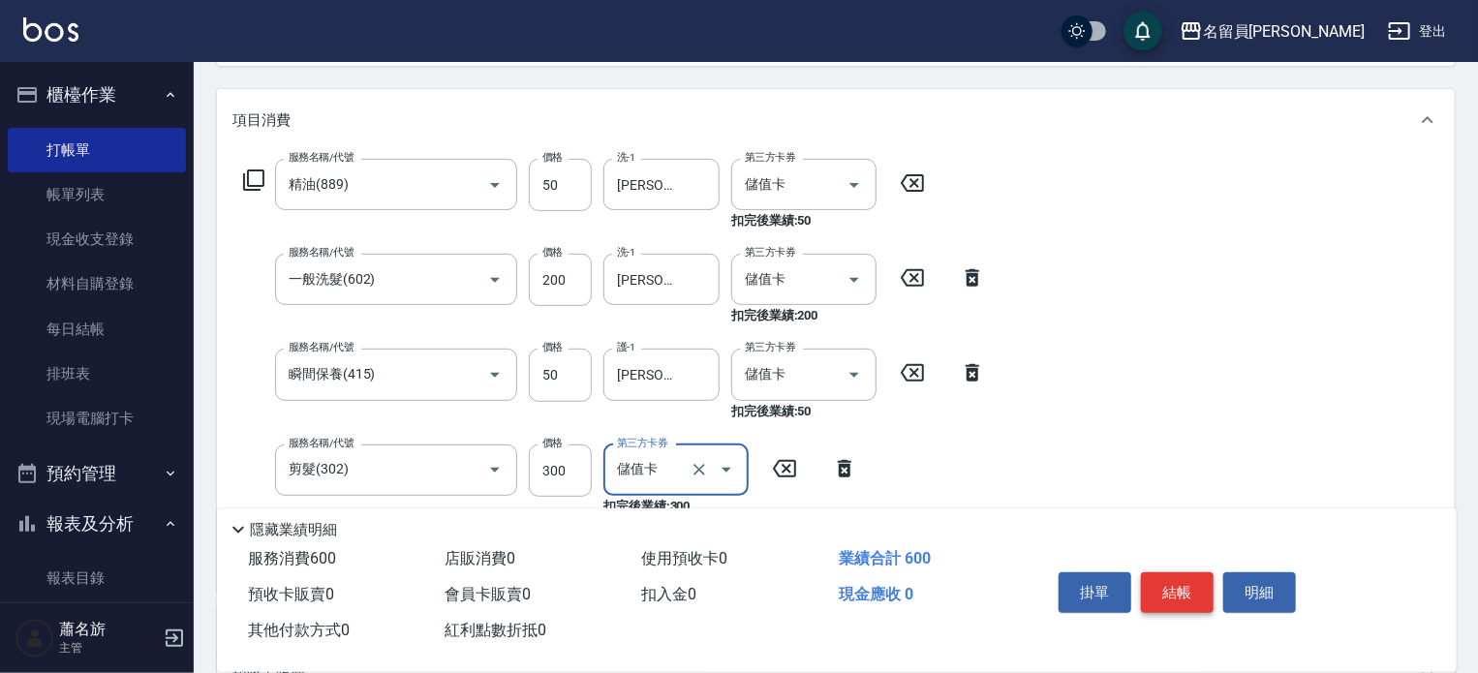
scroll to position [0, 0]
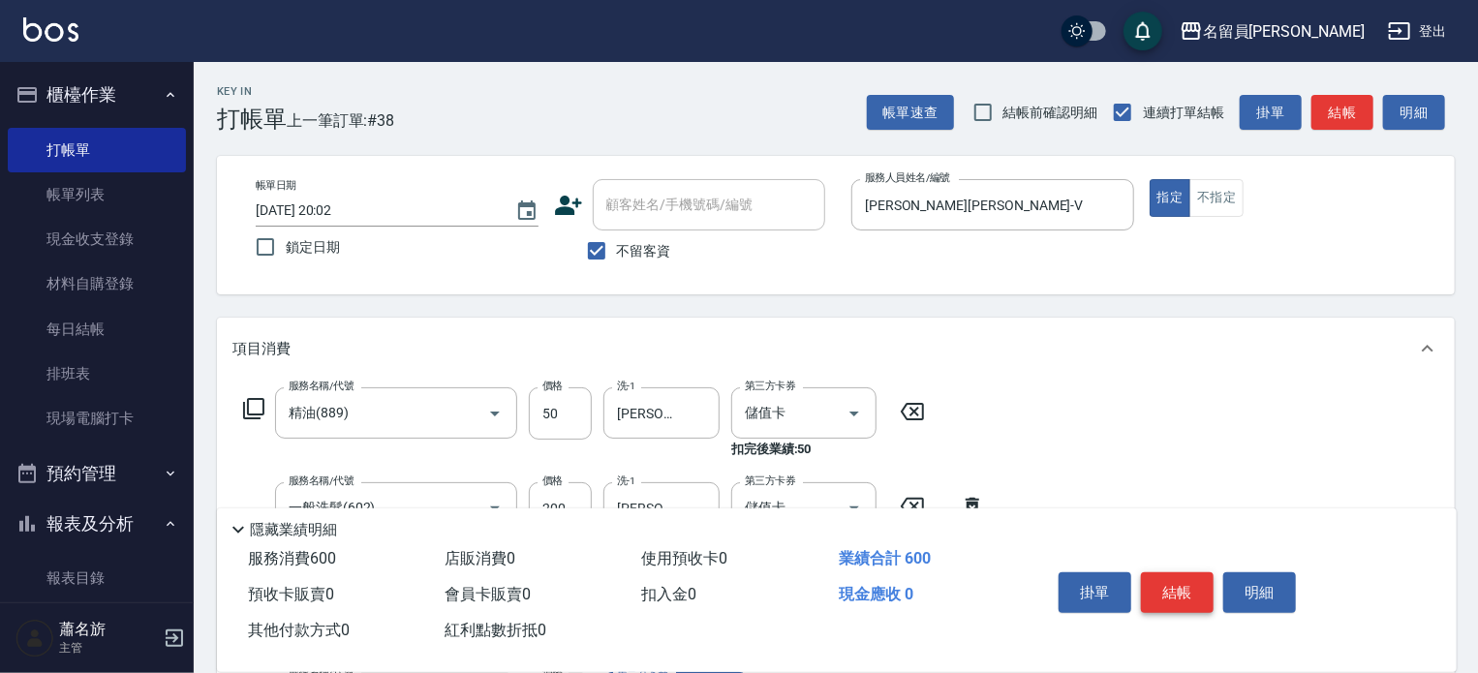
click at [1193, 572] on button "結帳" at bounding box center [1177, 592] width 73 height 41
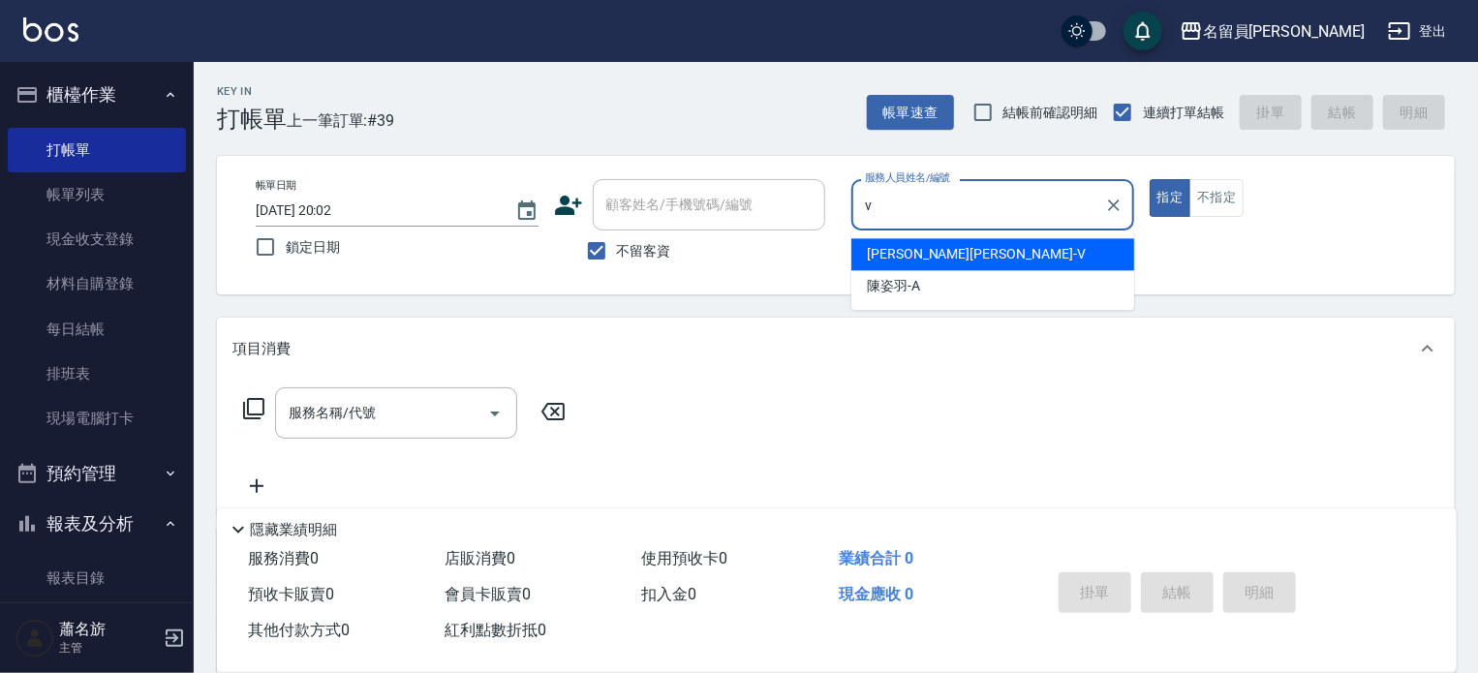
type input "[PERSON_NAME][PERSON_NAME]-V"
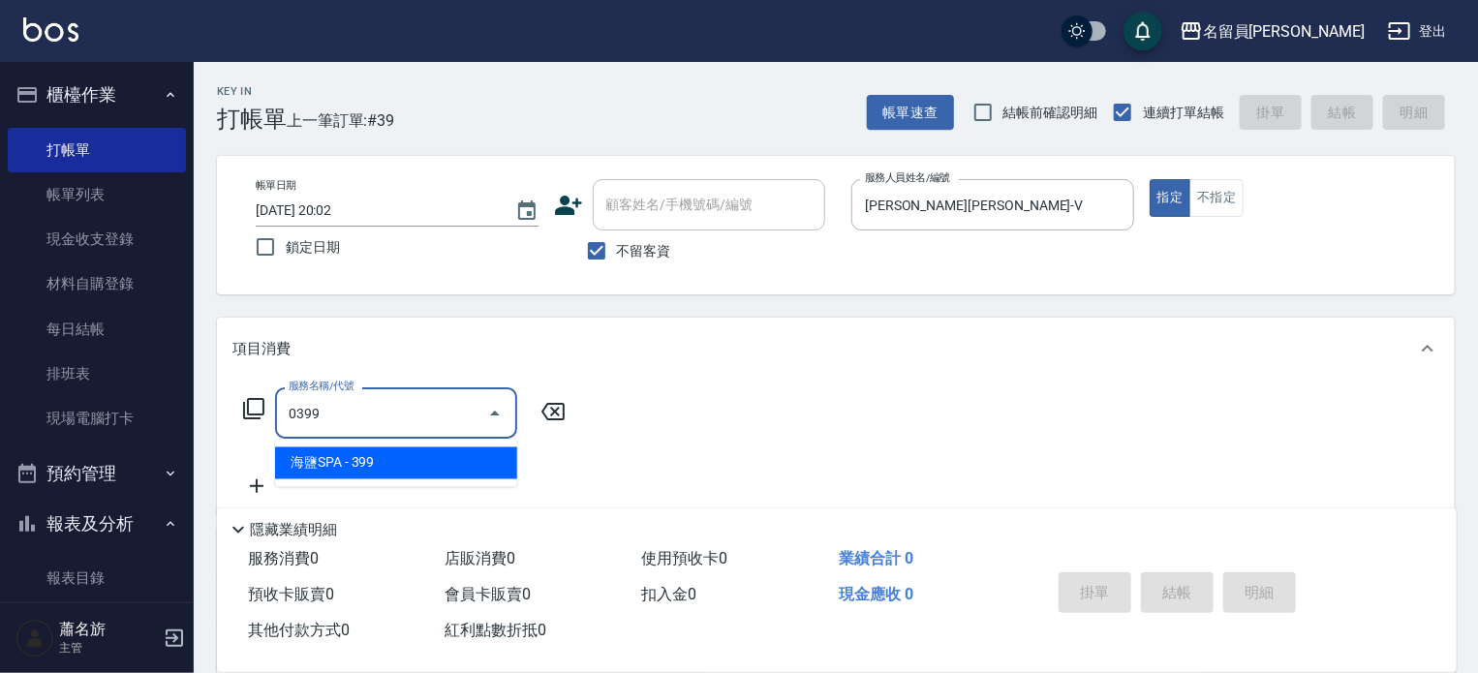
type input "海鹽SPA(0399)"
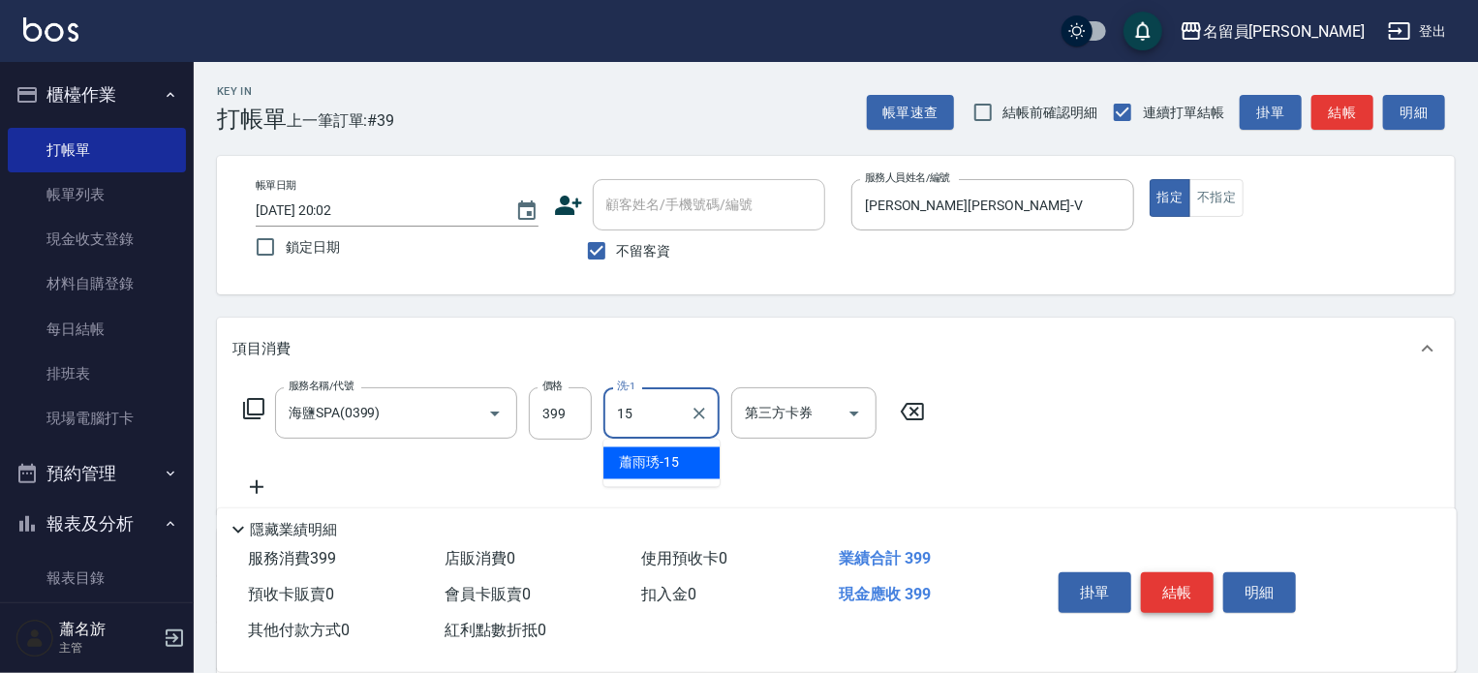
type input "[PERSON_NAME]-15"
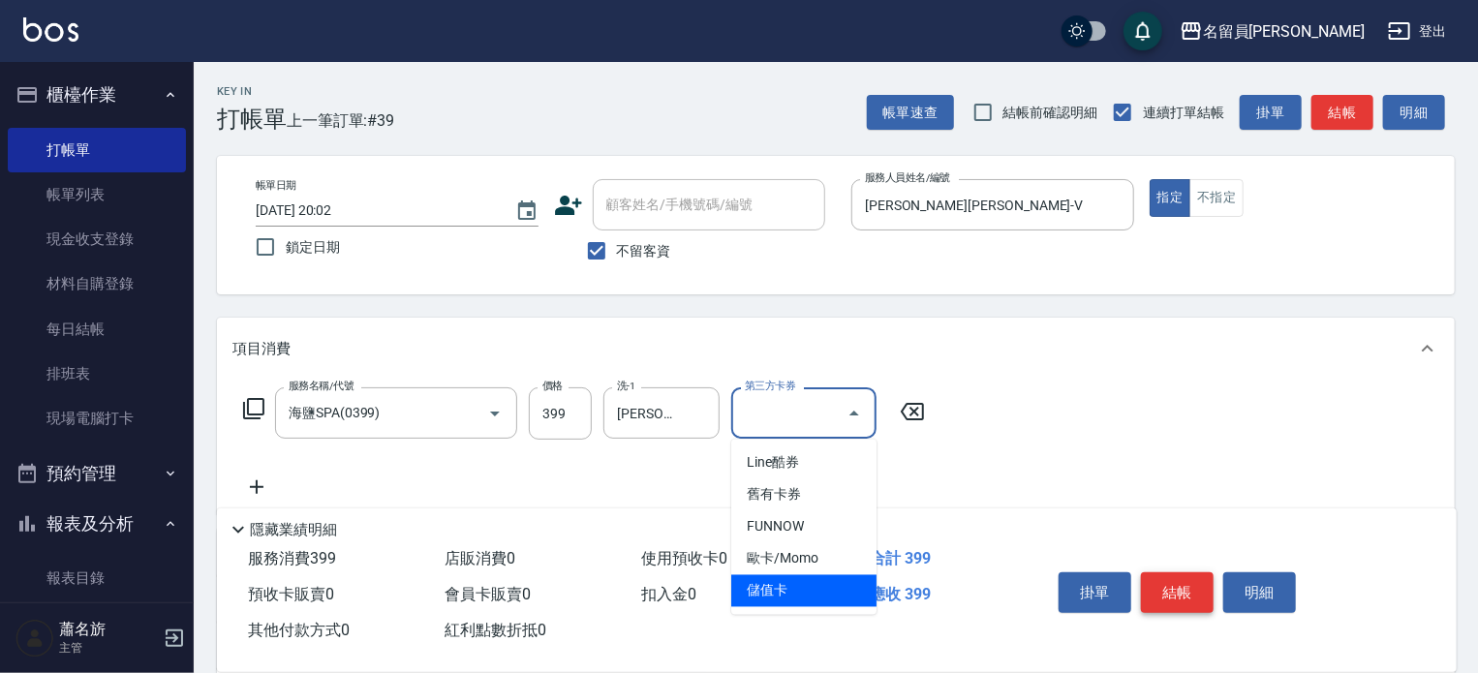
type input "儲值卡"
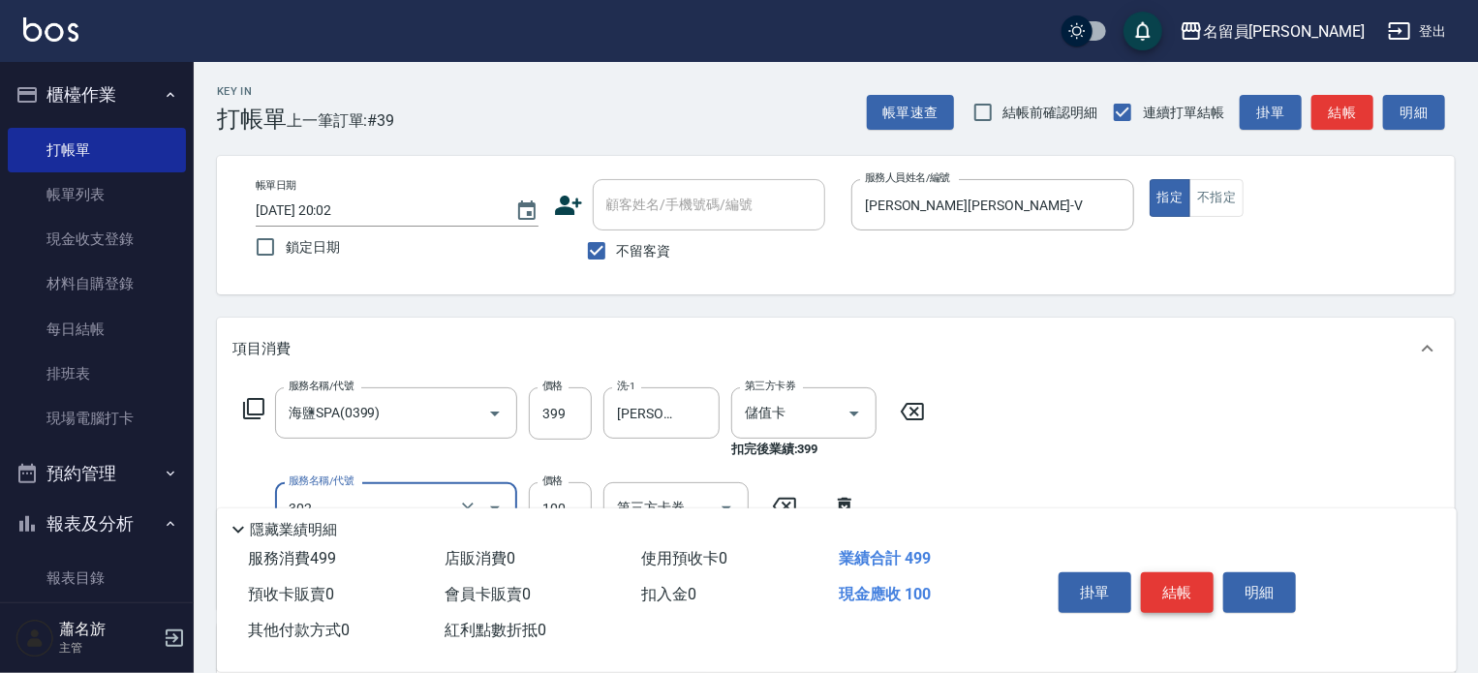
type input "剪髮(302)"
type input "300"
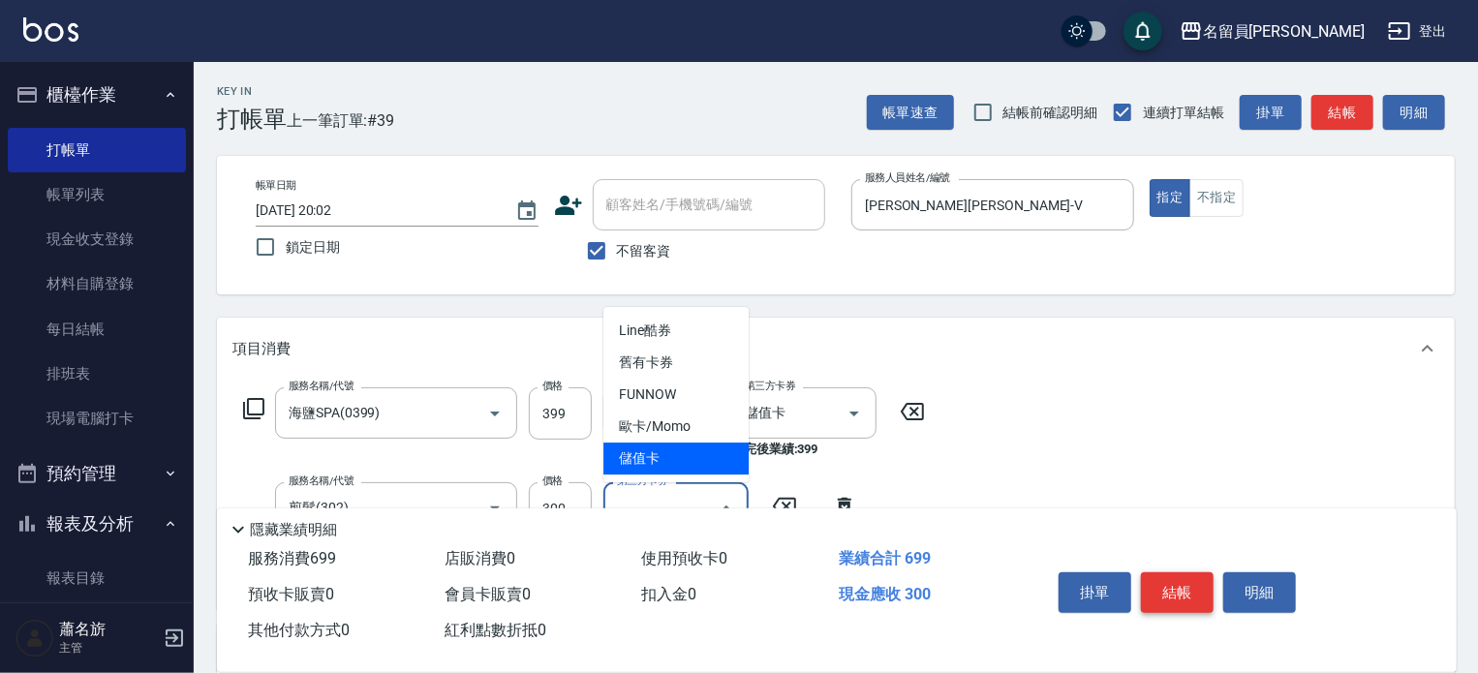
type input "儲值卡"
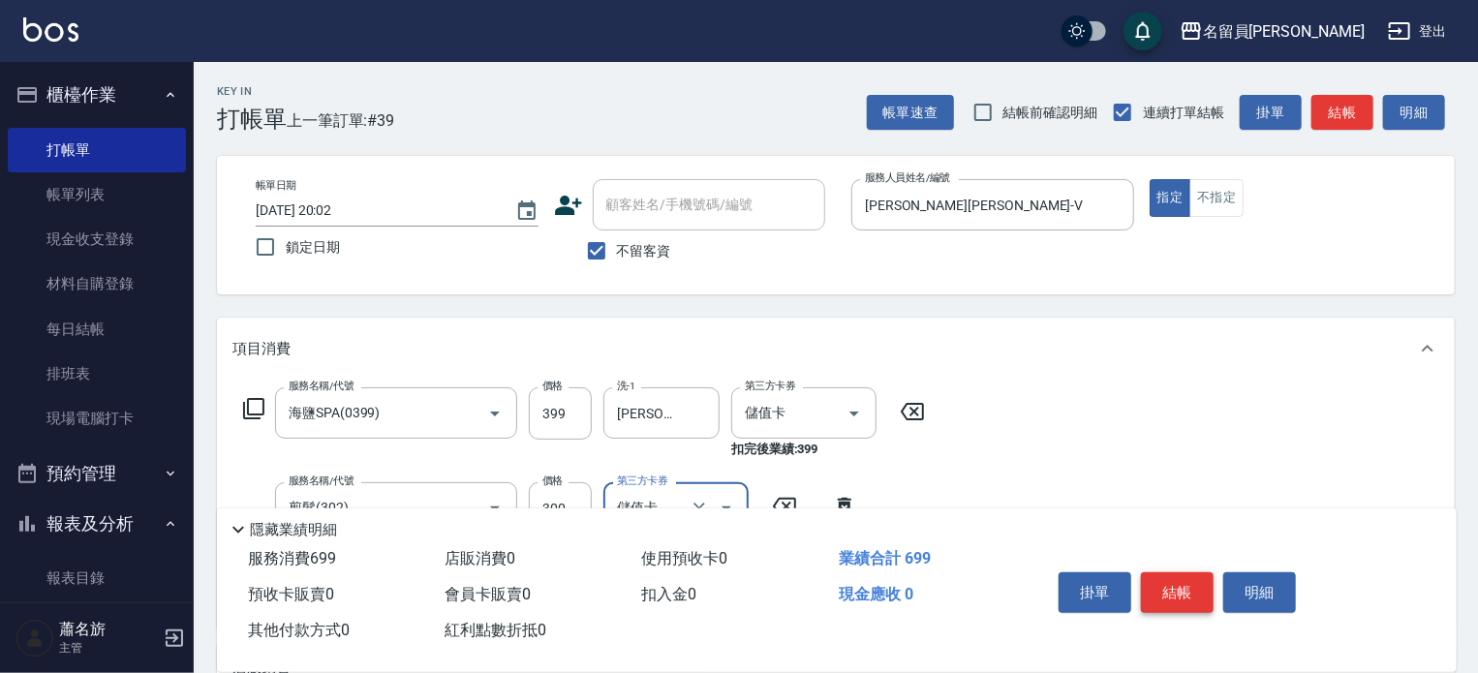
click at [1193, 572] on button "結帳" at bounding box center [1177, 592] width 73 height 41
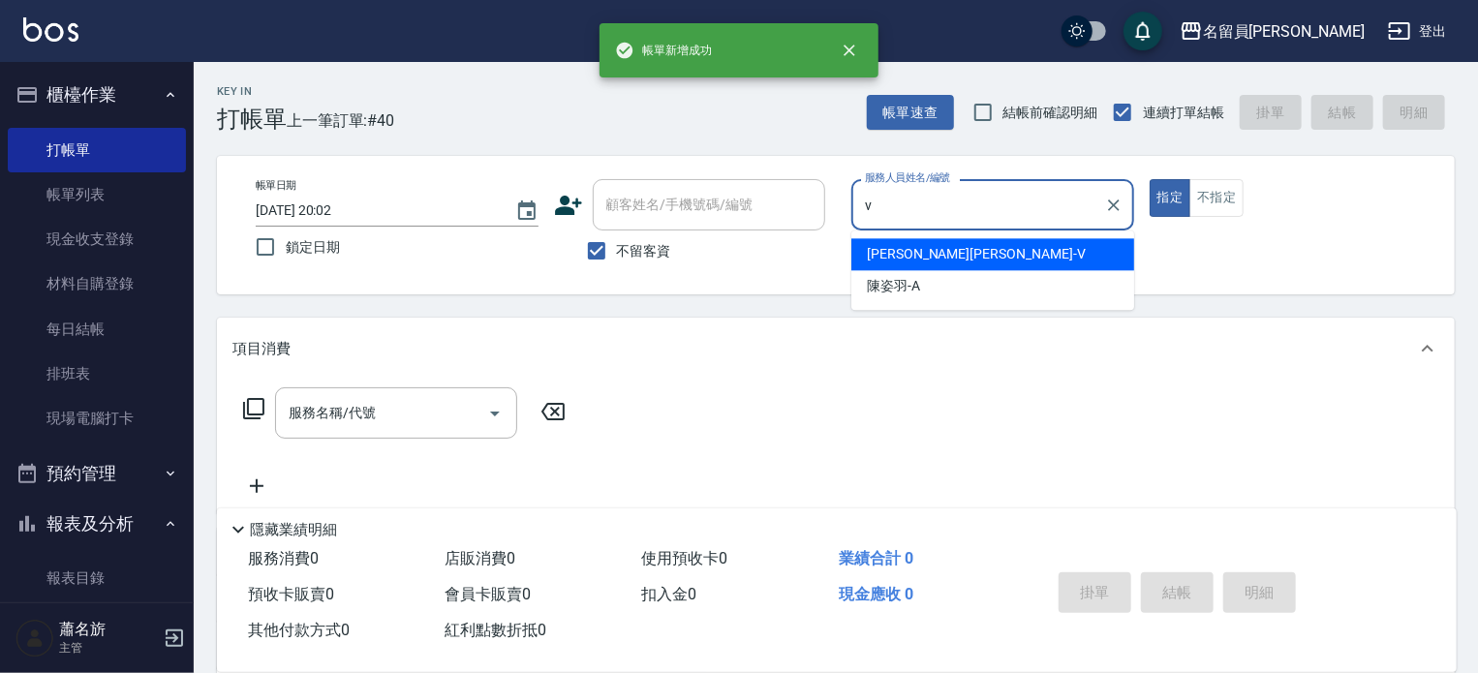
type input "[PERSON_NAME][PERSON_NAME]-V"
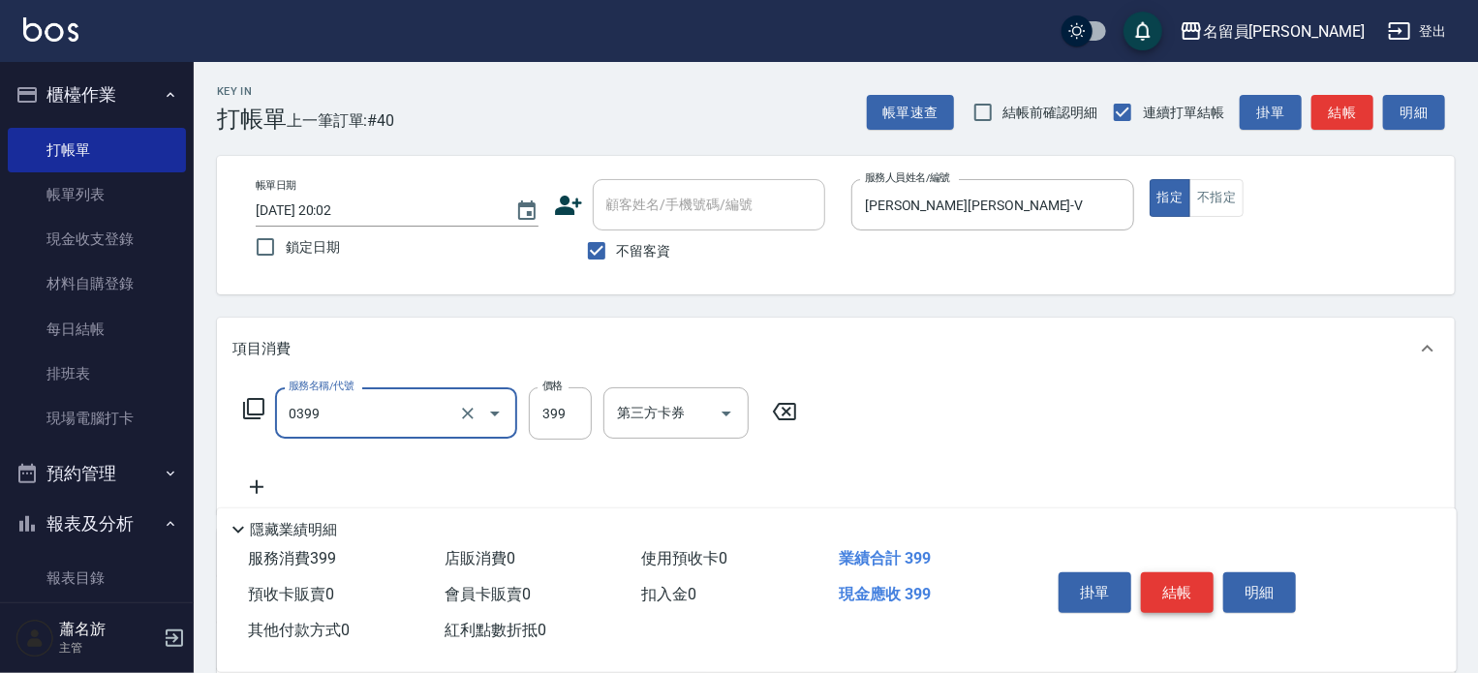
type input "海鹽SPA(0399)"
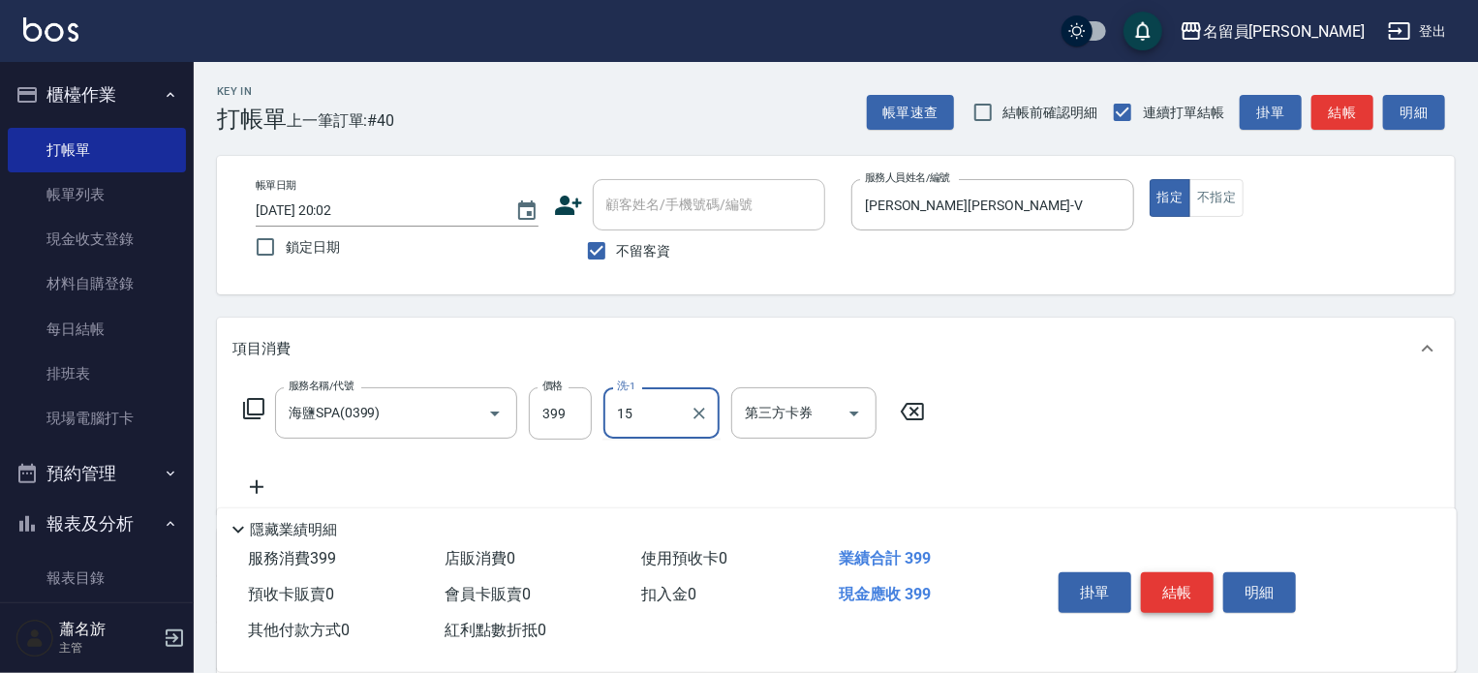
type input "[PERSON_NAME]-15"
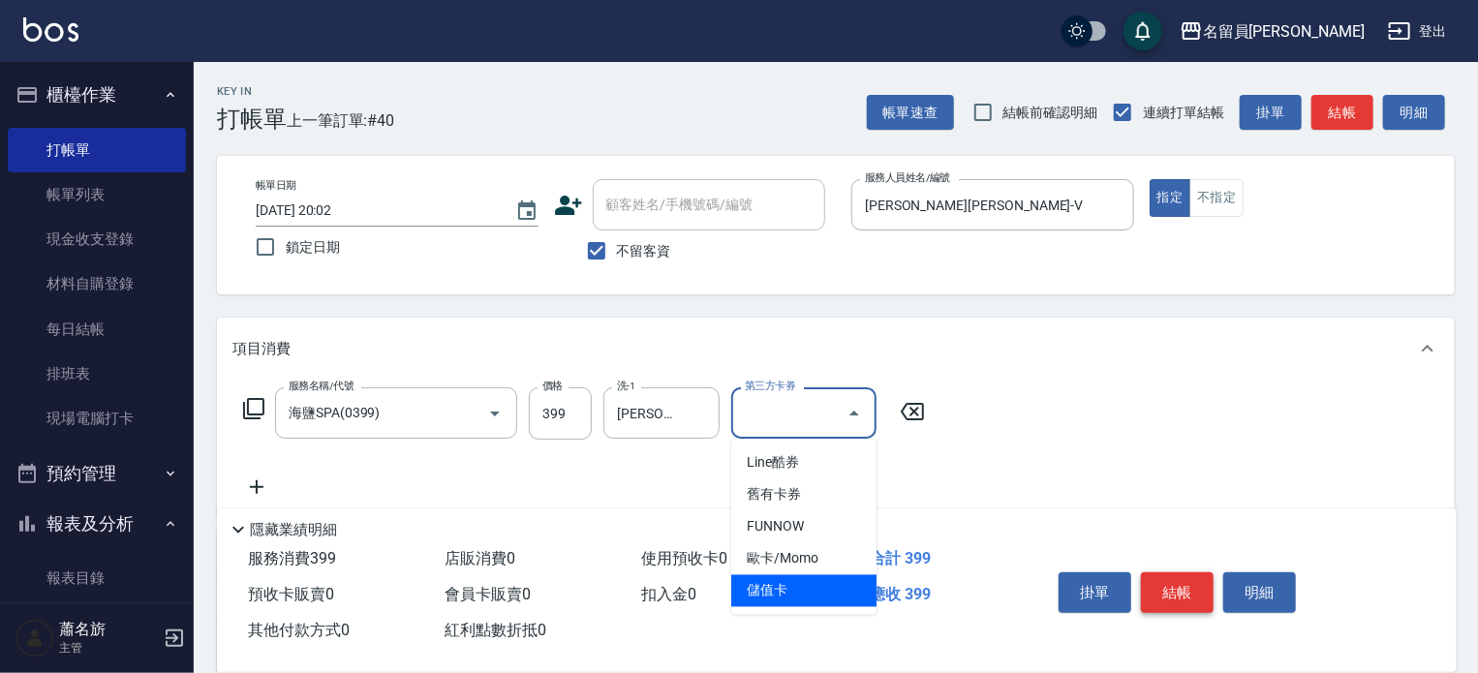
type input "儲值卡"
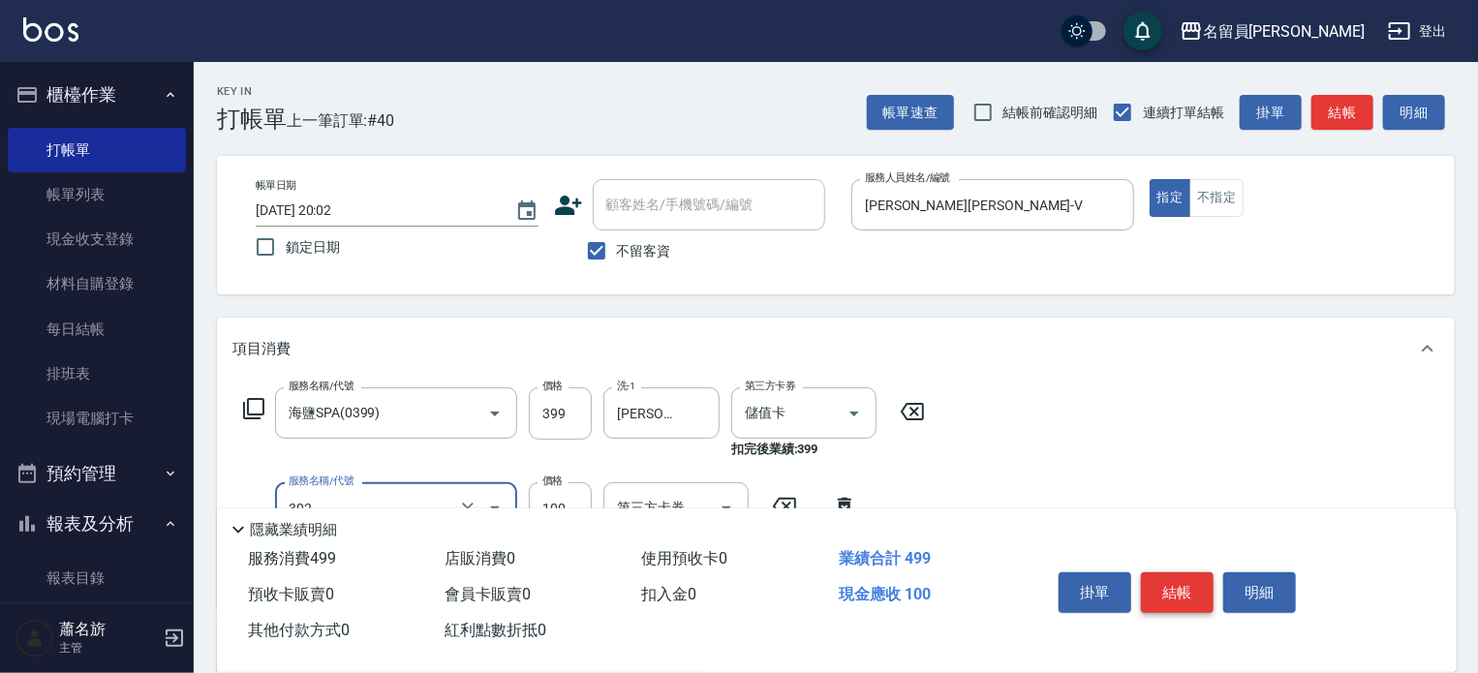
type input "剪髮(302)"
type input "300"
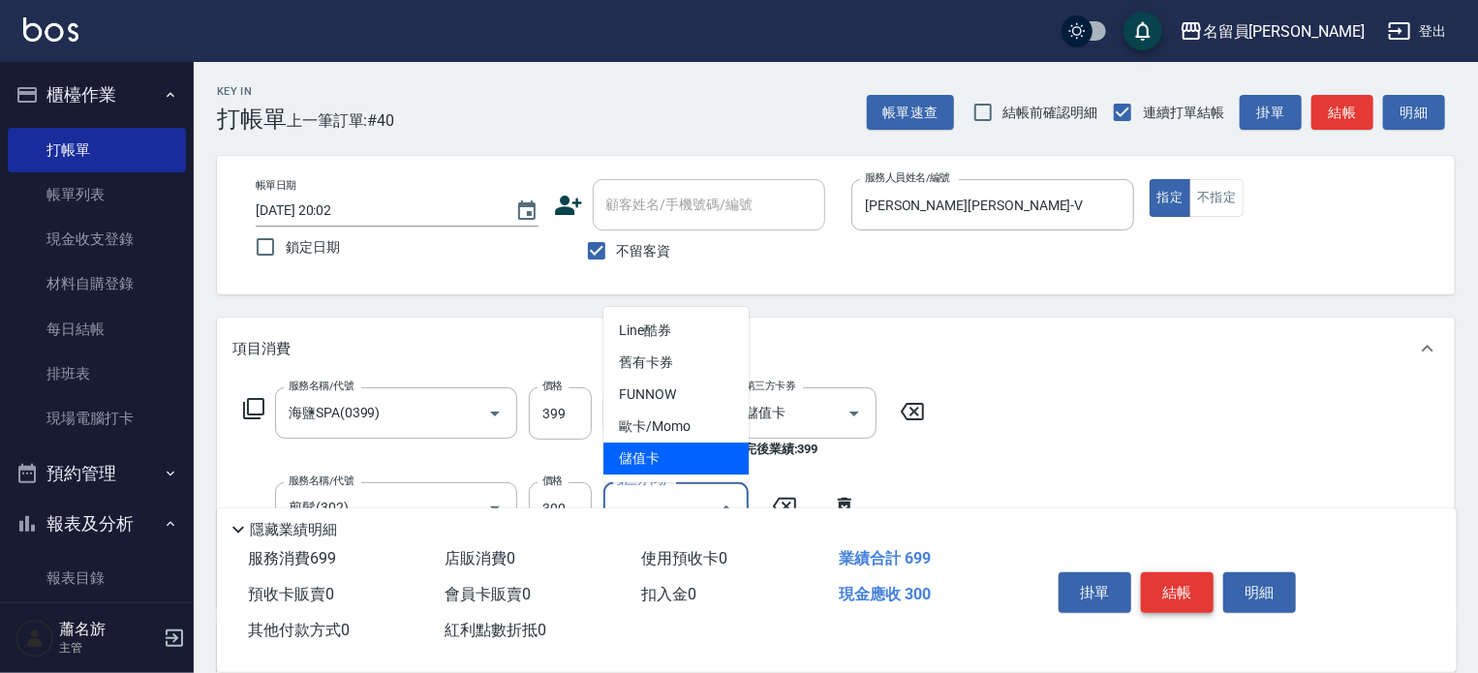
type input "儲值卡"
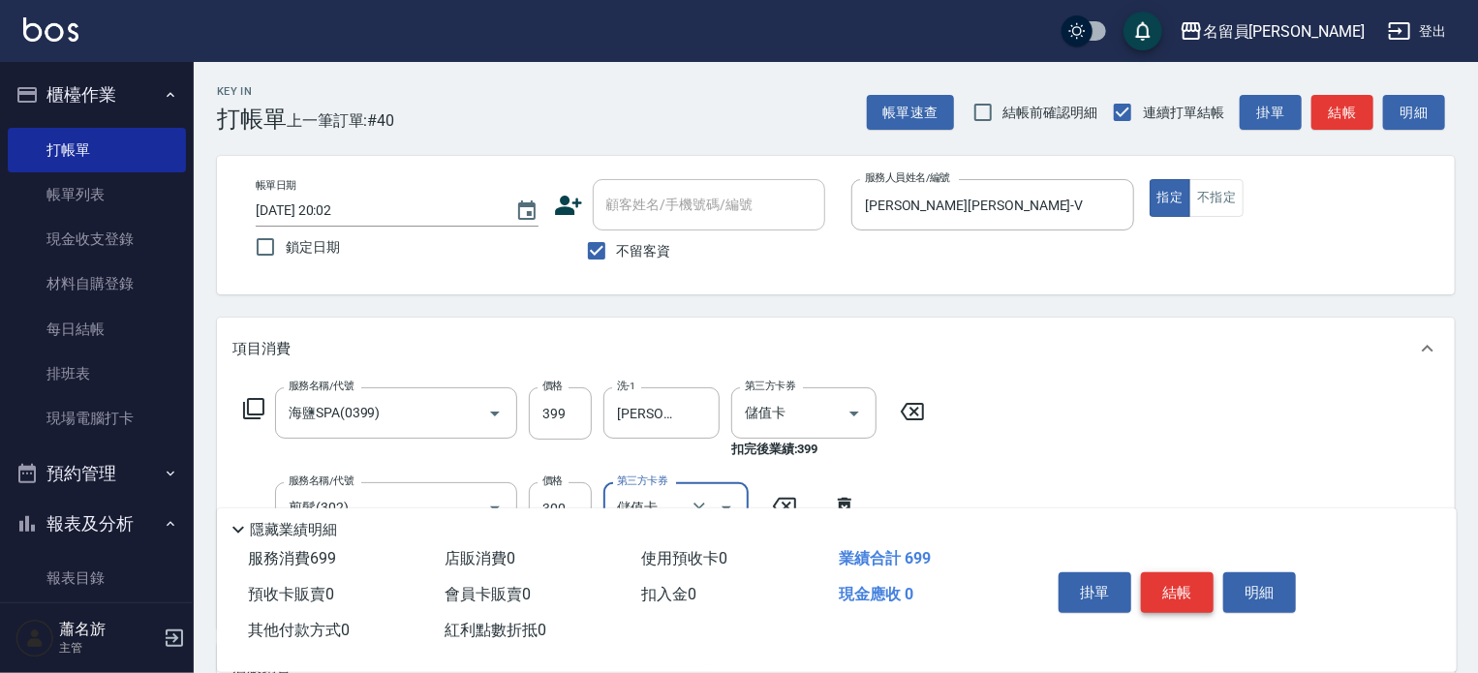
click at [1193, 572] on button "結帳" at bounding box center [1177, 592] width 73 height 41
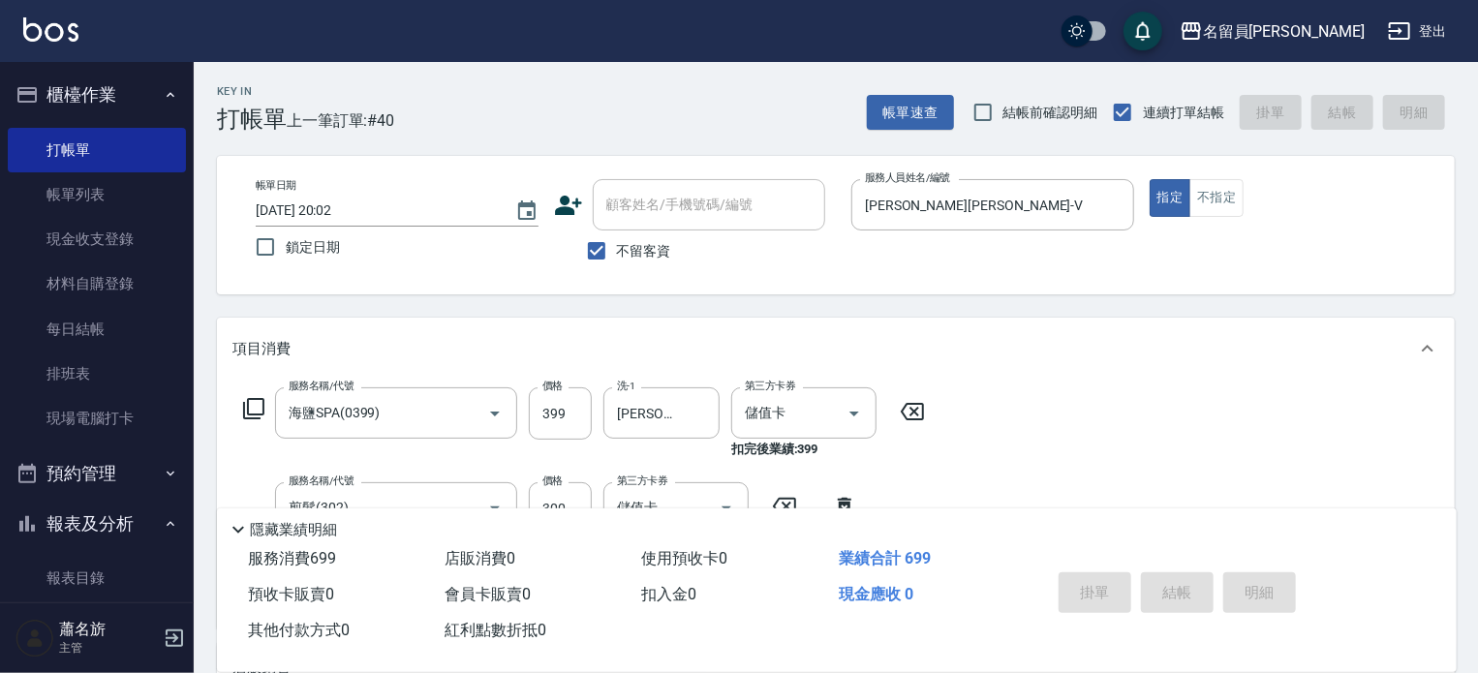
type input "[DATE] 20:03"
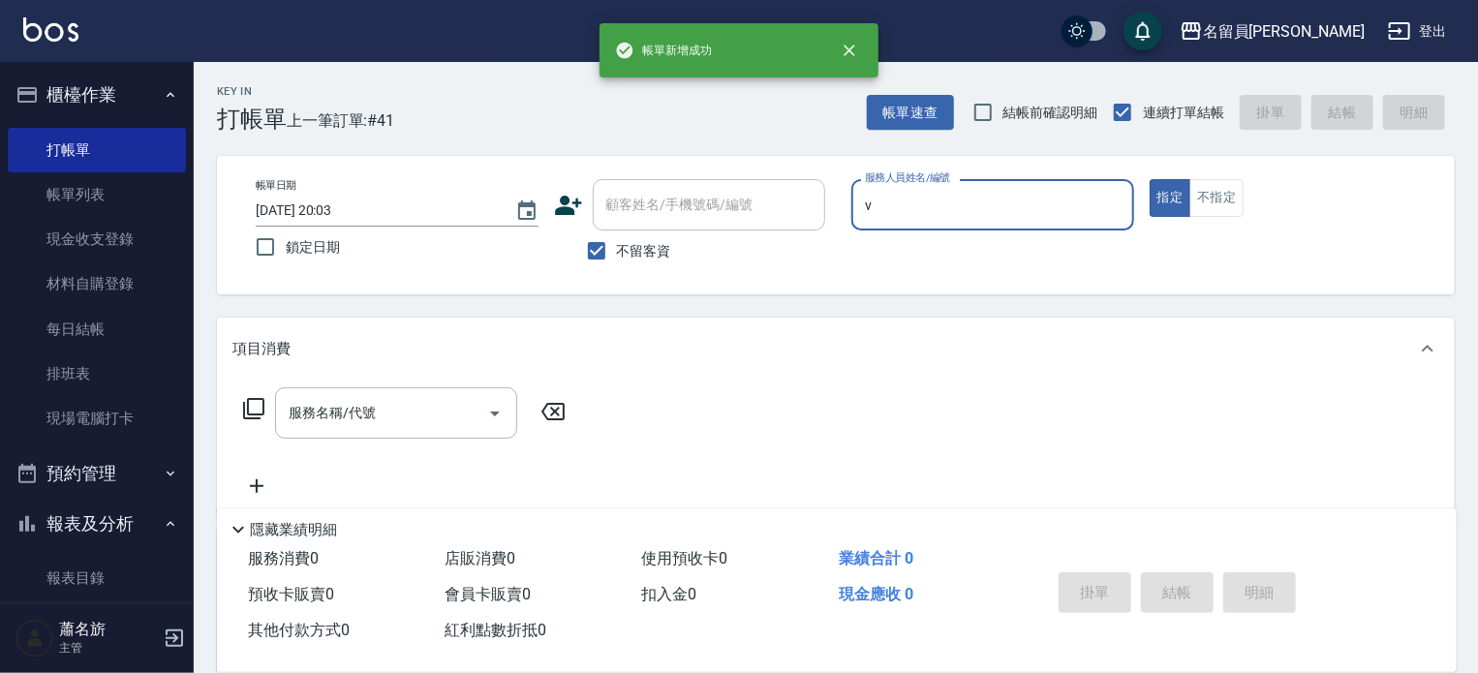
type input "[PERSON_NAME][PERSON_NAME]-V"
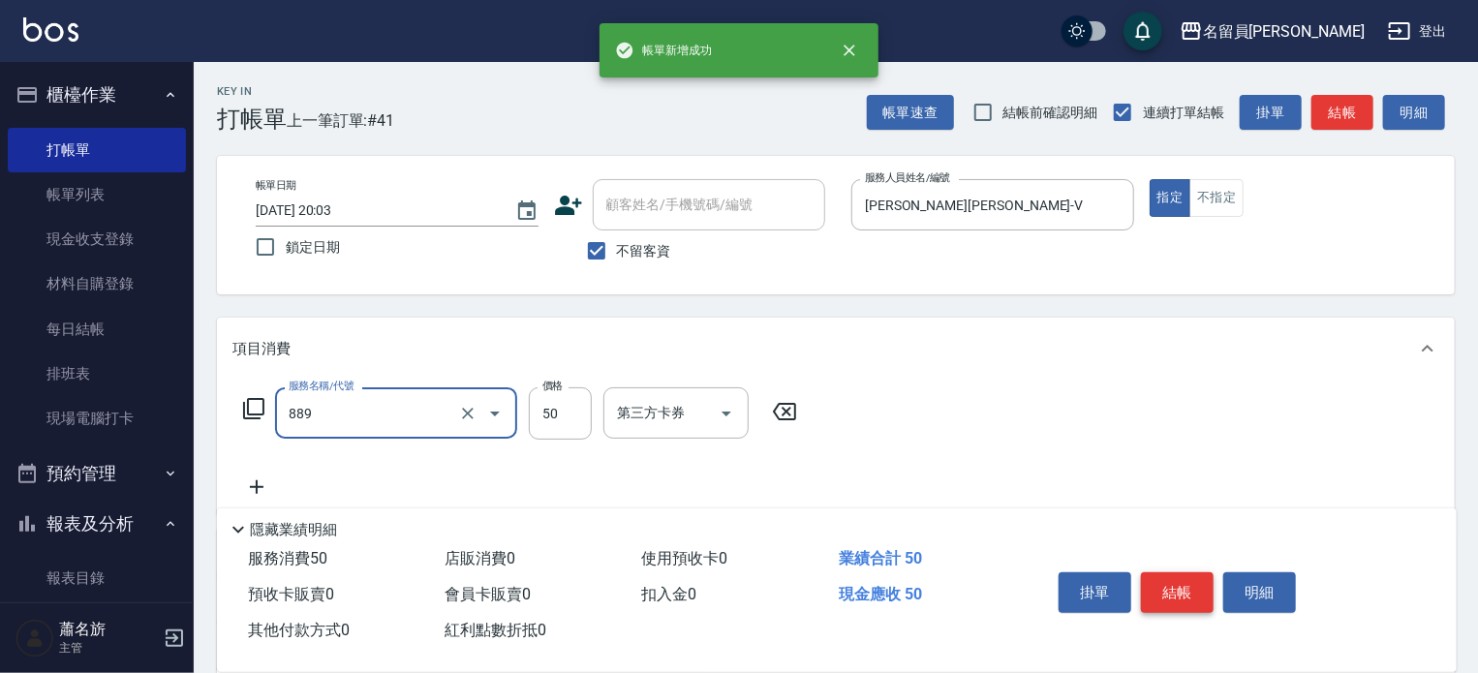
type input "精油(889)"
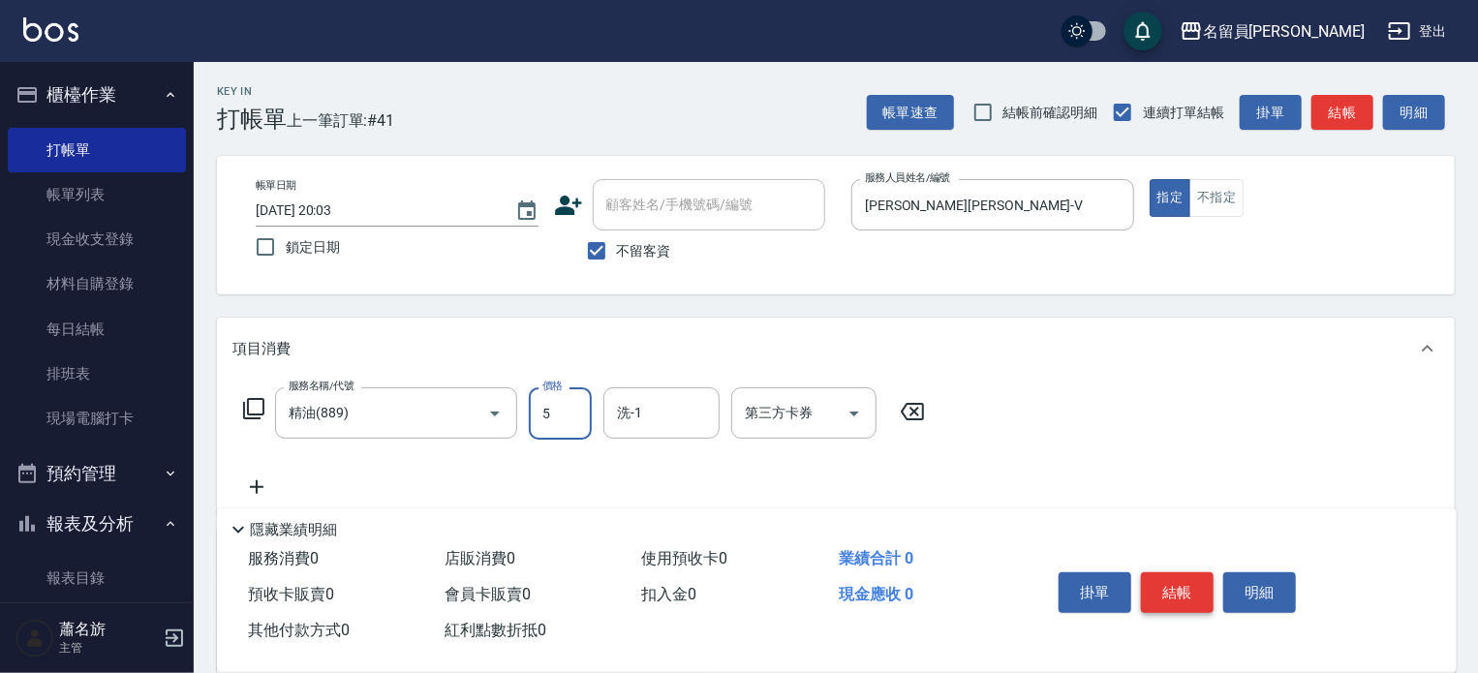
type input "50"
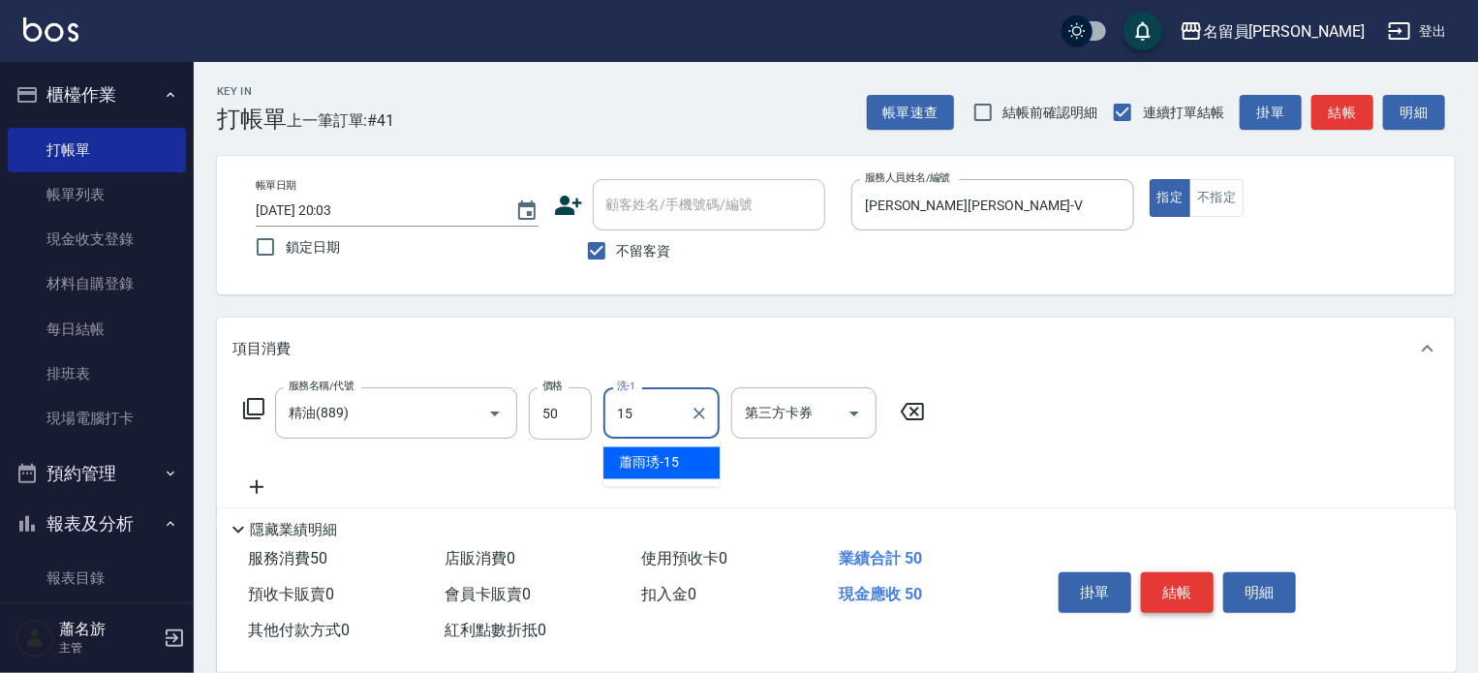
type input "[PERSON_NAME]-15"
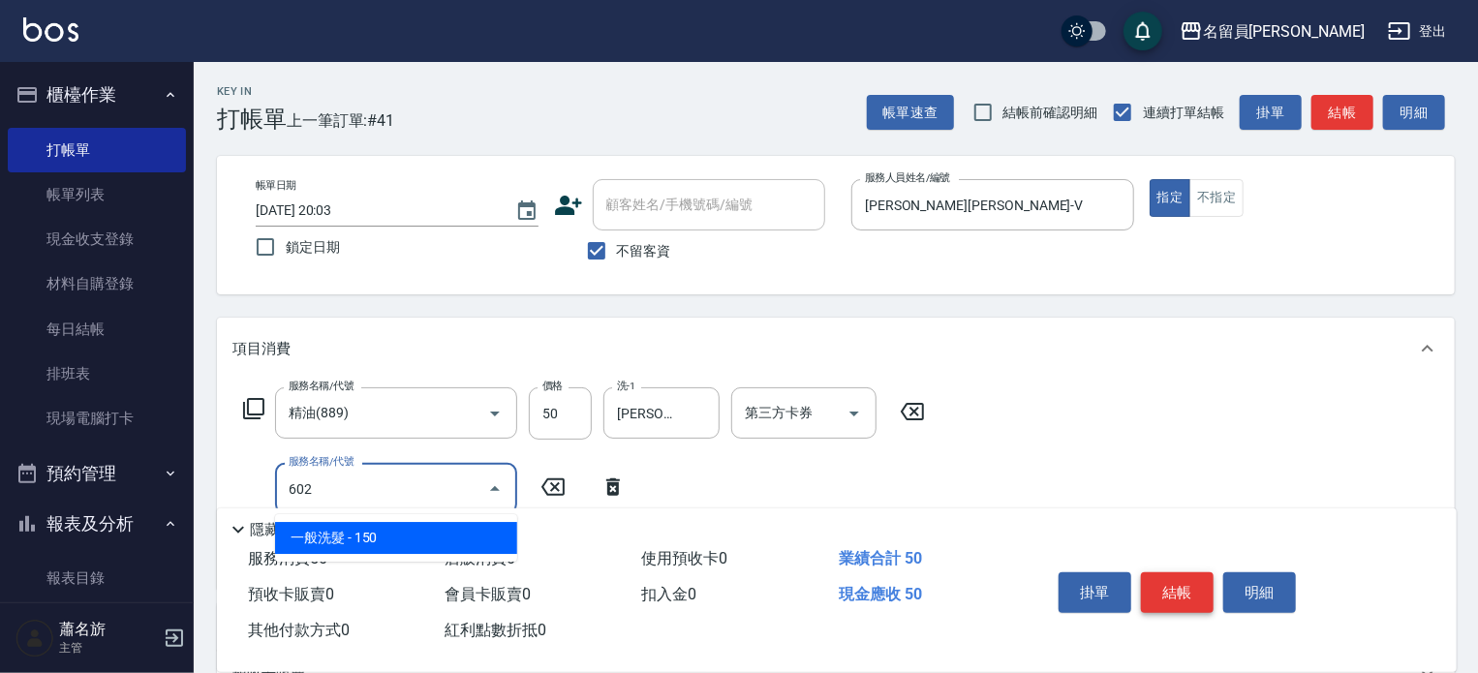
type input "一般洗髮(602)"
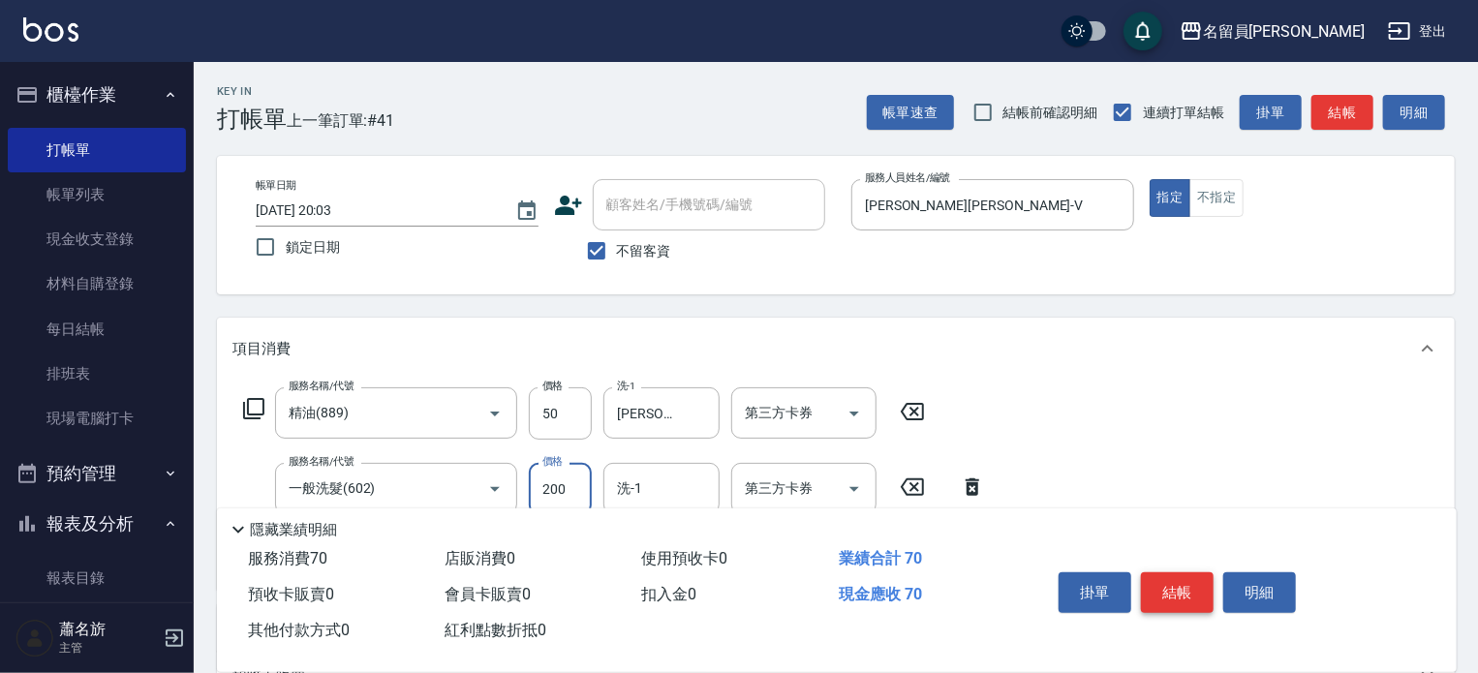
type input "200"
type input "[PERSON_NAME]-15"
type input "剪髮(302)"
type input "300"
click at [1193, 572] on button "結帳" at bounding box center [1177, 592] width 73 height 41
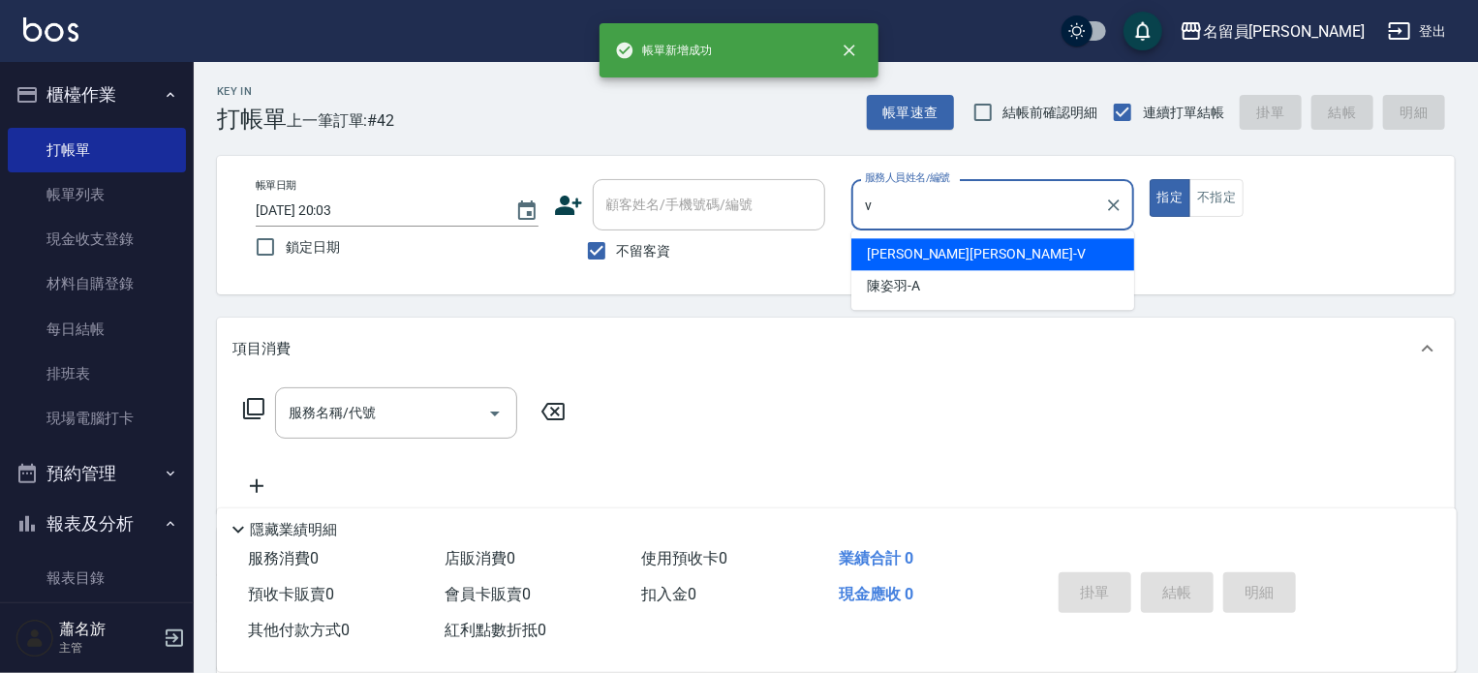
type input "[PERSON_NAME][PERSON_NAME]-V"
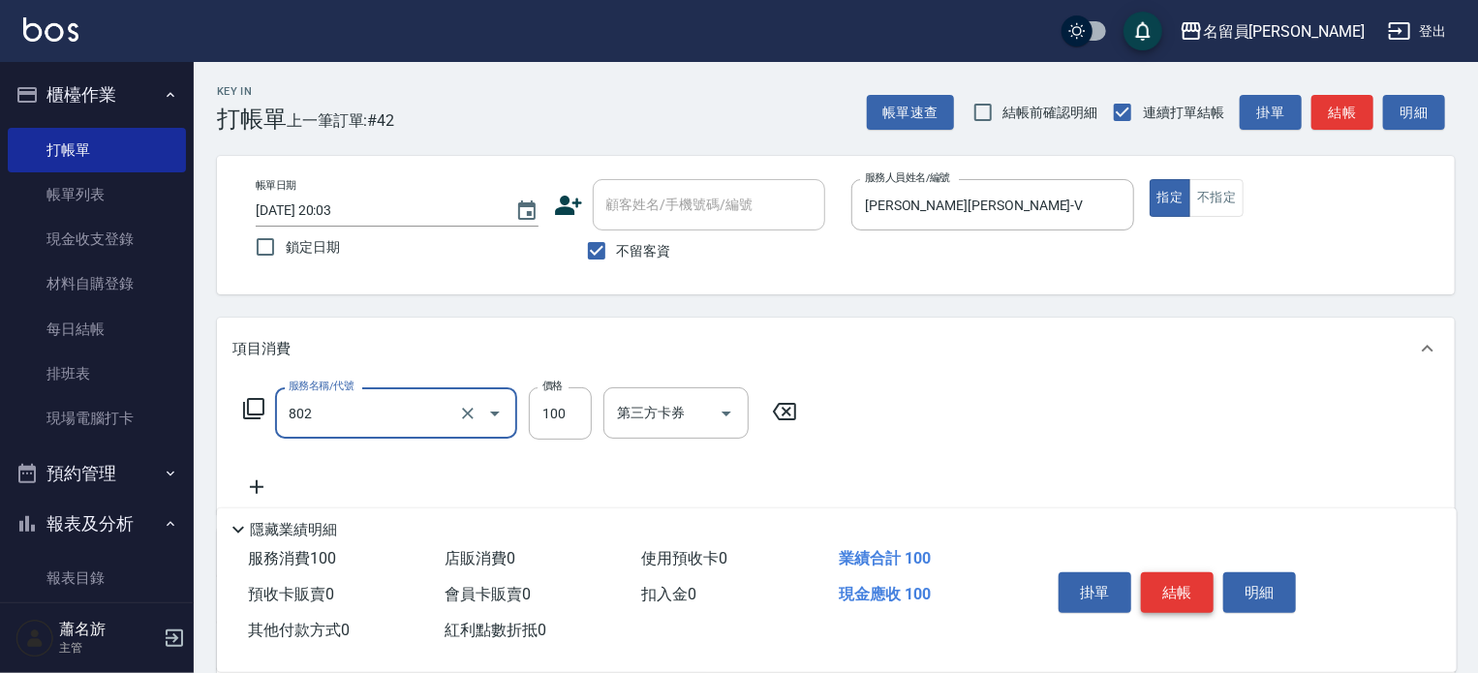
type input "VIP儲值(802)"
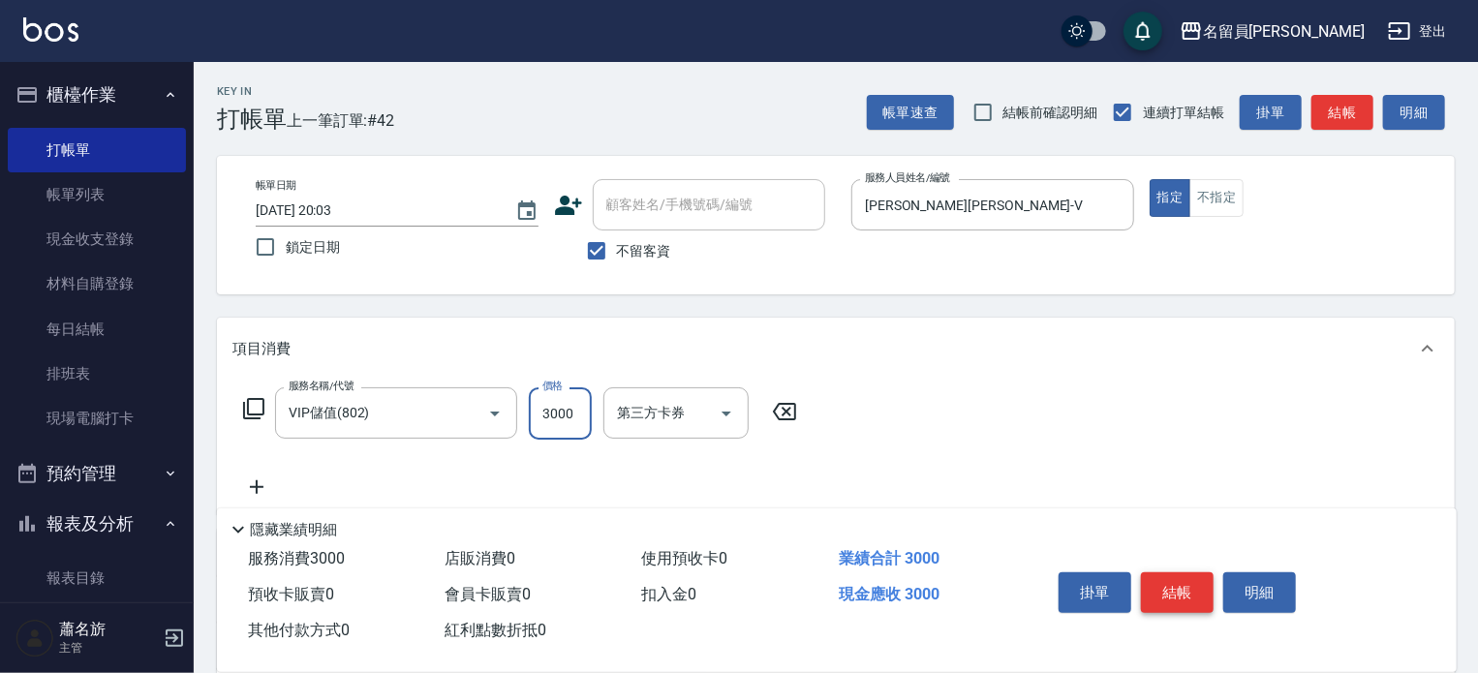
type input "3000"
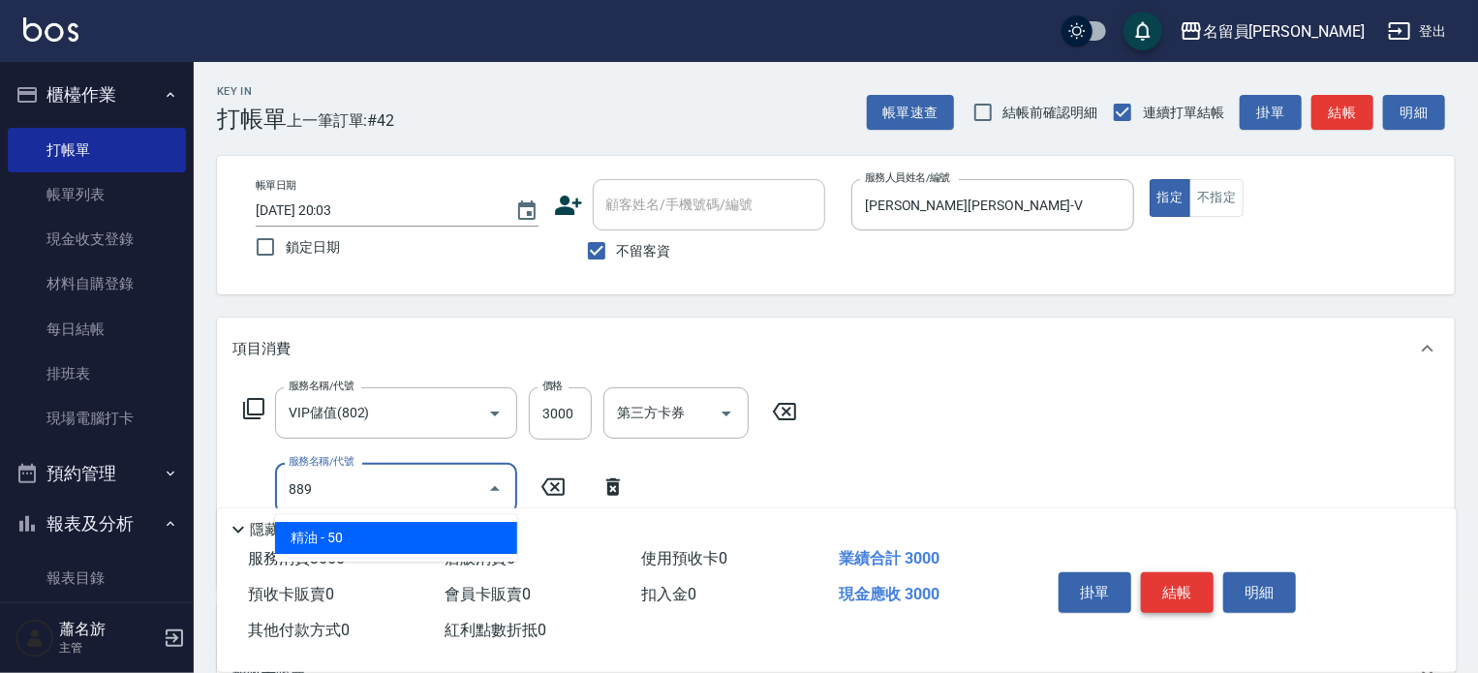
type input "精油(889)"
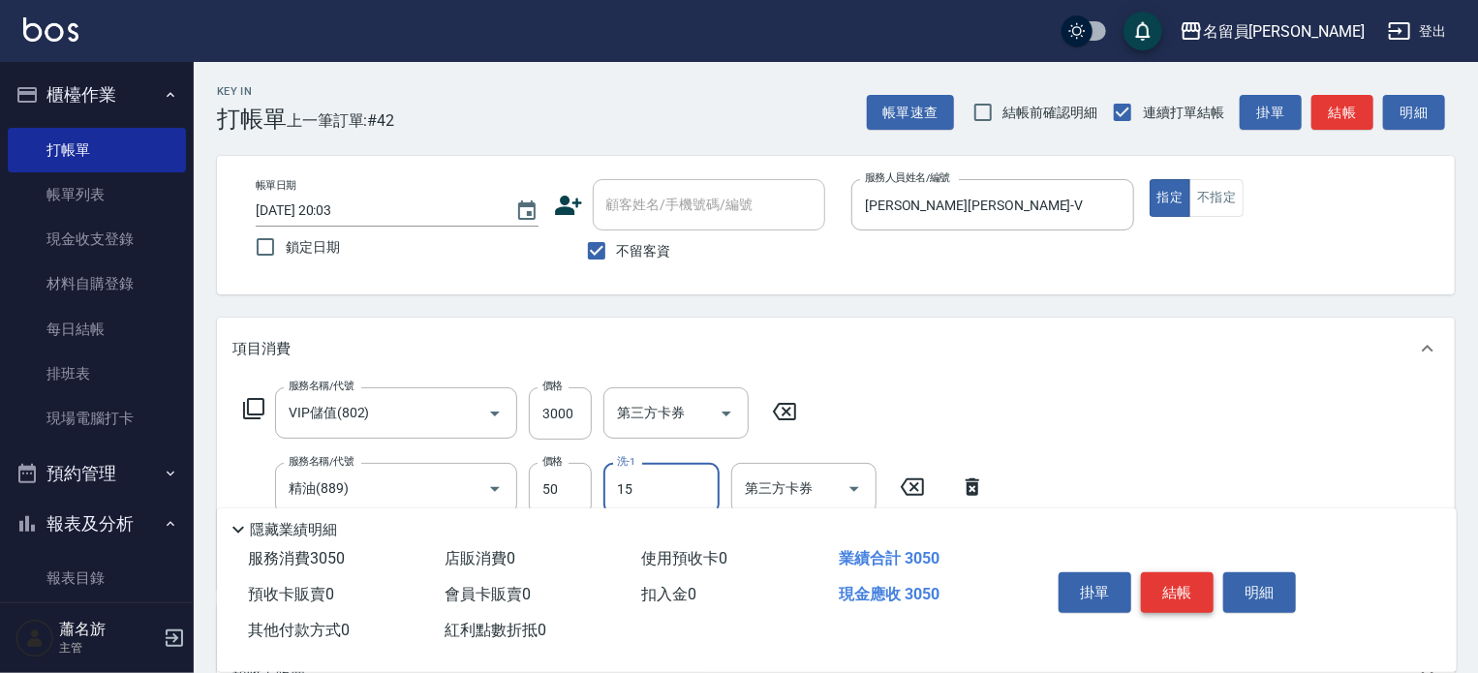
type input "[PERSON_NAME]-15"
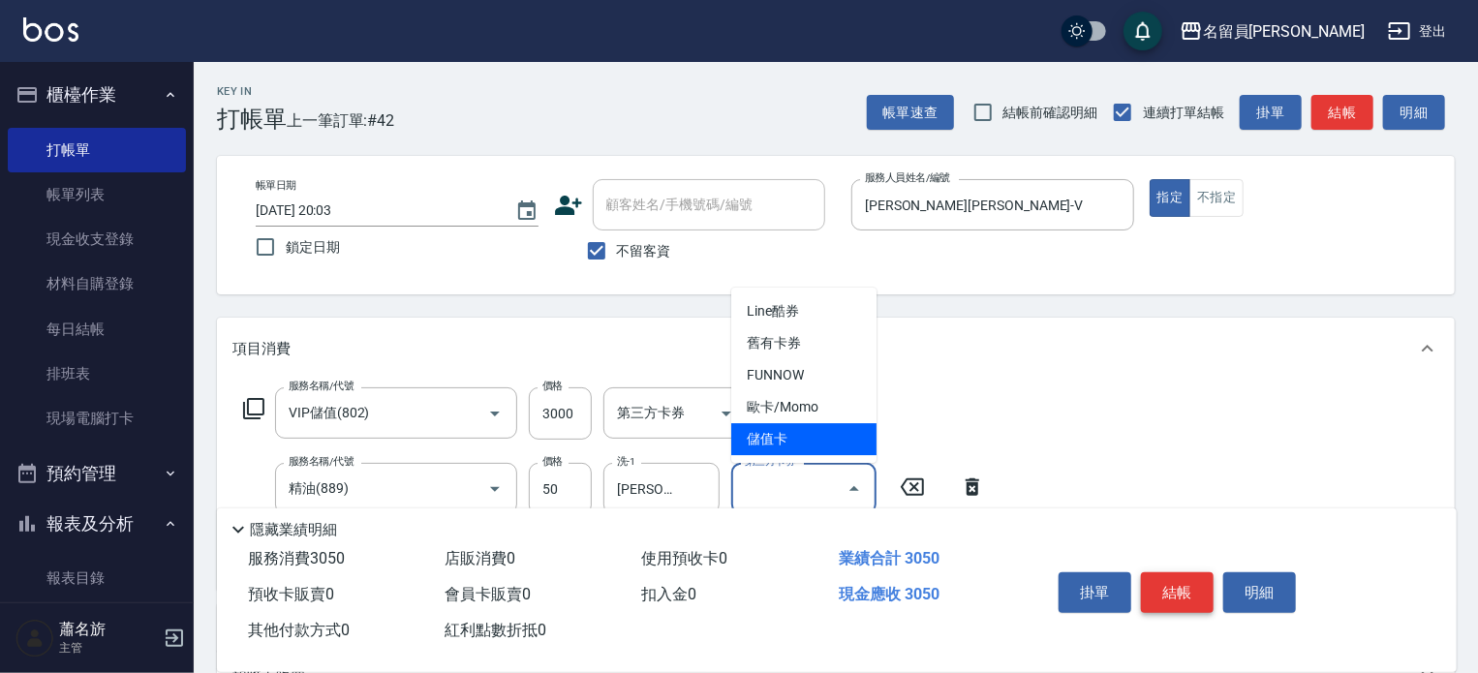
type input "儲值卡"
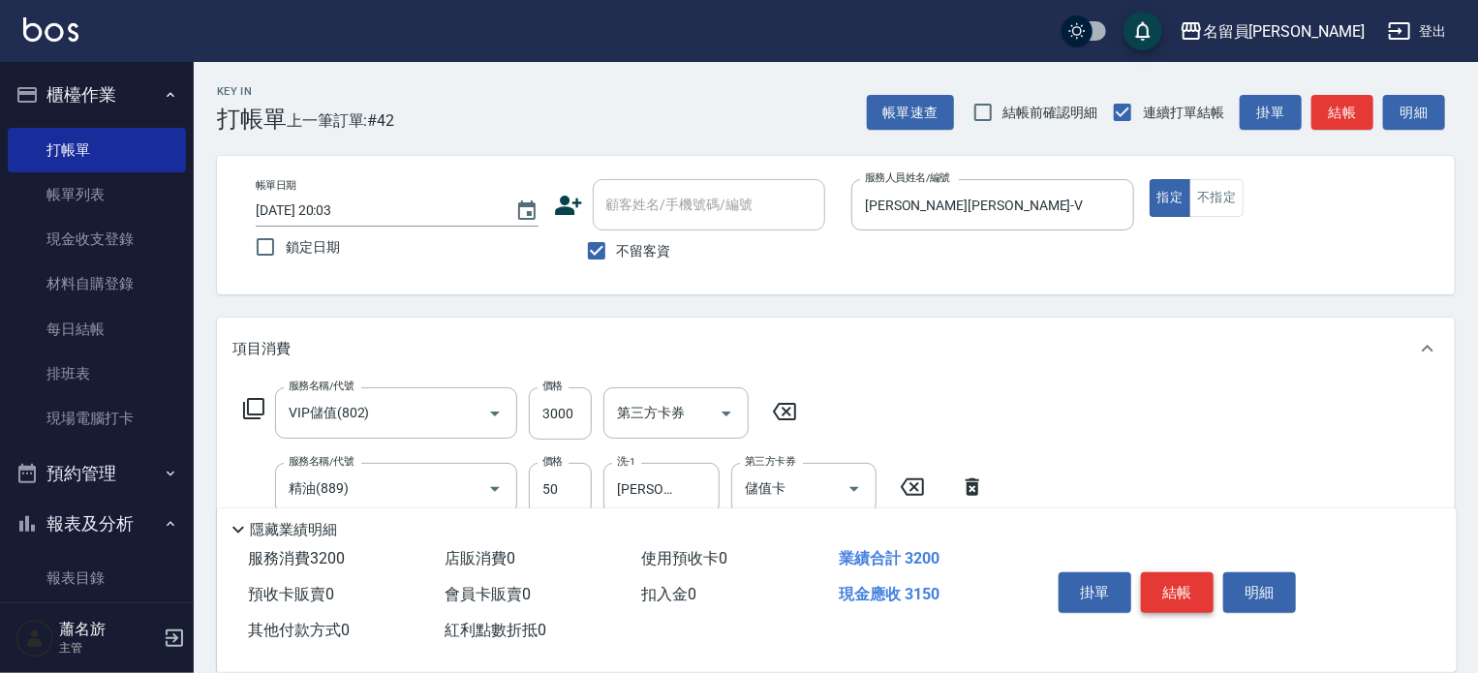
type input "一般洗髮(602)"
type input "200"
type input "[PERSON_NAME]-15"
type input "儲值卡"
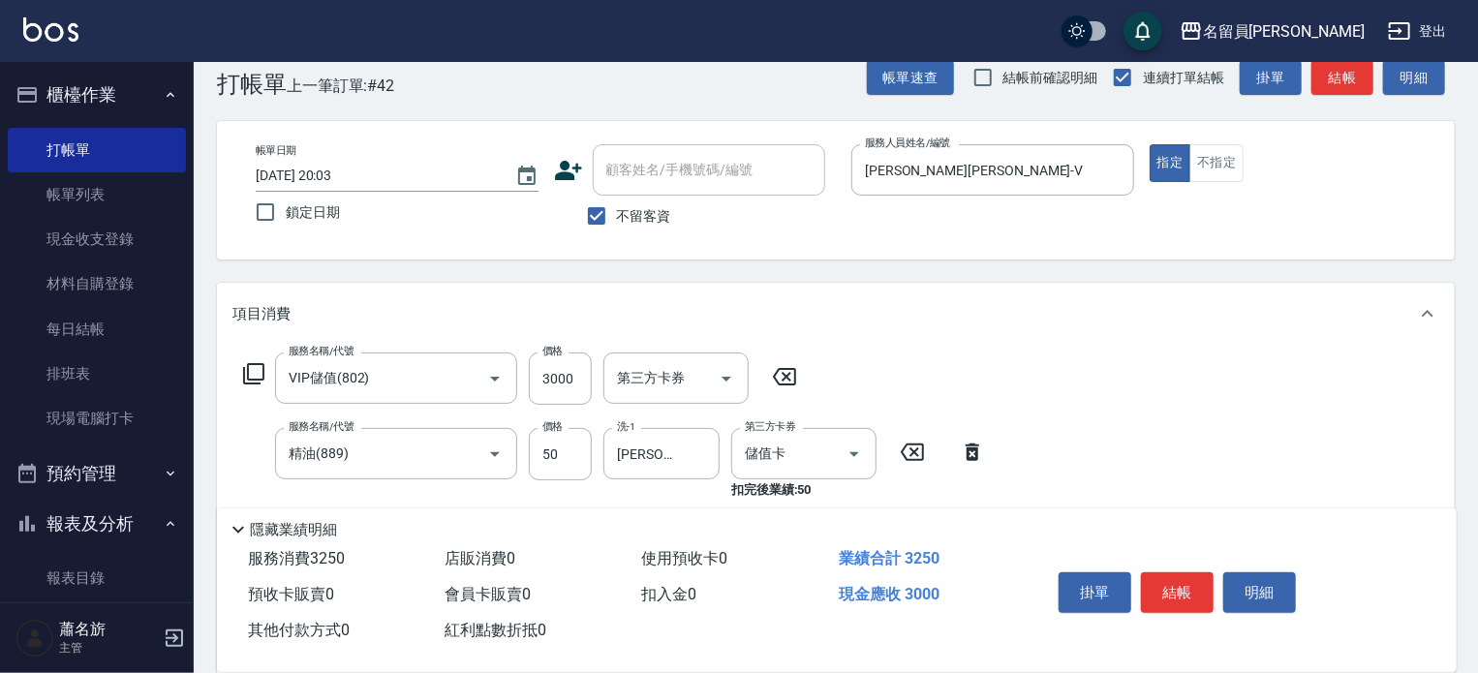
scroll to position [313, 0]
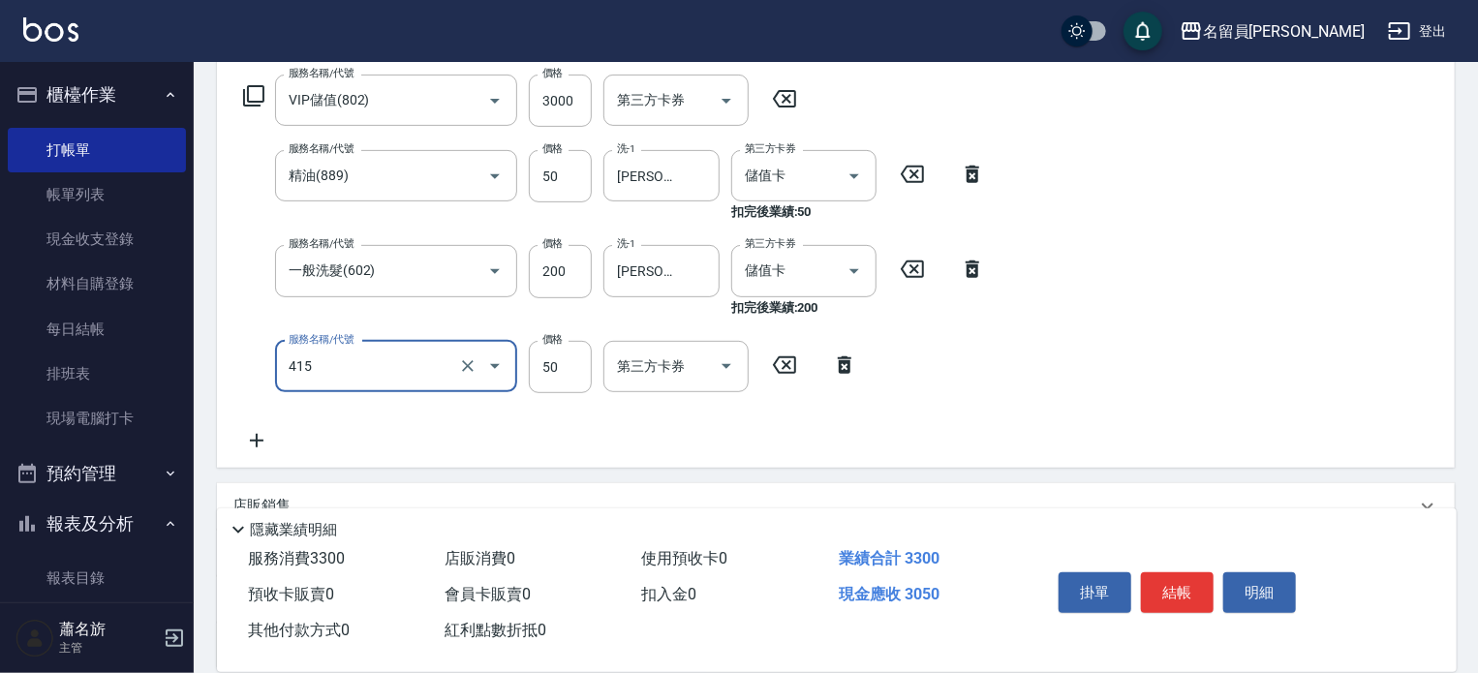
type input "瞬間保養(415)"
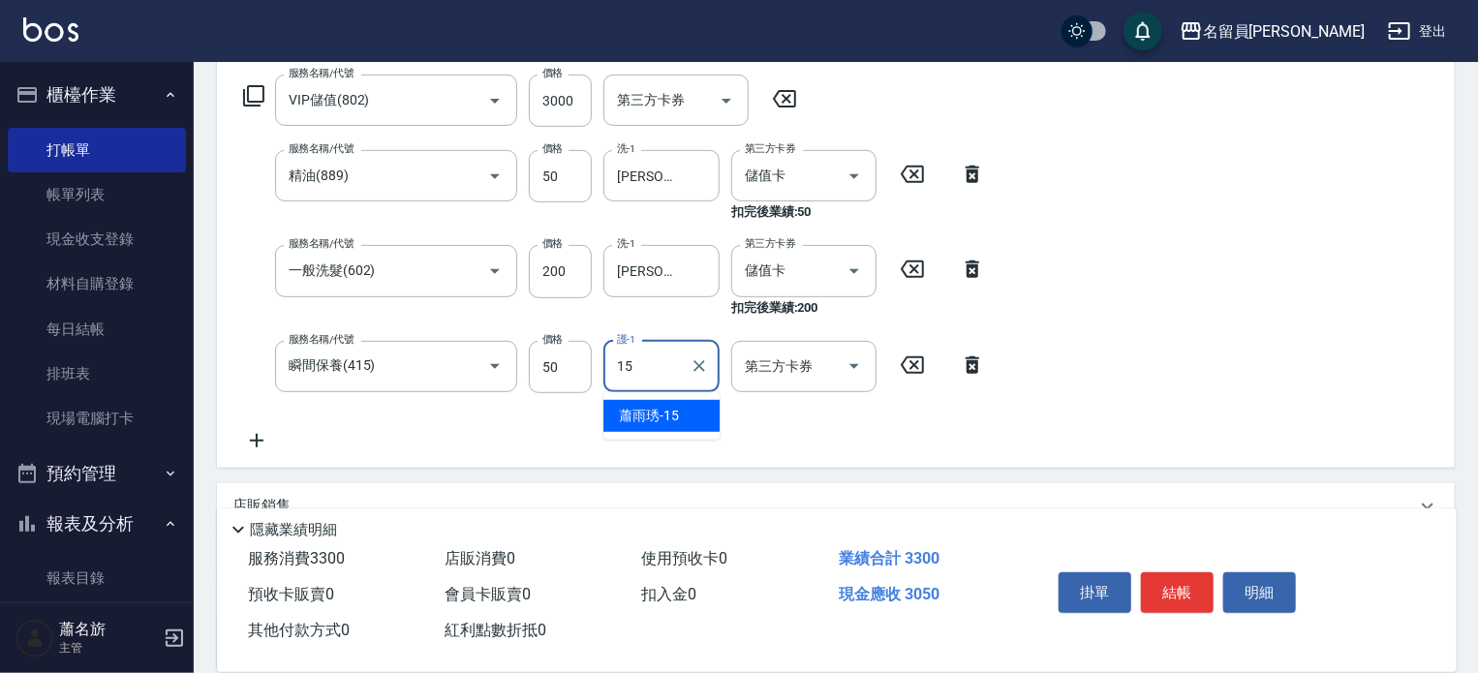
type input "[PERSON_NAME]-15"
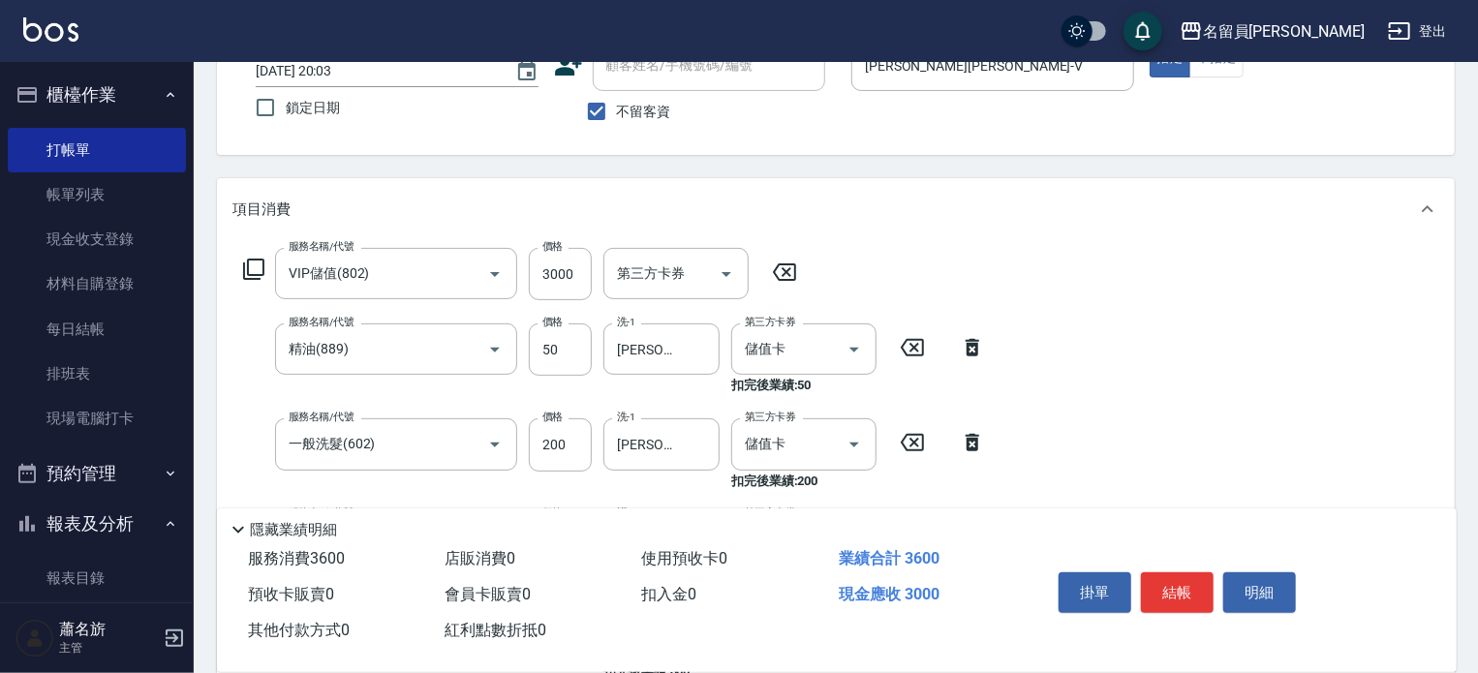
scroll to position [119, 0]
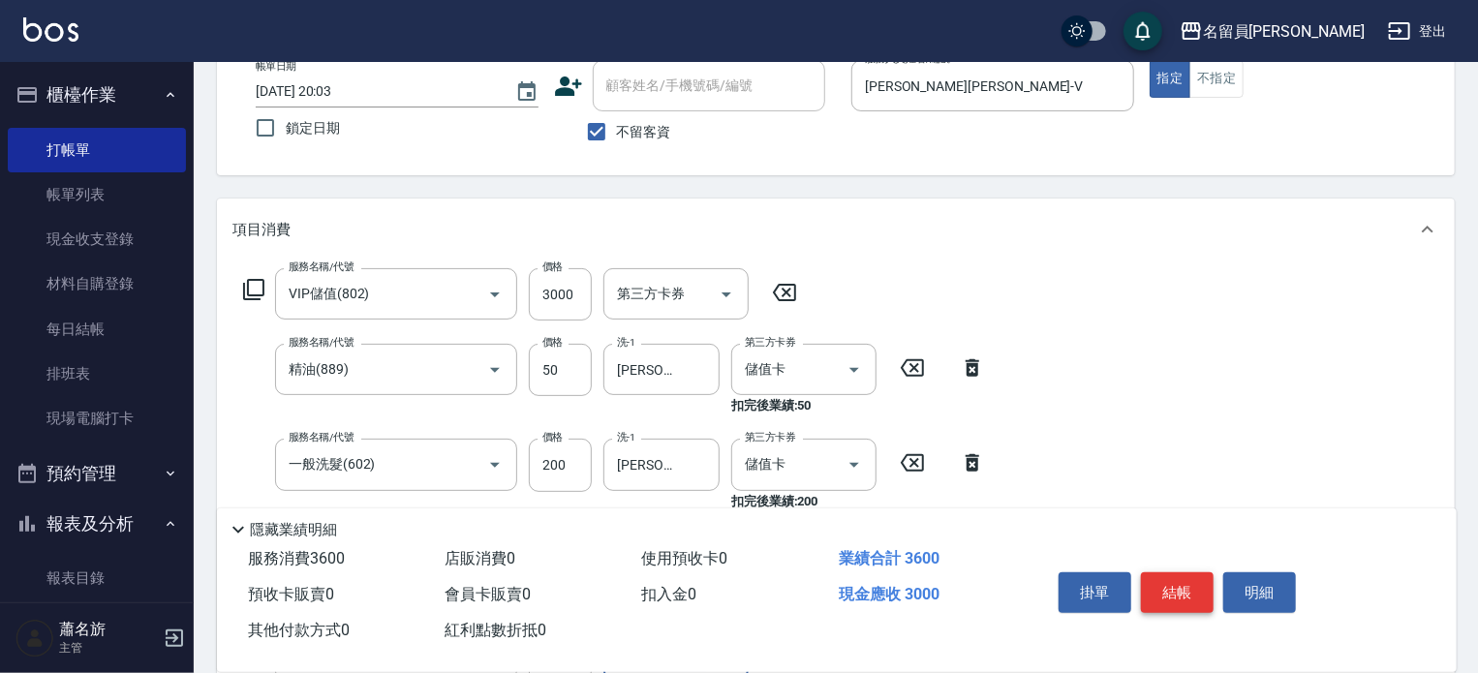
click at [1182, 593] on button "結帳" at bounding box center [1177, 592] width 73 height 41
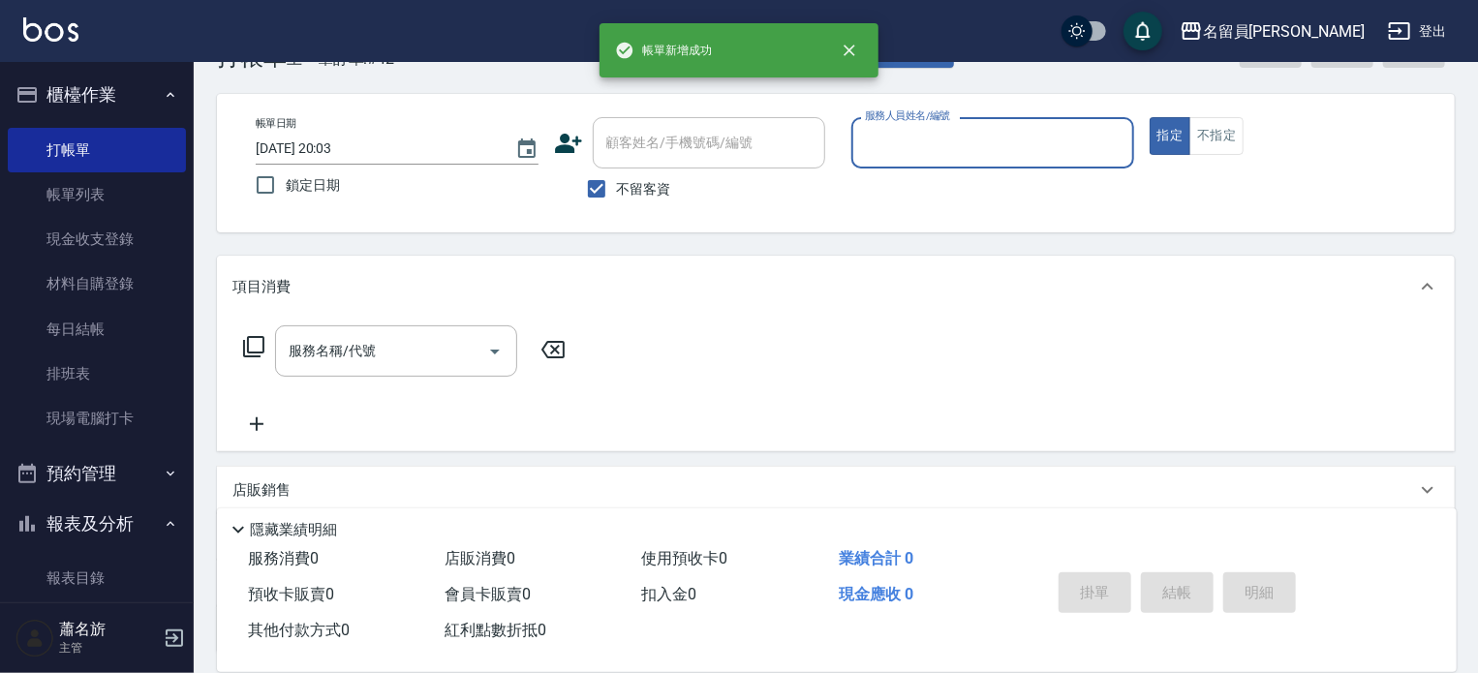
scroll to position [0, 0]
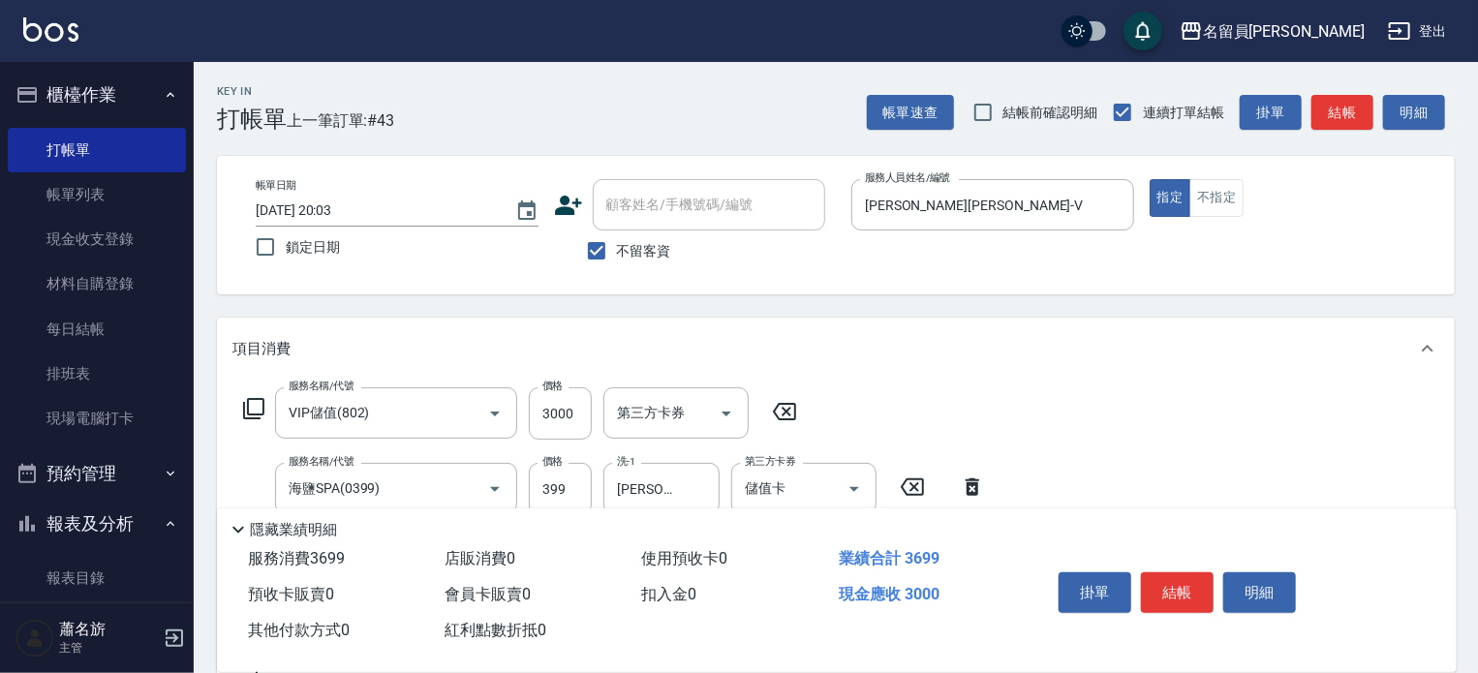
click at [1172, 593] on button "結帳" at bounding box center [1177, 592] width 73 height 41
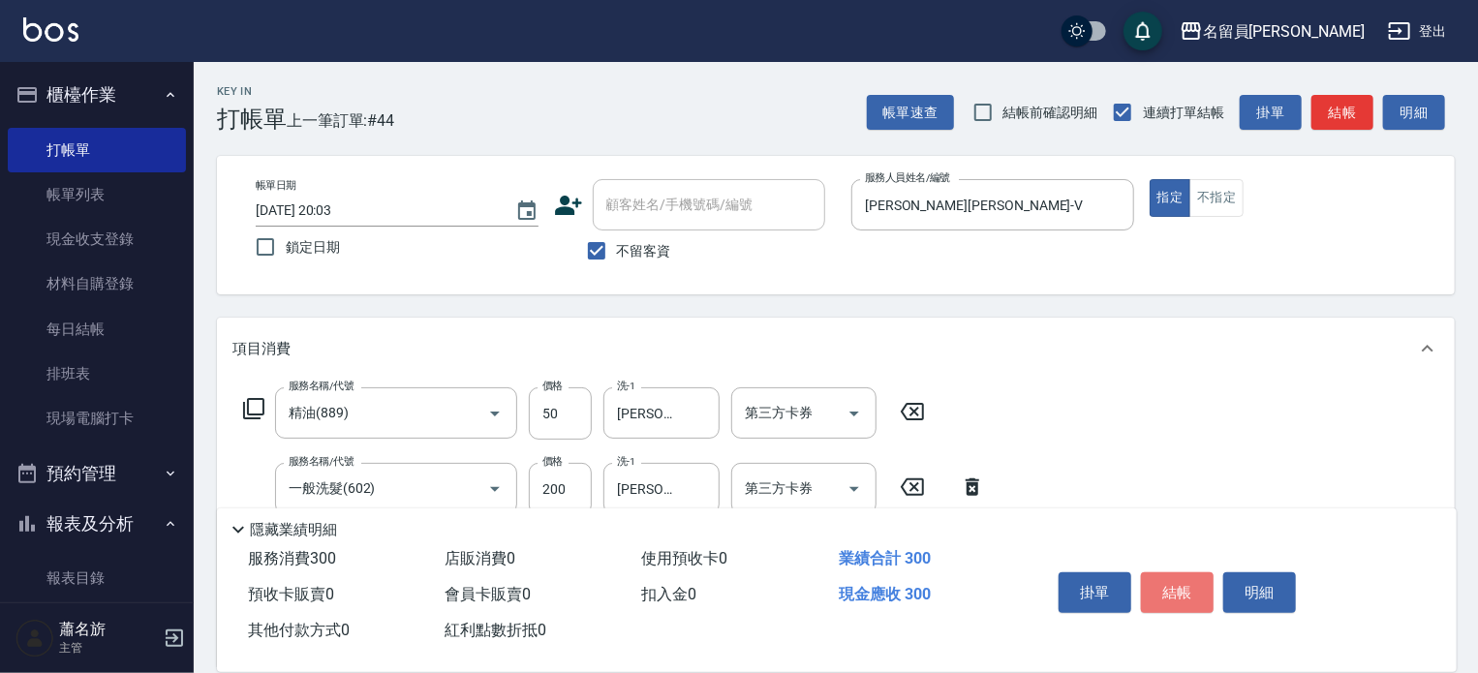
click at [1172, 593] on button "結帳" at bounding box center [1177, 592] width 73 height 41
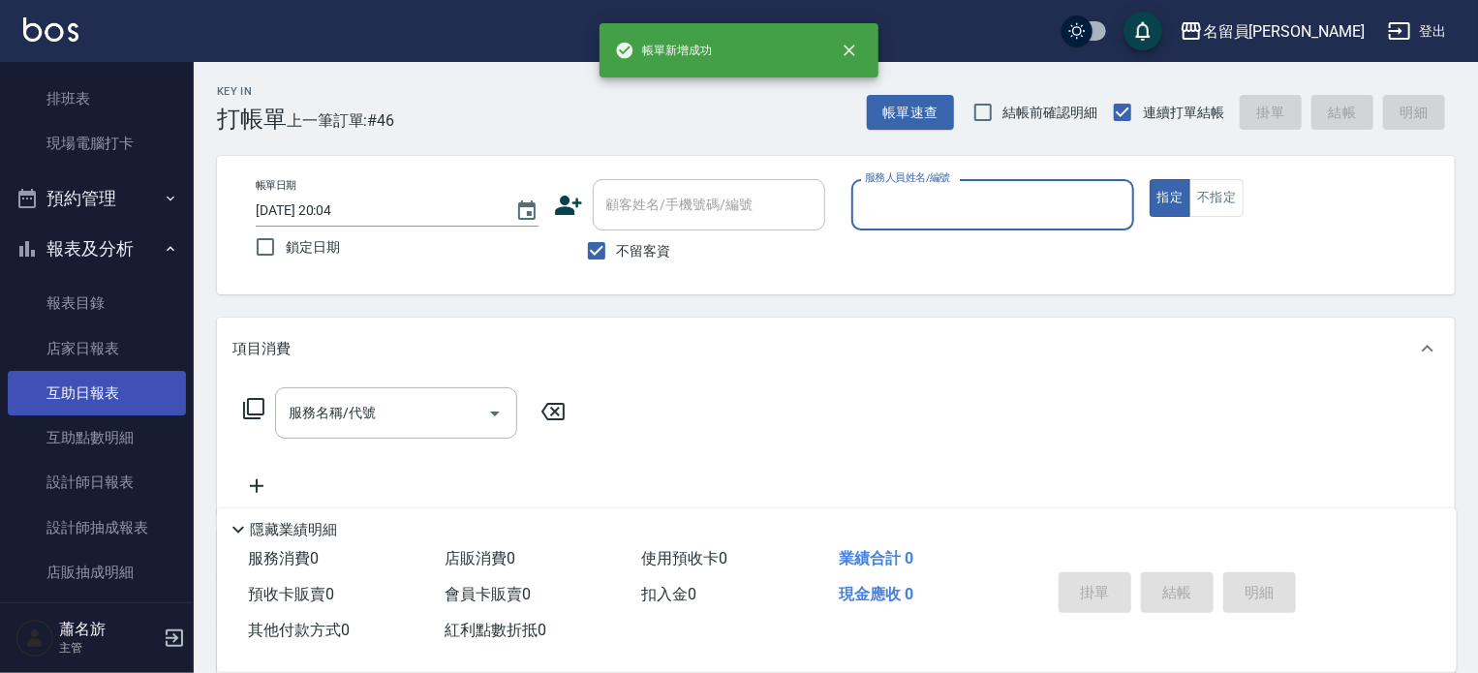
scroll to position [291, 0]
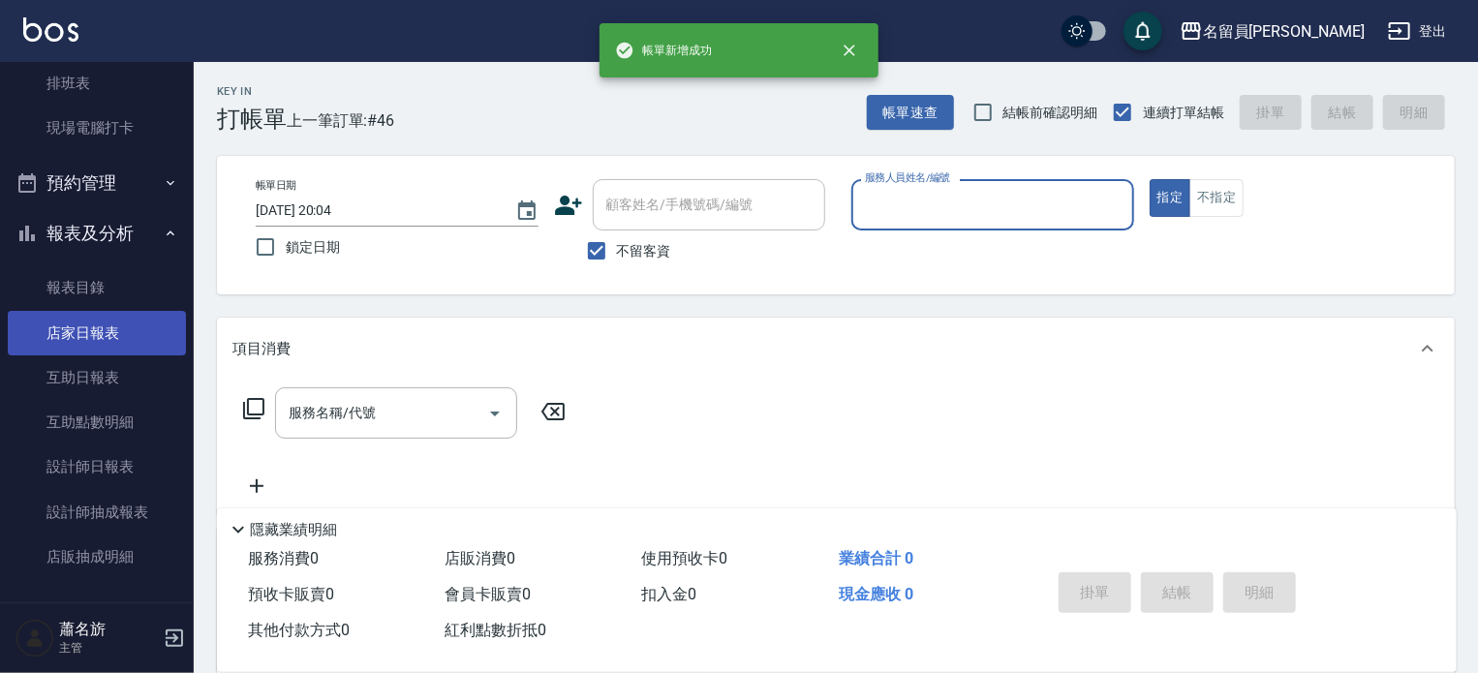
click at [126, 340] on link "店家日報表" at bounding box center [97, 333] width 178 height 45
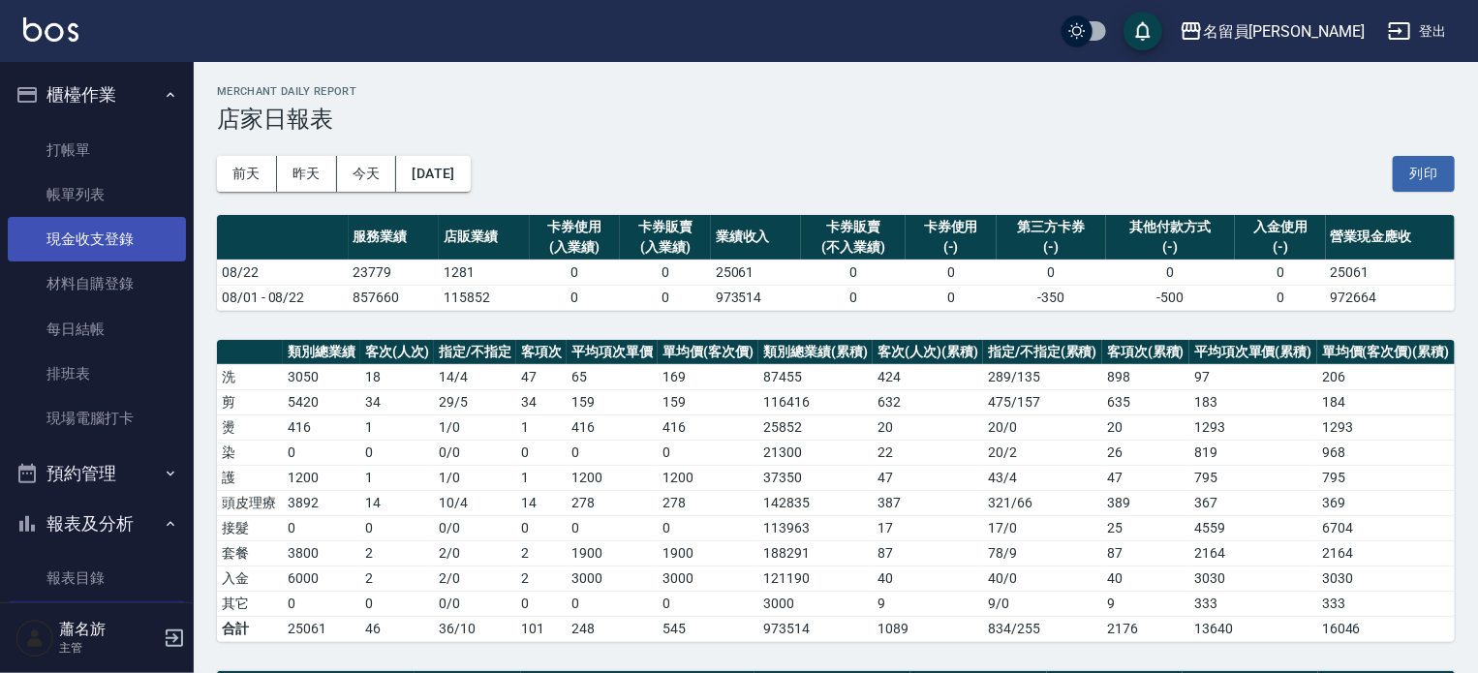
click at [117, 248] on link "現金收支登錄" at bounding box center [97, 239] width 178 height 45
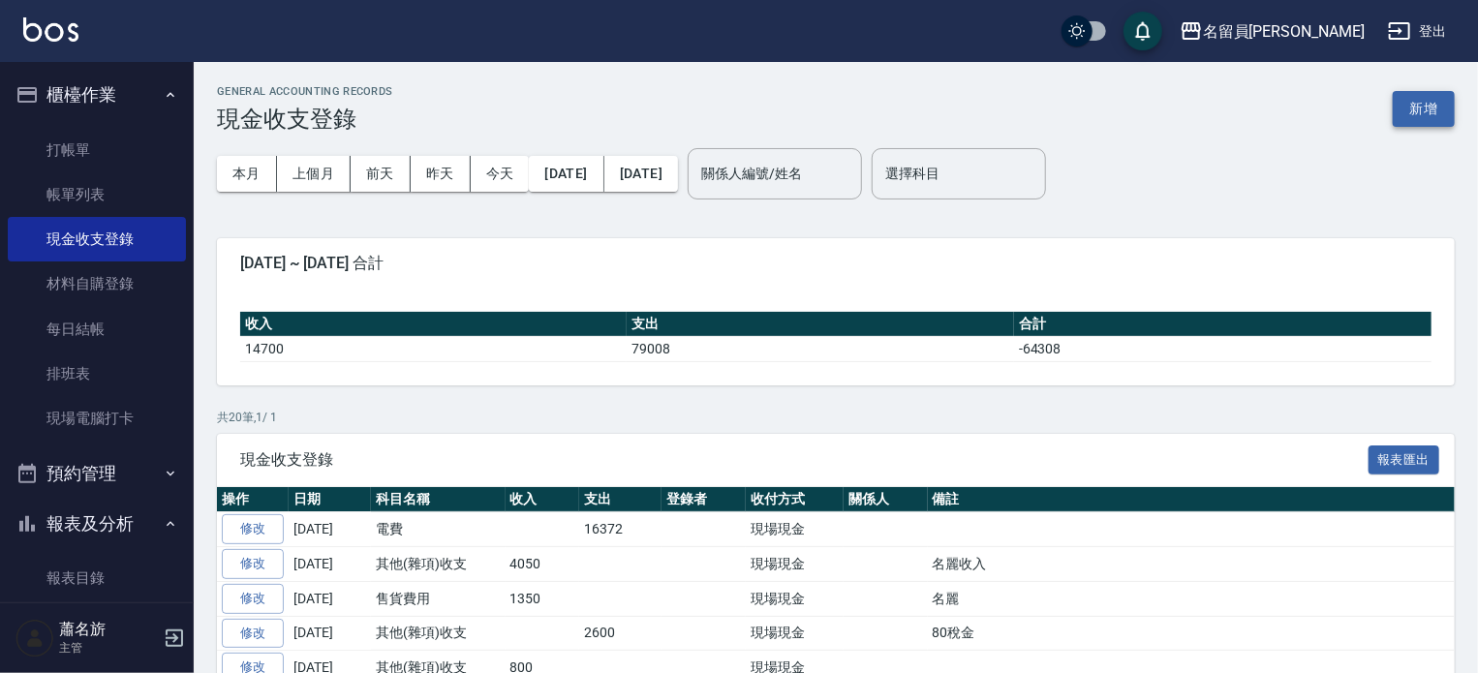
click at [1411, 115] on button "新增" at bounding box center [1424, 109] width 62 height 36
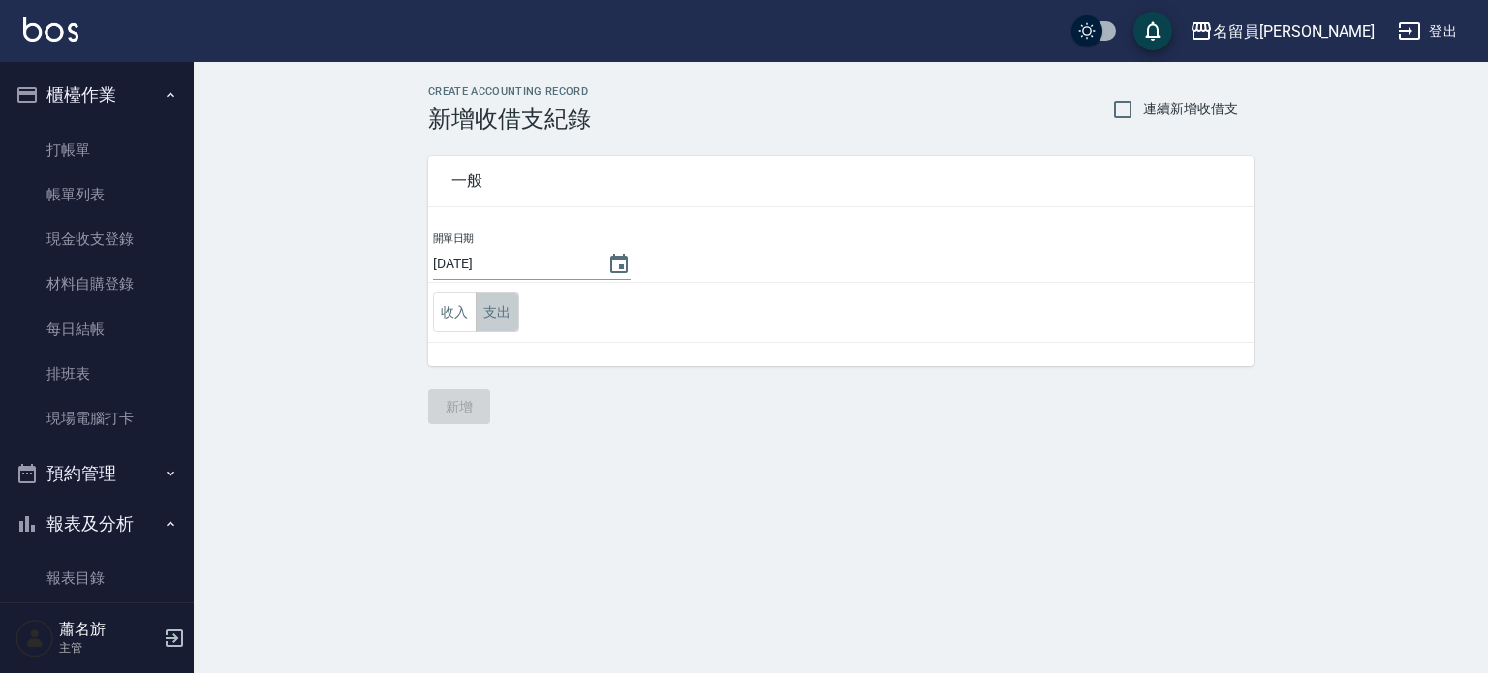
click at [513, 302] on button "支出" at bounding box center [498, 313] width 44 height 40
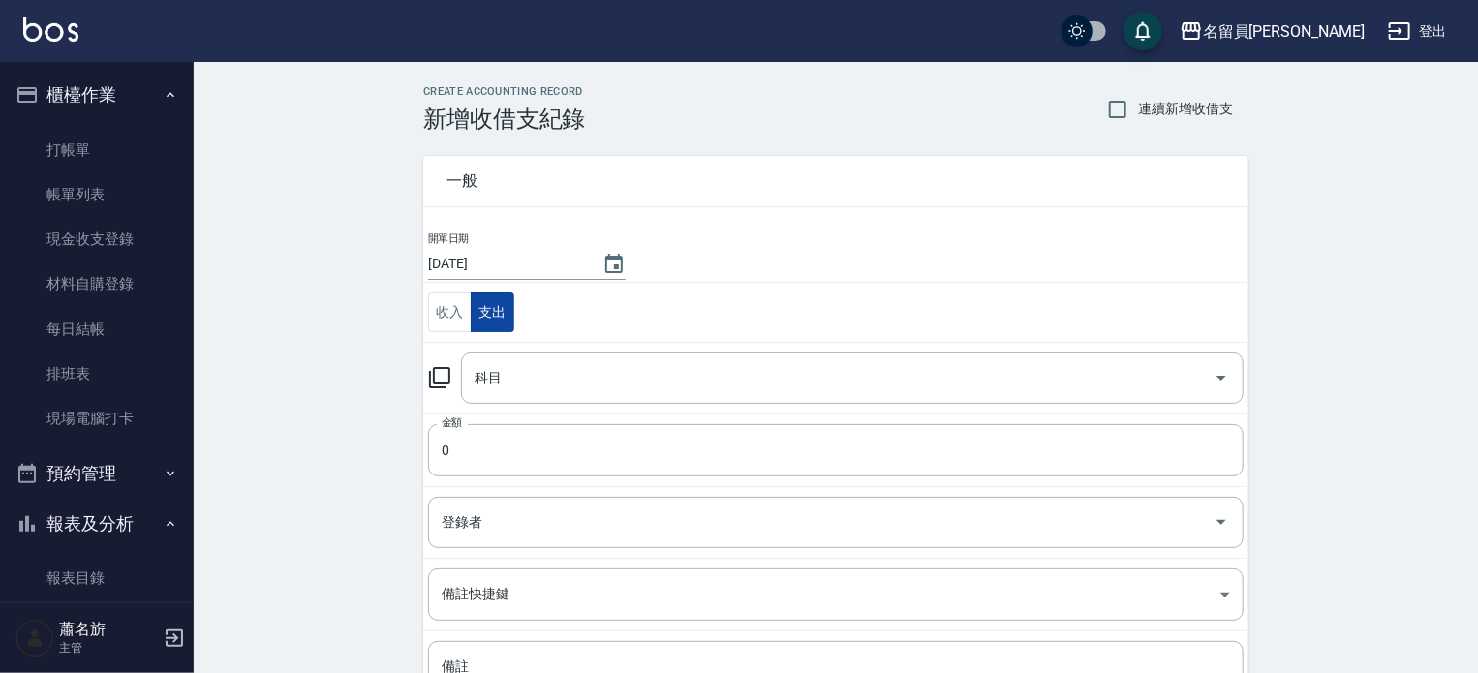
click at [524, 348] on td "科目 科目" at bounding box center [835, 378] width 825 height 72
click at [555, 399] on div "科目" at bounding box center [852, 378] width 783 height 51
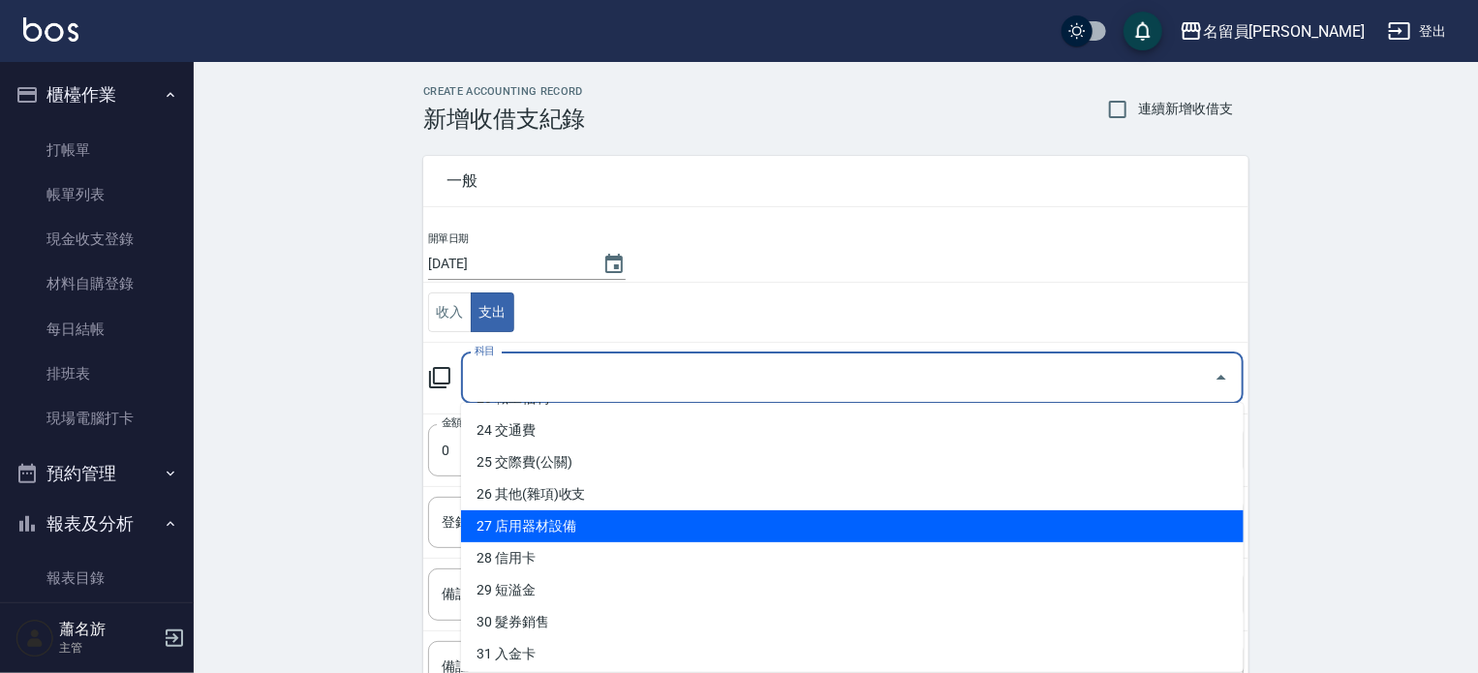
scroll to position [775, 0]
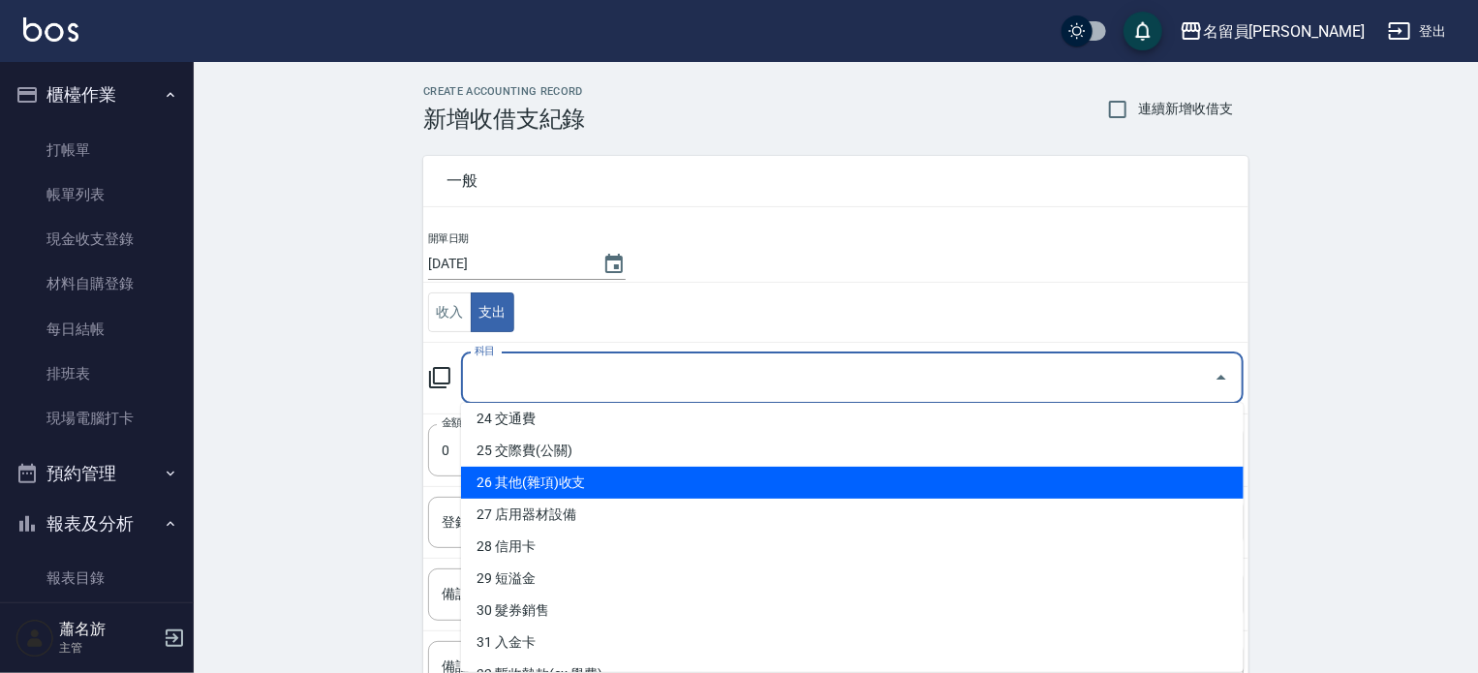
click at [611, 479] on li "26 其他(雜項)收支" at bounding box center [852, 483] width 783 height 32
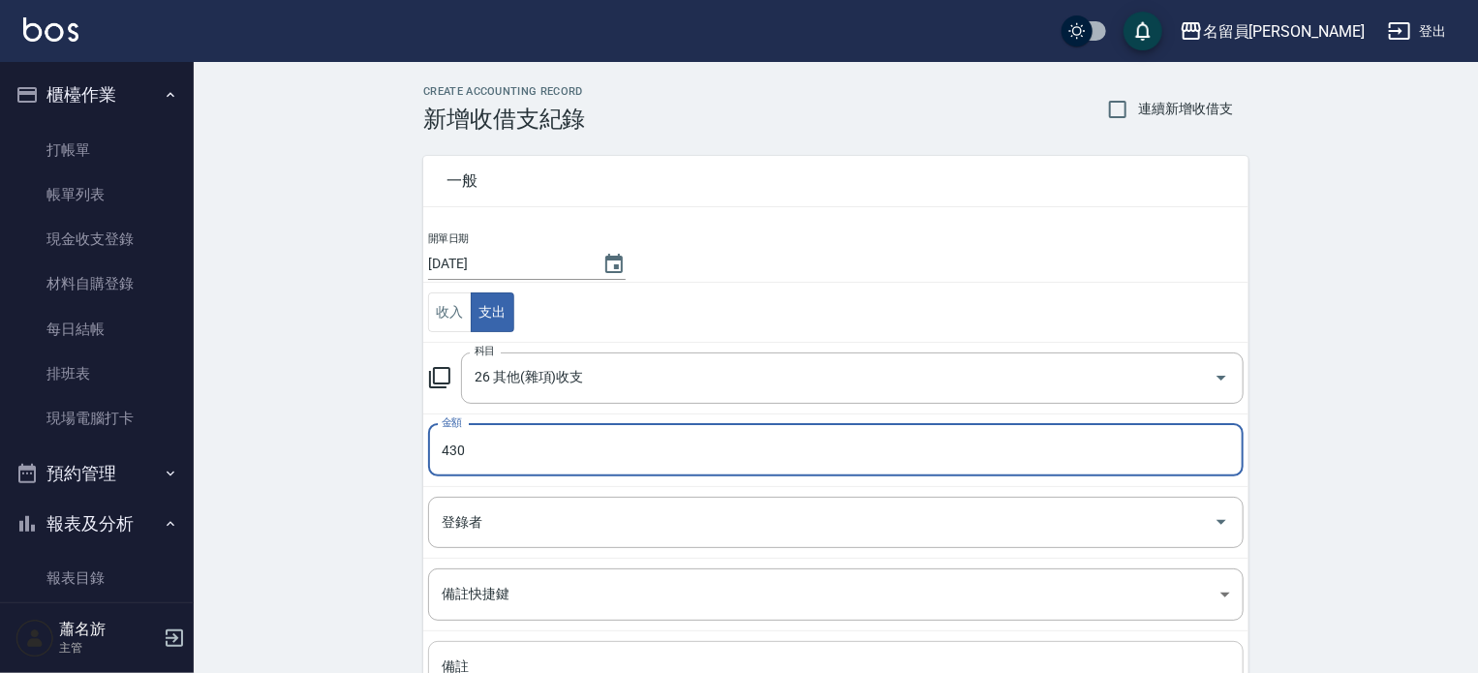
scroll to position [179, 0]
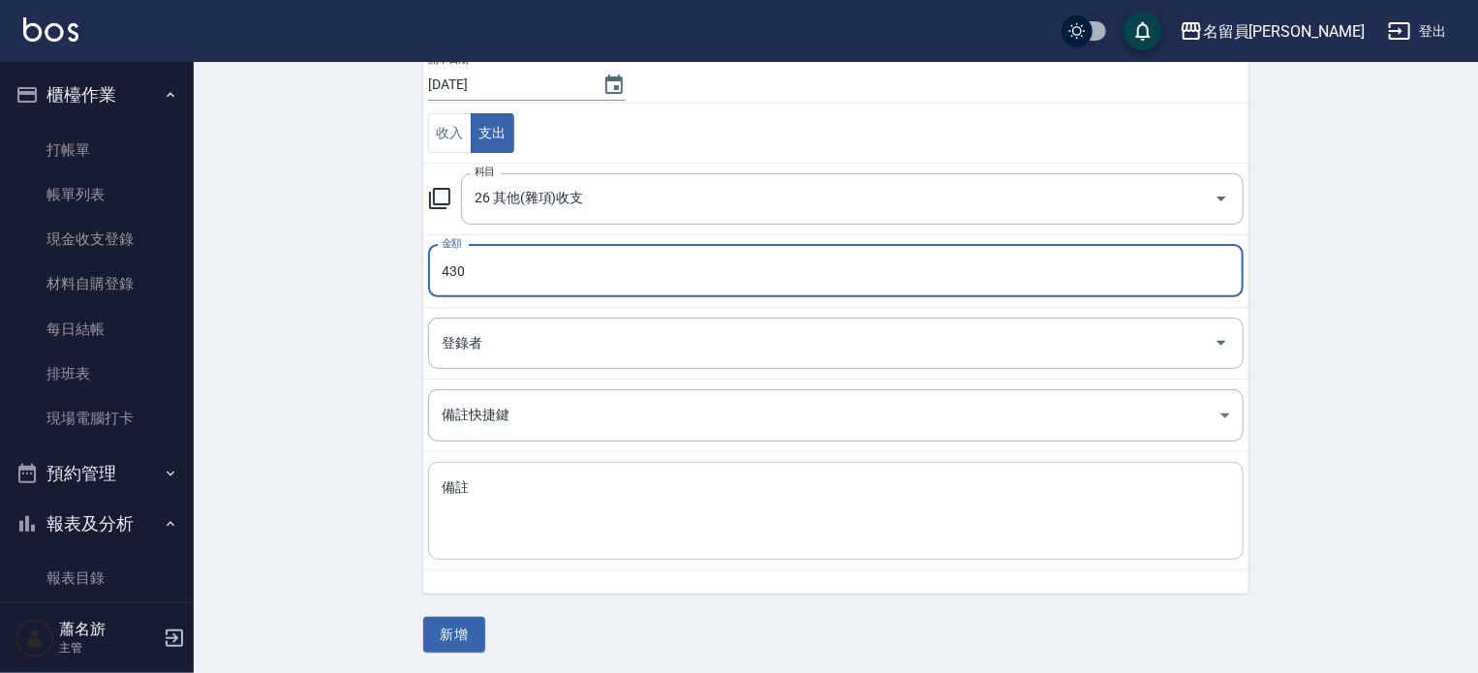
click at [556, 516] on textarea "備註" at bounding box center [836, 511] width 788 height 66
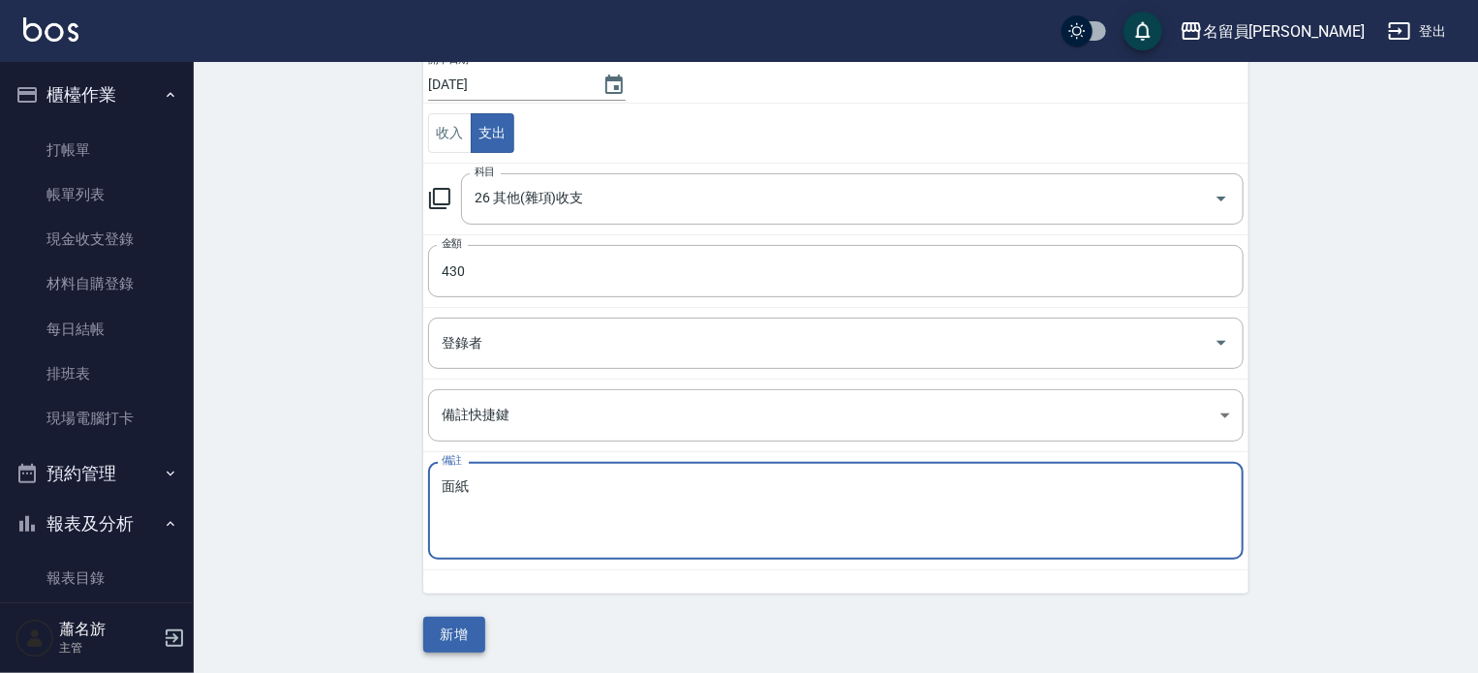
click at [470, 634] on button "新增" at bounding box center [454, 635] width 62 height 36
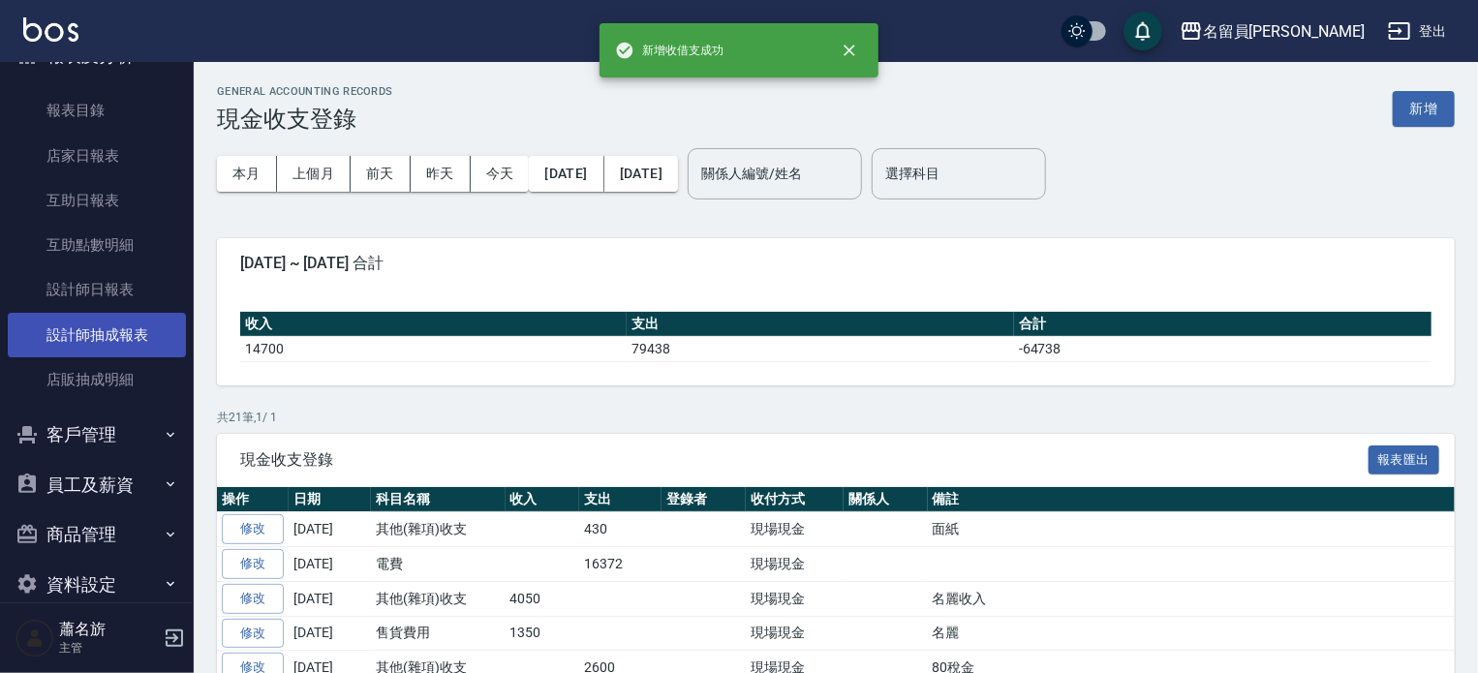
scroll to position [484, 0]
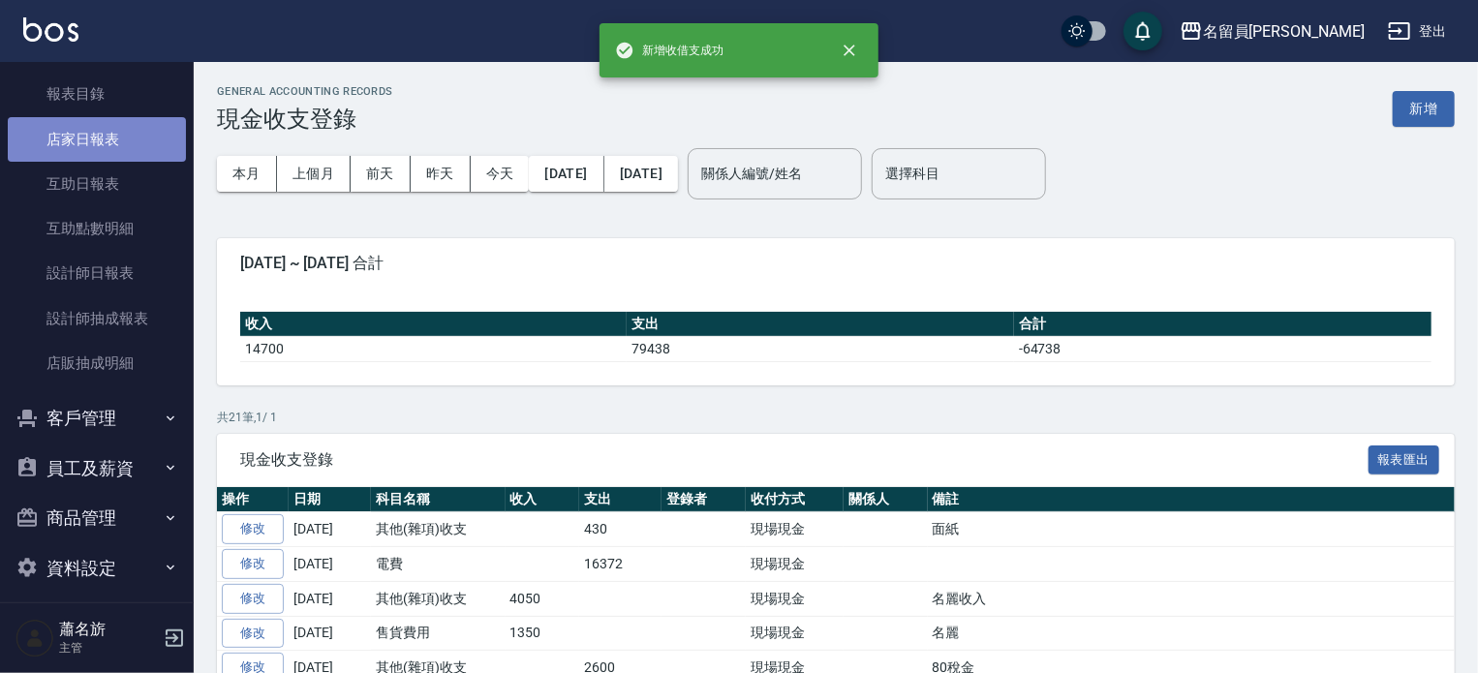
click at [129, 146] on link "店家日報表" at bounding box center [97, 139] width 178 height 45
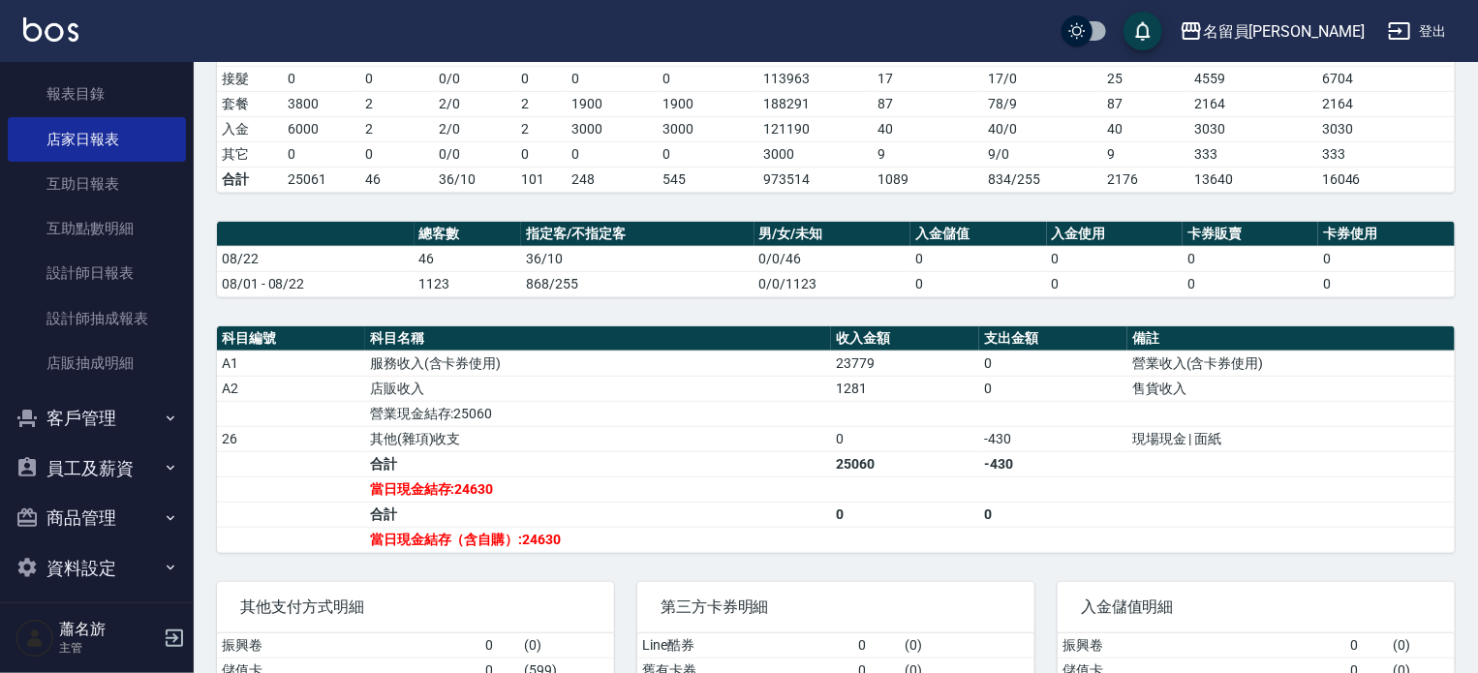
scroll to position [574, 0]
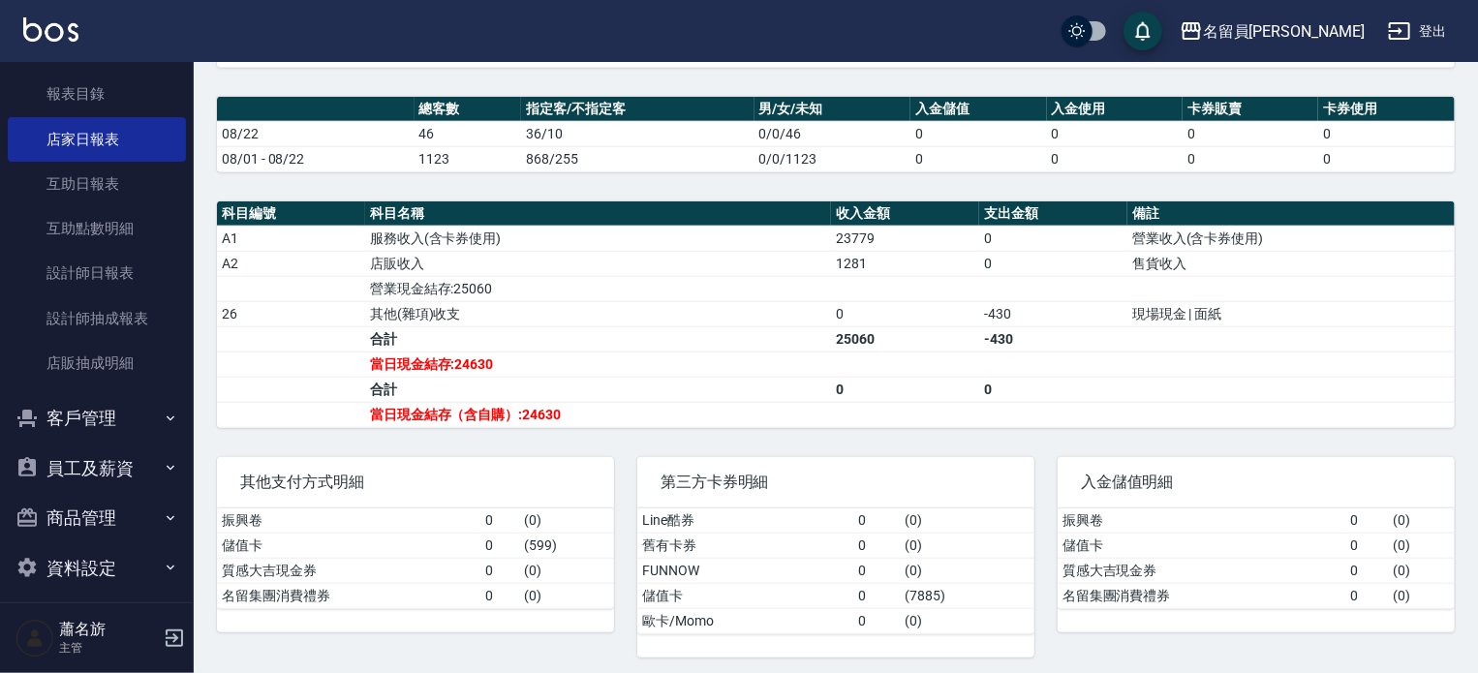
click at [664, 448] on div "第三方卡券明細 Line酷券 0 ( 0 ) 舊有卡券 0 ( 0 ) FUNNOW 0 ( 0 ) 儲值卡 0 ( 7885 ) 歐卡/Momo 0 ( 0…" at bounding box center [824, 546] width 420 height 224
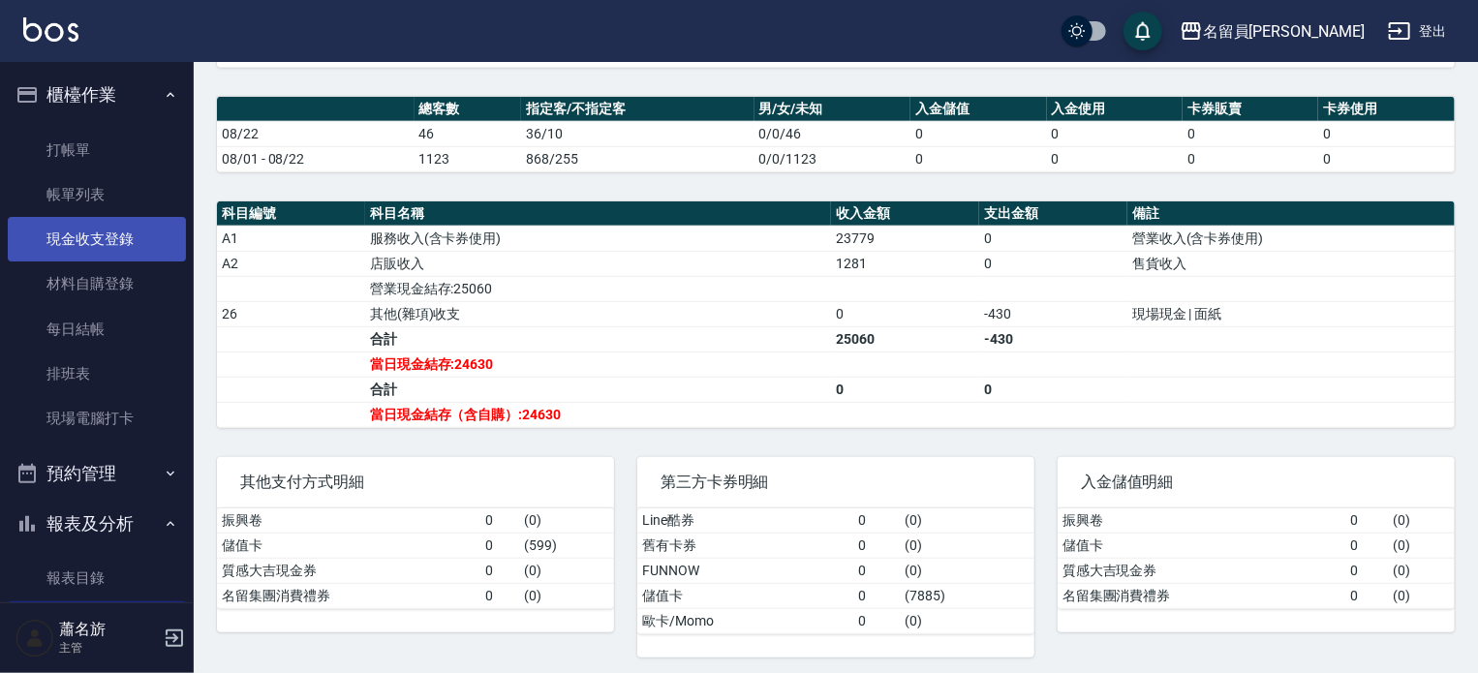
click at [120, 239] on link "現金收支登錄" at bounding box center [97, 239] width 178 height 45
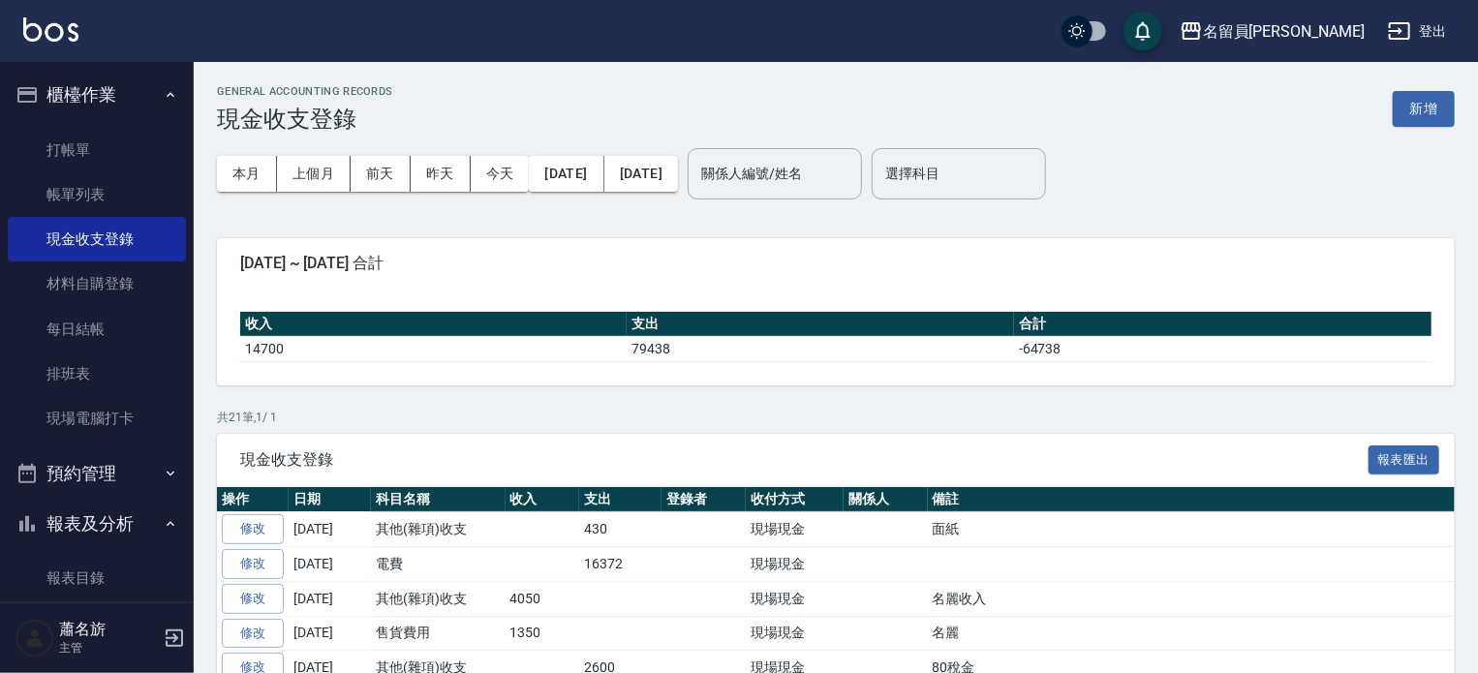
click at [1370, 106] on div "GENERAL ACCOUNTING RECORDS 現金收支登錄 新增" at bounding box center [836, 108] width 1238 height 47
click at [1408, 108] on button "新增" at bounding box center [1424, 109] width 62 height 36
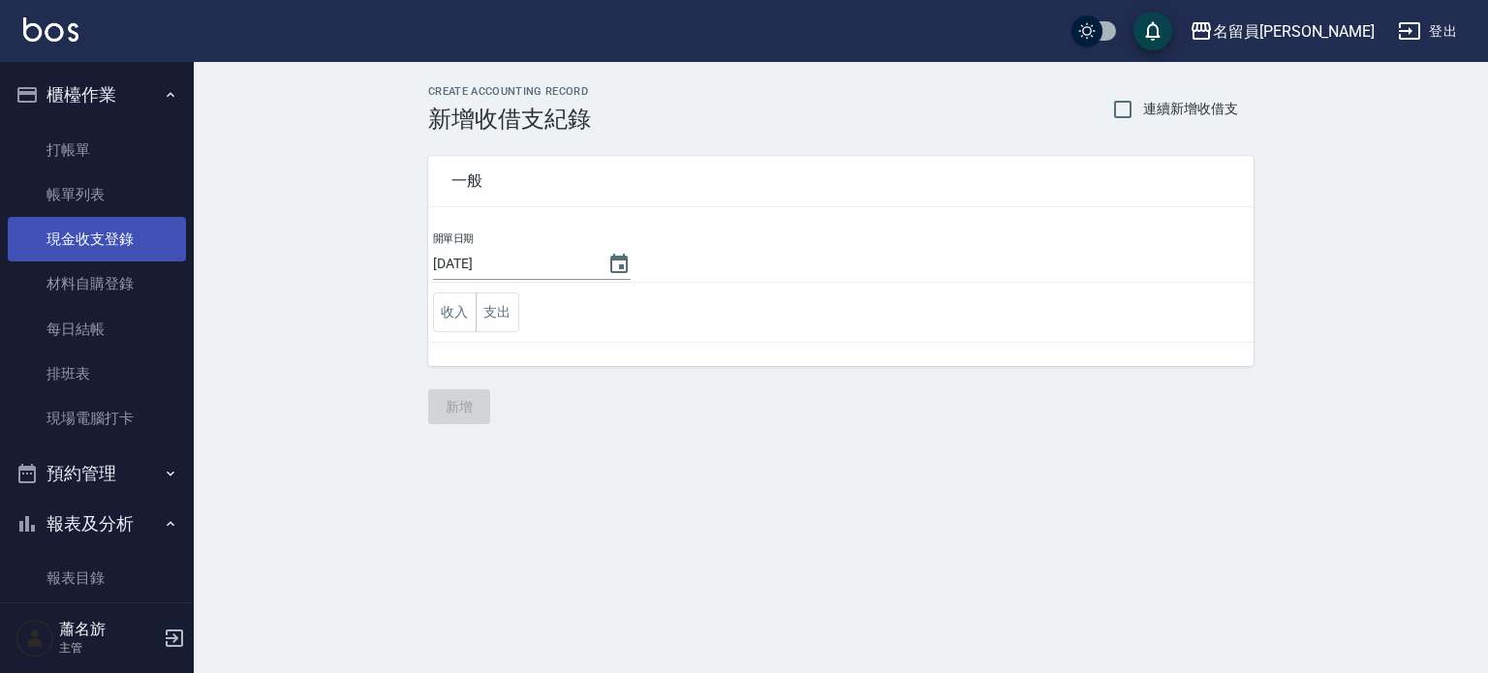
click at [94, 232] on link "現金收支登錄" at bounding box center [97, 239] width 178 height 45
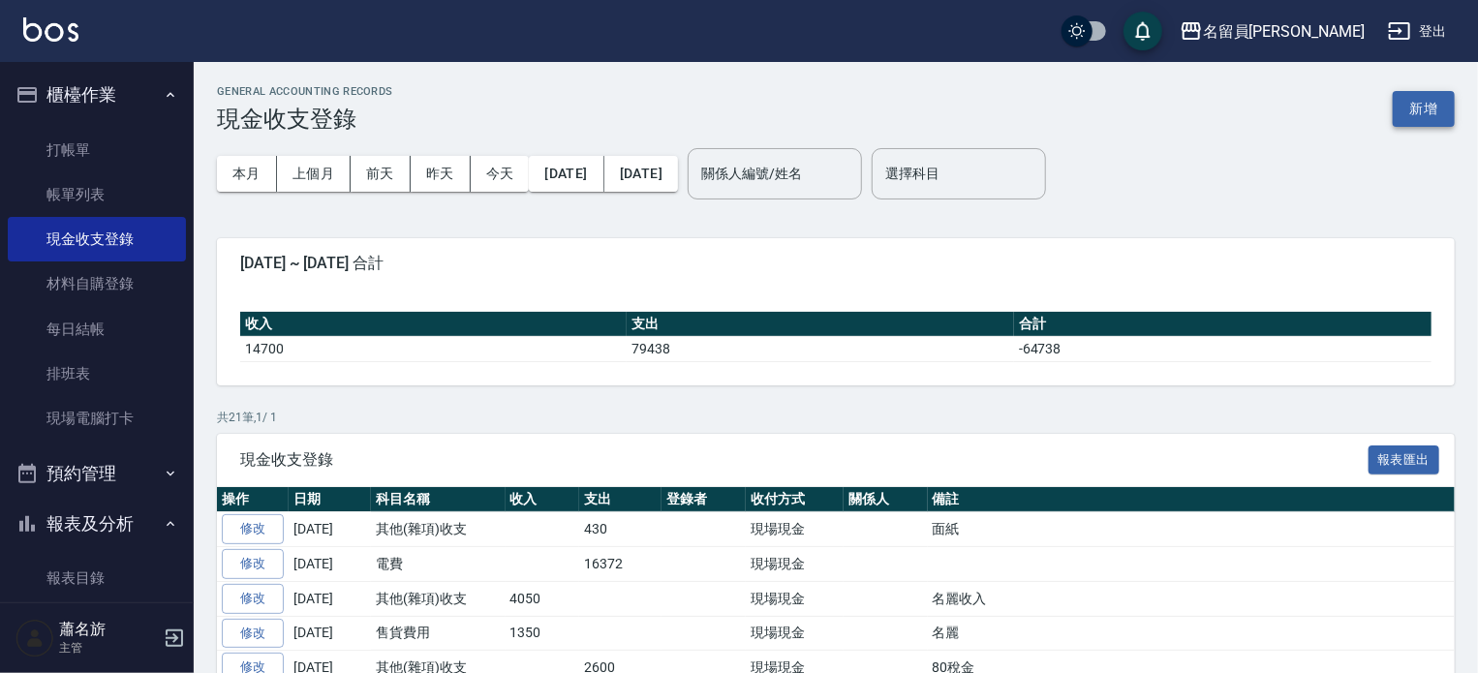
click at [1406, 122] on button "新增" at bounding box center [1424, 109] width 62 height 36
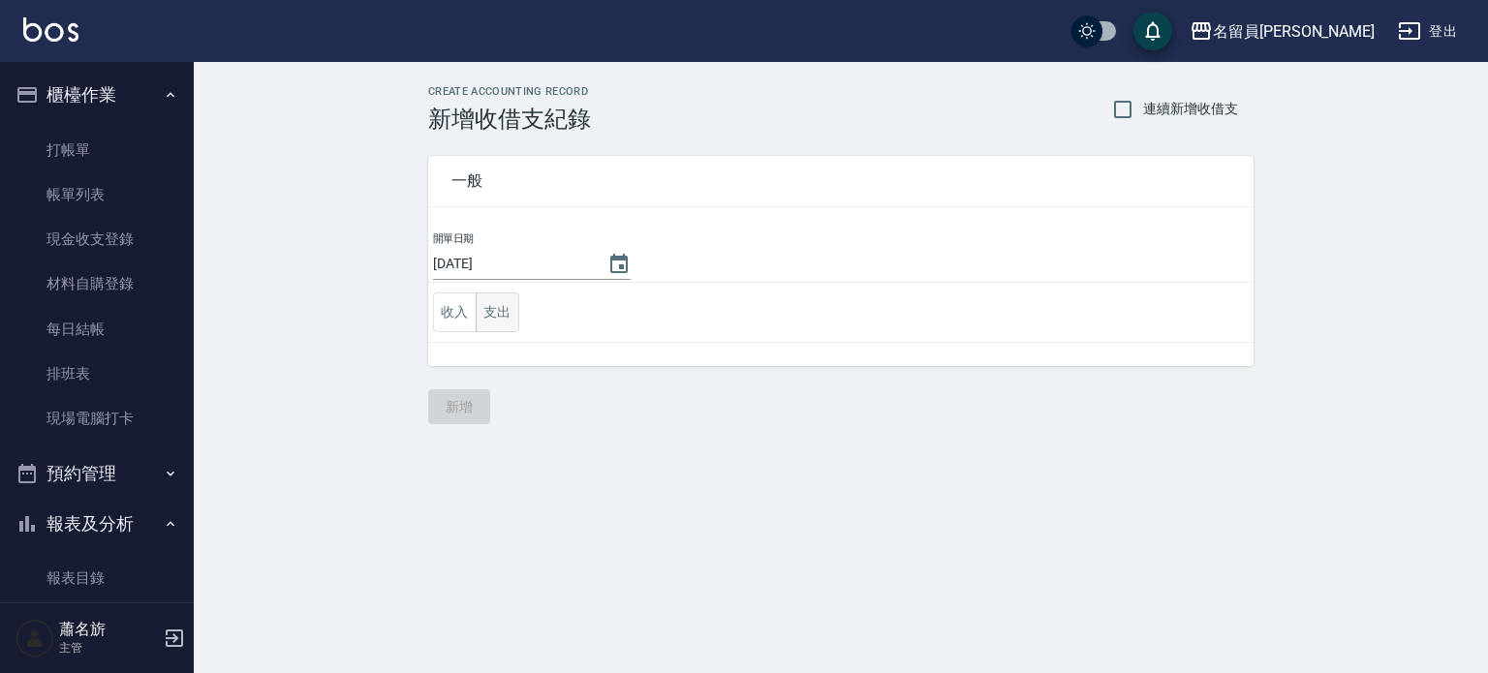
click at [508, 309] on button "支出" at bounding box center [498, 313] width 44 height 40
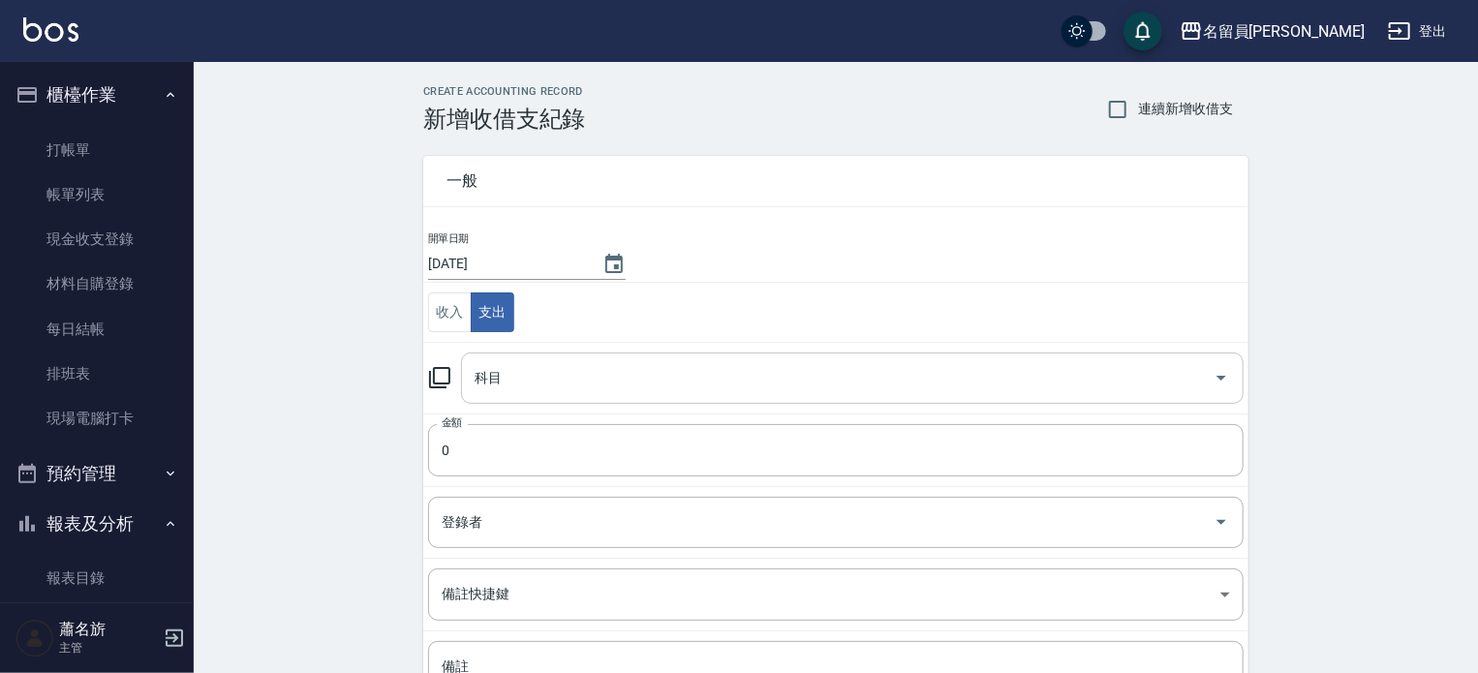
drag, startPoint x: 524, startPoint y: 355, endPoint x: 545, endPoint y: 384, distance: 35.3
click at [524, 355] on div "科目" at bounding box center [852, 378] width 783 height 51
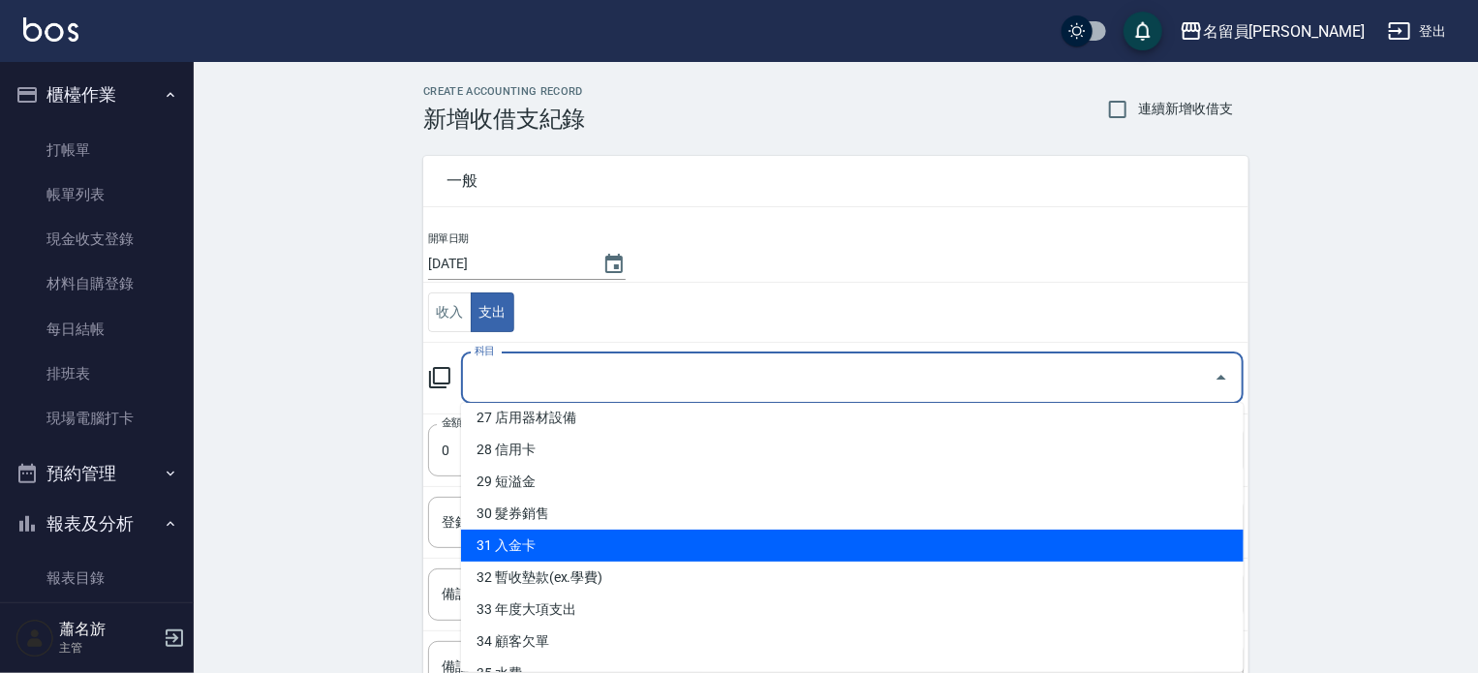
scroll to position [961, 0]
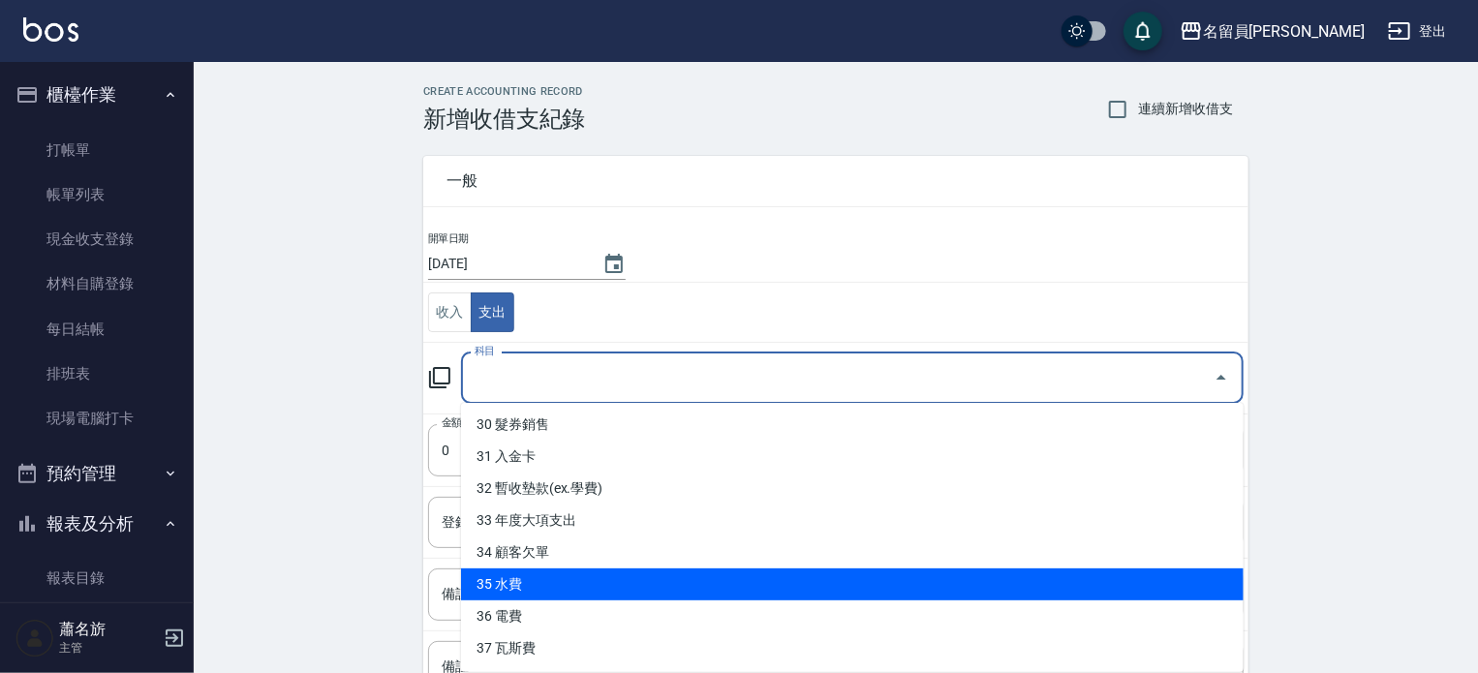
click at [569, 585] on li "35 水費" at bounding box center [852, 585] width 783 height 32
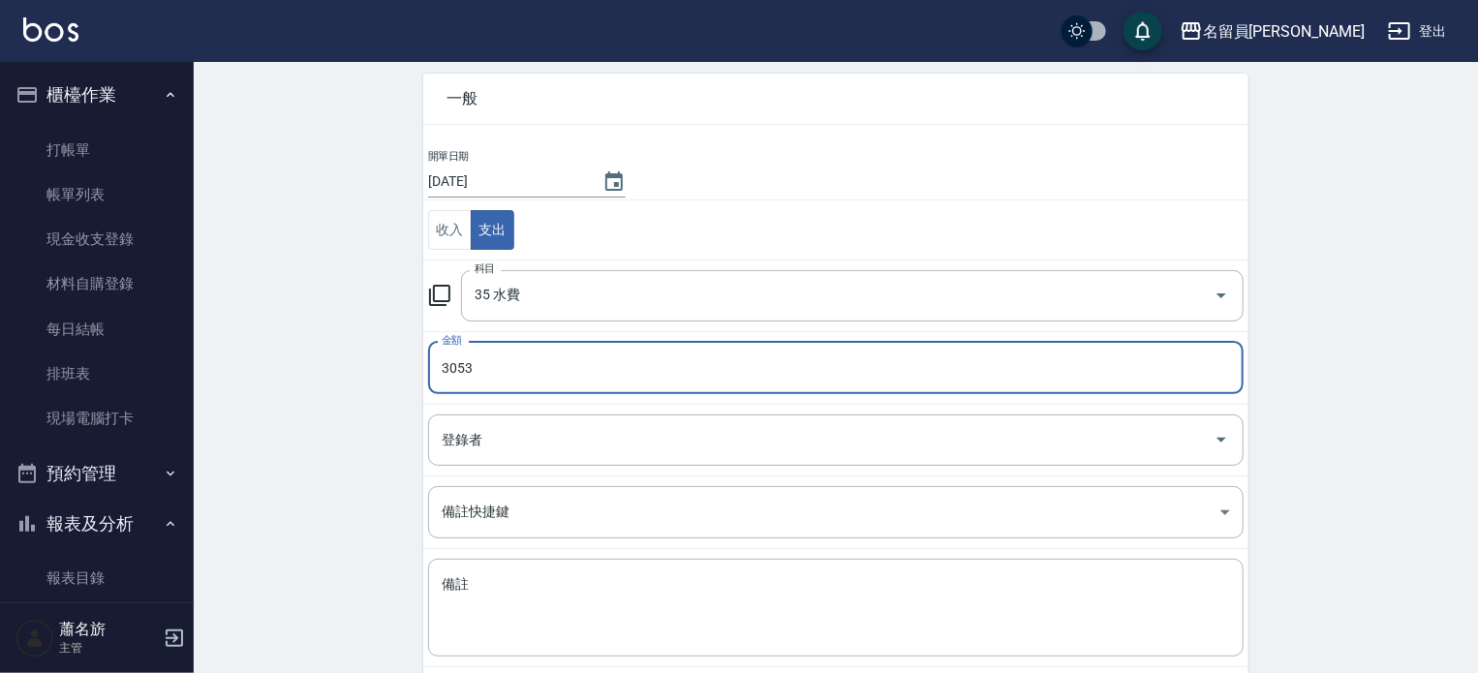
scroll to position [179, 0]
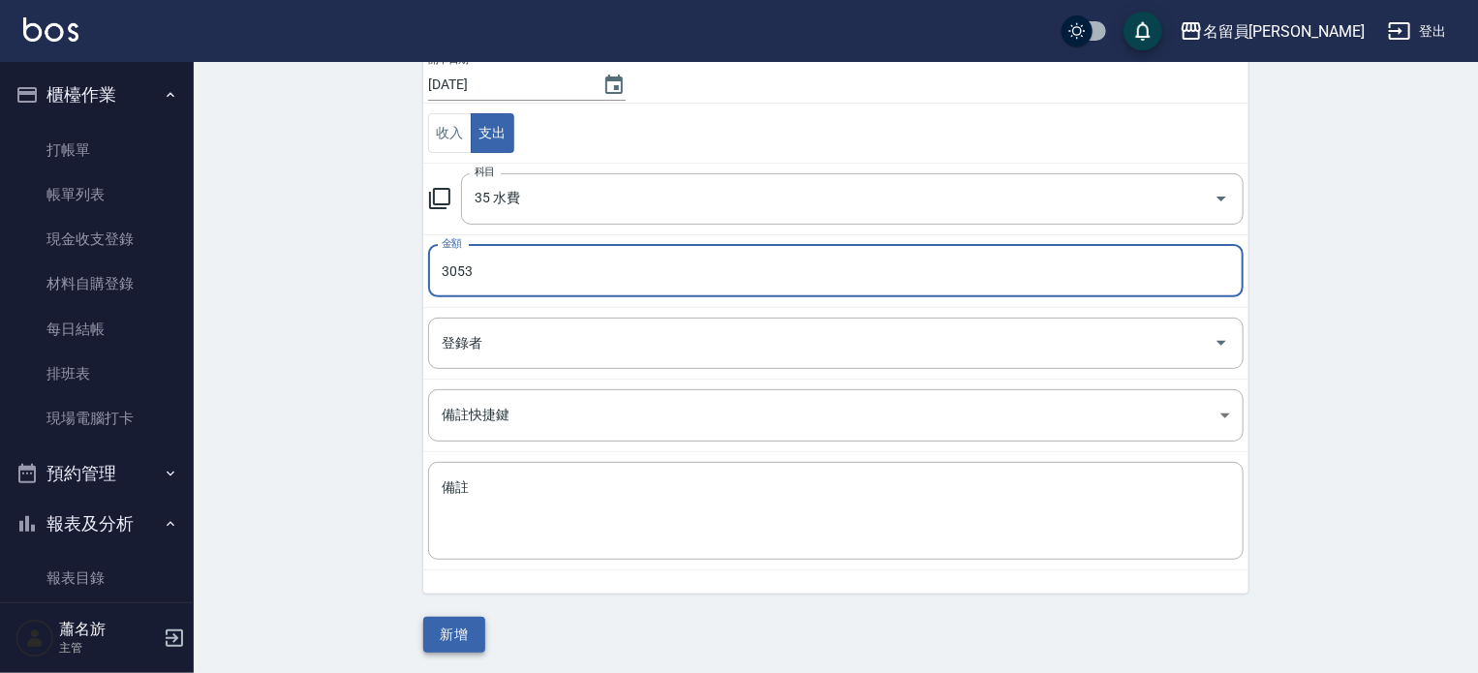
click at [454, 641] on button "新增" at bounding box center [454, 635] width 62 height 36
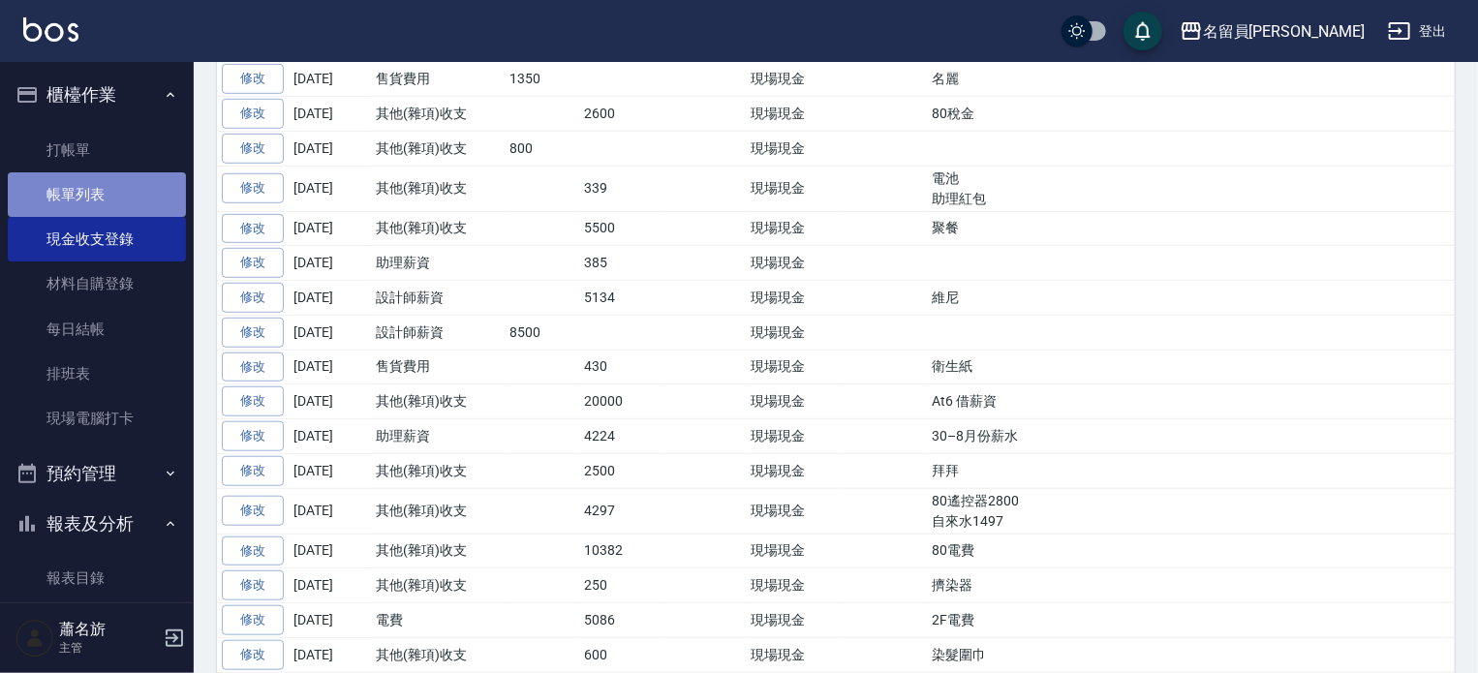
click at [106, 173] on link "帳單列表" at bounding box center [97, 194] width 178 height 45
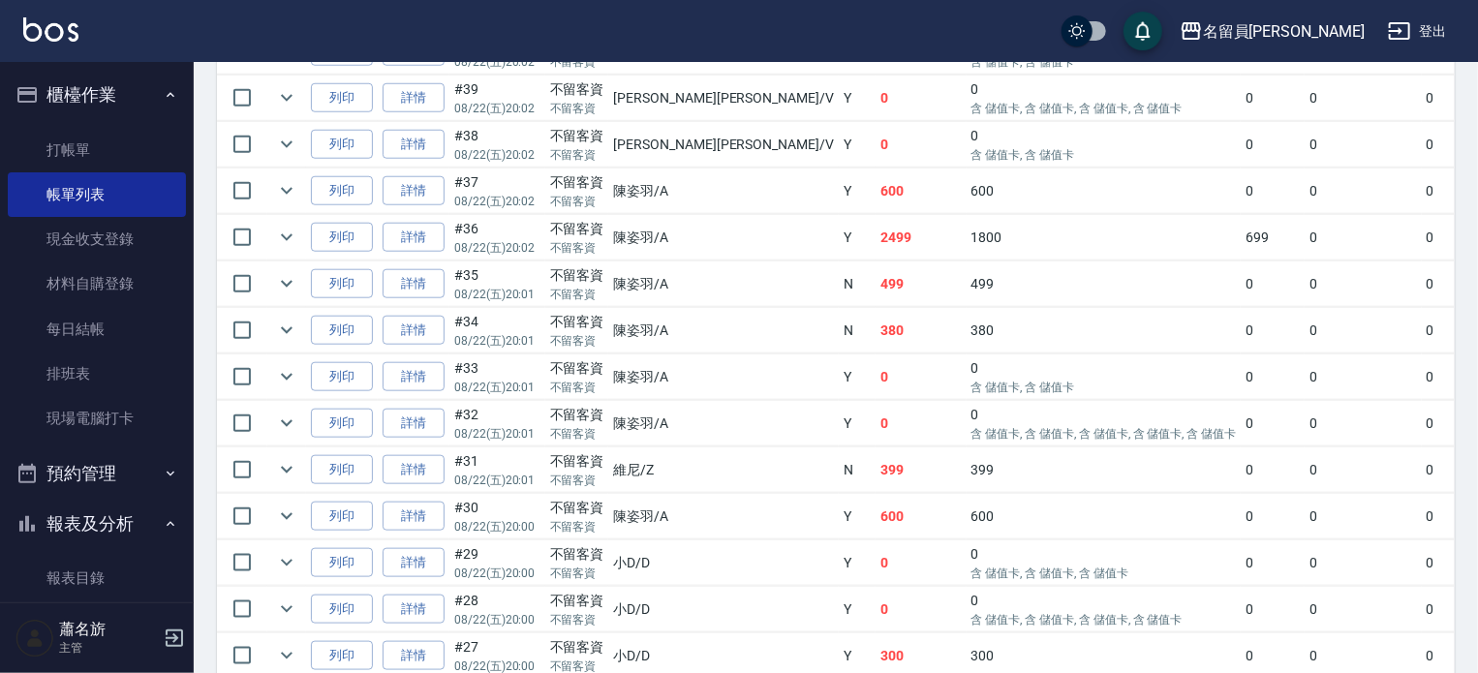
scroll to position [775, 0]
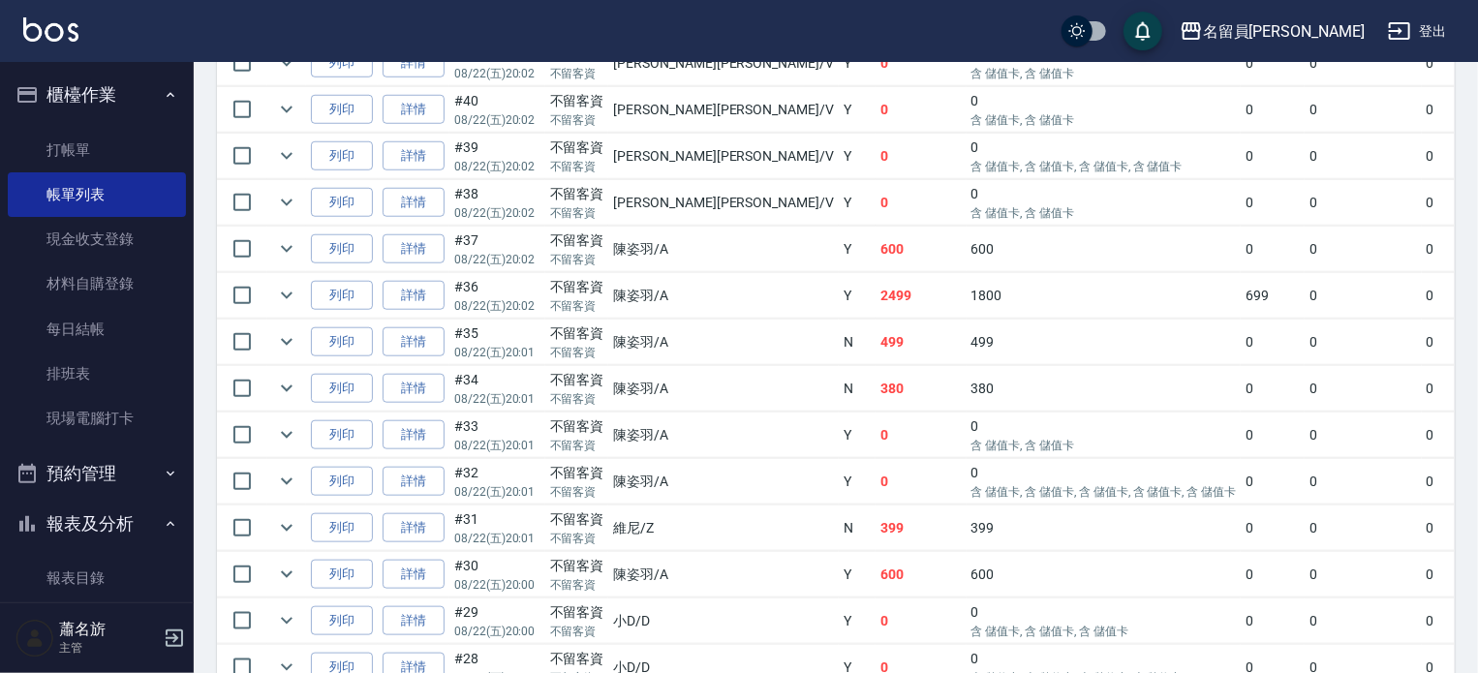
click at [876, 365] on td "499" at bounding box center [921, 343] width 91 height 46
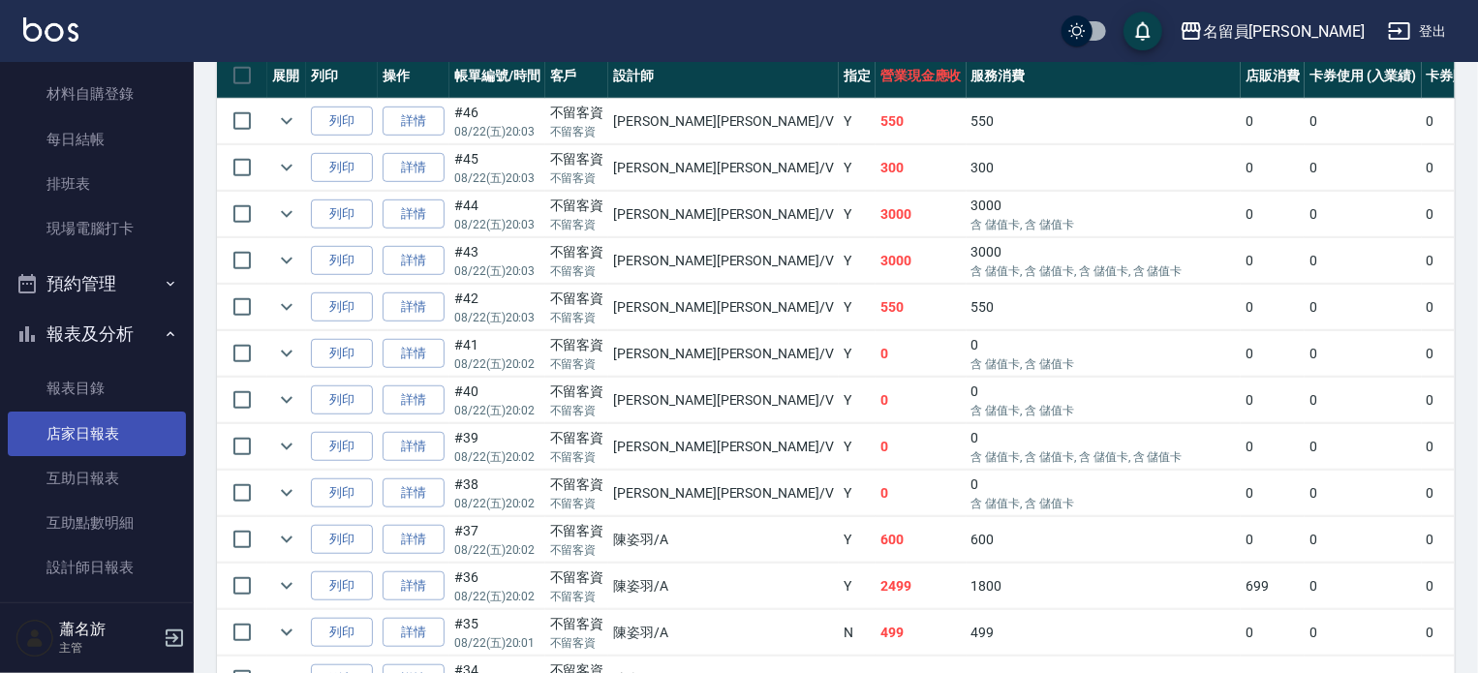
scroll to position [194, 0]
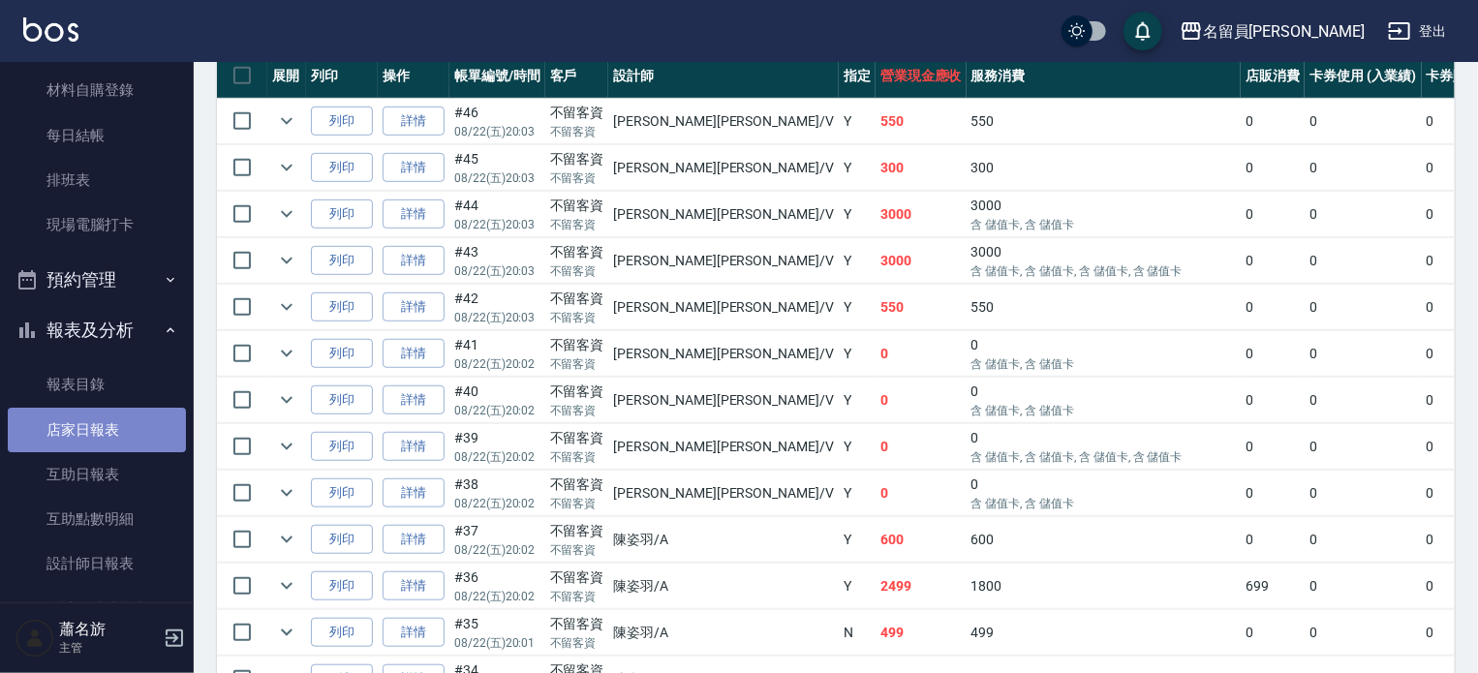
click at [123, 425] on link "店家日報表" at bounding box center [97, 430] width 178 height 45
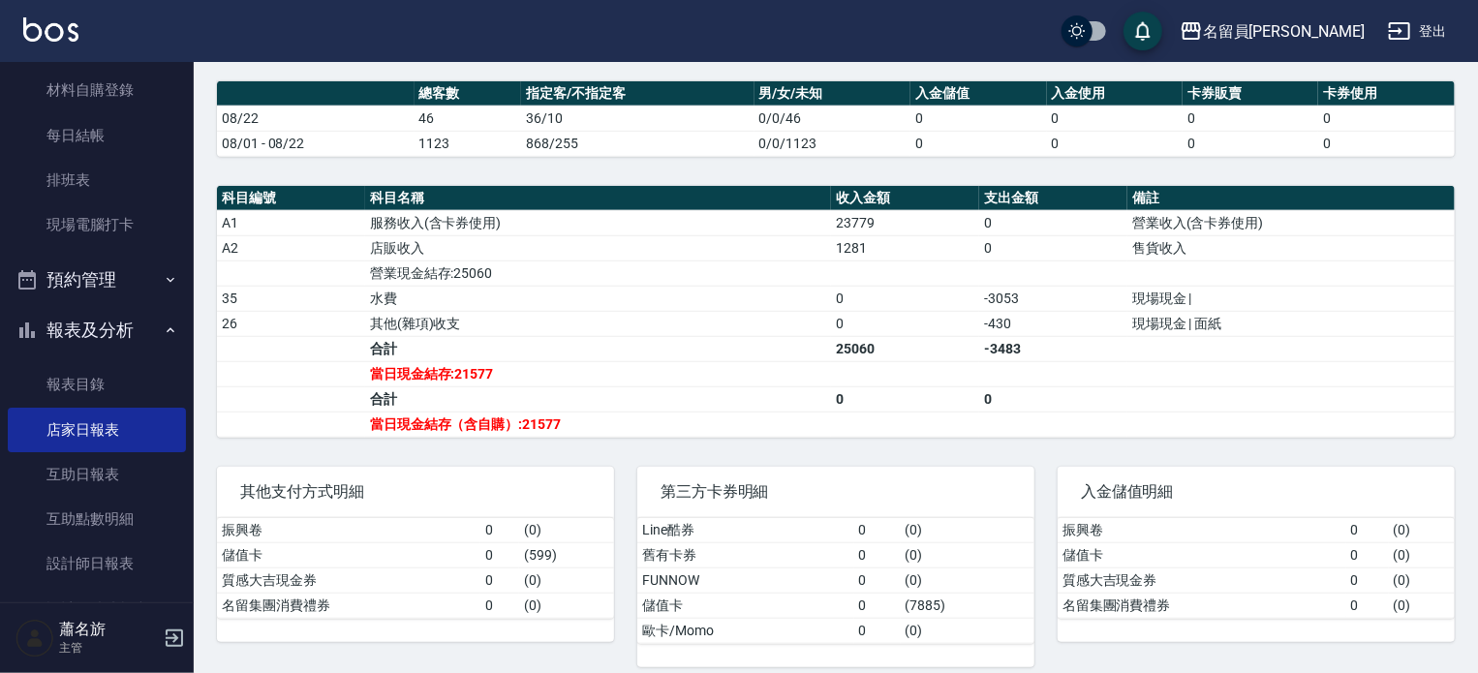
scroll to position [600, 0]
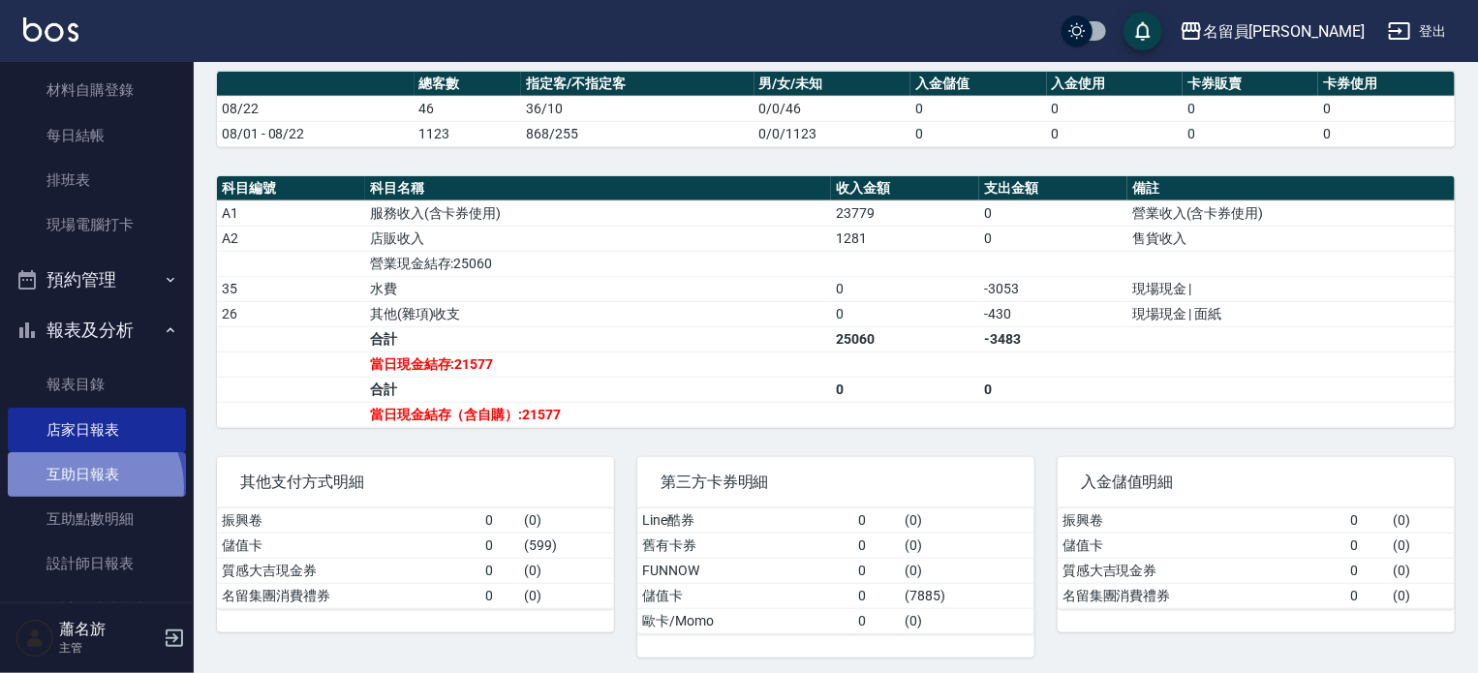
click at [86, 487] on link "互助日報表" at bounding box center [97, 474] width 178 height 45
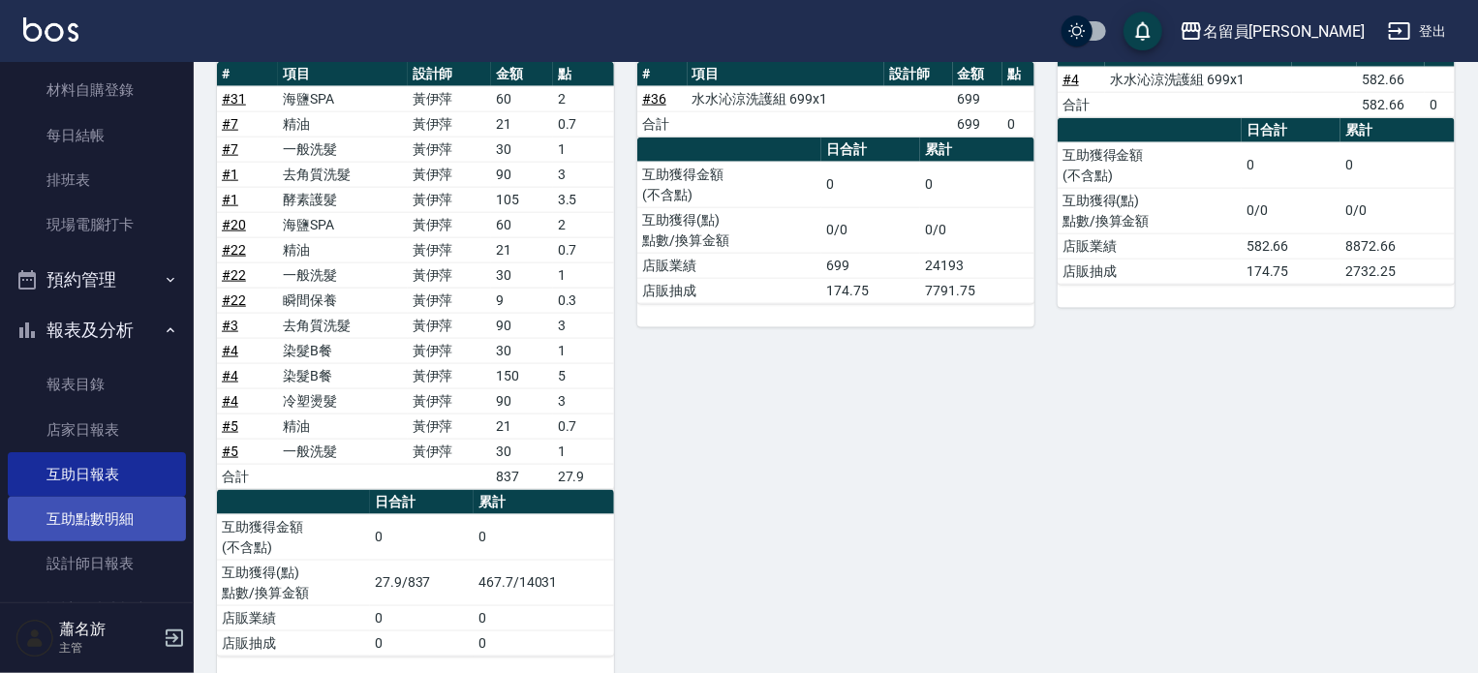
scroll to position [291, 0]
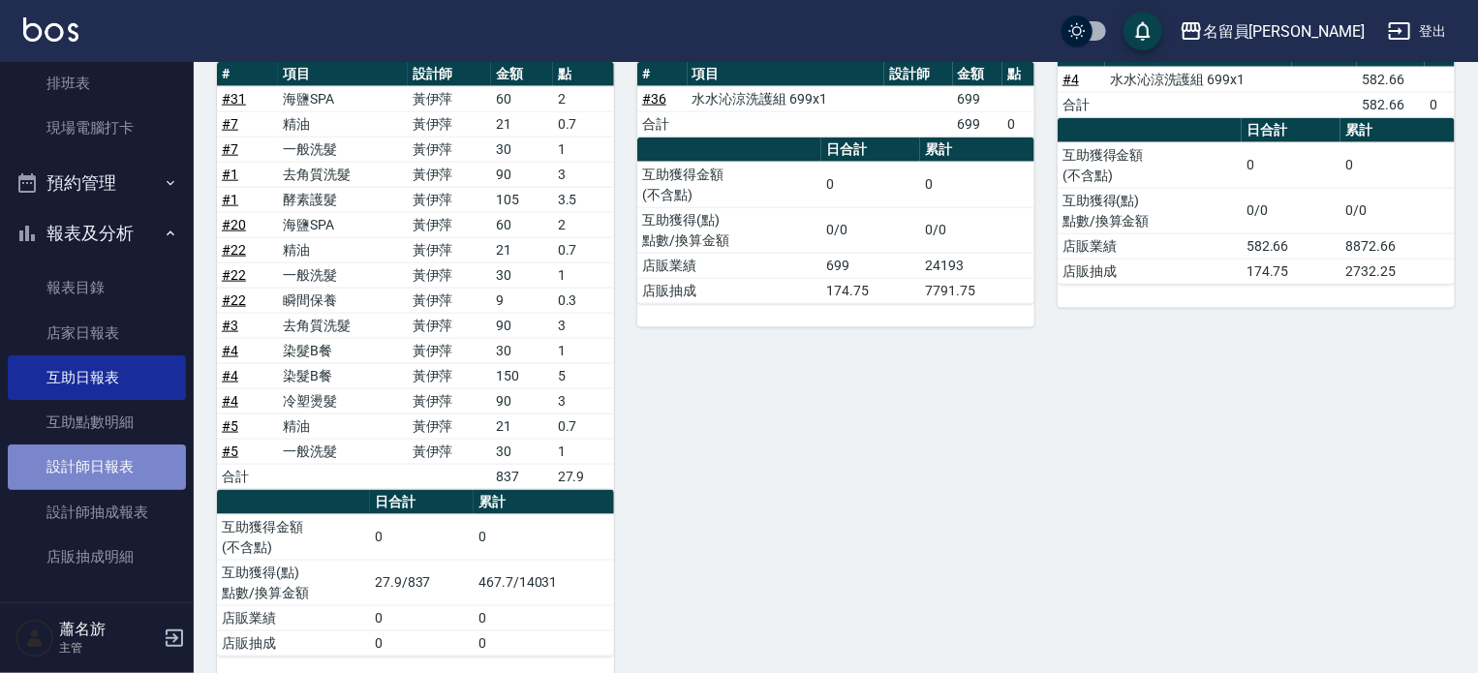
click at [134, 470] on link "設計師日報表" at bounding box center [97, 467] width 178 height 45
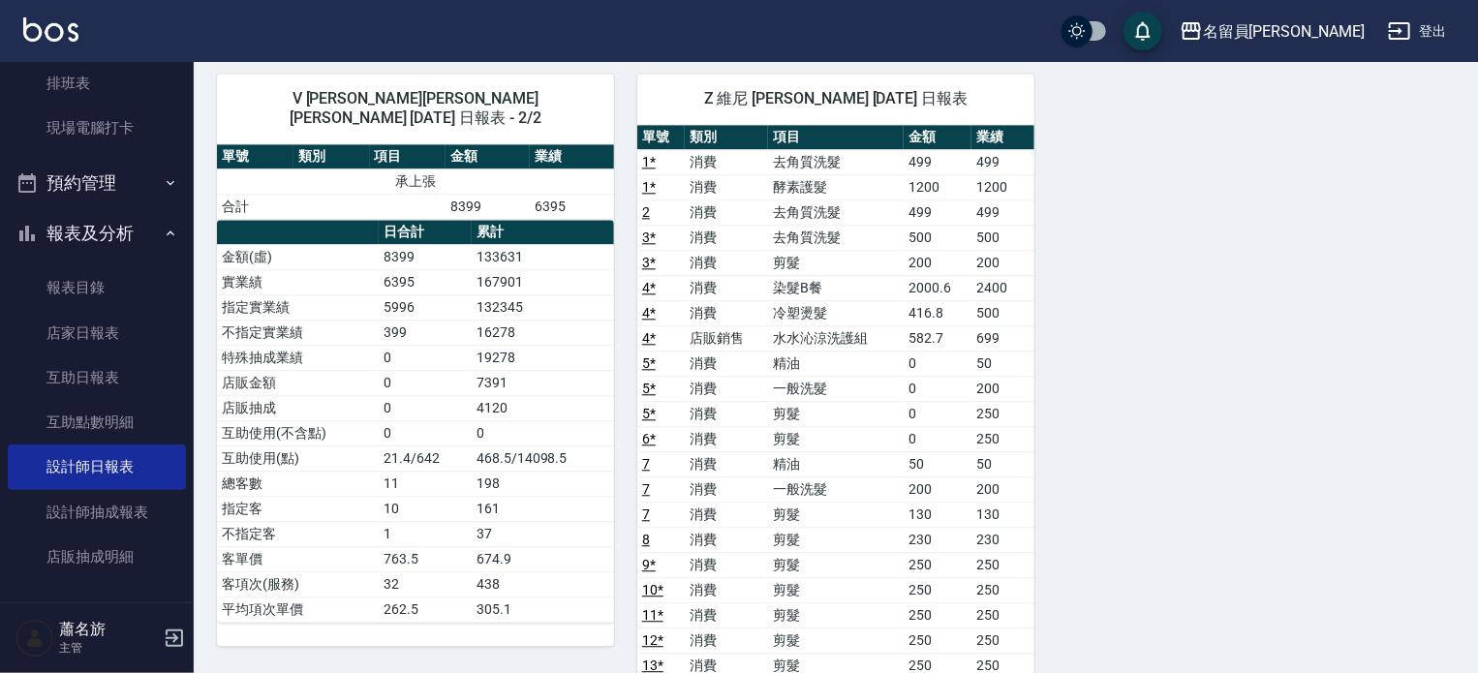
scroll to position [2131, 0]
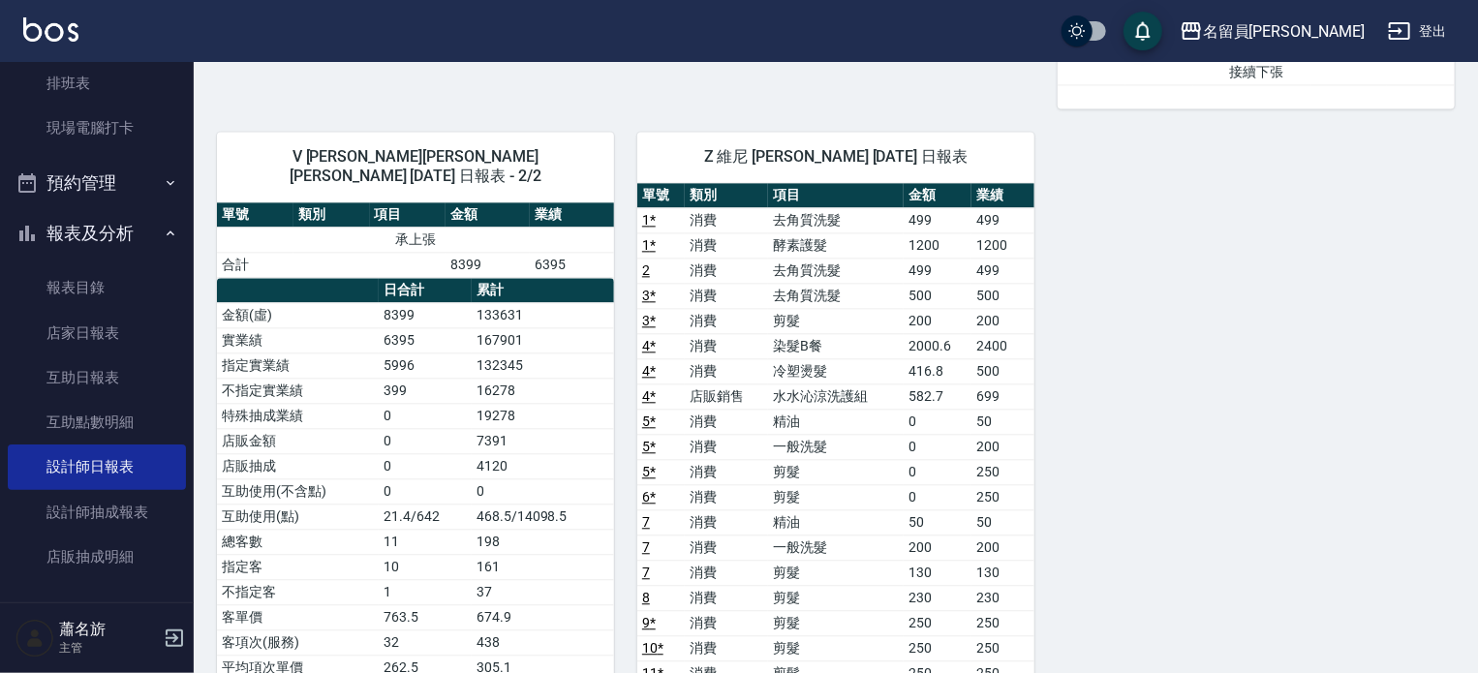
drag, startPoint x: 1487, startPoint y: 3, endPoint x: 854, endPoint y: 202, distance: 663.2
click at [852, 232] on td "酵素護髮" at bounding box center [836, 244] width 136 height 25
